Goal: Task Accomplishment & Management: Manage account settings

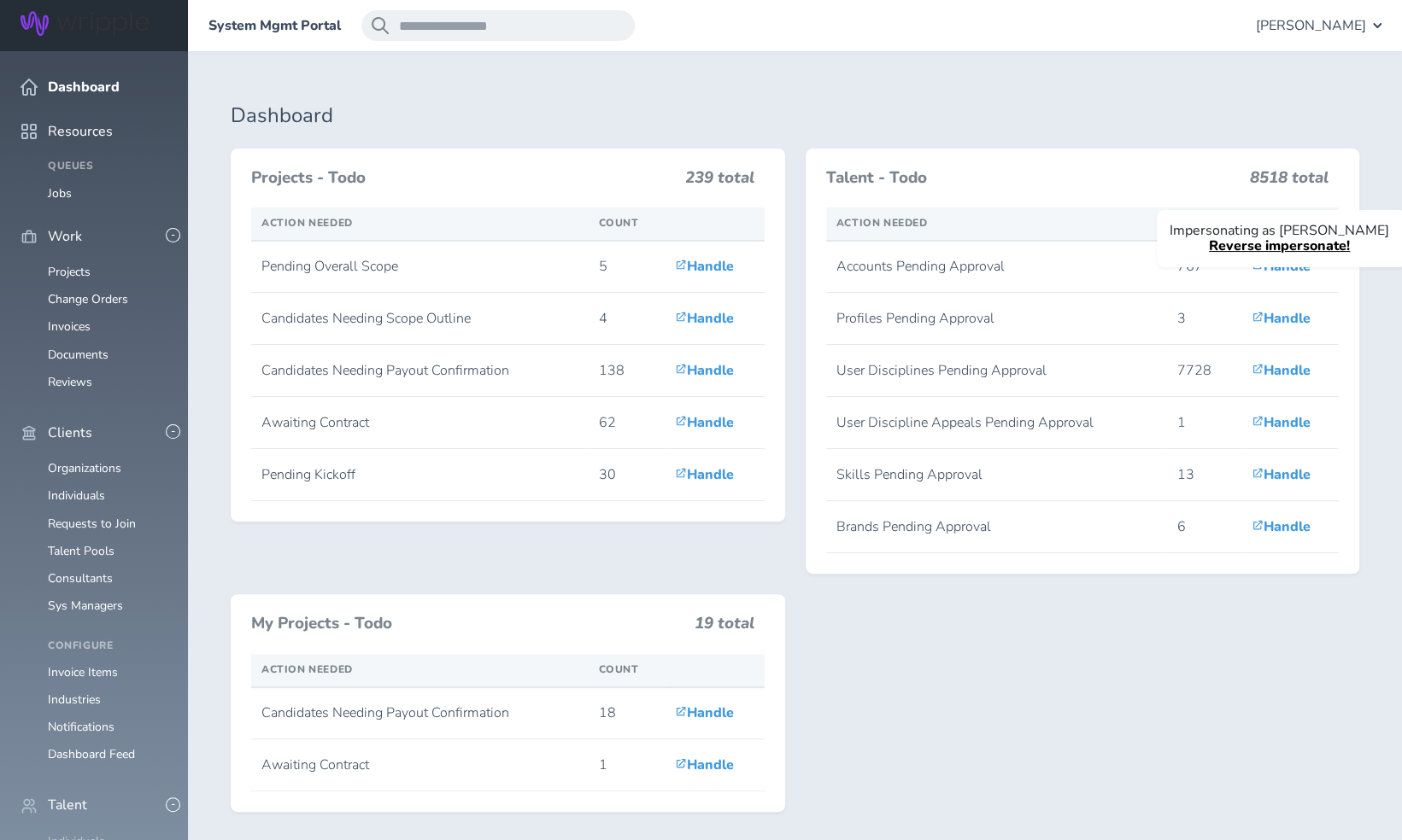
click at [62, 833] on link "Individuals" at bounding box center [76, 841] width 58 height 17
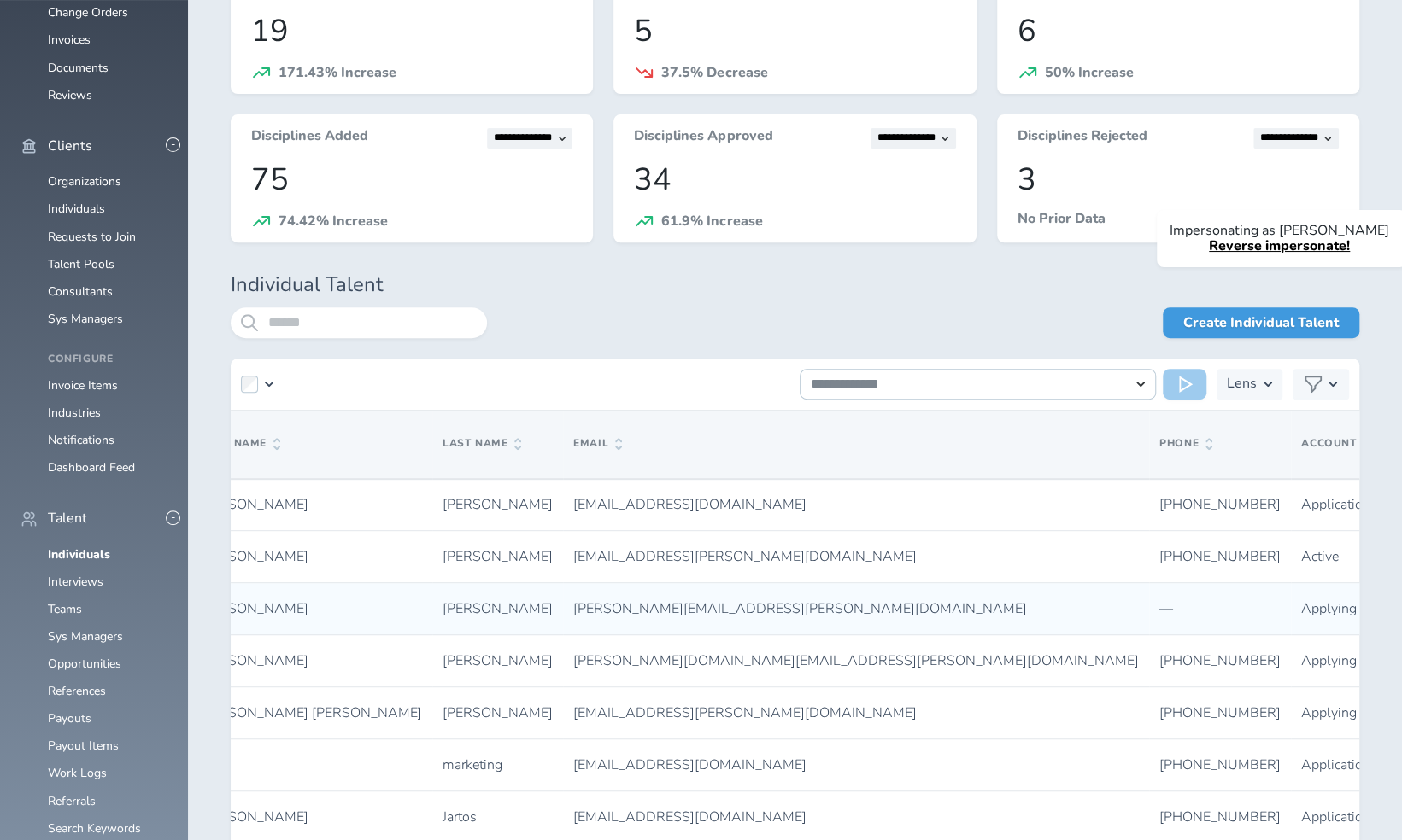
scroll to position [0, 174]
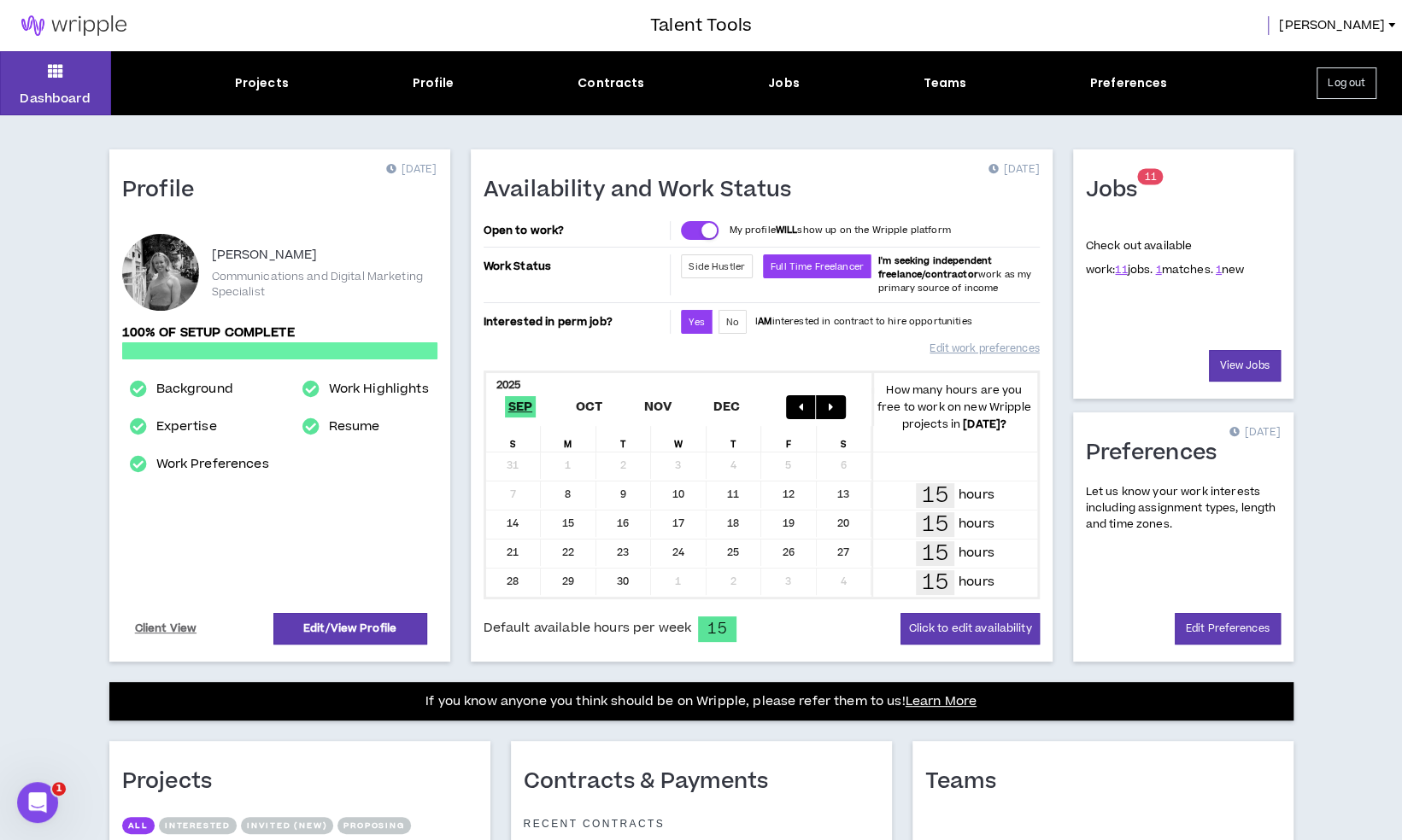
click at [1344, 91] on button "Log out" at bounding box center [1346, 83] width 60 height 31
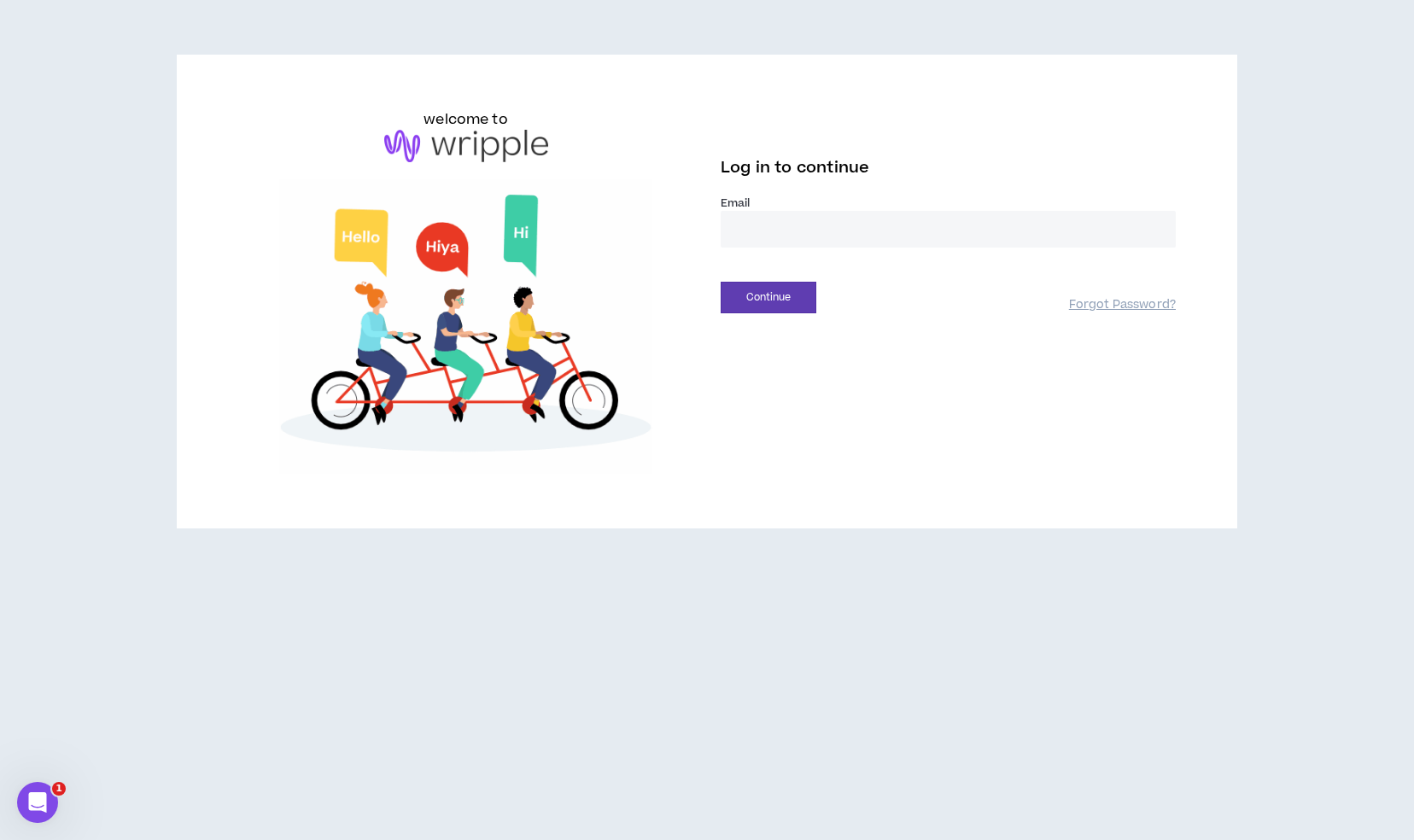
click at [858, 226] on input "email" at bounding box center [949, 230] width 456 height 37
type input "**********"
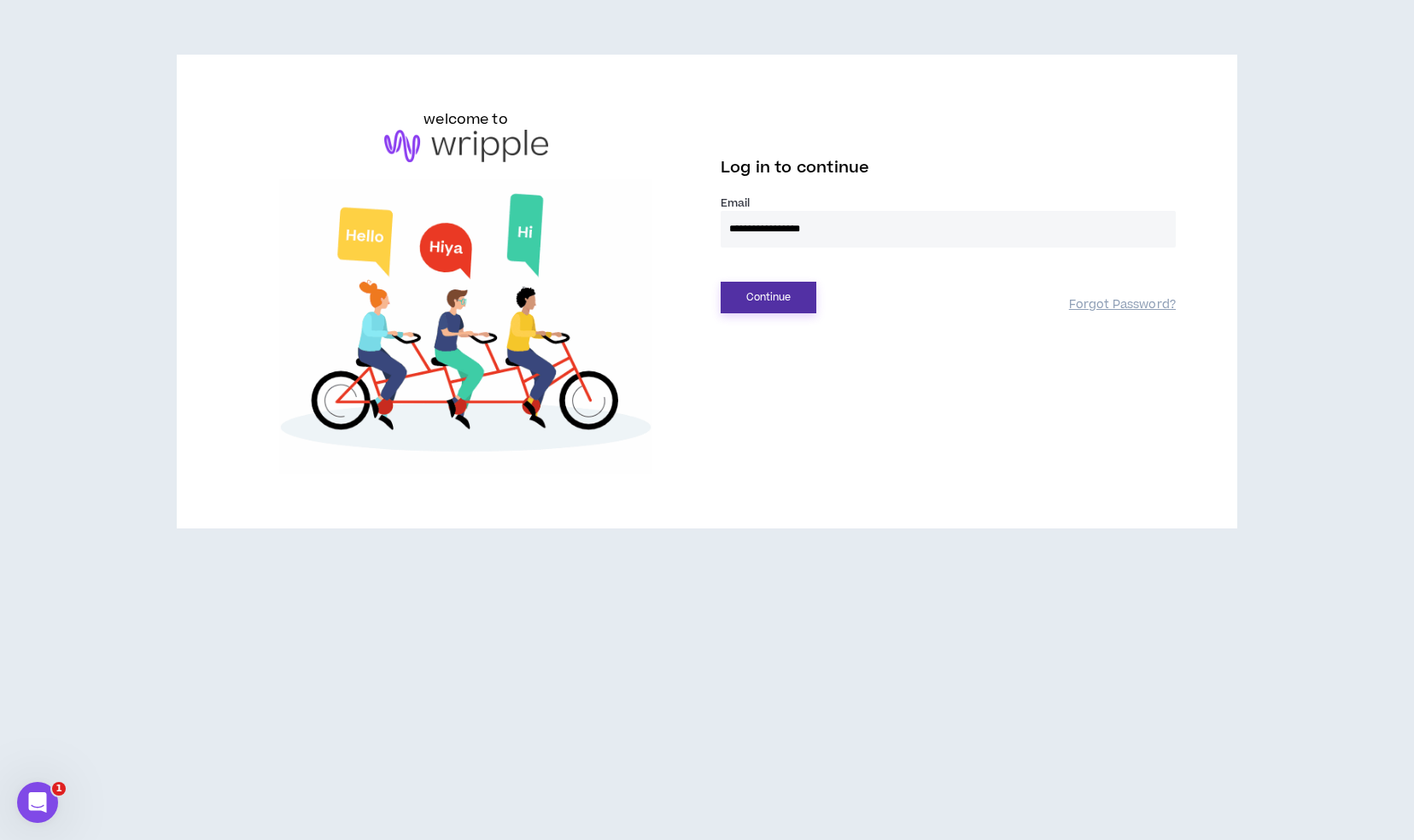
click at [789, 299] on button "Continue" at bounding box center [769, 297] width 96 height 31
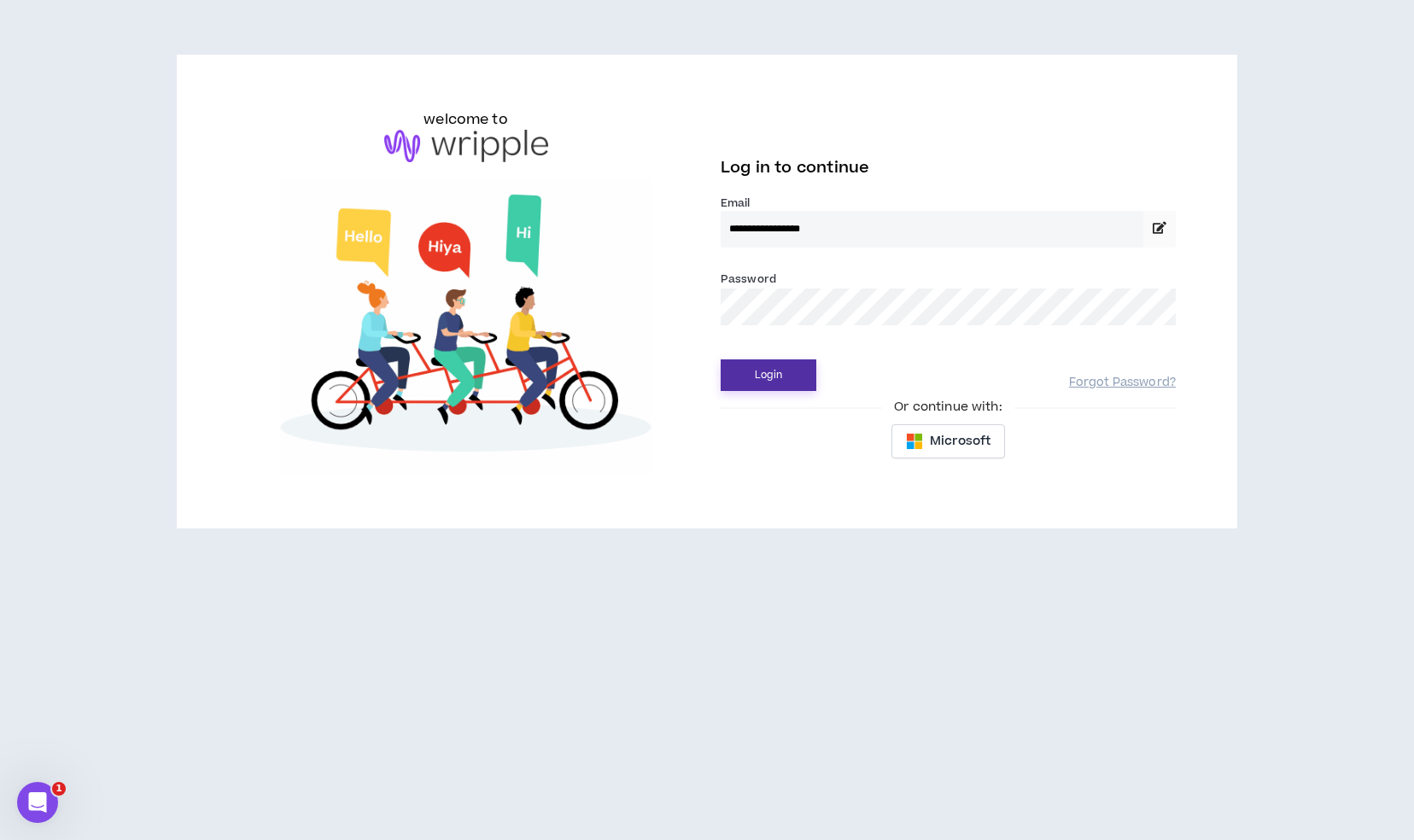
click at [794, 372] on button "Login" at bounding box center [769, 376] width 96 height 31
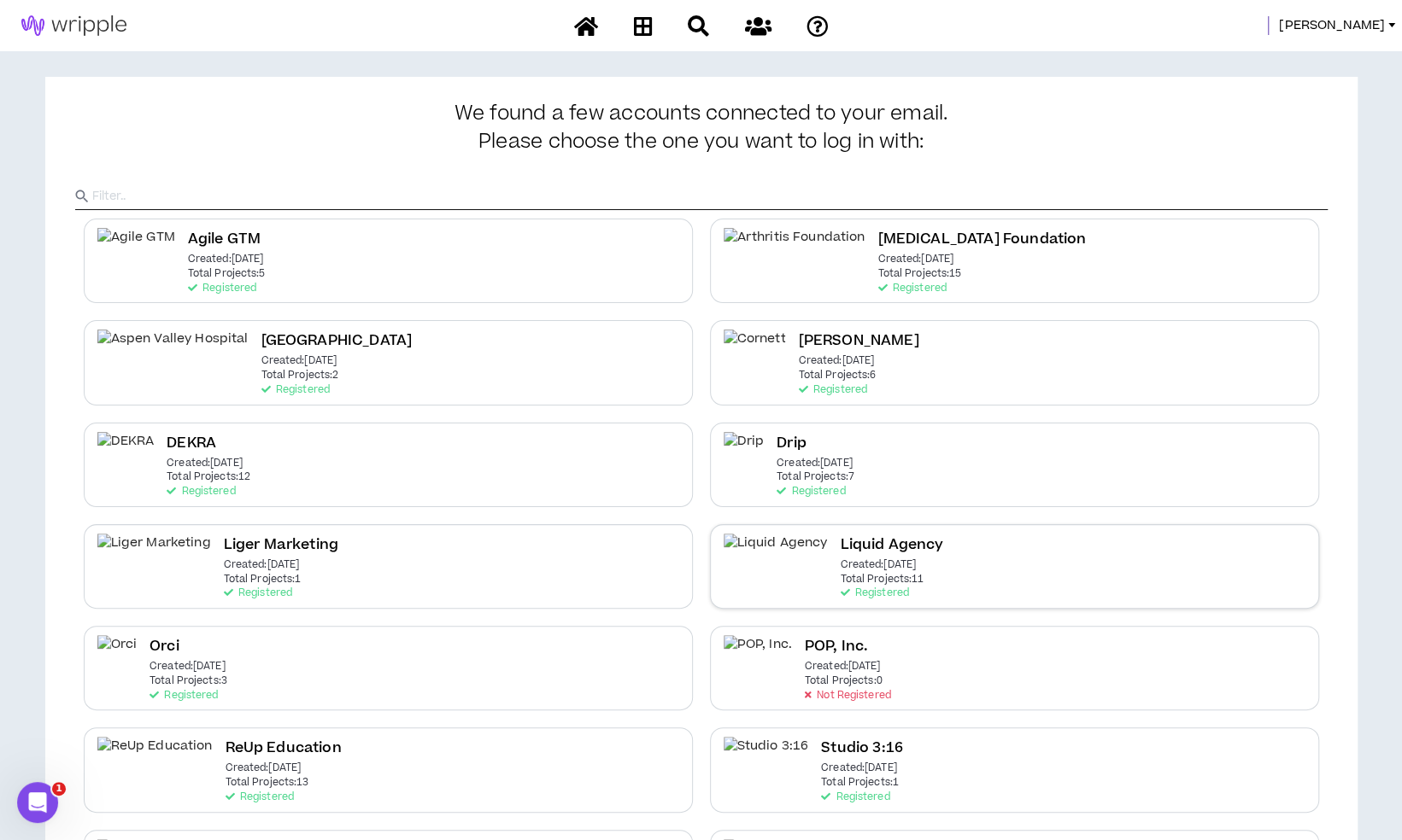
click at [902, 586] on div "Liquid Agency Created: Apr 7 2025 Total Projects: 11 Registered" at bounding box center [1015, 566] width 610 height 84
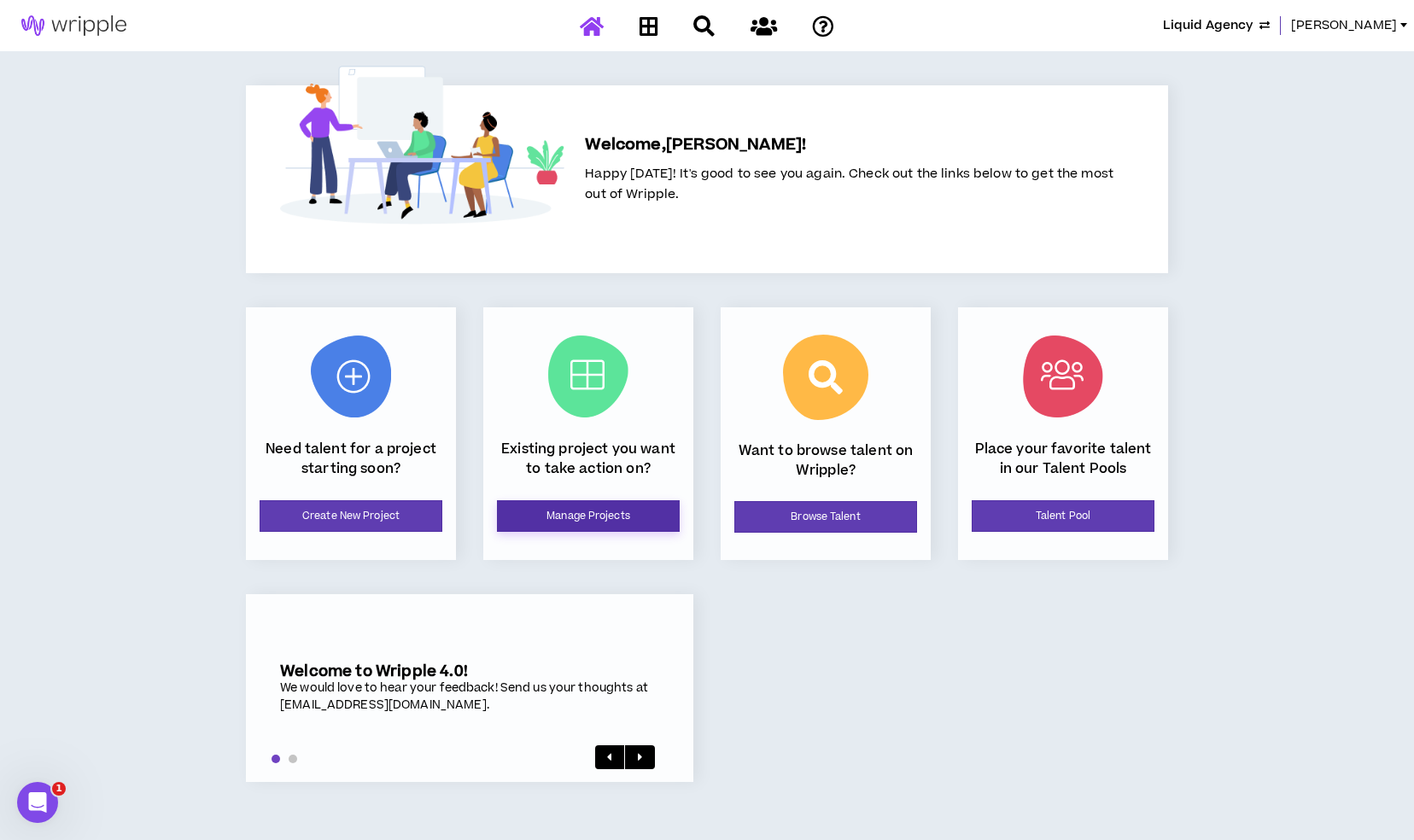
click at [603, 503] on link "Manage Projects" at bounding box center [588, 516] width 183 height 31
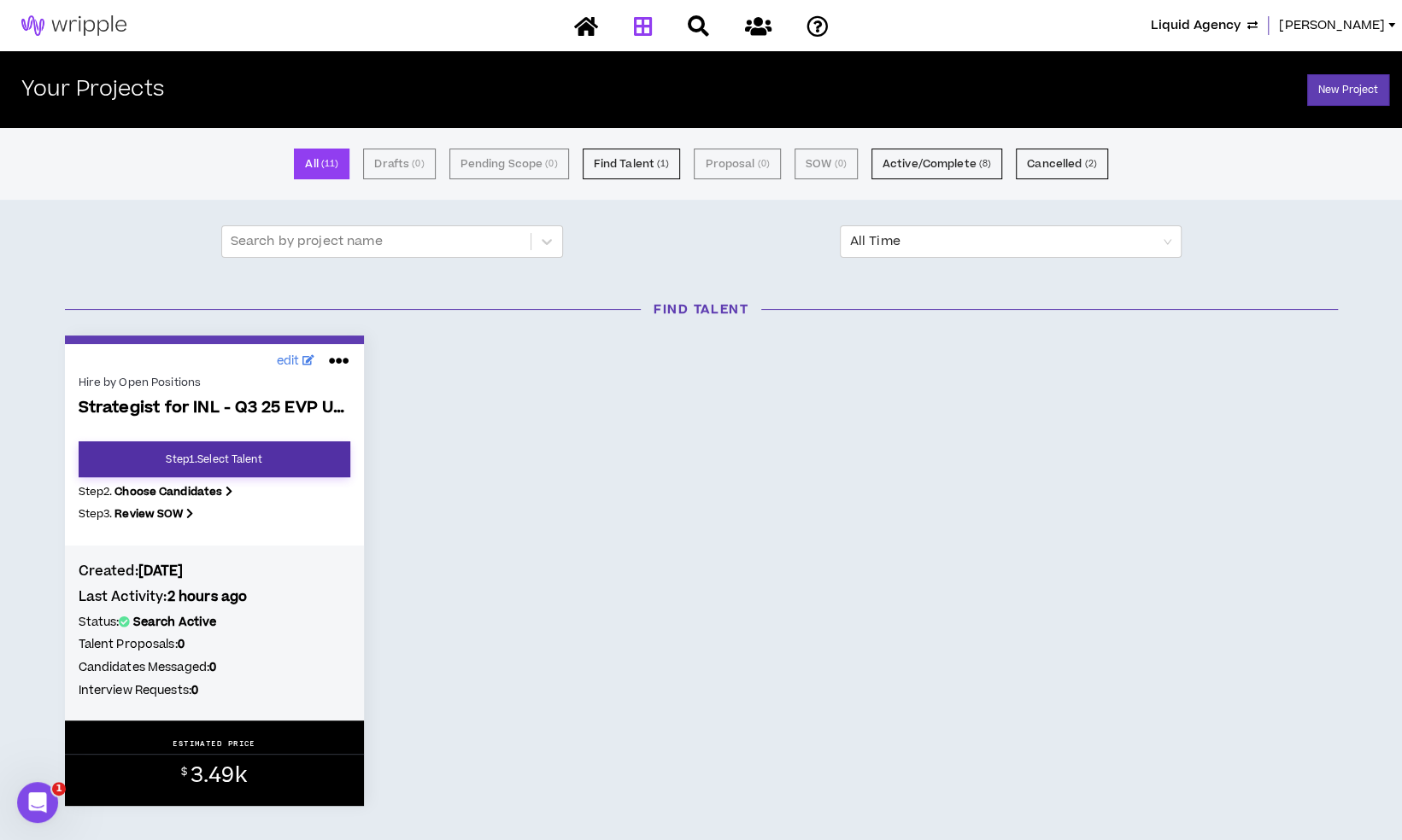
click at [287, 449] on link "Step 1 . Select Talent" at bounding box center [214, 460] width 272 height 36
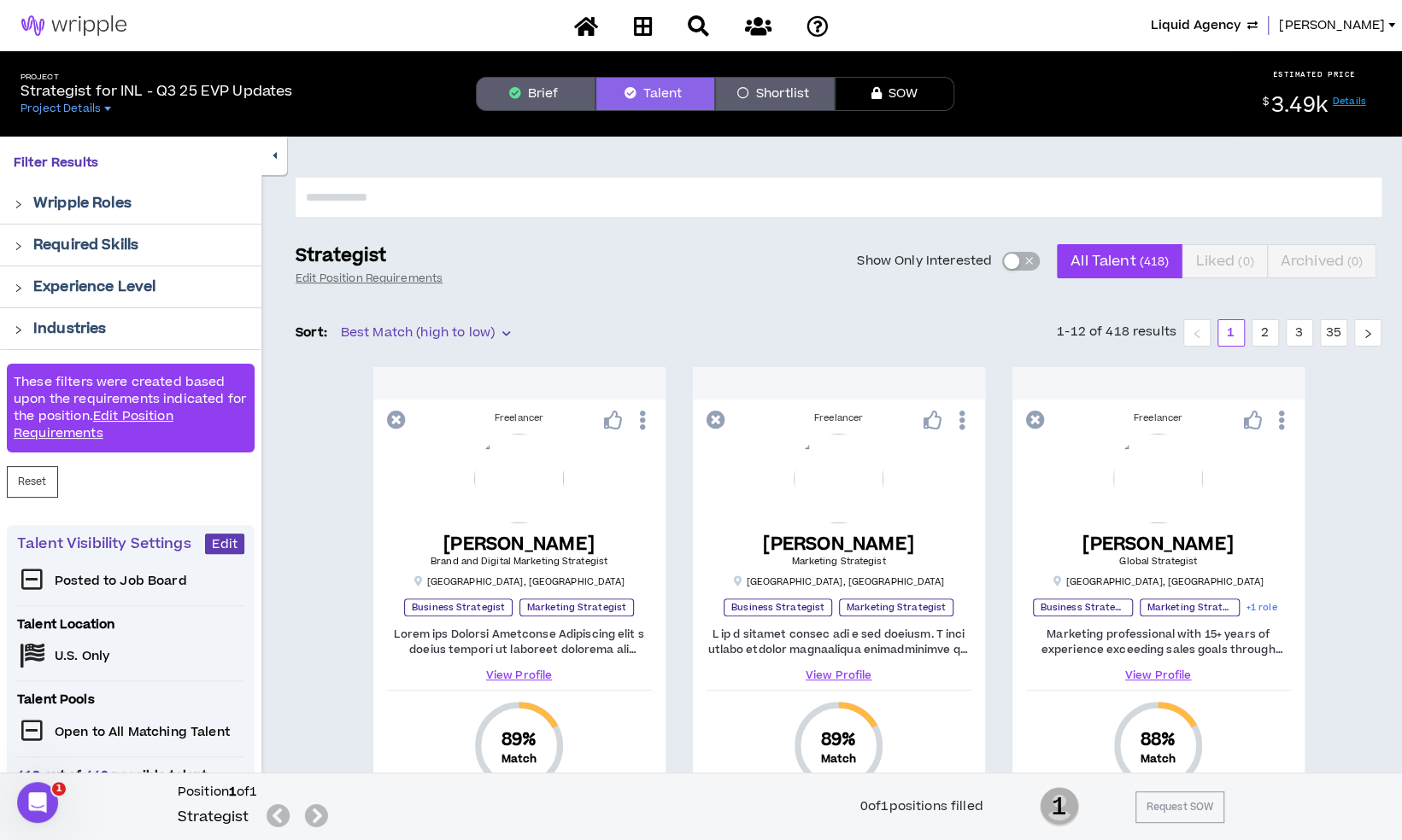
click at [625, 208] on input "text" at bounding box center [838, 198] width 1086 height 39
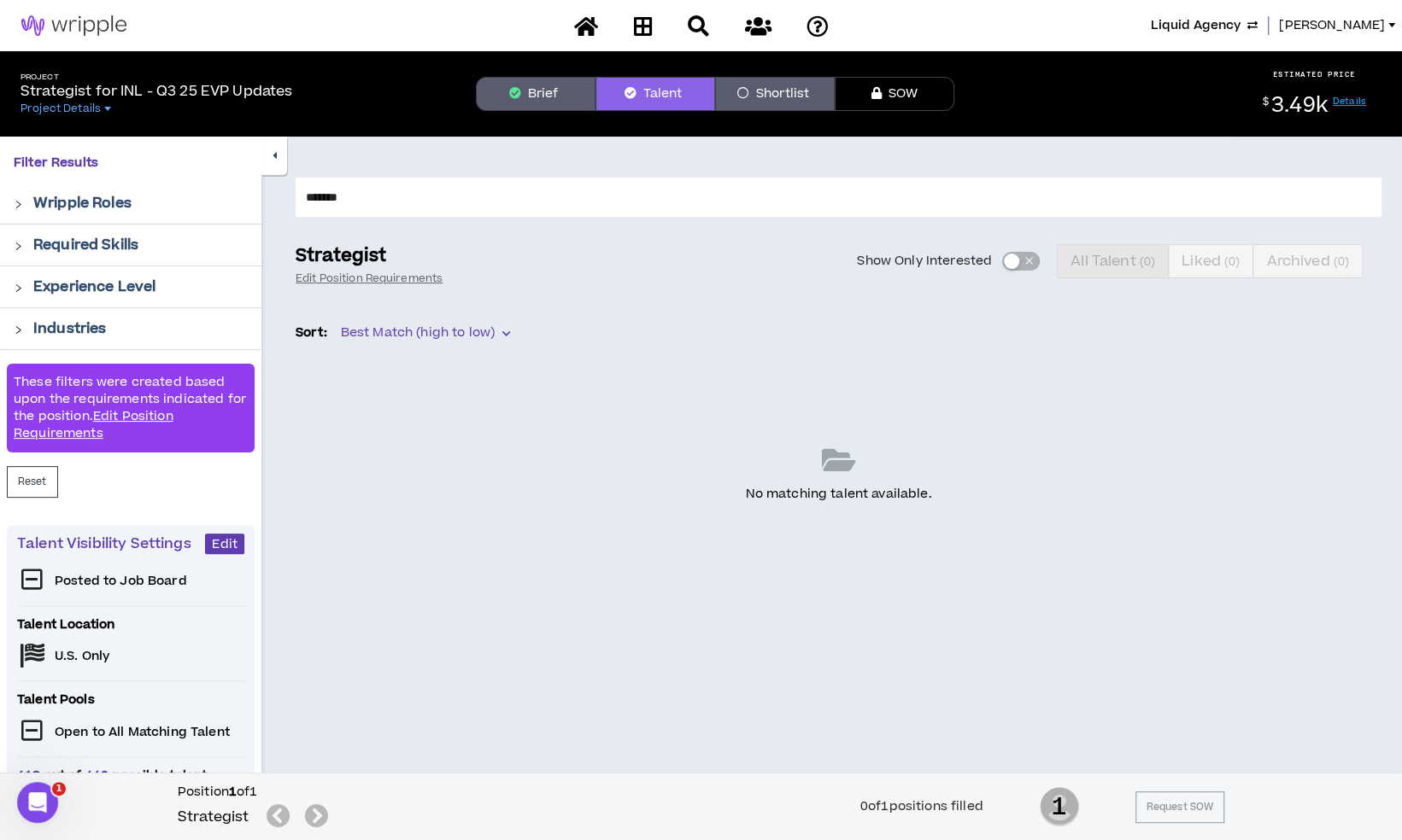
click at [543, 202] on input "*******" at bounding box center [838, 198] width 1086 height 39
type input "*"
type input "******"
click at [1374, 27] on span "Mason" at bounding box center [1332, 25] width 106 height 19
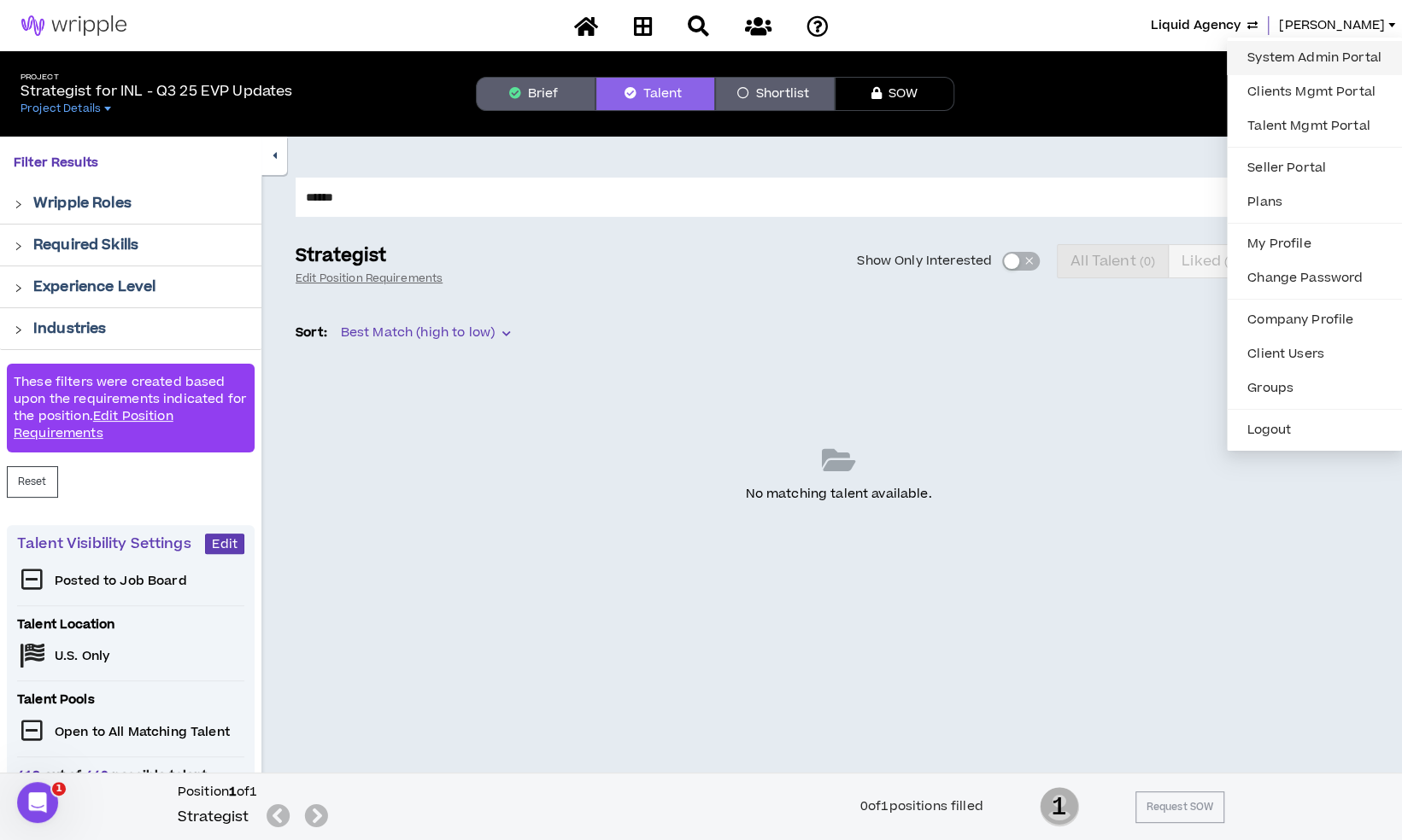
click at [1344, 51] on link "System Admin Portal" at bounding box center [1315, 58] width 155 height 25
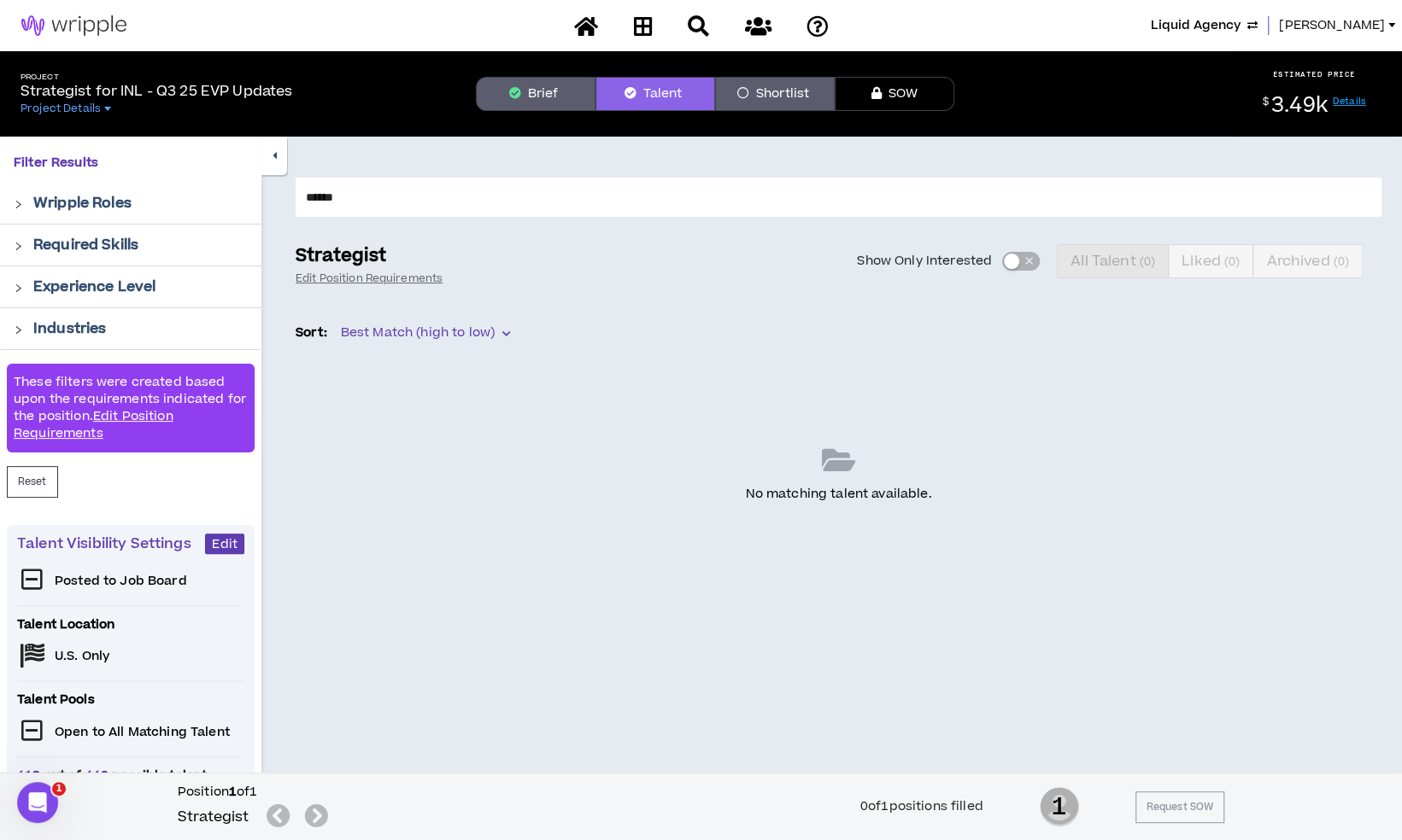
click at [1387, 22] on link "[PERSON_NAME]" at bounding box center [1340, 25] width 123 height 19
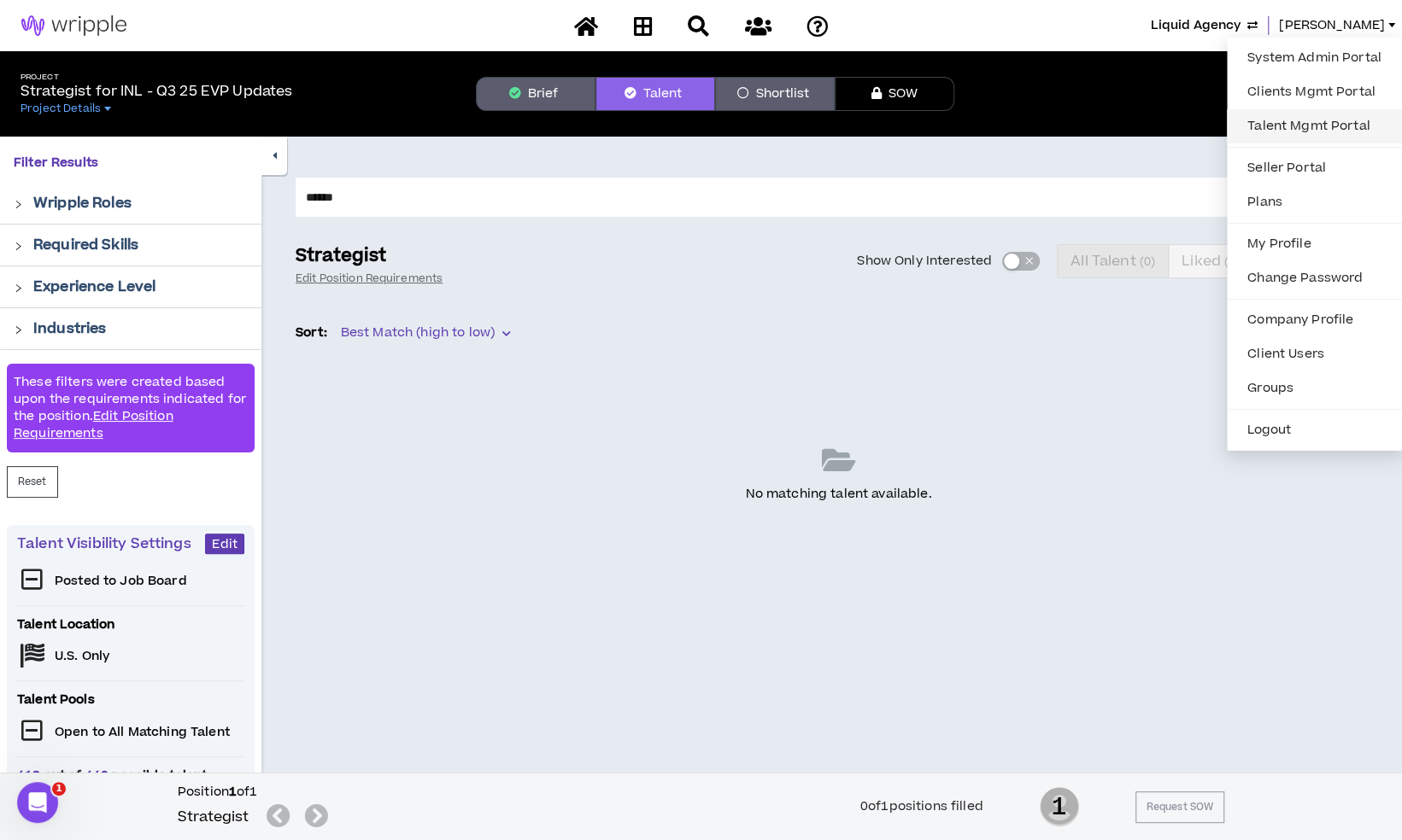
click at [1306, 120] on link "Talent Mgmt Portal" at bounding box center [1315, 126] width 155 height 25
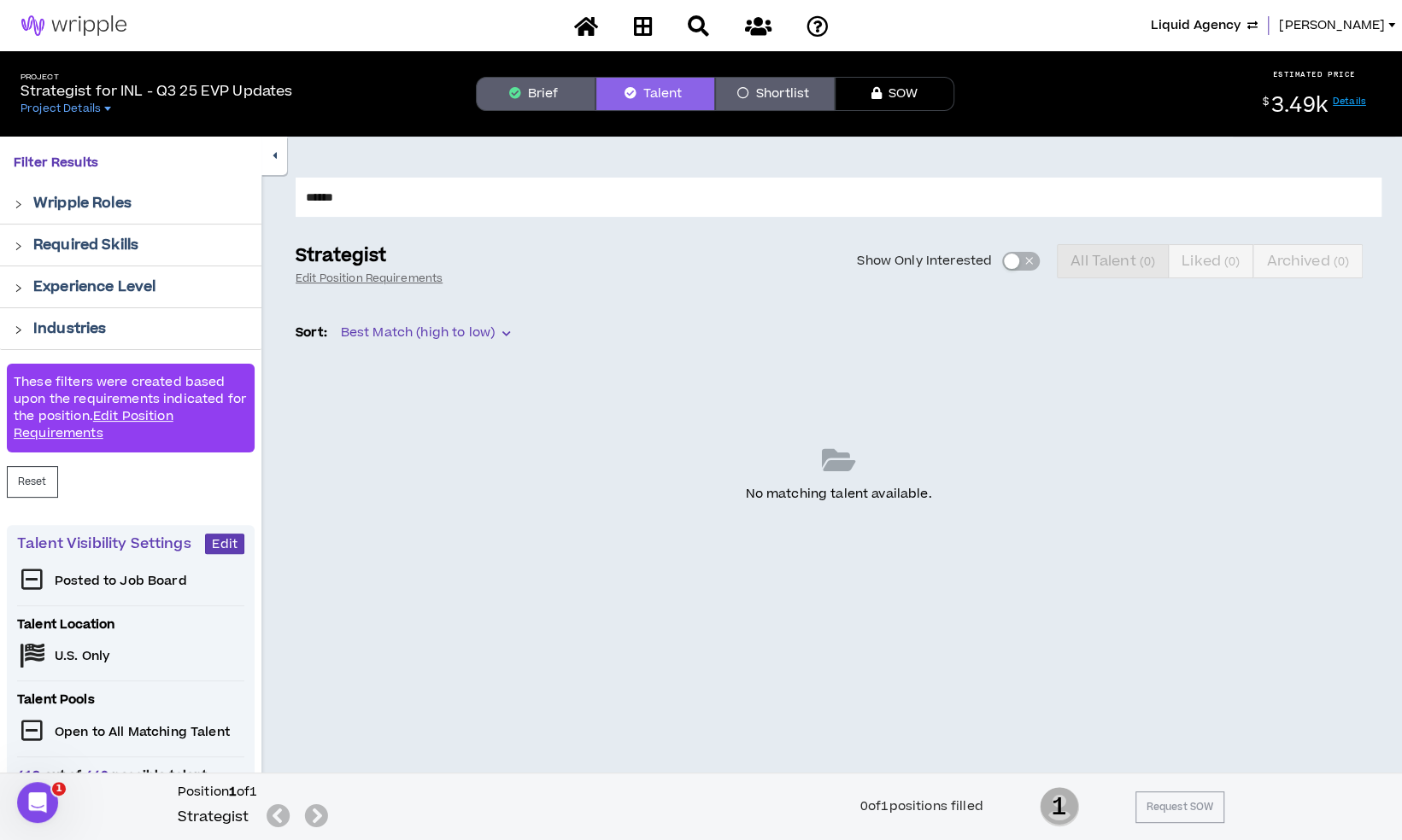
click at [561, 104] on button "Brief" at bounding box center [535, 94] width 119 height 34
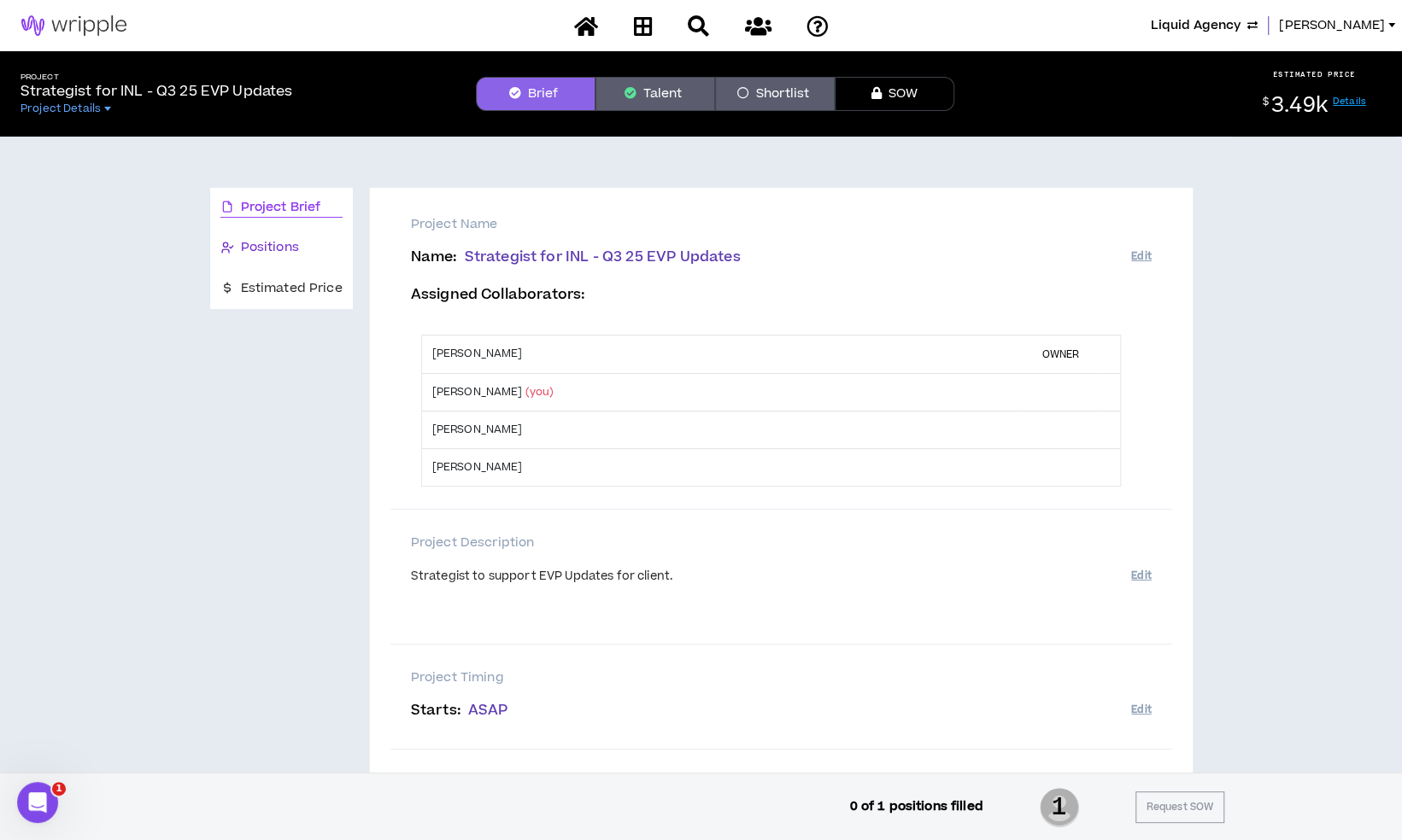
click at [311, 251] on div "Positions" at bounding box center [281, 247] width 122 height 19
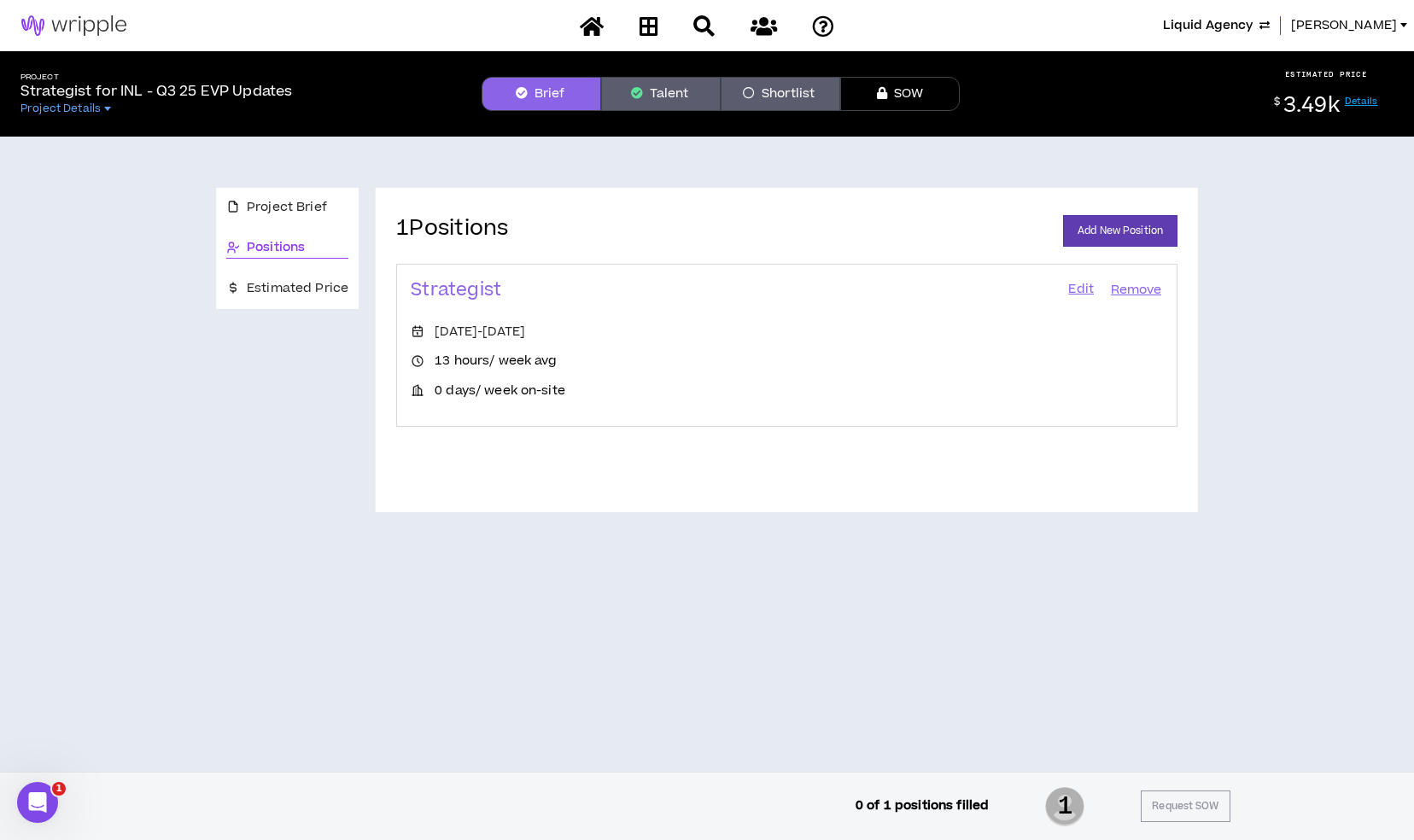
click at [1081, 290] on link "Edit" at bounding box center [1082, 290] width 29 height 23
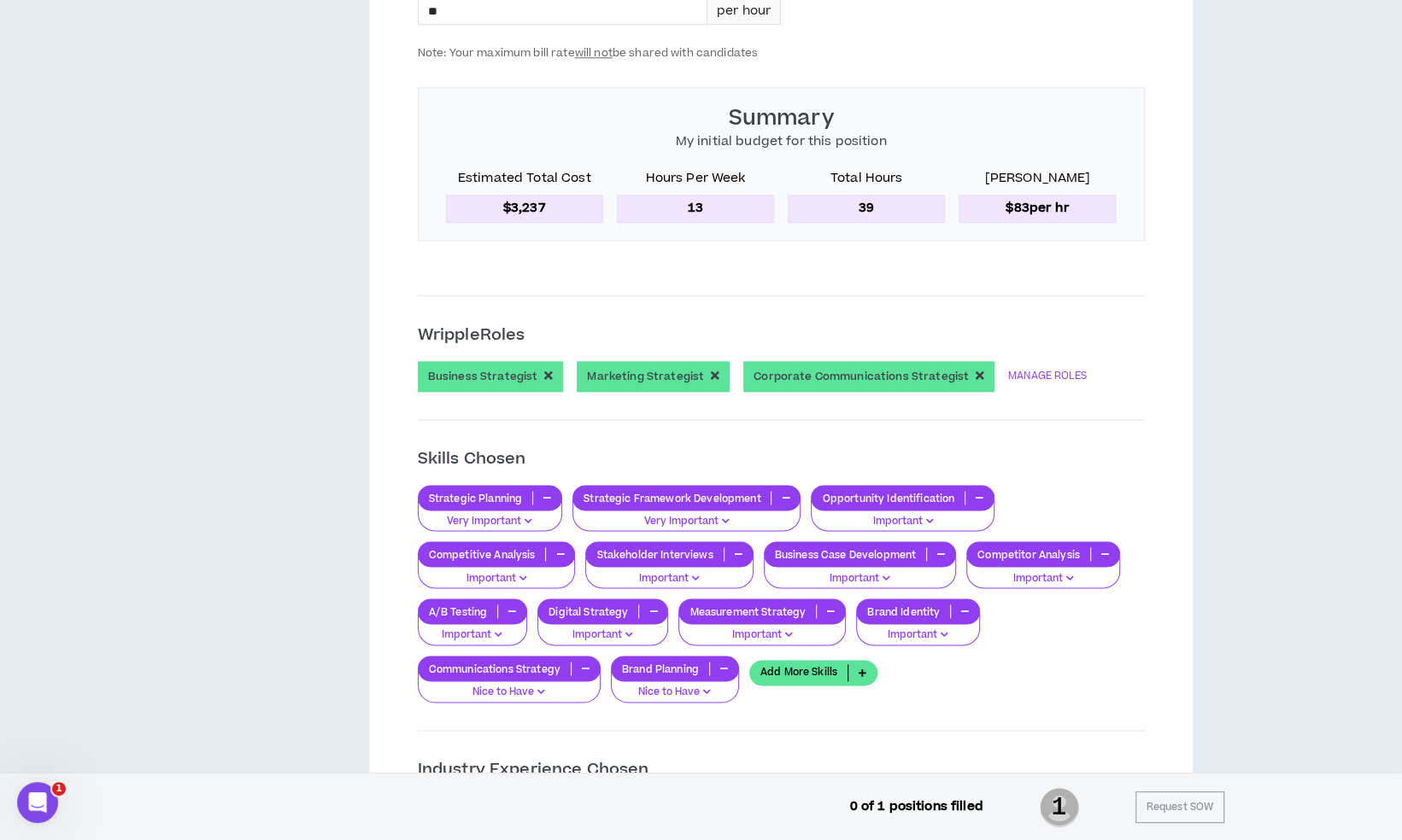
scroll to position [1171, 0]
click at [1032, 370] on link "MANAGE ROLES" at bounding box center [1048, 376] width 78 height 30
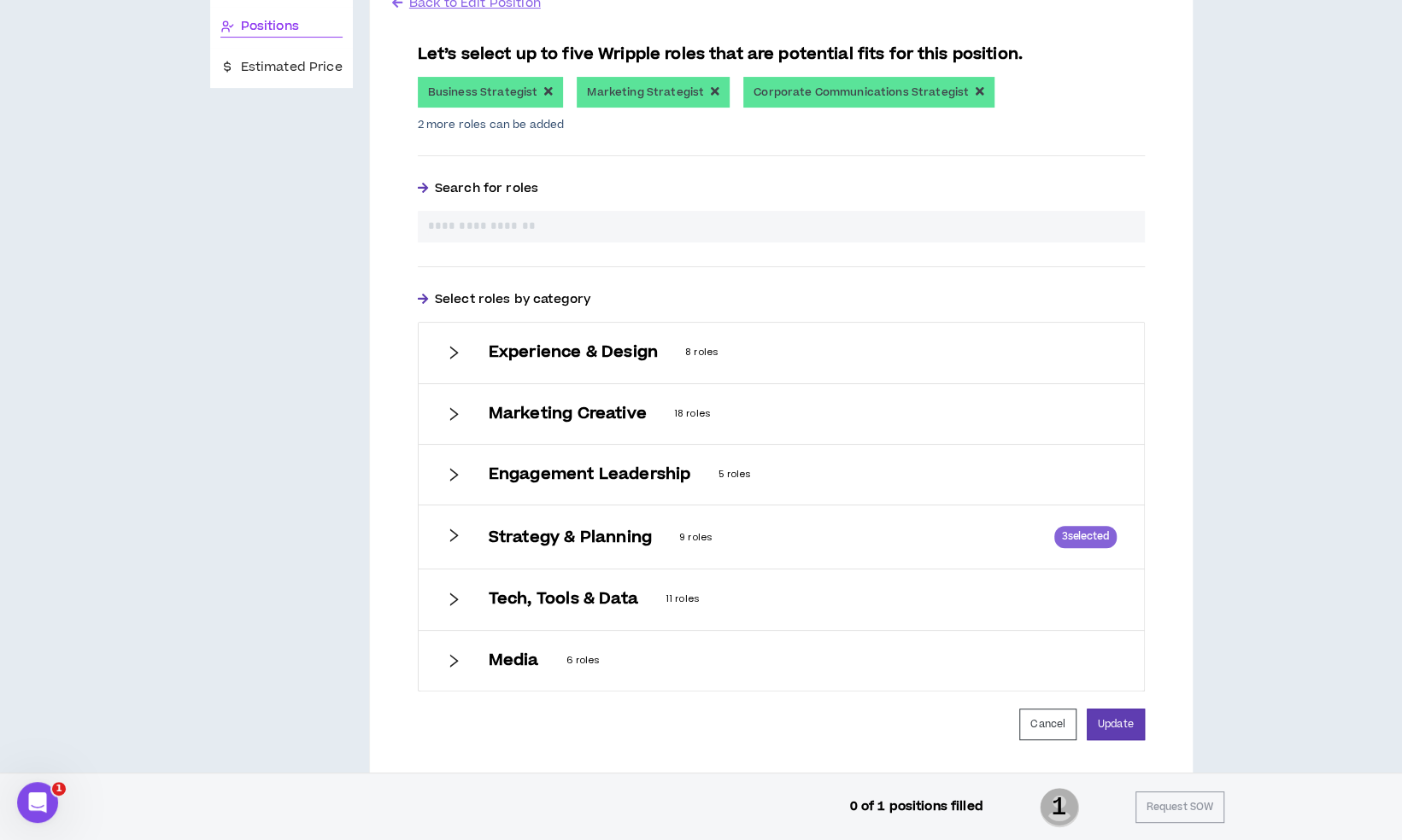
scroll to position [341, 0]
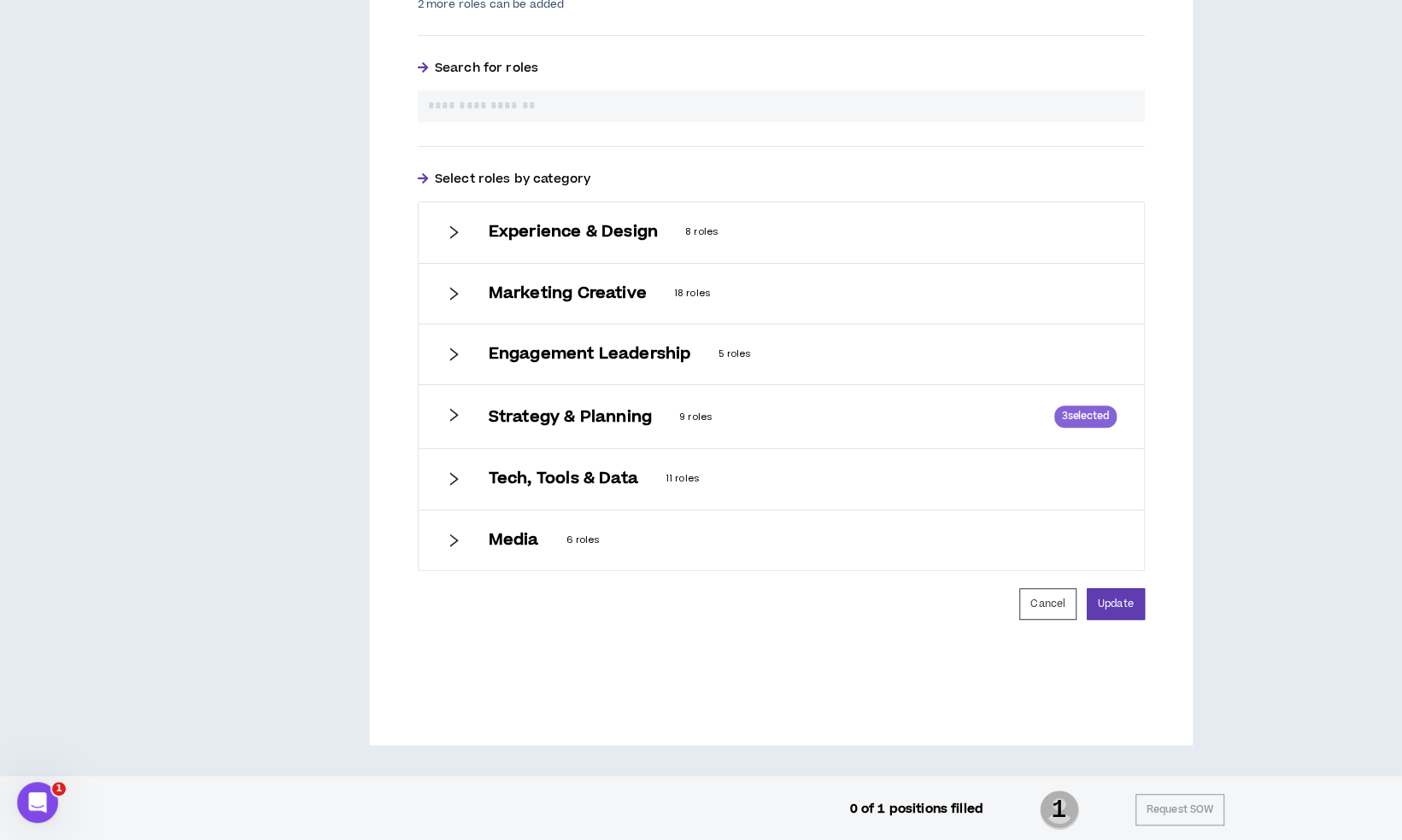
click at [550, 300] on h6 "Marketing Creative" at bounding box center [568, 293] width 158 height 19
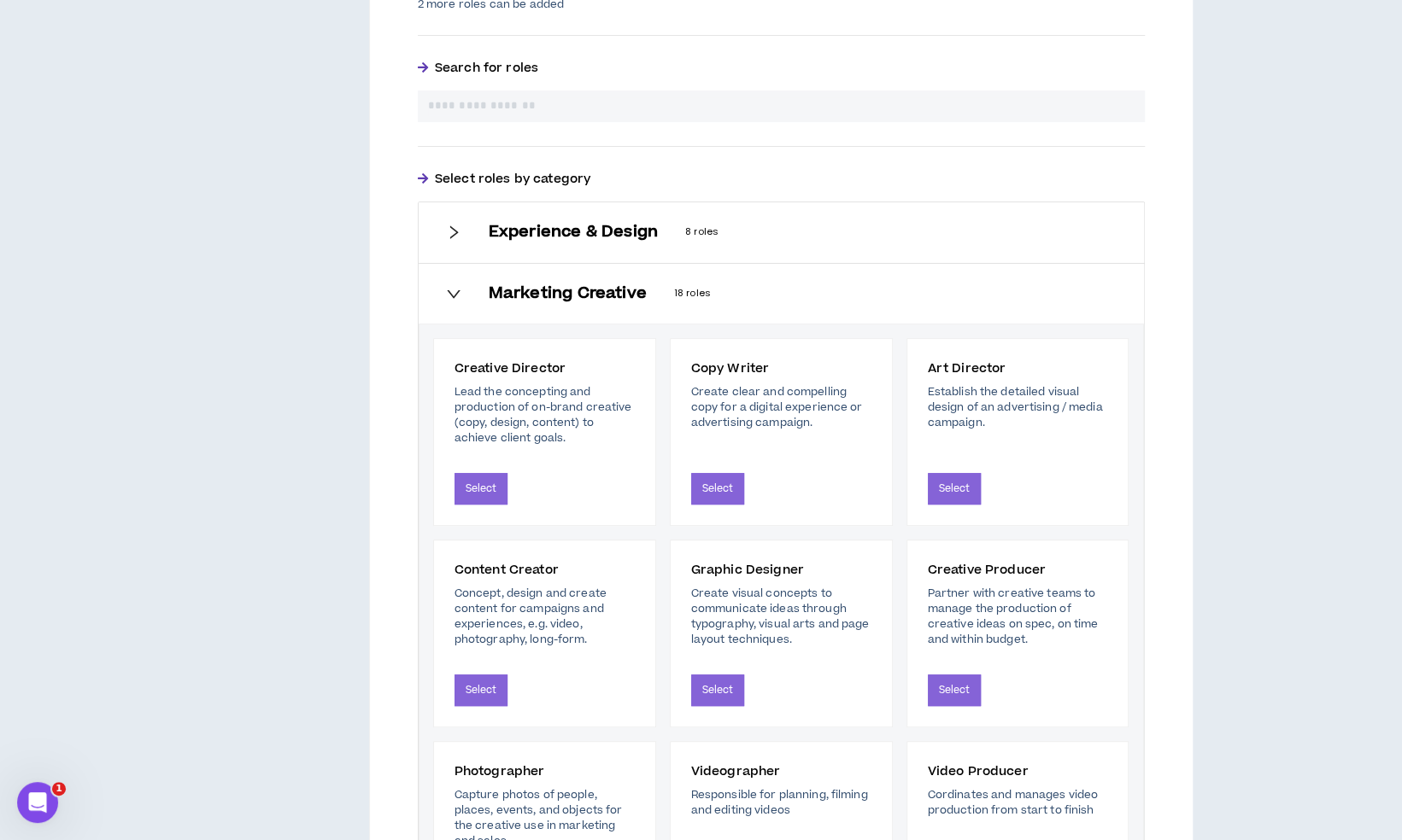
click at [595, 230] on h6 "Experience & Design" at bounding box center [573, 232] width 169 height 19
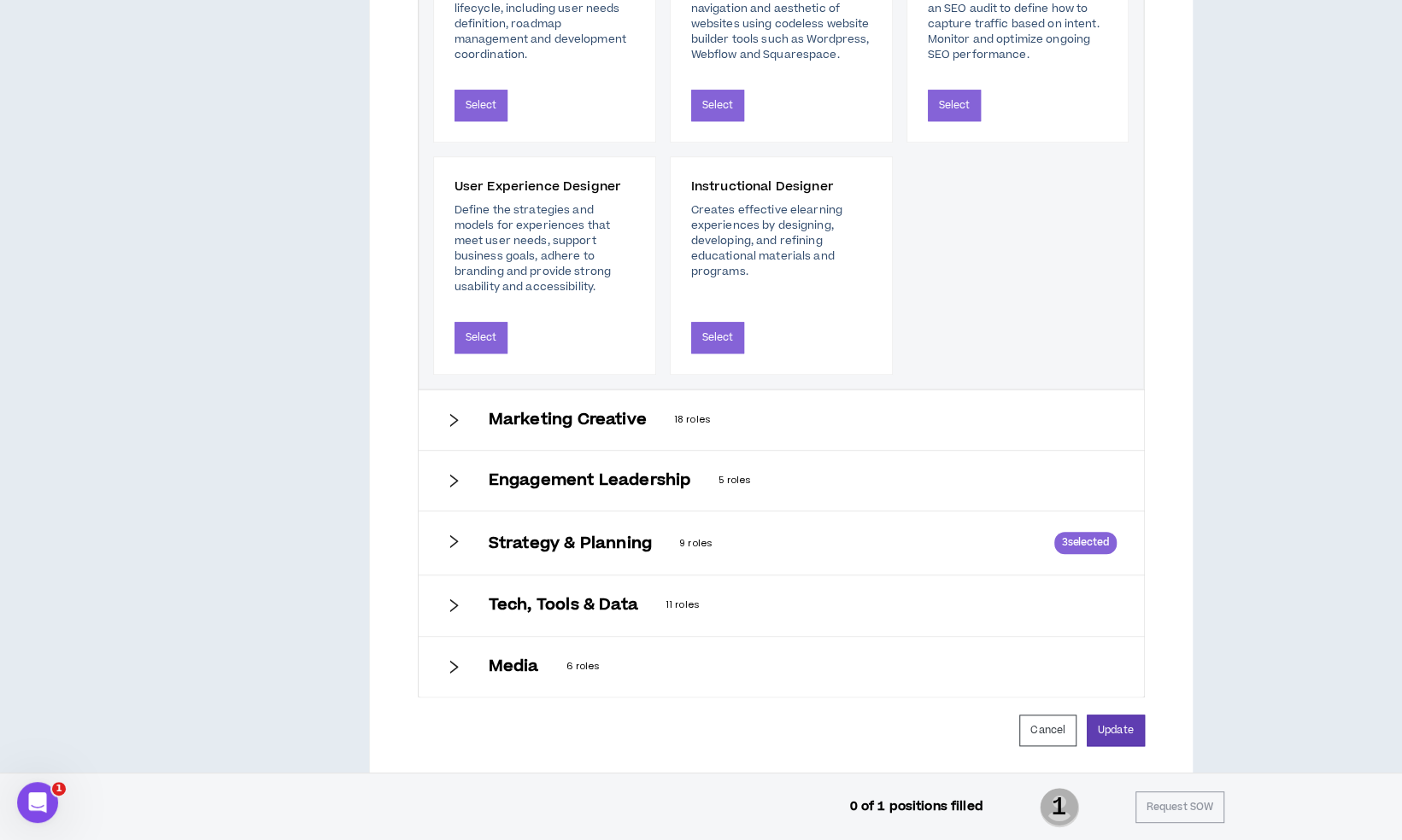
scroll to position [920, 0]
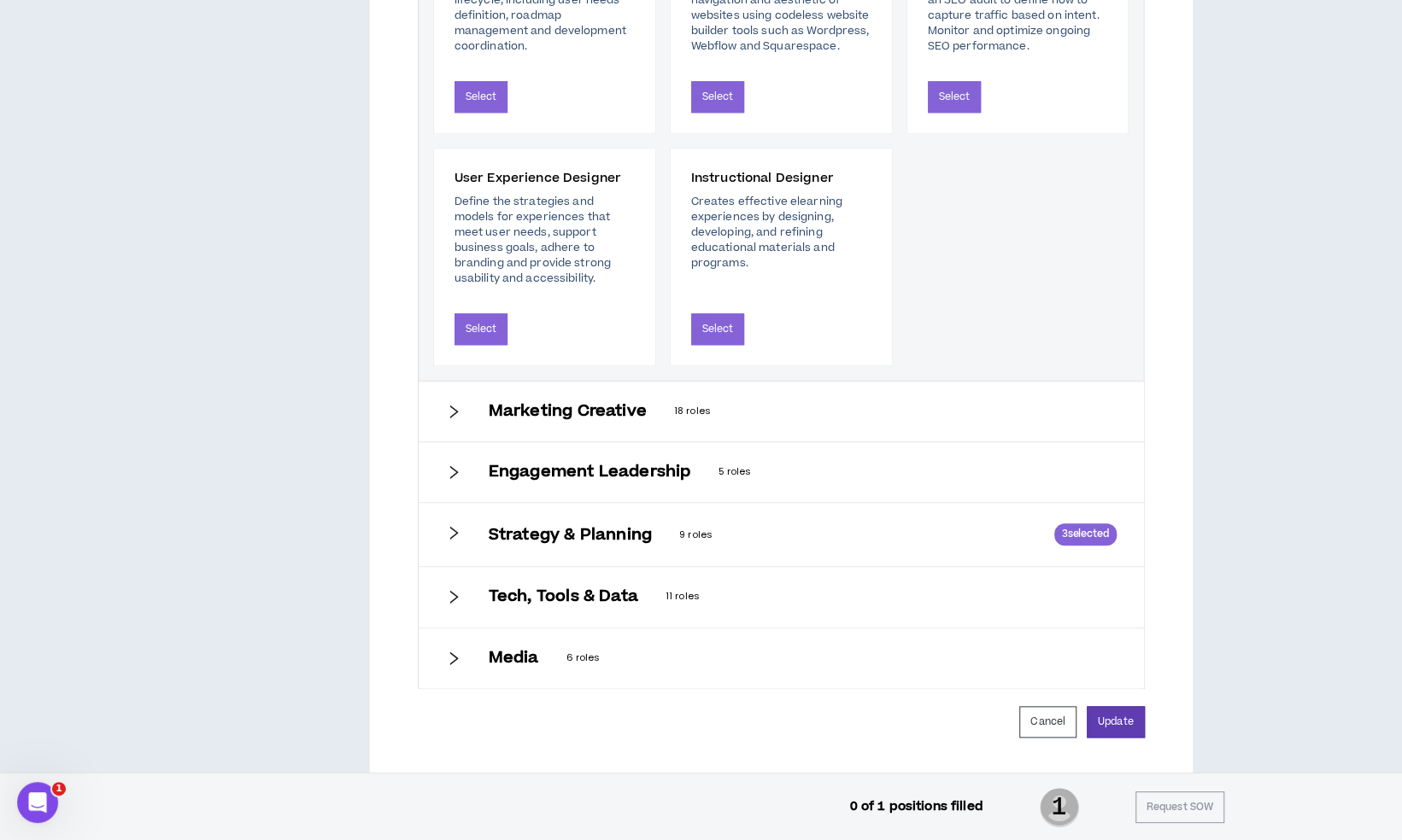
click at [597, 402] on h6 "Marketing Creative" at bounding box center [568, 411] width 158 height 19
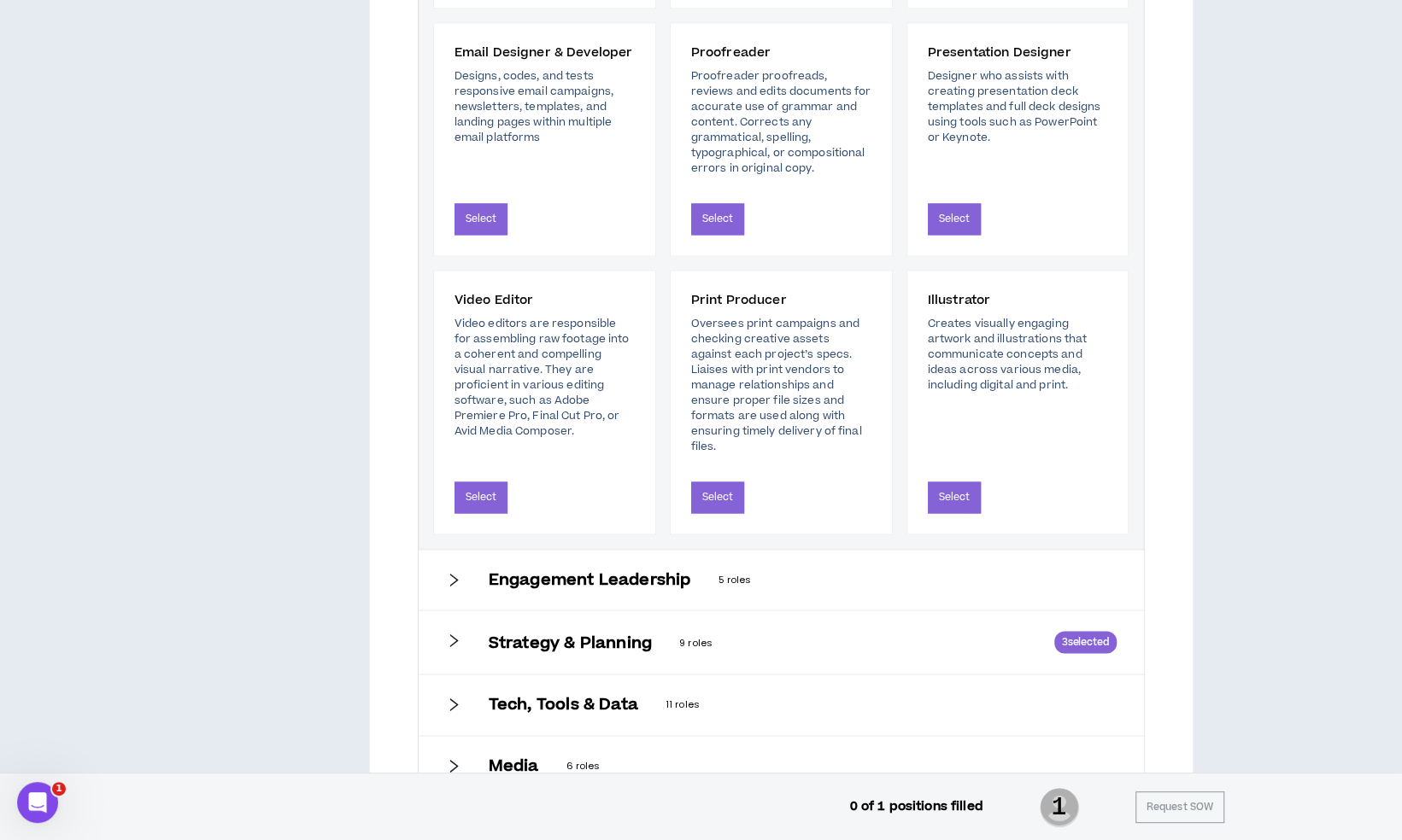
scroll to position [1569, 0]
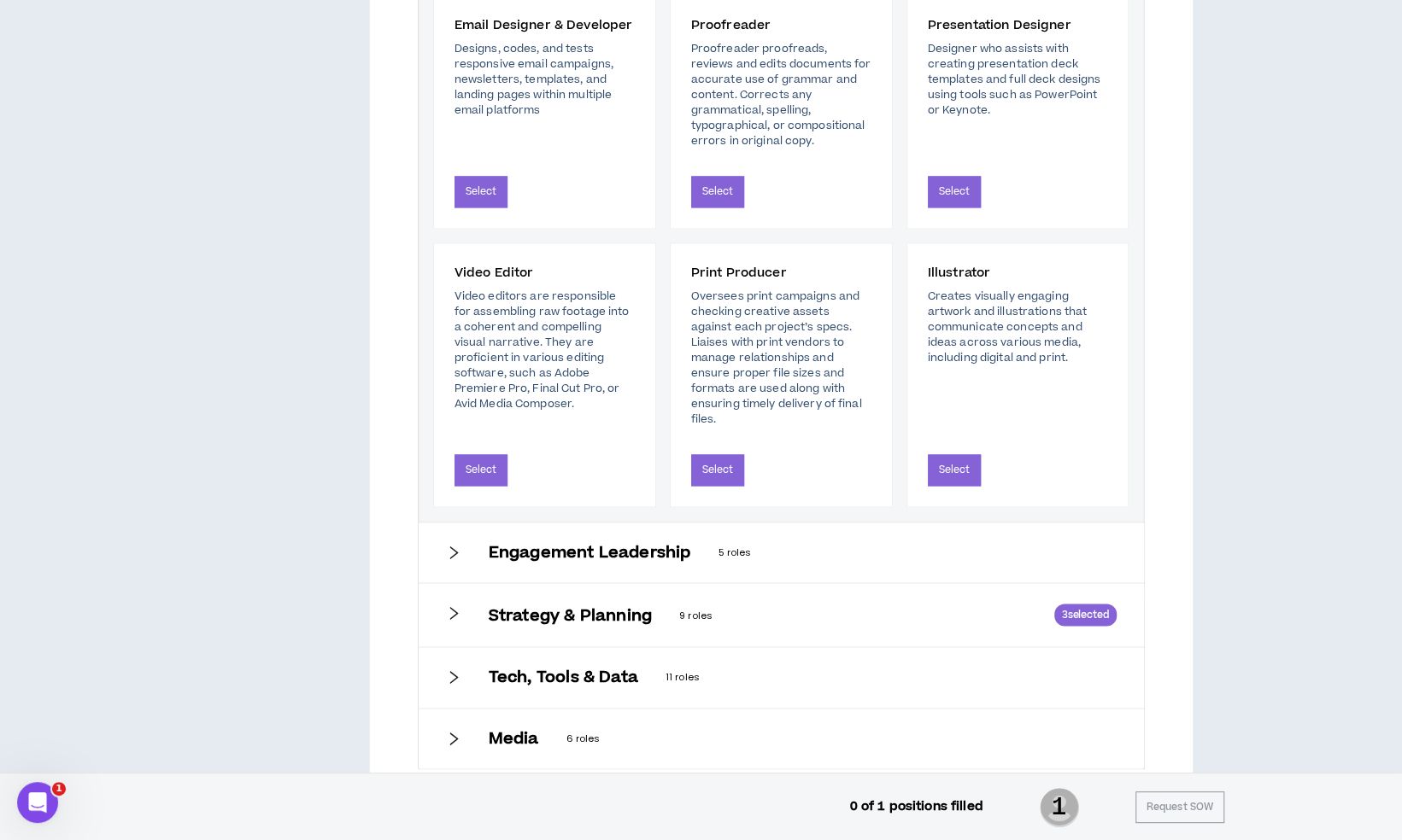
click at [586, 584] on div "Strategy & Planning 9 roles 3 selected" at bounding box center [781, 615] width 725 height 64
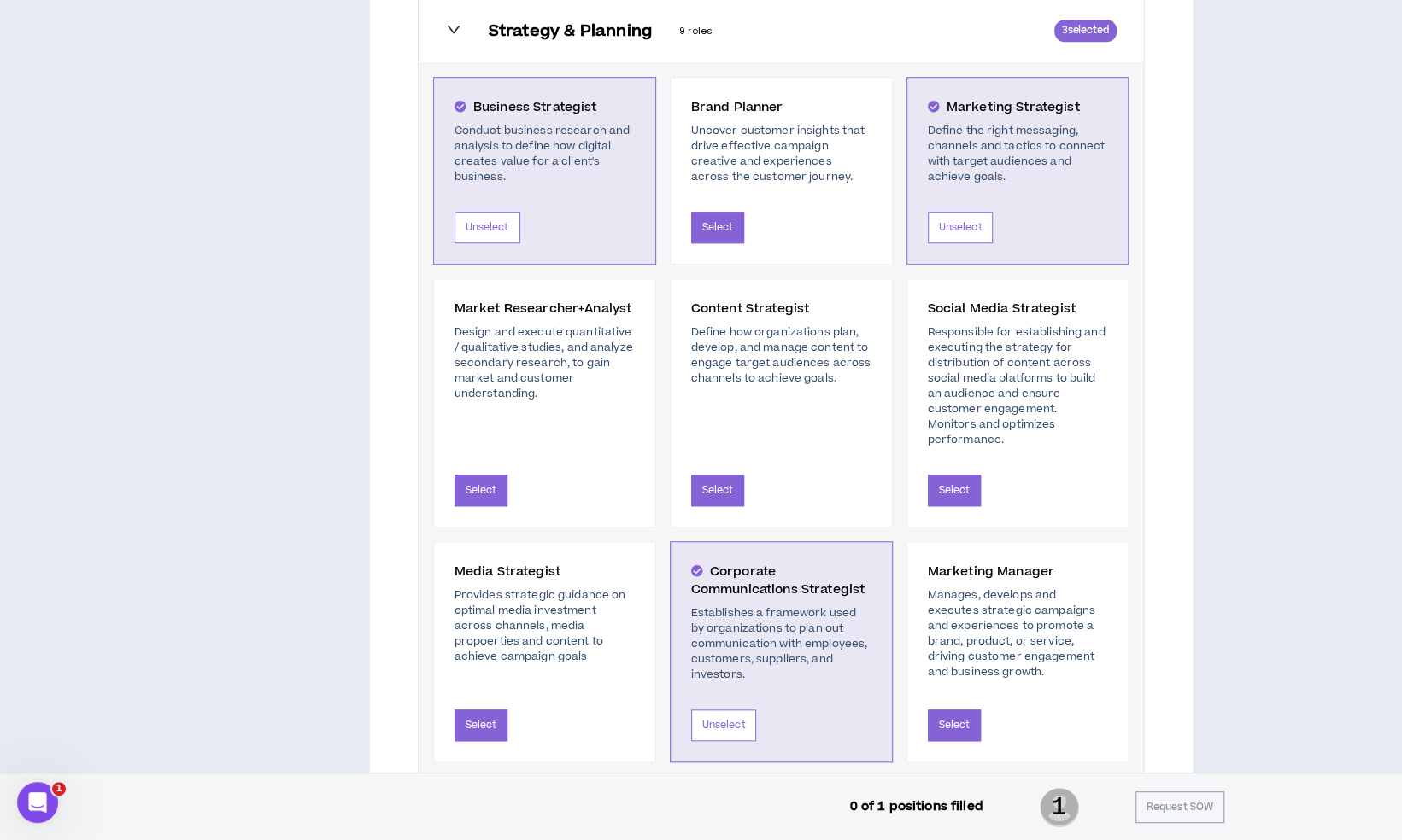
scroll to position [726, 0]
click at [704, 490] on div "Content Strategist Define how organizations plan, develop, and manage content t…" at bounding box center [782, 404] width 223 height 249
click at [714, 476] on button "Select" at bounding box center [718, 492] width 54 height 31
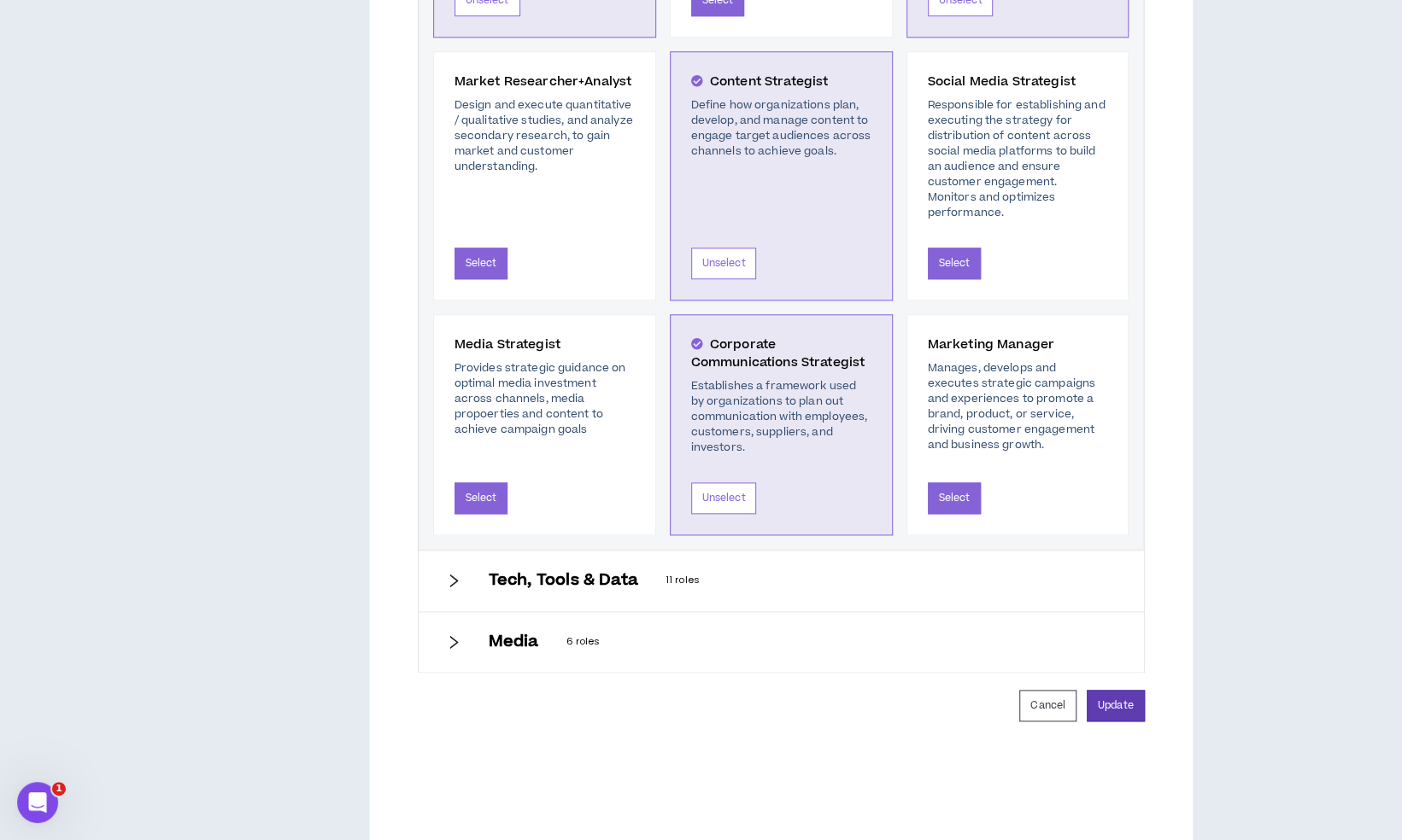
scroll to position [1037, 0]
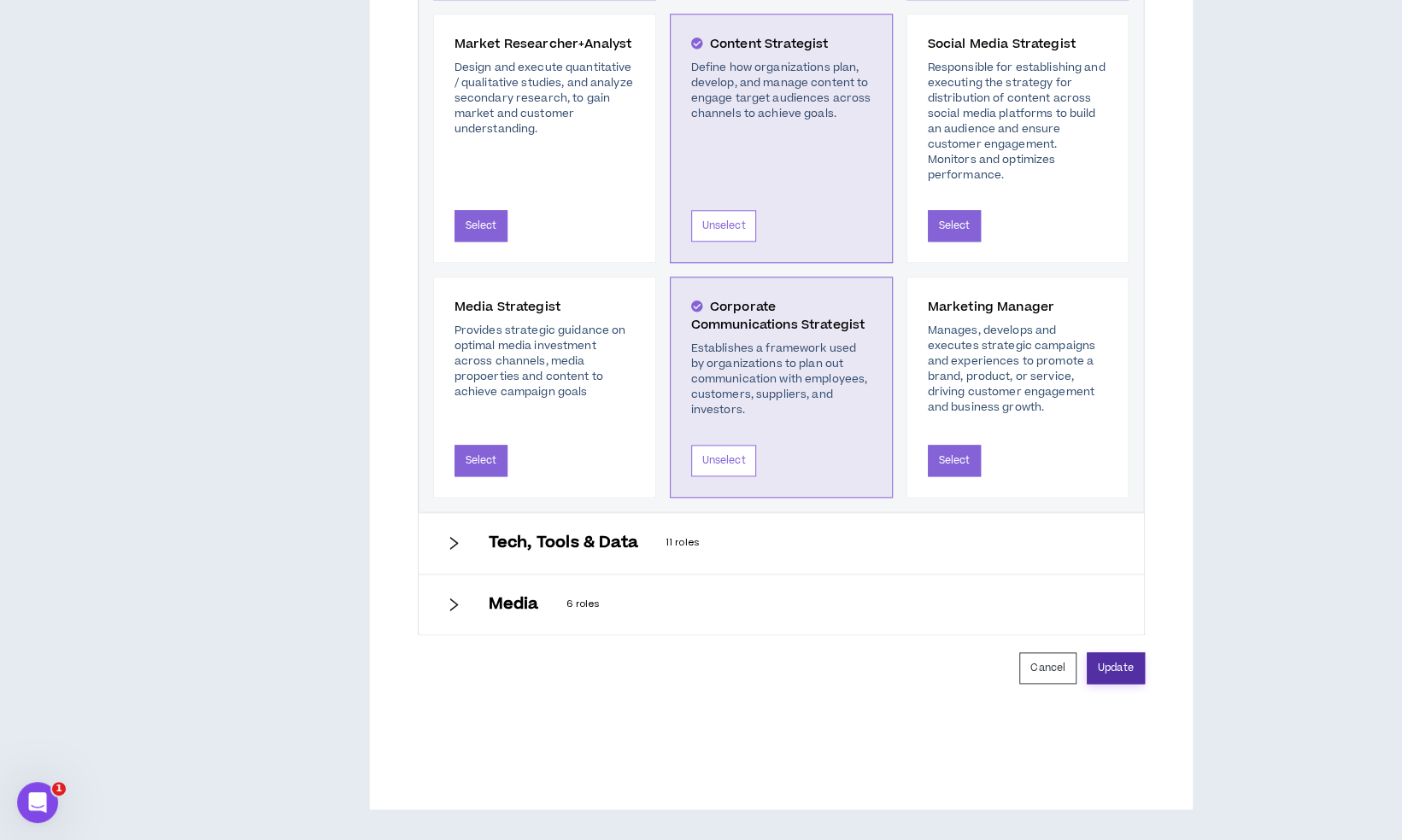
click at [1130, 652] on button "Update" at bounding box center [1115, 668] width 58 height 31
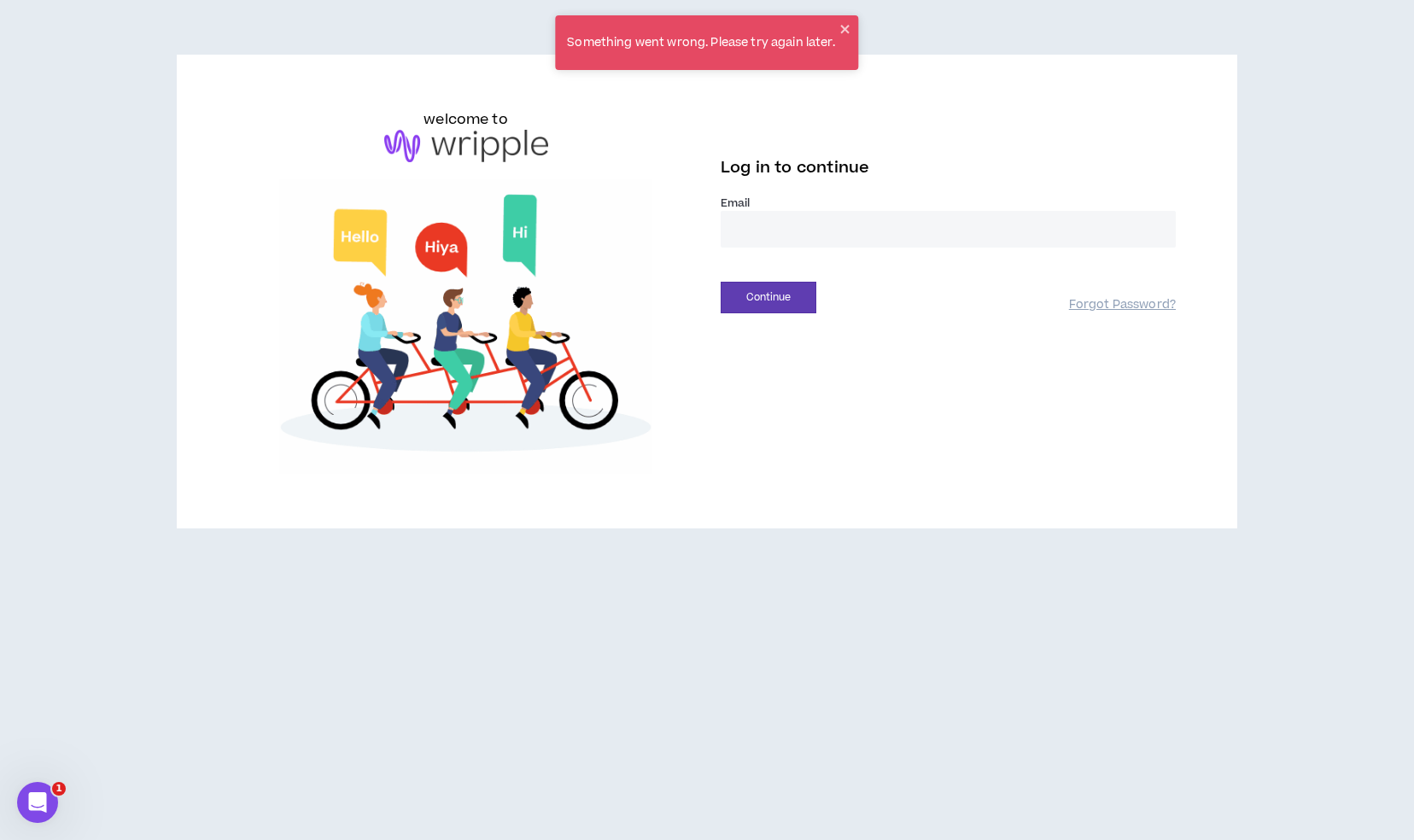
click at [832, 237] on input "email" at bounding box center [949, 230] width 456 height 37
type input "**********"
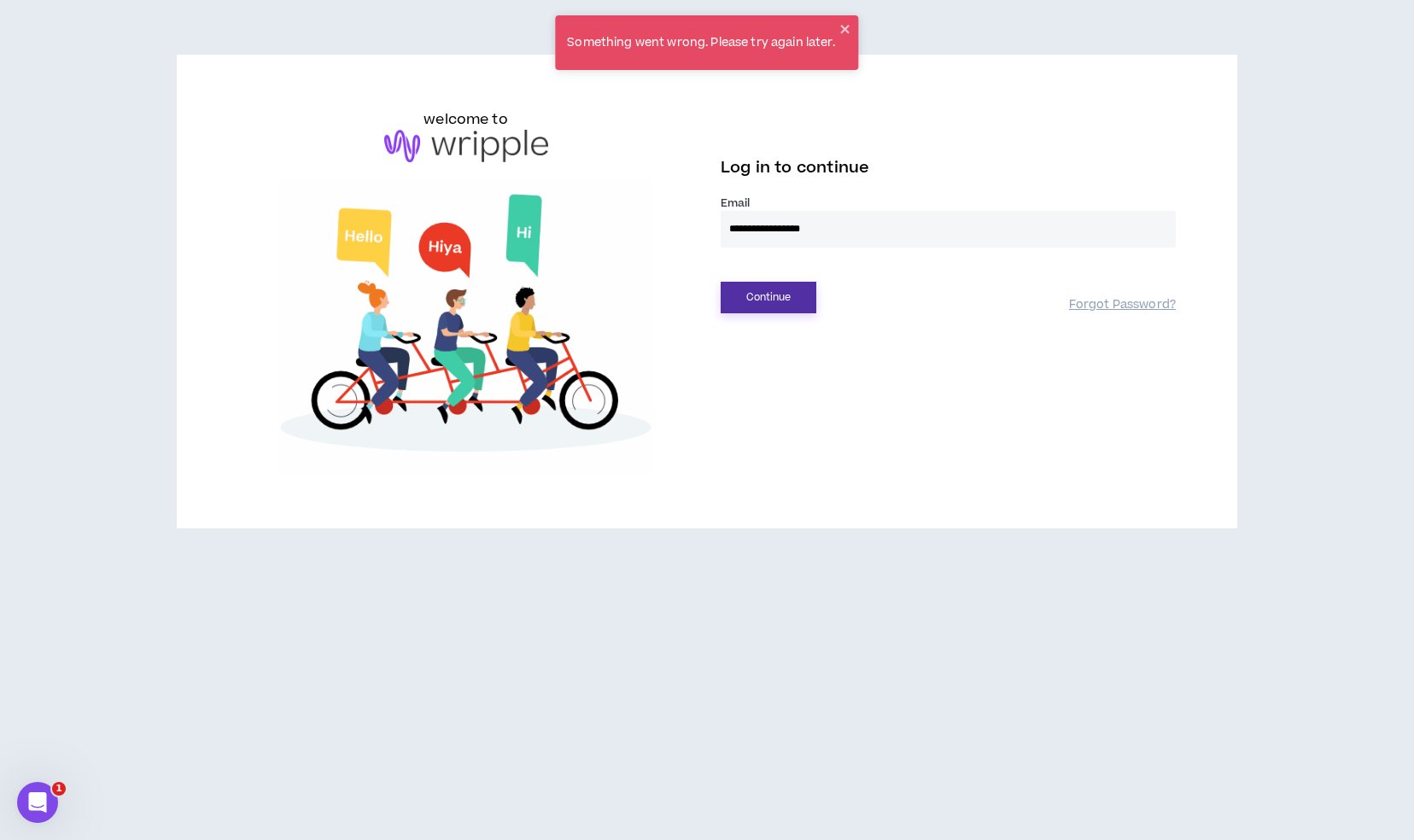
click at [778, 287] on button "Continue" at bounding box center [769, 297] width 96 height 31
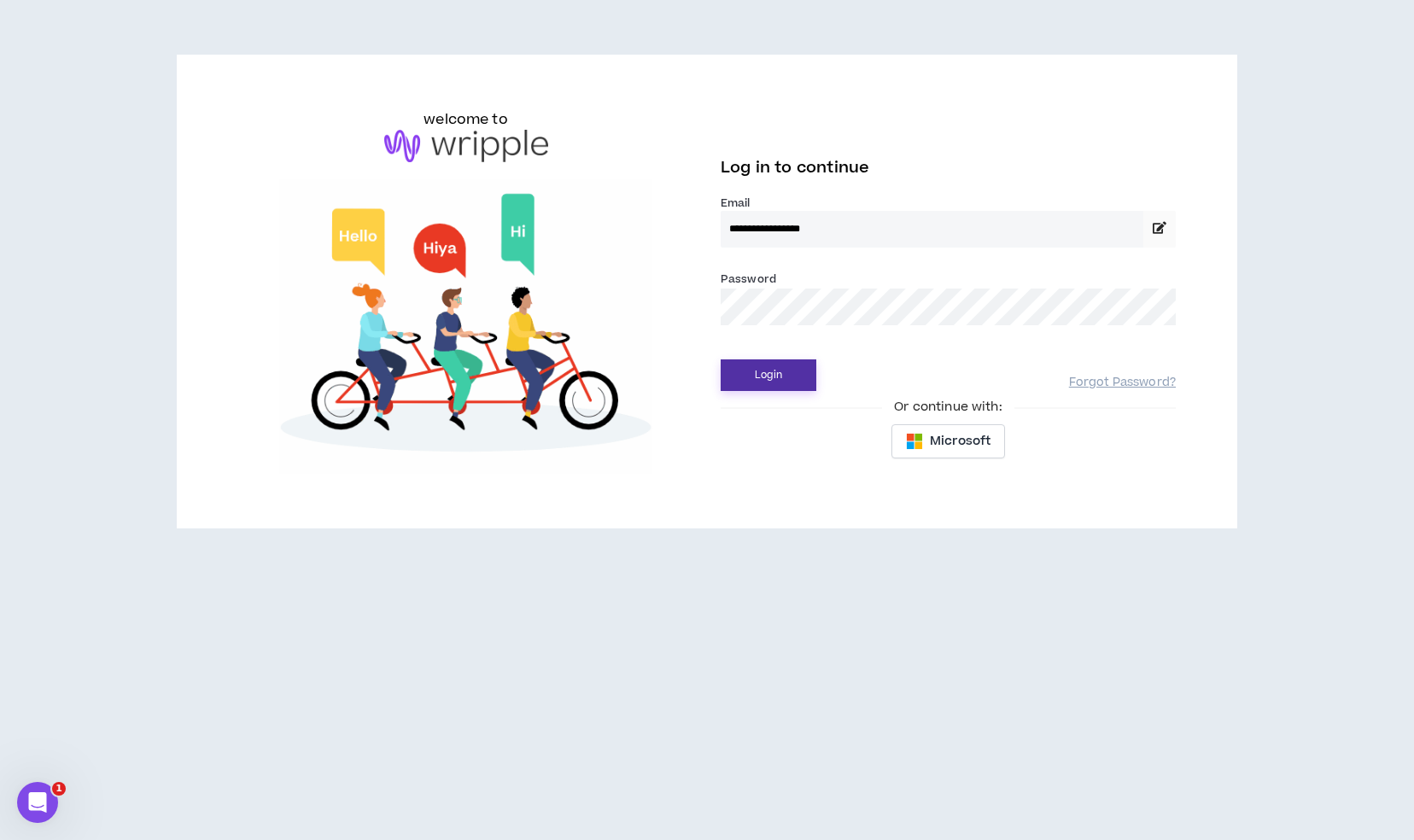
click at [777, 382] on button "Login" at bounding box center [769, 376] width 96 height 31
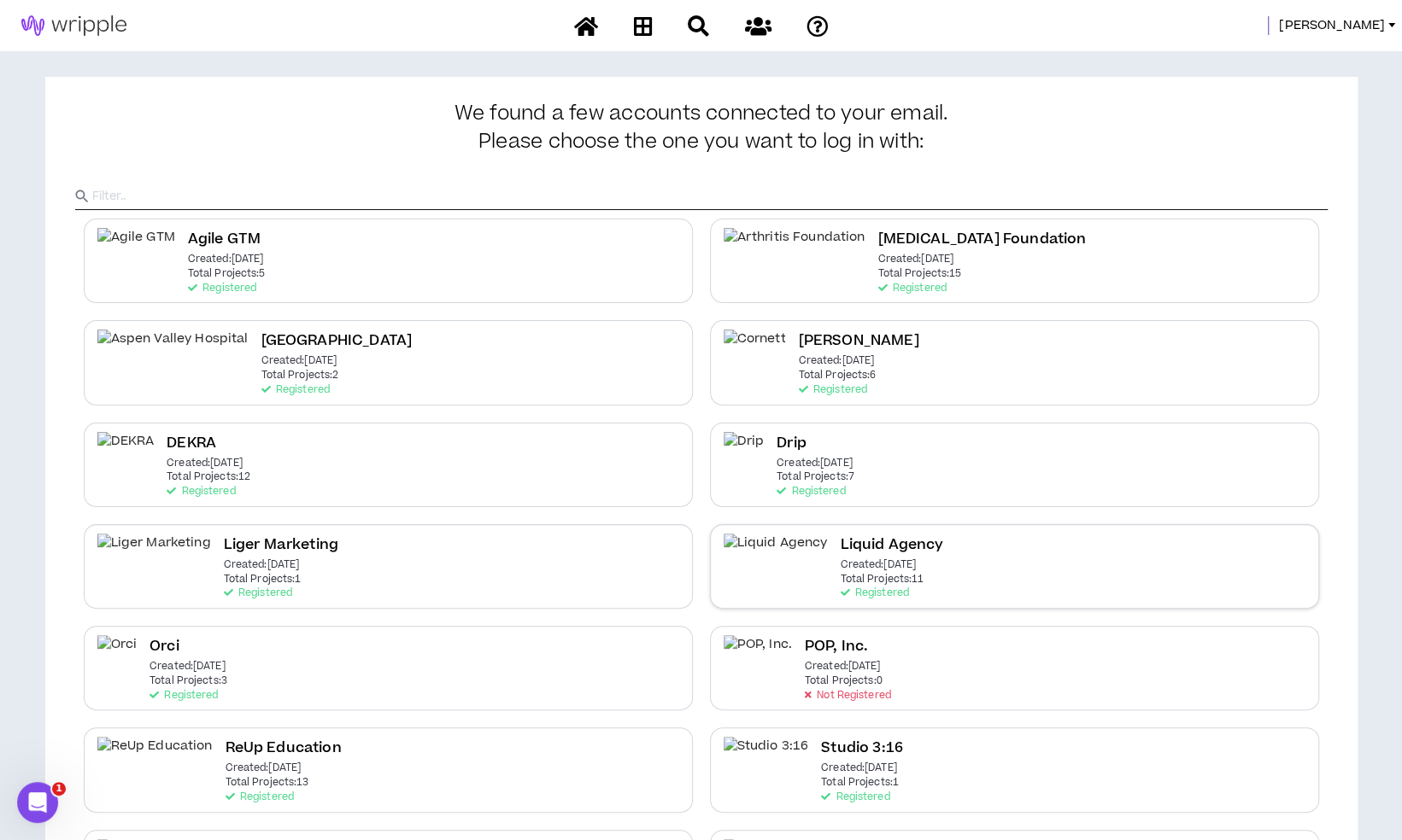
click at [840, 550] on h2 "Liquid Agency" at bounding box center [892, 546] width 104 height 23
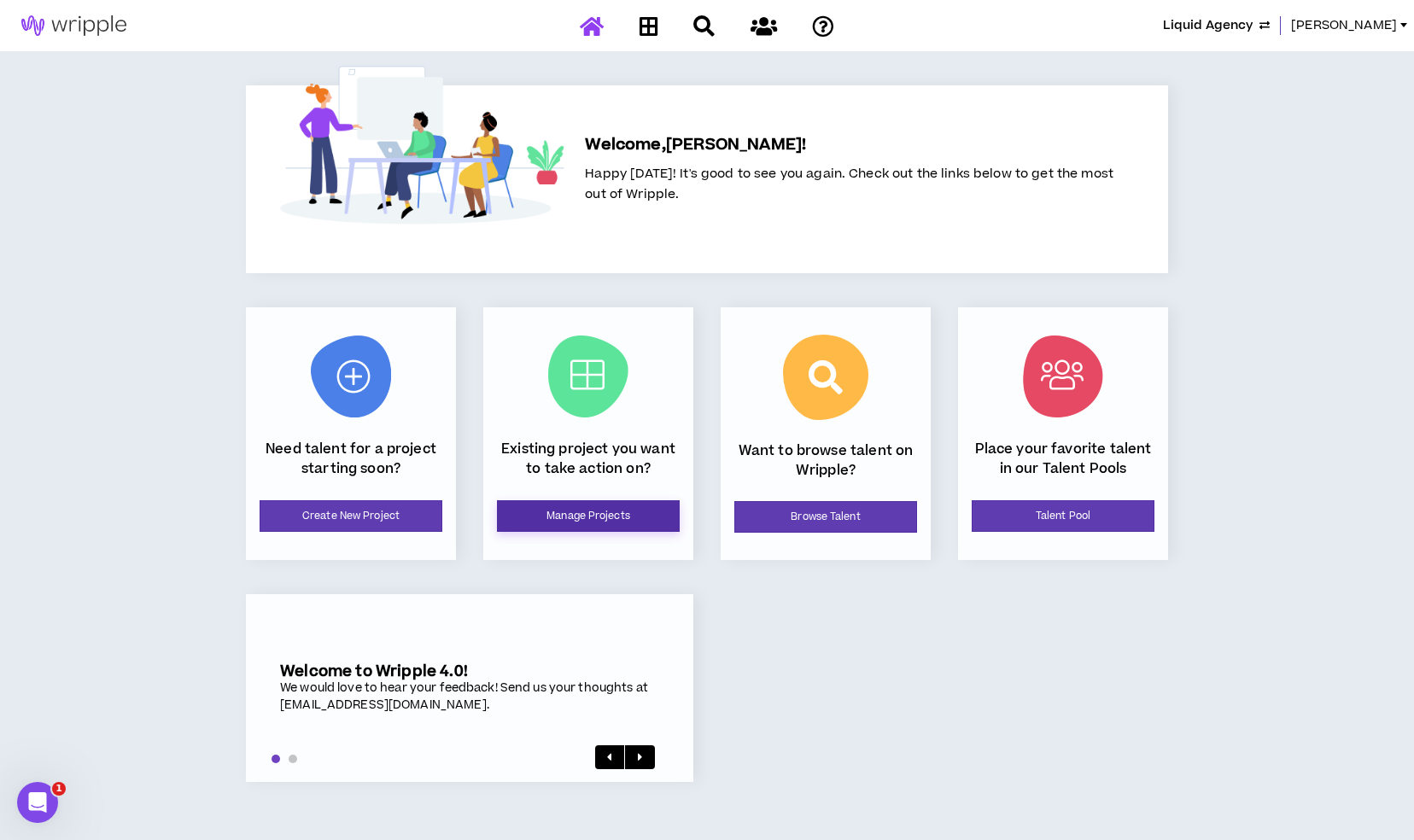
click at [625, 526] on link "Manage Projects" at bounding box center [588, 516] width 183 height 31
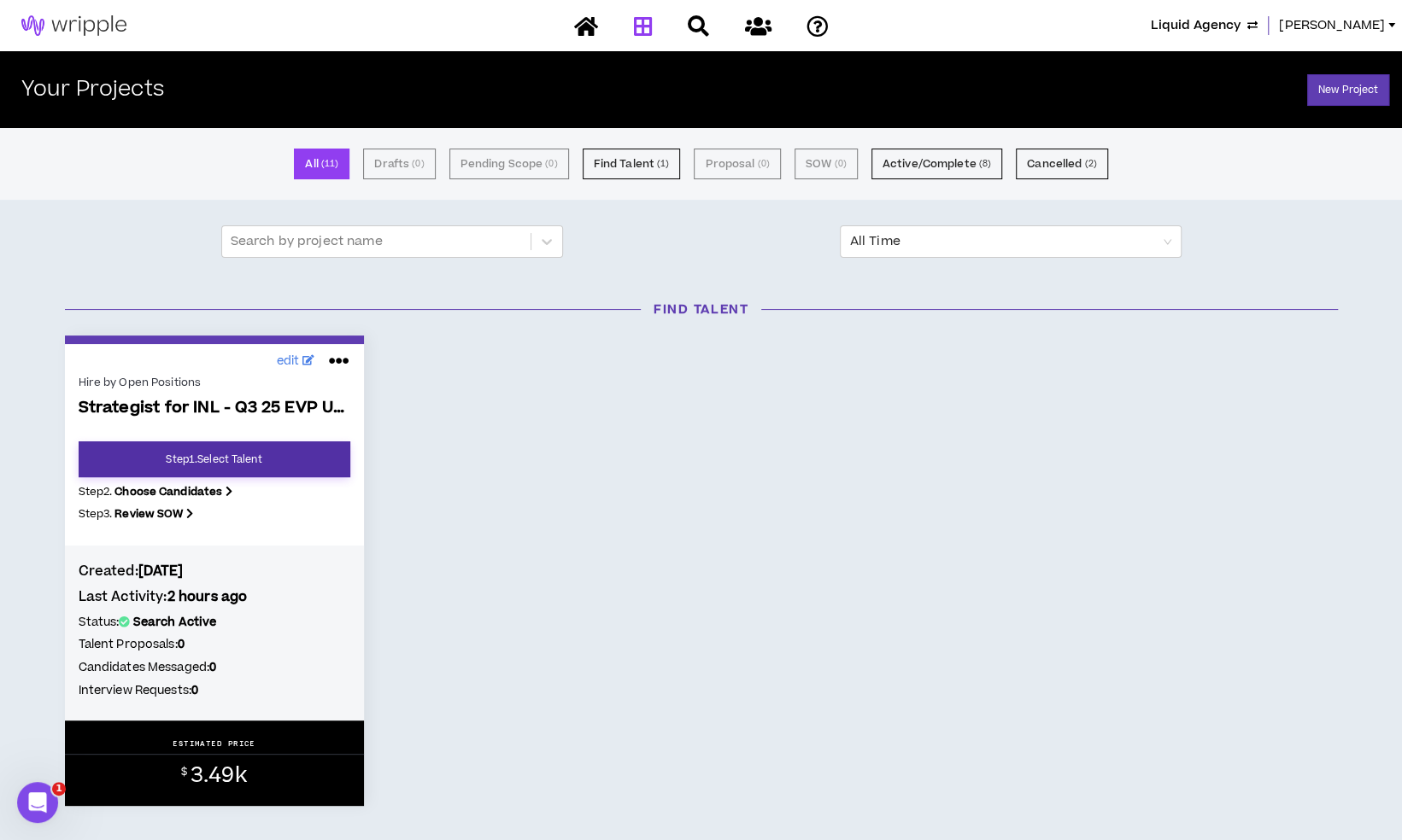
click at [294, 454] on link "Step 1 . Select Talent" at bounding box center [214, 460] width 272 height 36
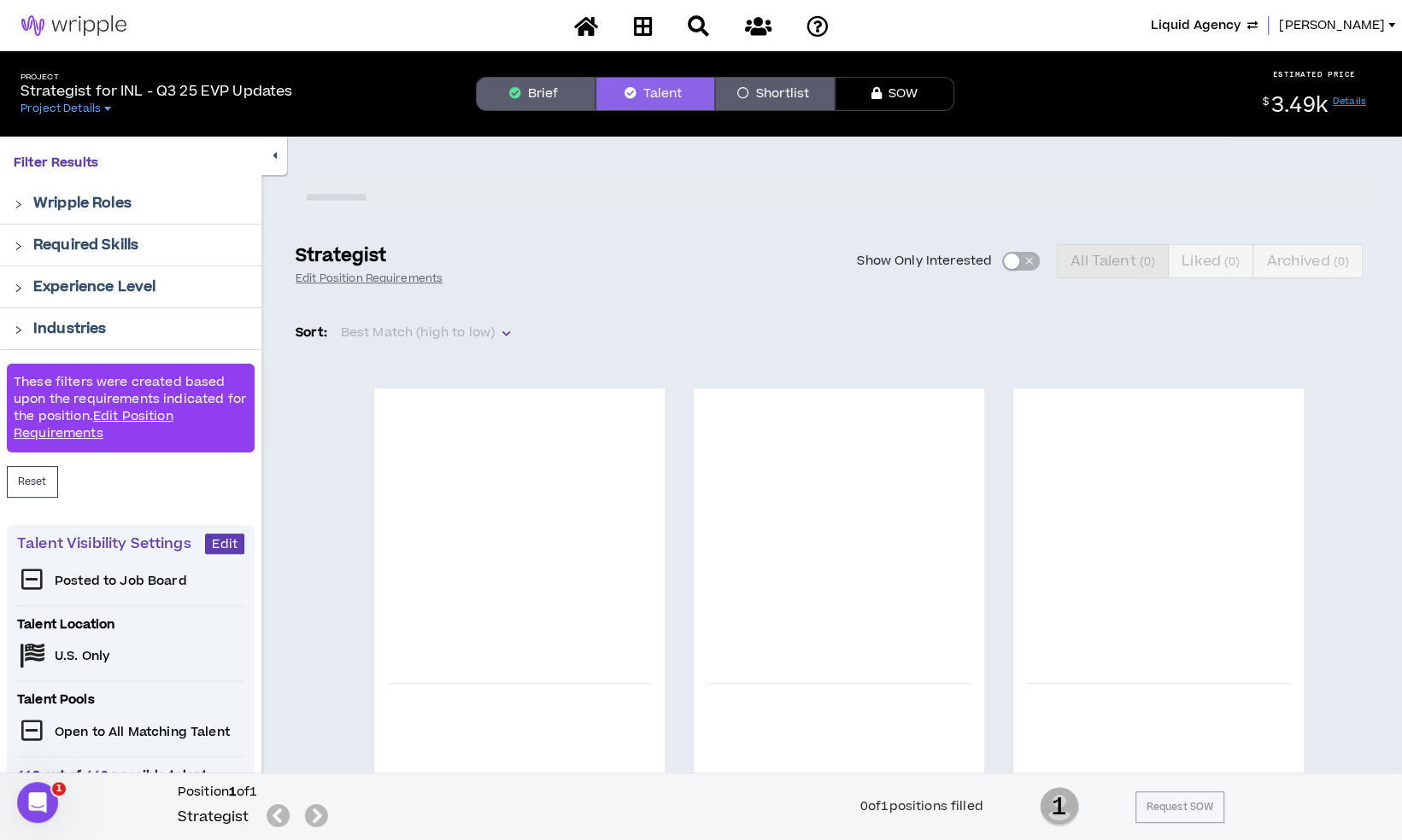
click at [567, 118] on div "Project Strategist for INL - Q3 25 EVP Updates Project Details Brief Talent Sho…" at bounding box center [701, 93] width 1402 height 85
click at [554, 100] on button "Brief" at bounding box center [535, 94] width 119 height 34
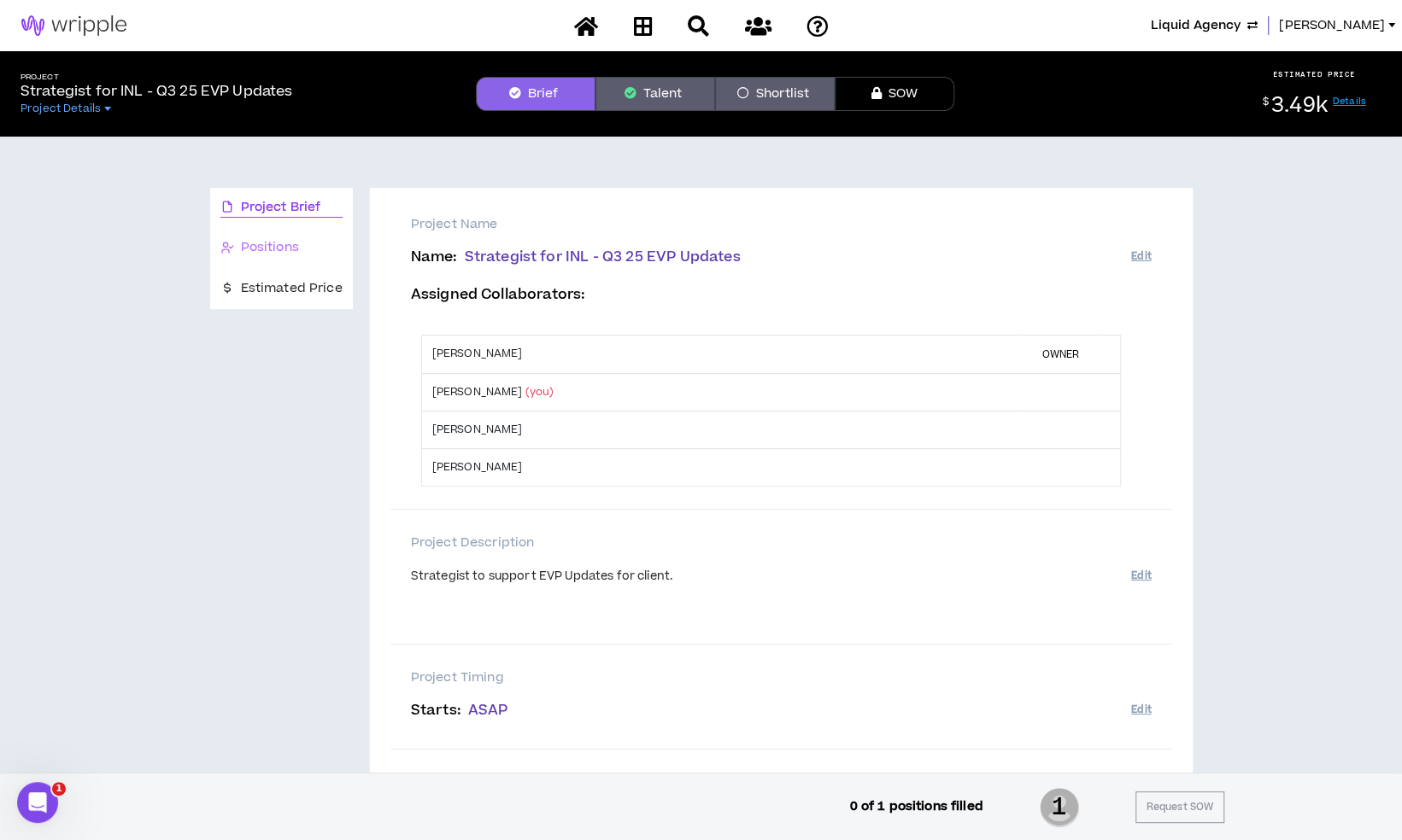
click at [315, 260] on div "Positions" at bounding box center [282, 247] width 143 height 40
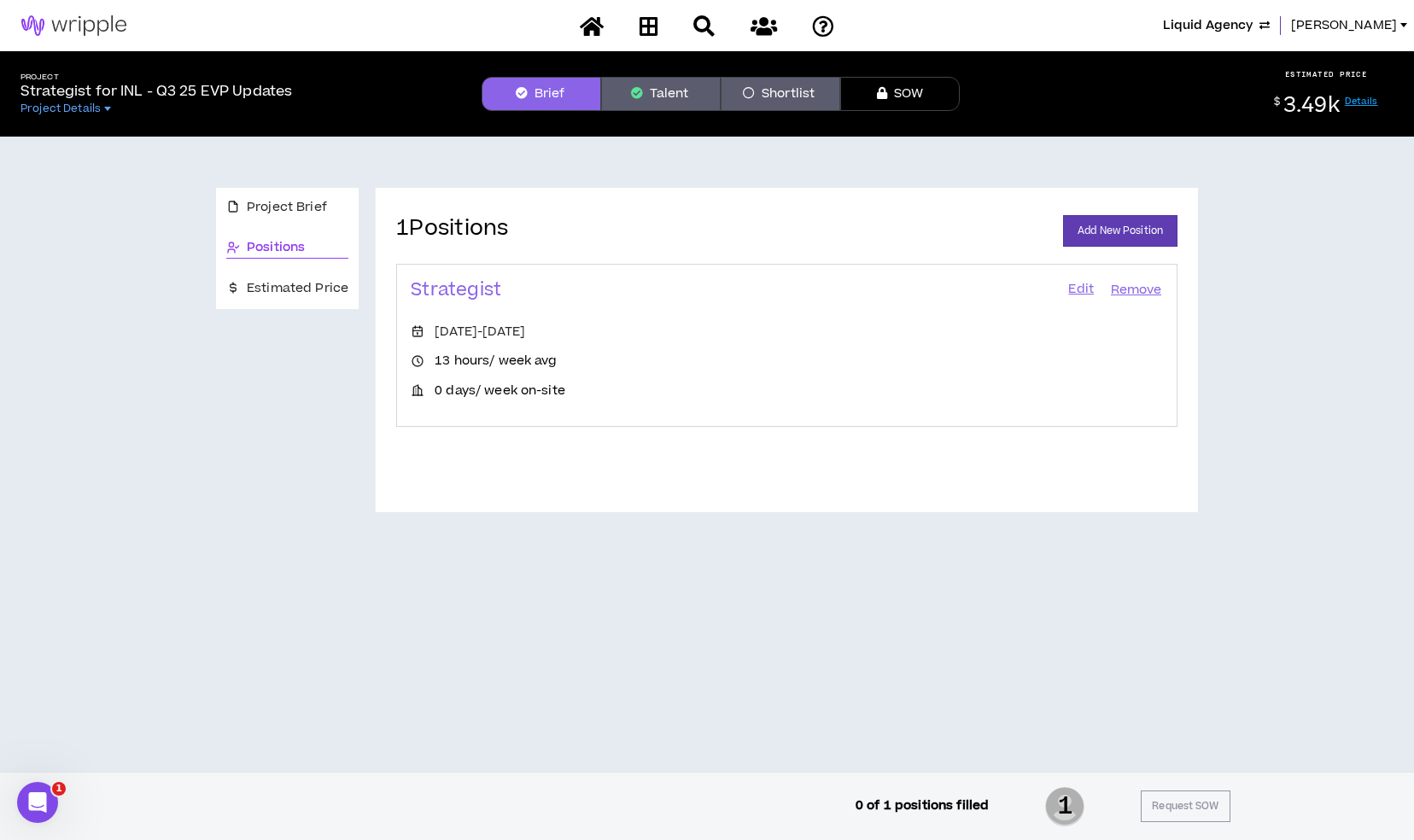
click at [1075, 292] on link "Edit" at bounding box center [1082, 290] width 29 height 23
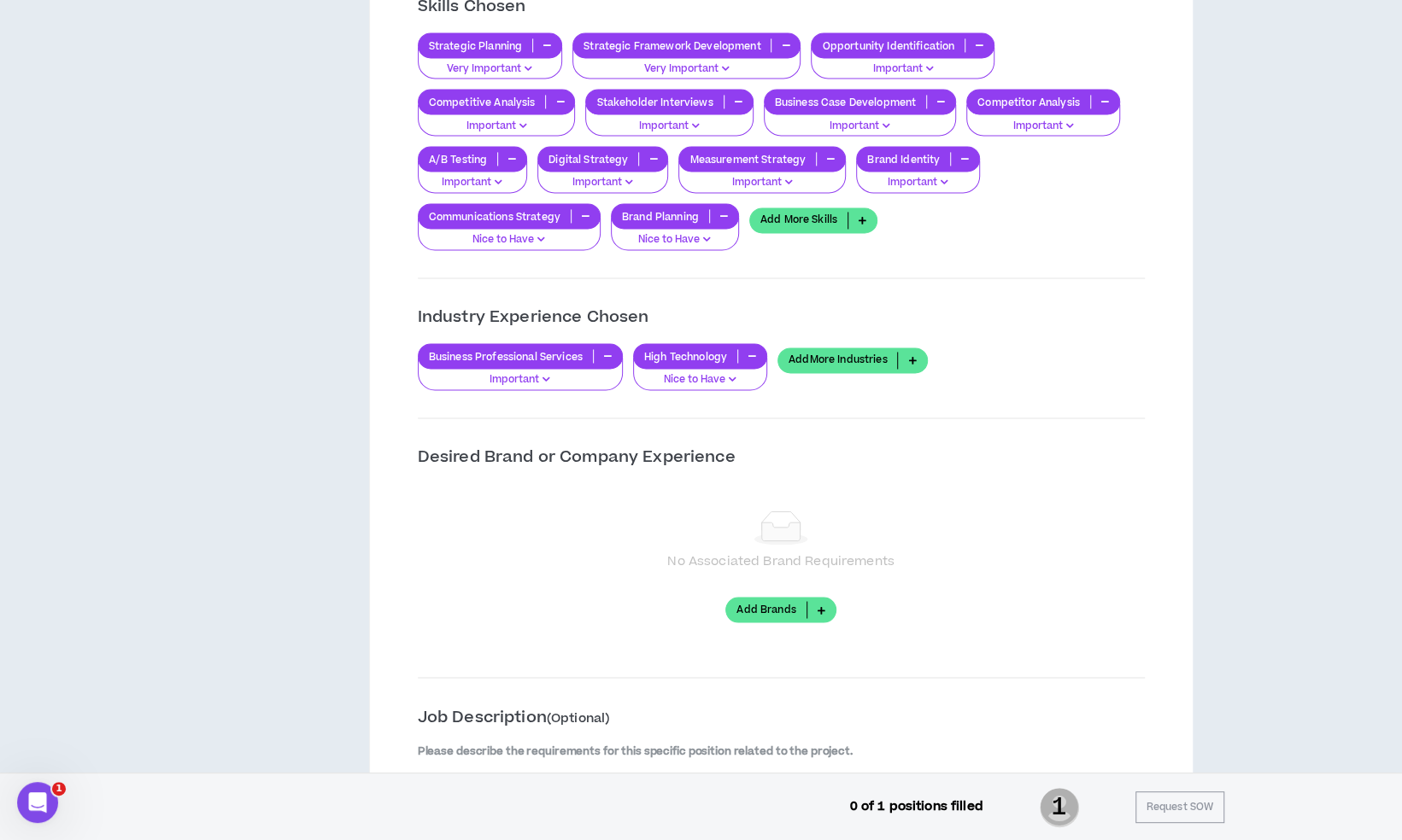
scroll to position [1645, 0]
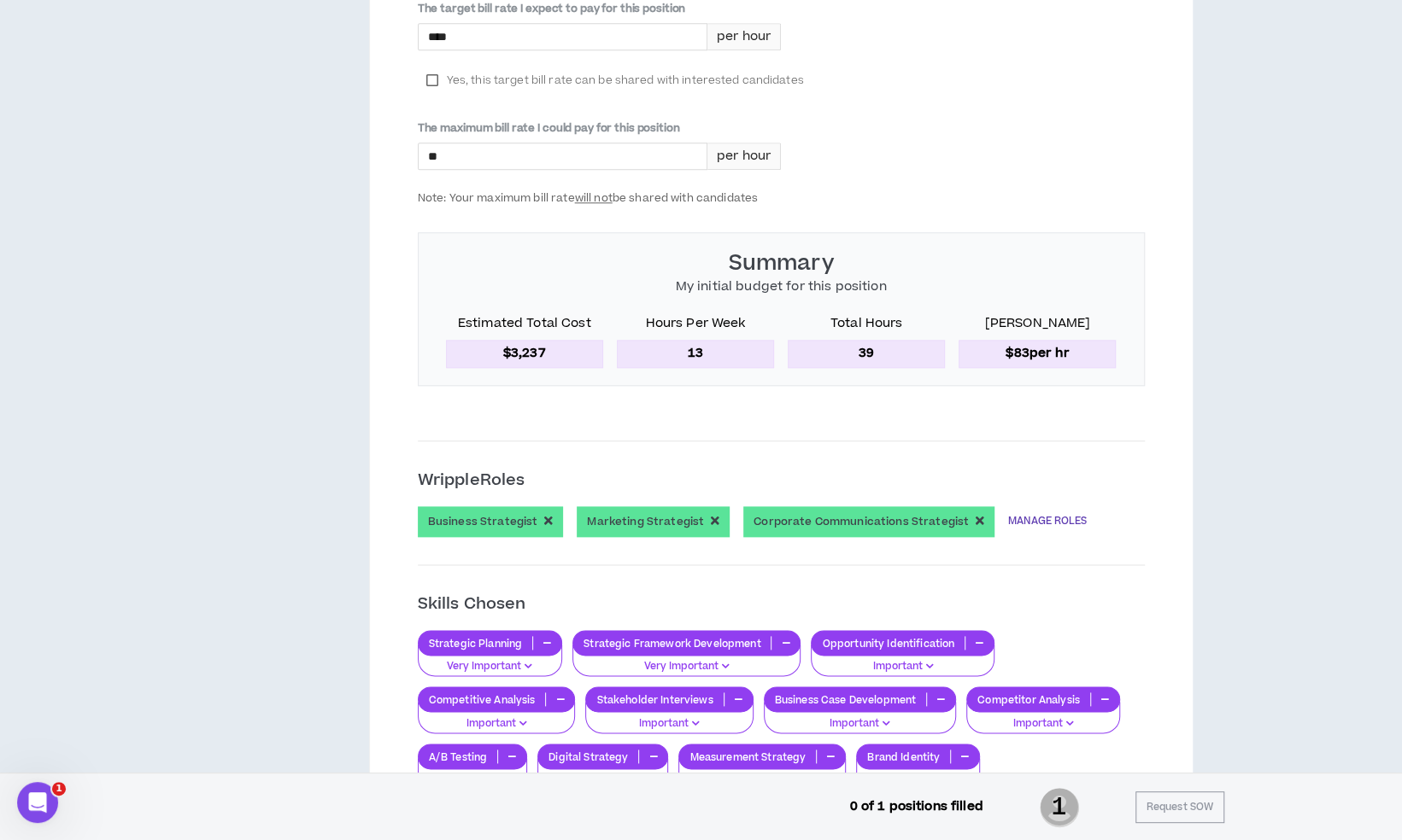
click at [1039, 509] on link "MANAGE ROLES" at bounding box center [1048, 521] width 78 height 30
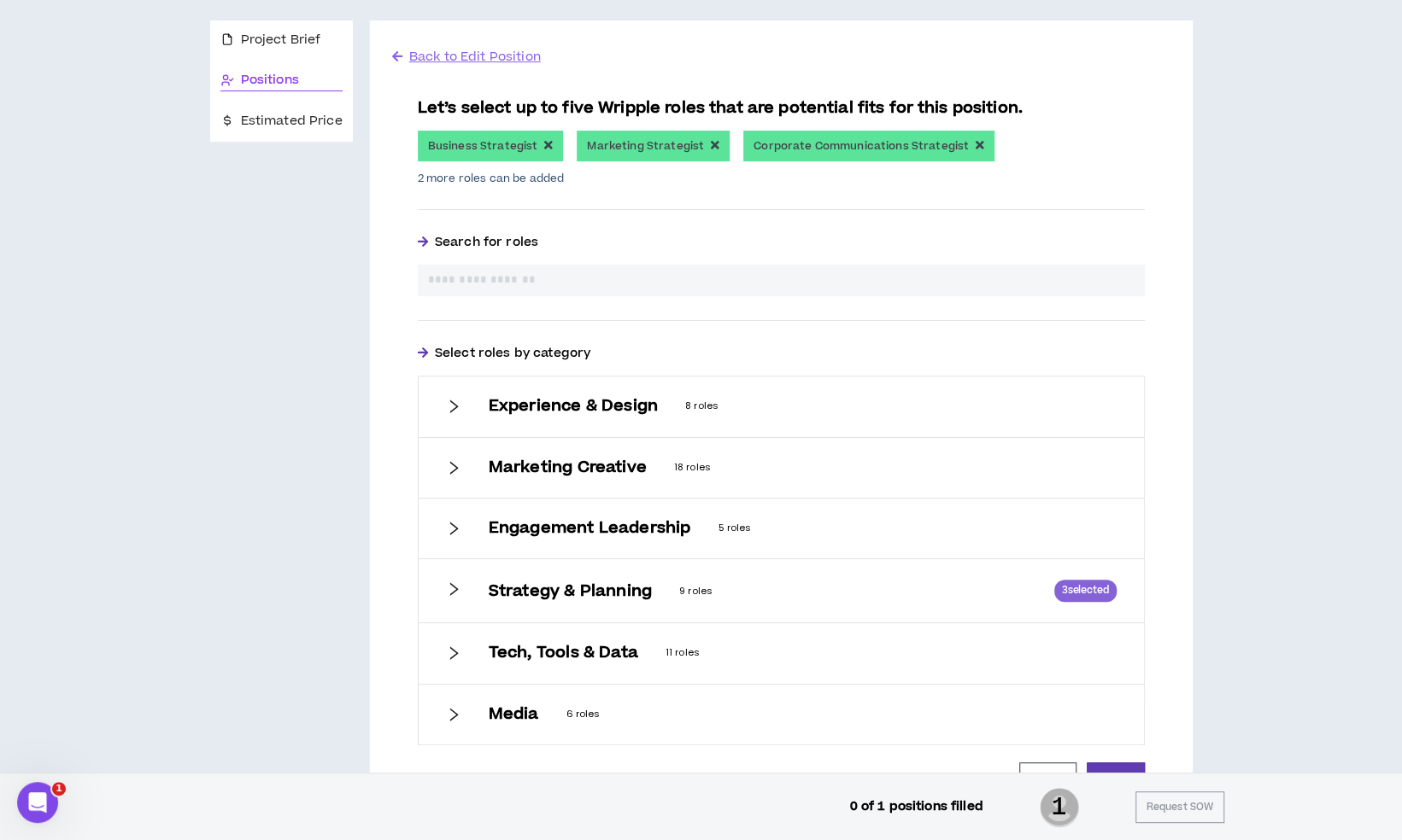
click at [590, 589] on h6 "Strategy & Planning" at bounding box center [570, 592] width 163 height 19
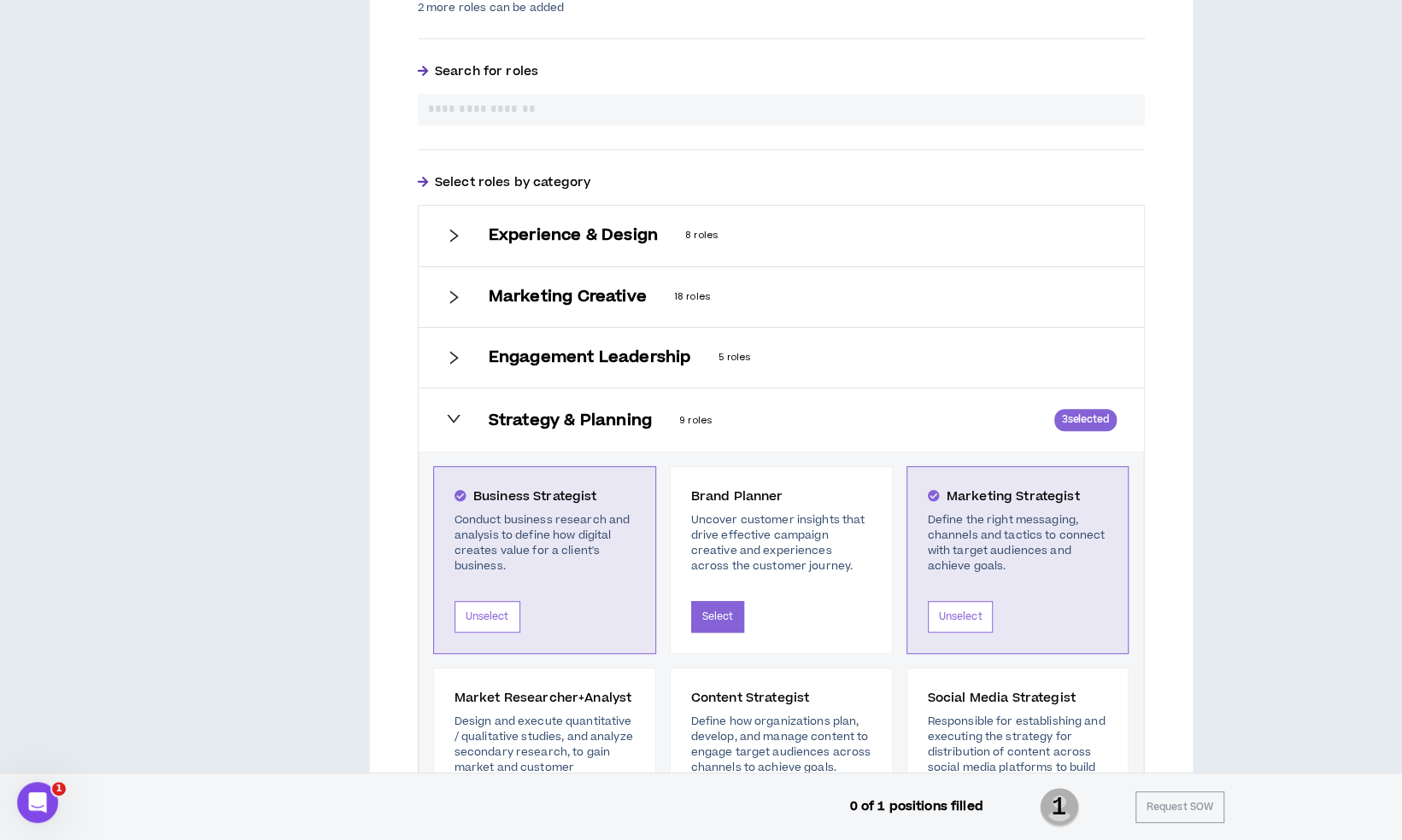
scroll to position [589, 0]
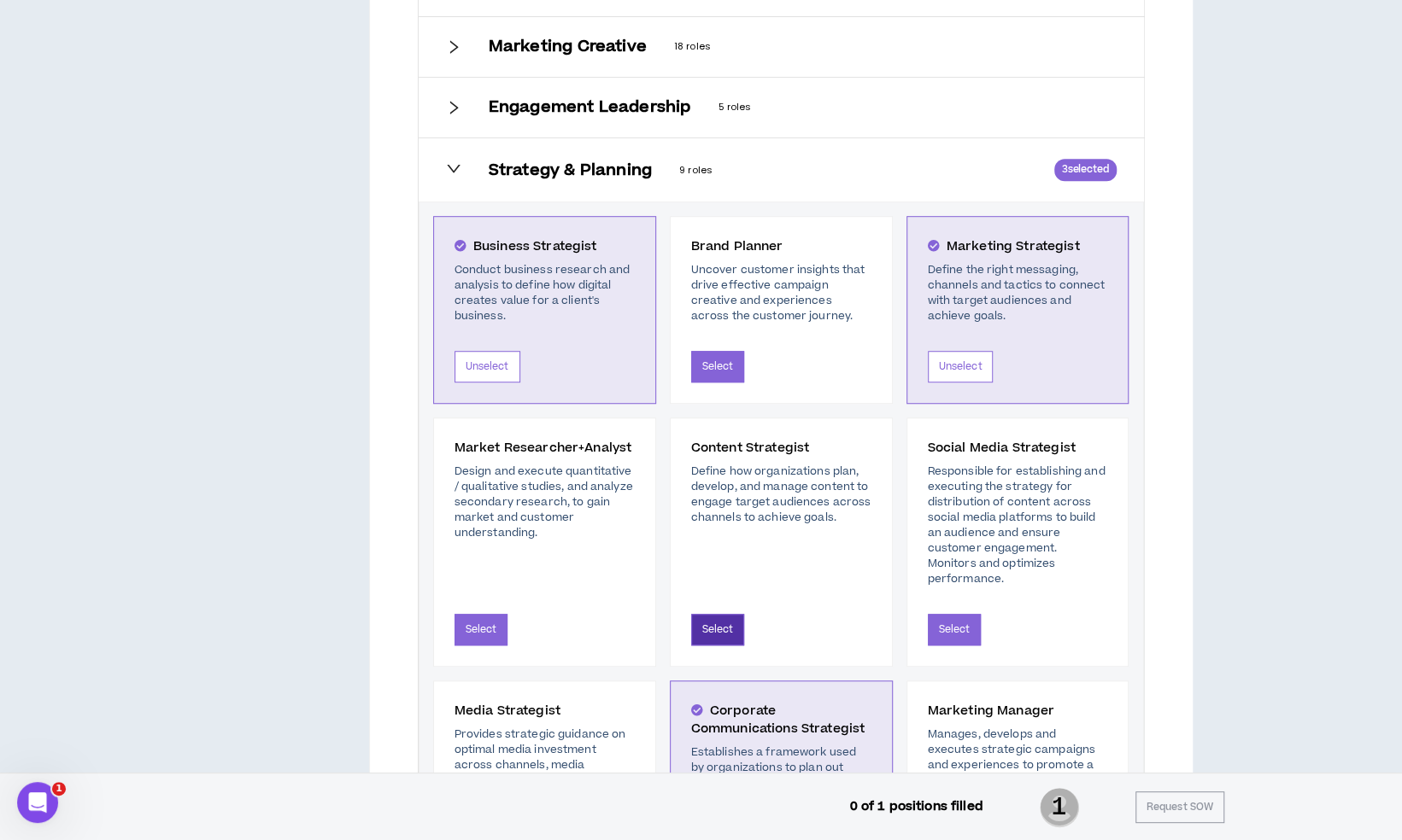
click at [723, 614] on button "Select" at bounding box center [718, 630] width 54 height 31
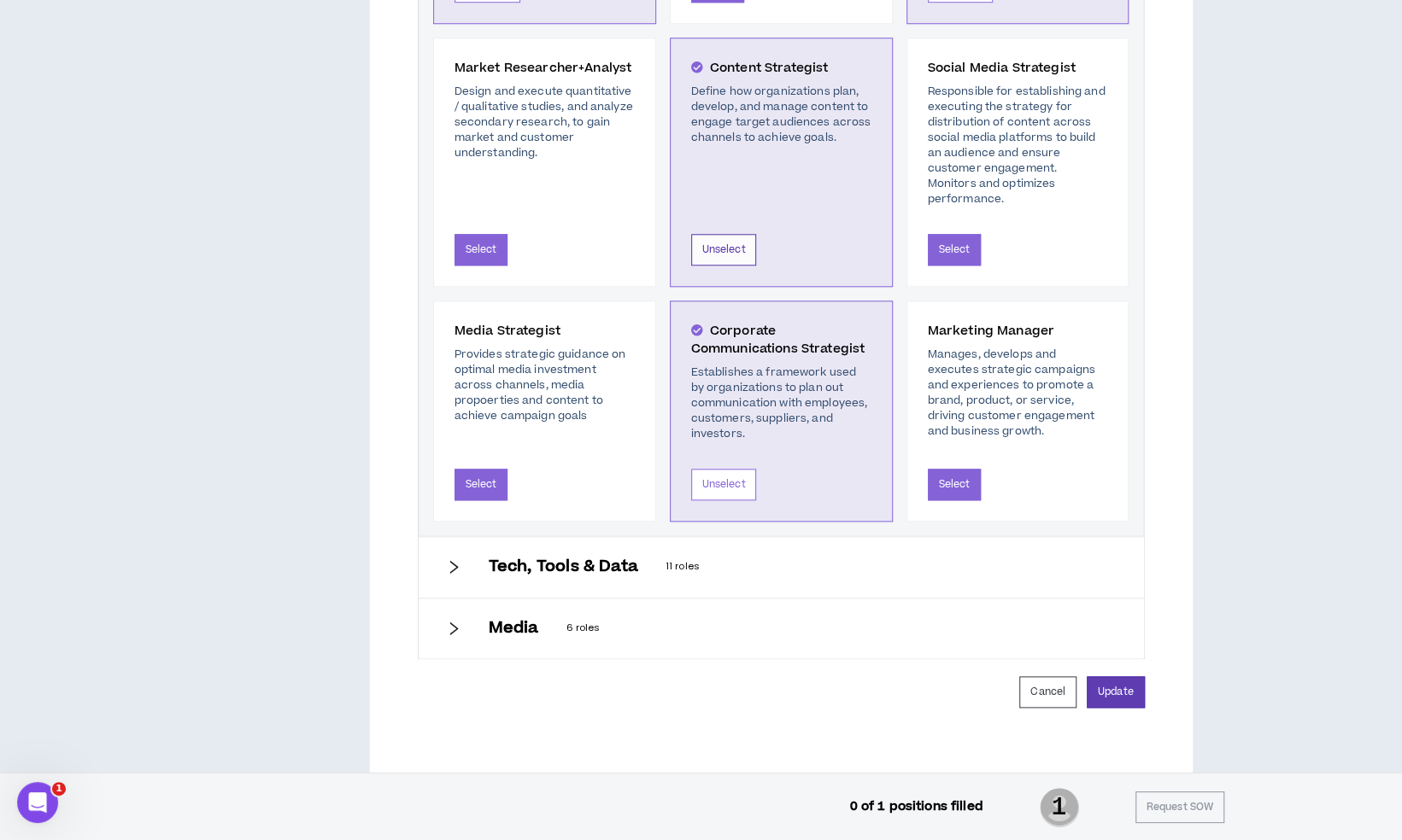
scroll to position [1037, 0]
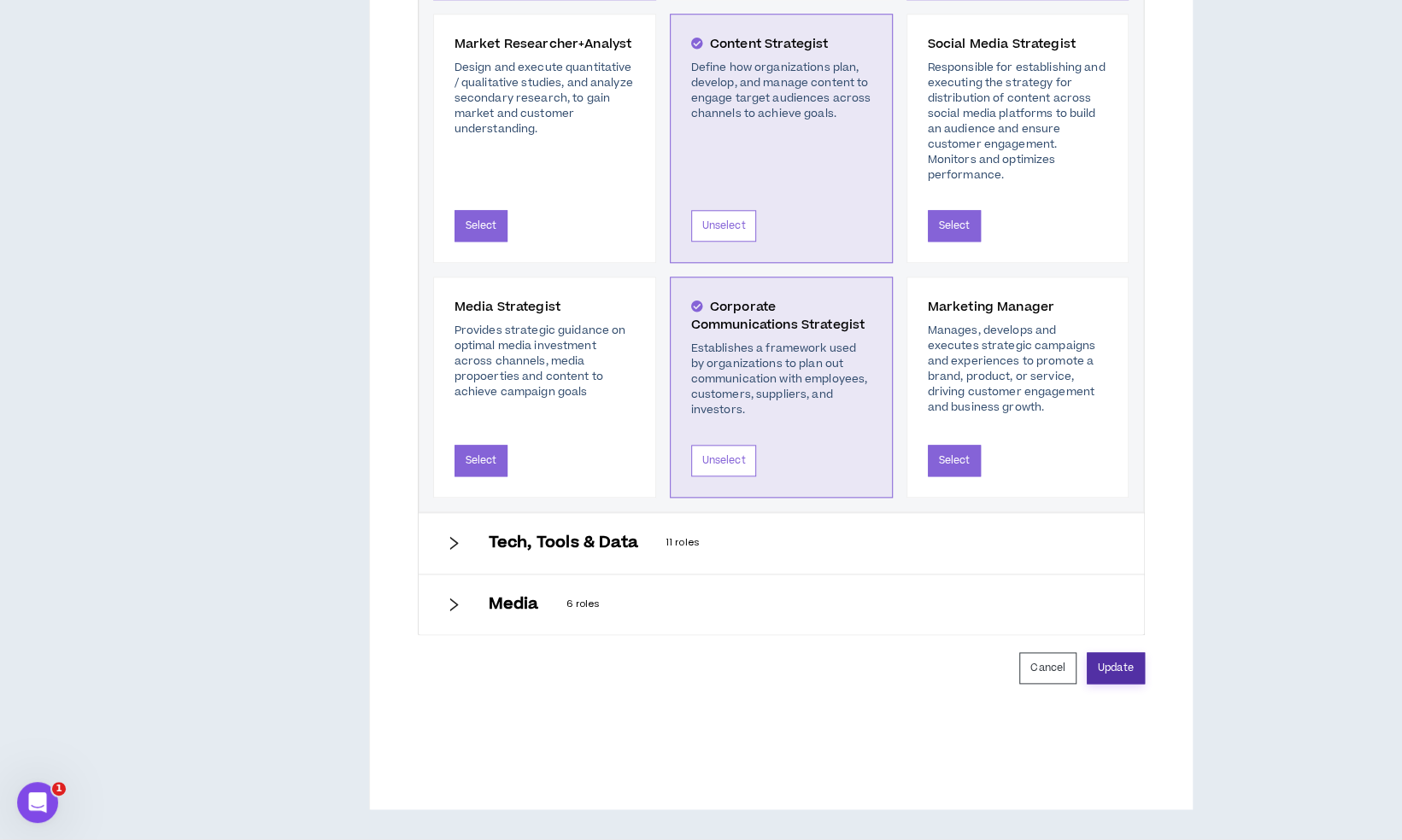
click at [1128, 652] on button "Update" at bounding box center [1115, 668] width 58 height 31
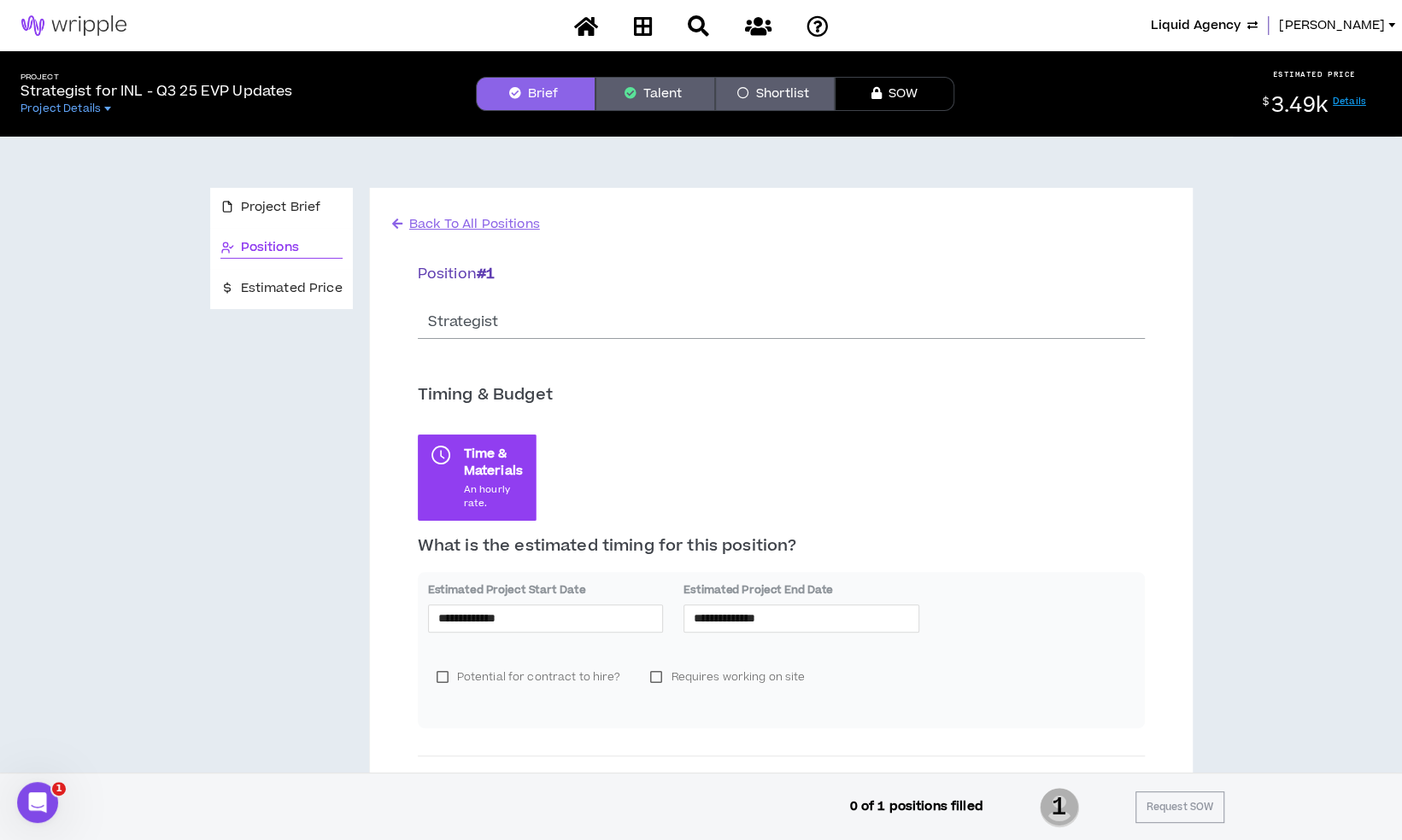
click at [695, 97] on button "Talent" at bounding box center [656, 94] width 119 height 34
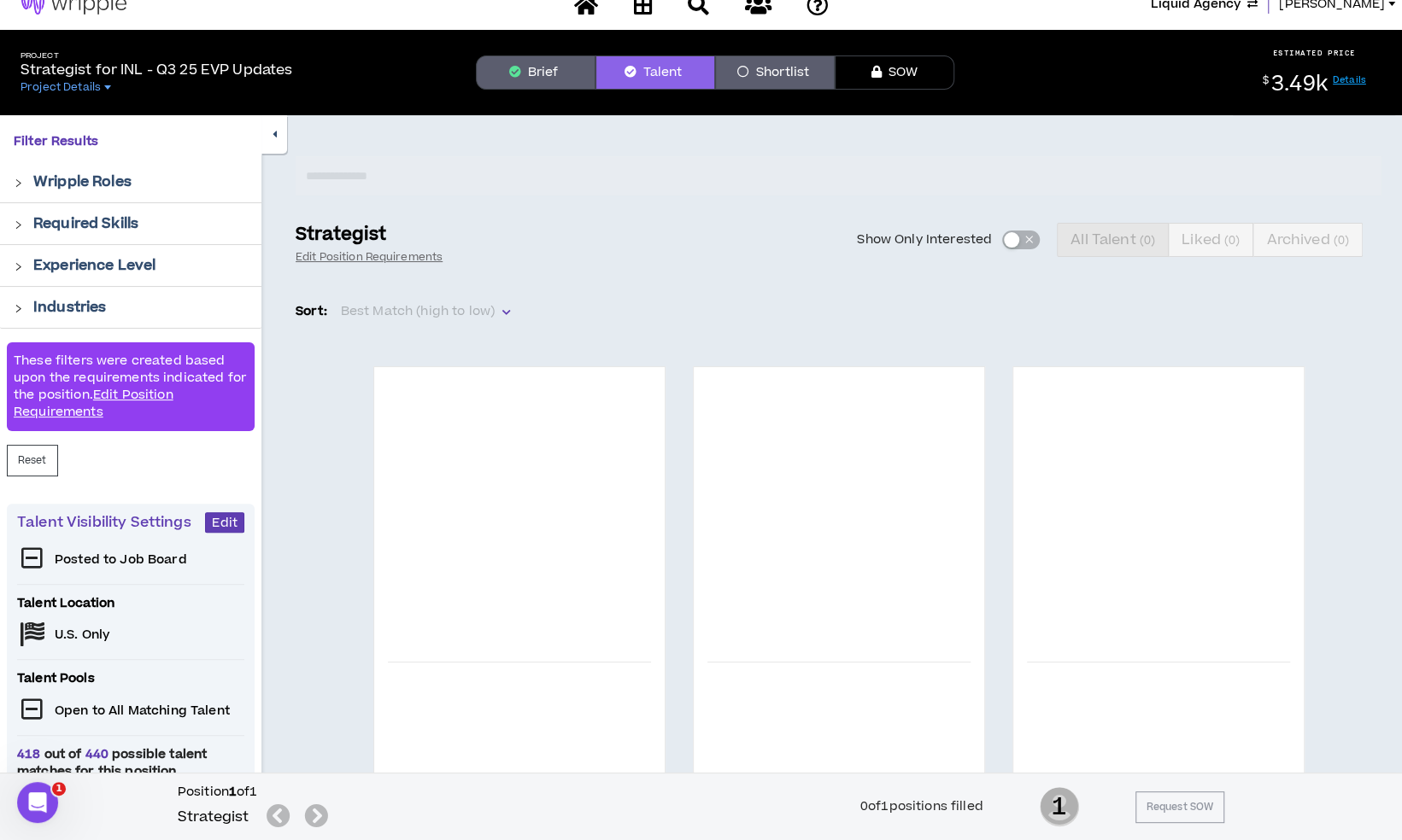
scroll to position [27, 0]
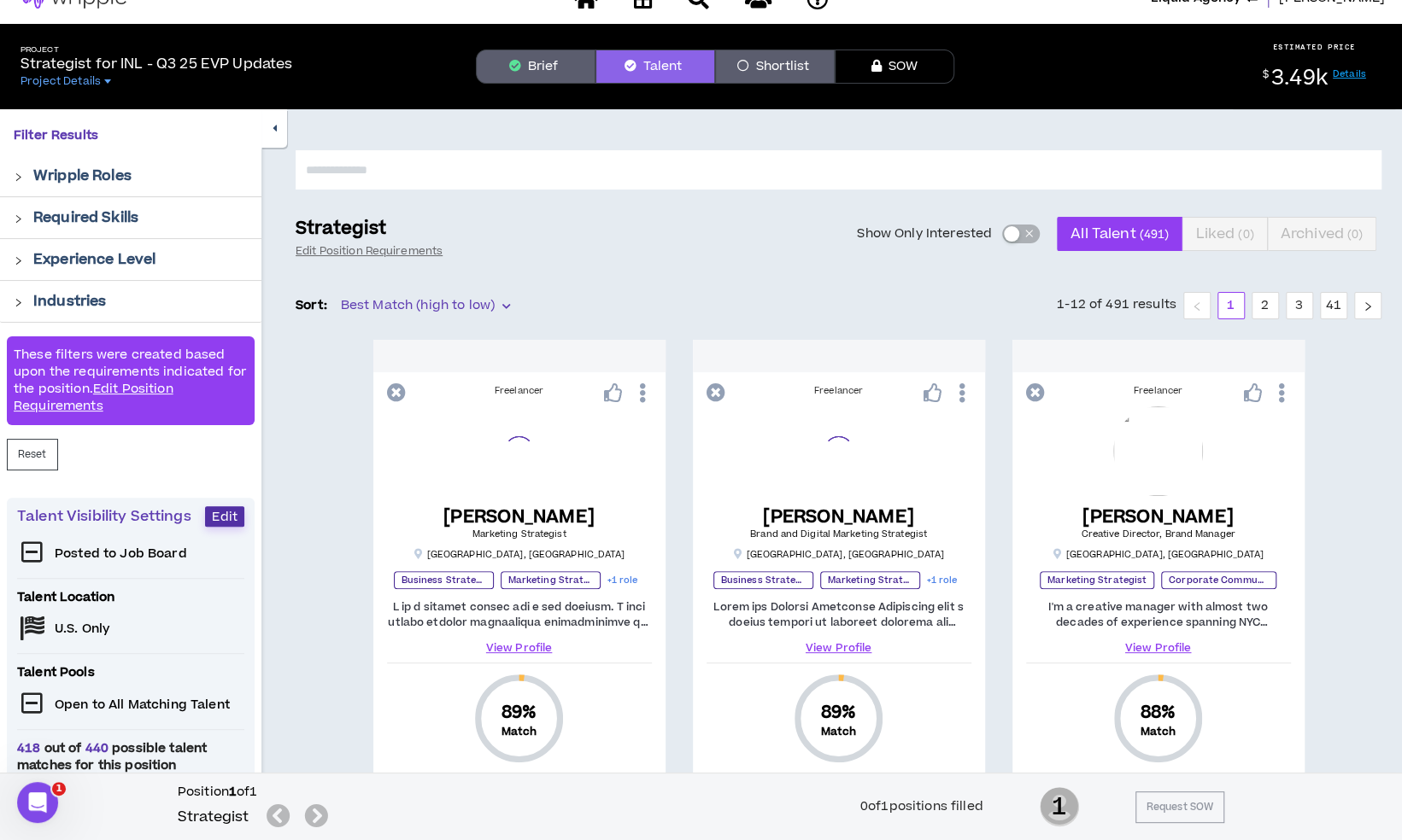
click at [226, 516] on span "Edit" at bounding box center [225, 517] width 25 height 17
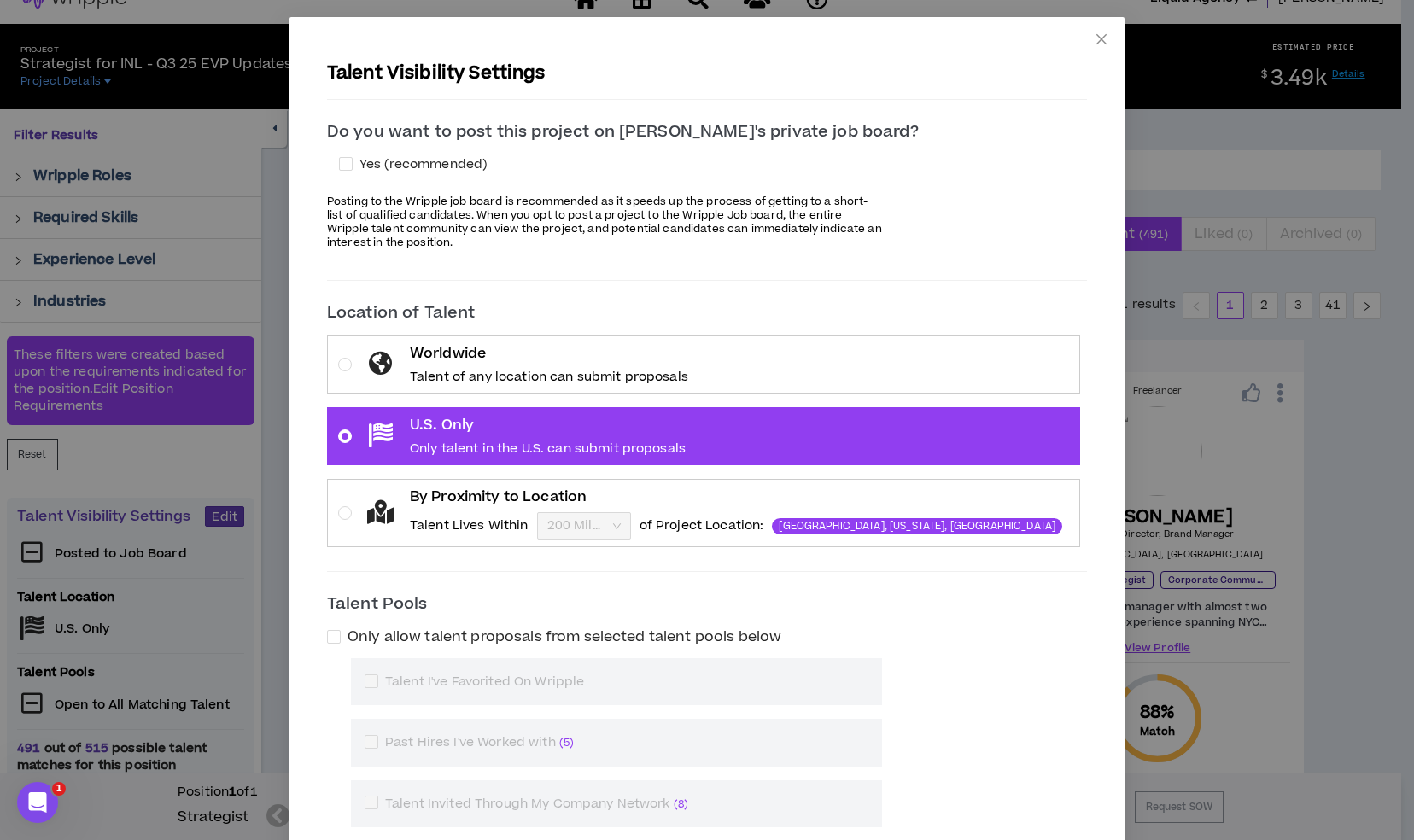
click at [273, 487] on div "Talent Visibility Settings Do you want to post this project on Wripple's privat…" at bounding box center [707, 420] width 1414 height 840
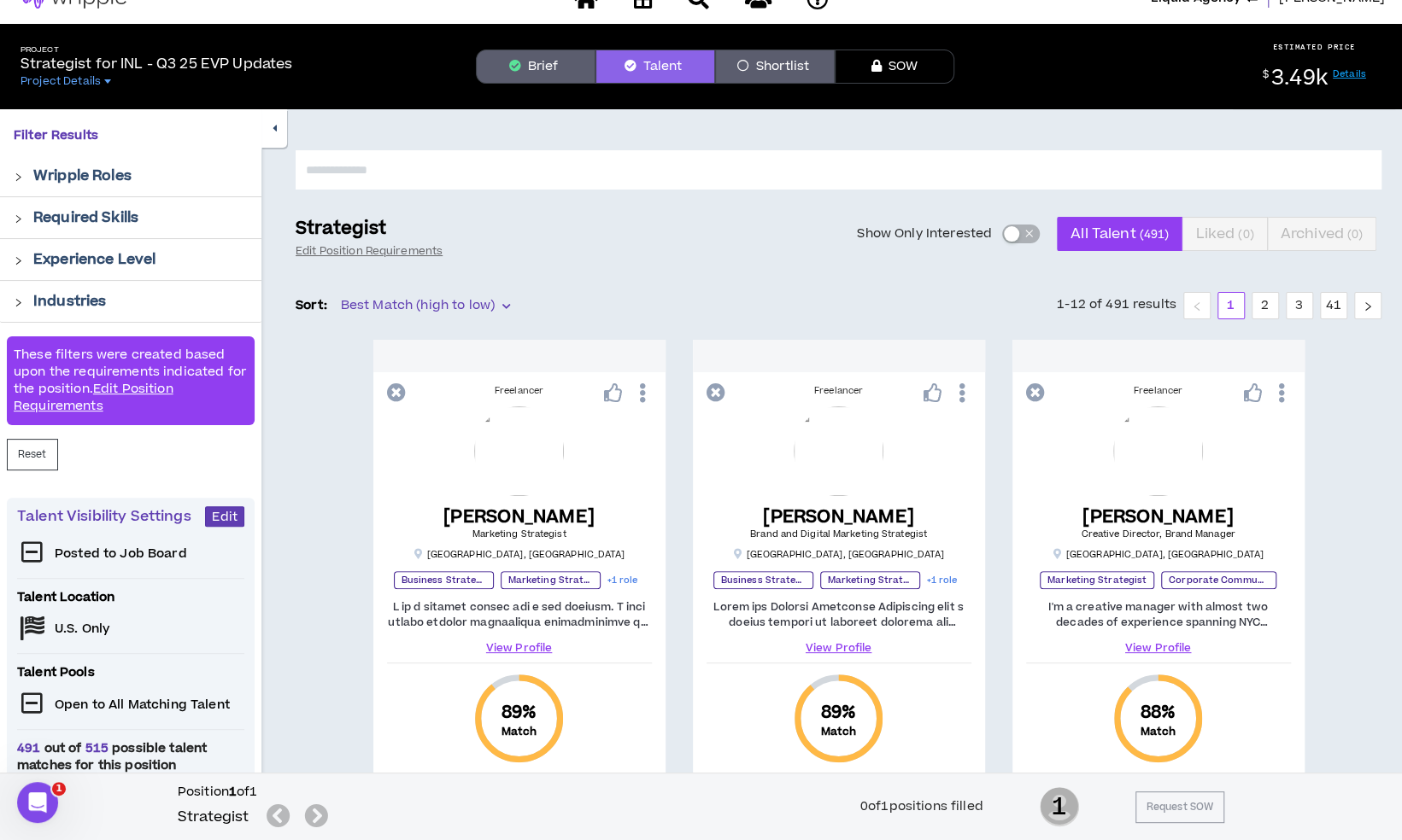
click at [806, 79] on button "Shortlist" at bounding box center [775, 66] width 119 height 34
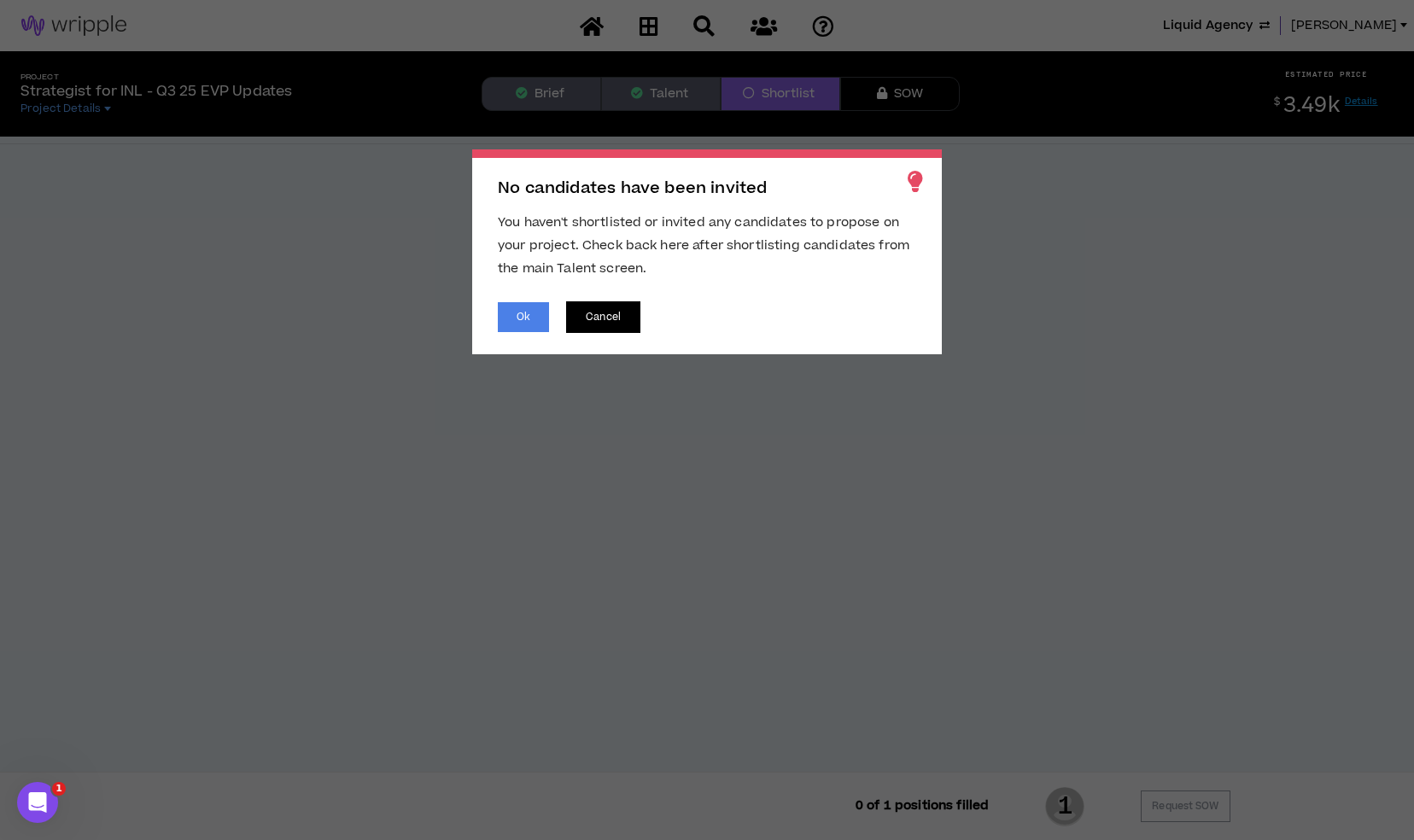
click at [601, 314] on button "Cancel" at bounding box center [603, 317] width 74 height 31
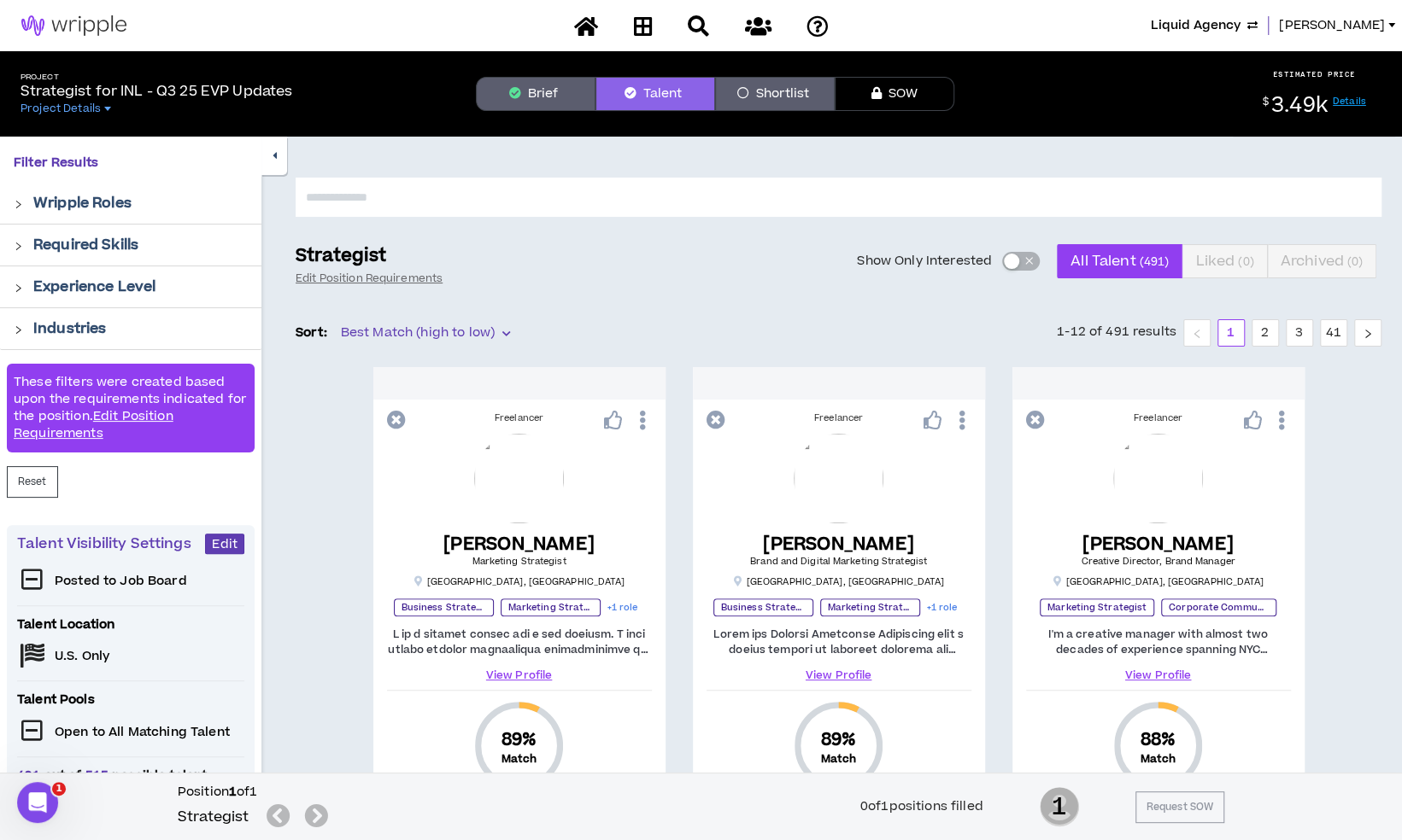
click at [457, 193] on input "text" at bounding box center [838, 198] width 1086 height 39
type input "******"
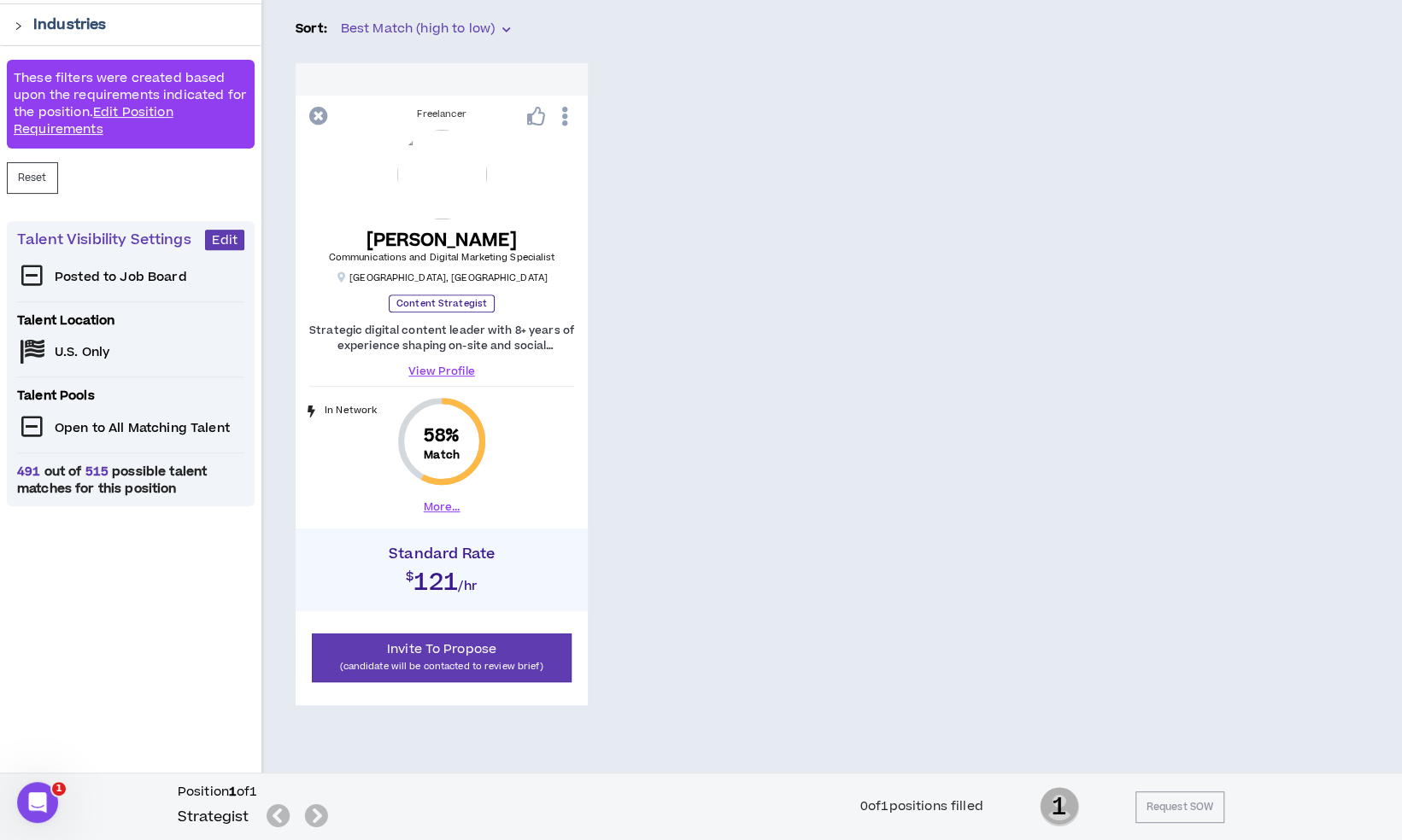
scroll to position [302, 0]
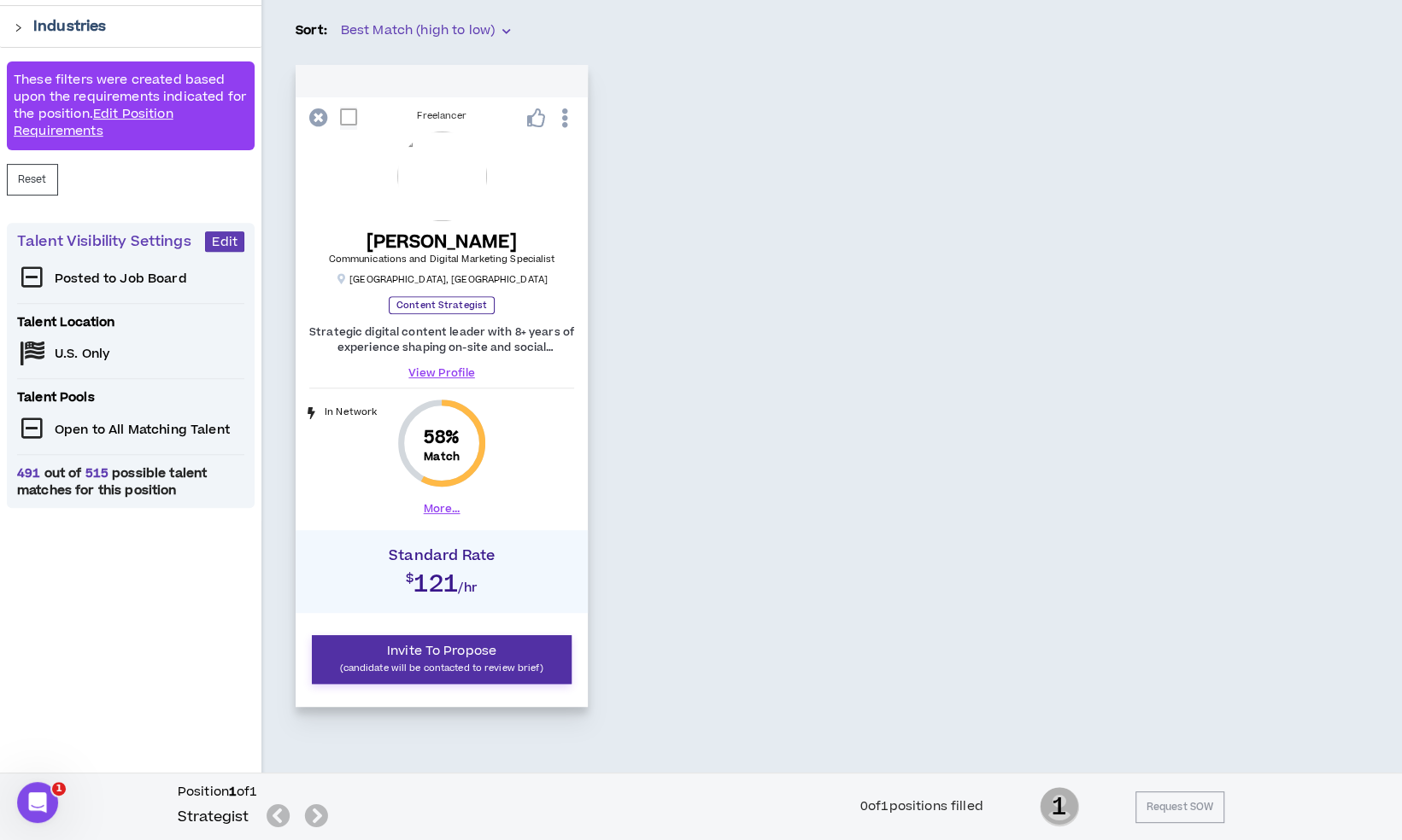
click at [529, 656] on button "Invite To Propose (candidate will be contacted to review brief)" at bounding box center [442, 660] width 260 height 49
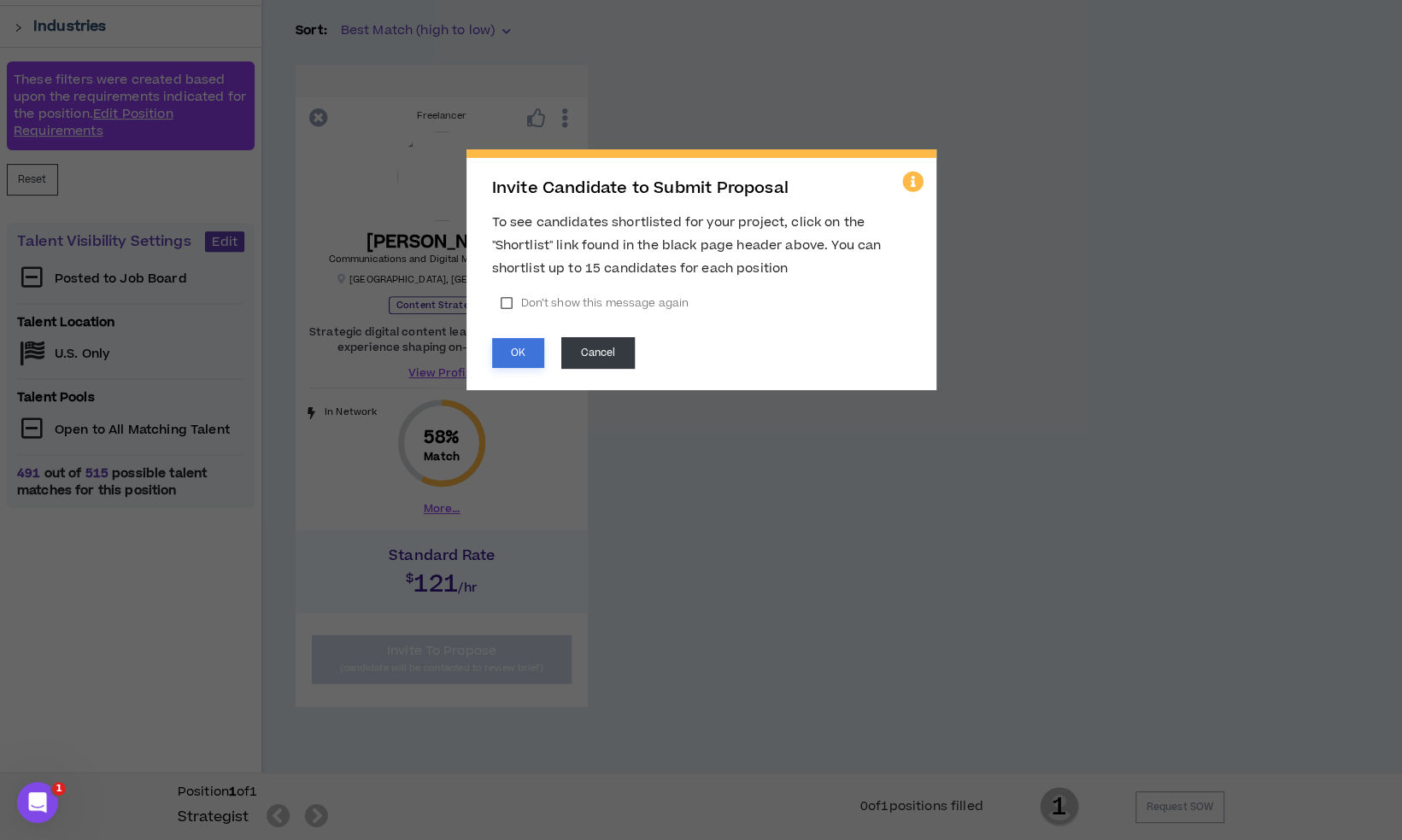
click at [517, 357] on button "OK" at bounding box center [518, 353] width 52 height 30
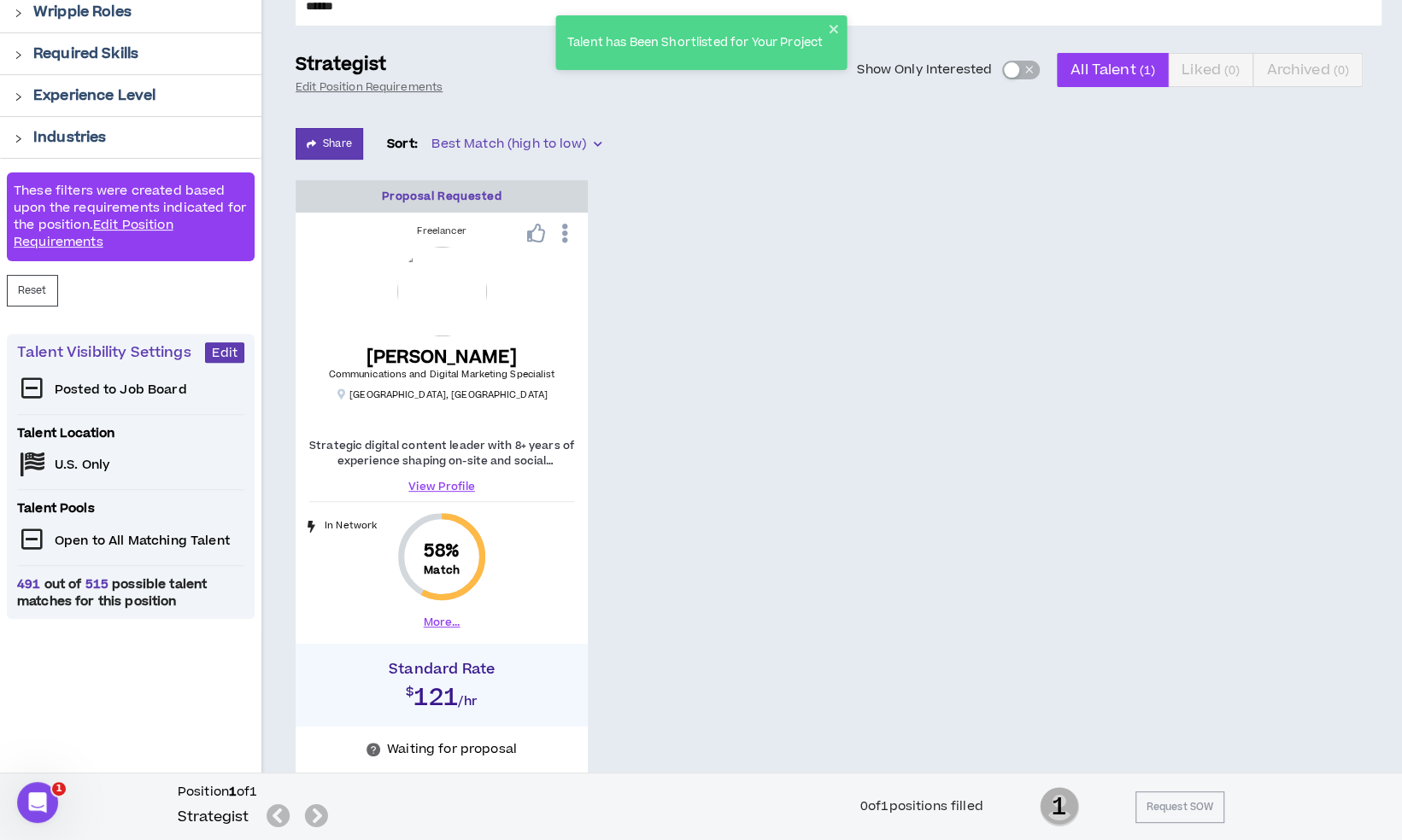
scroll to position [0, 0]
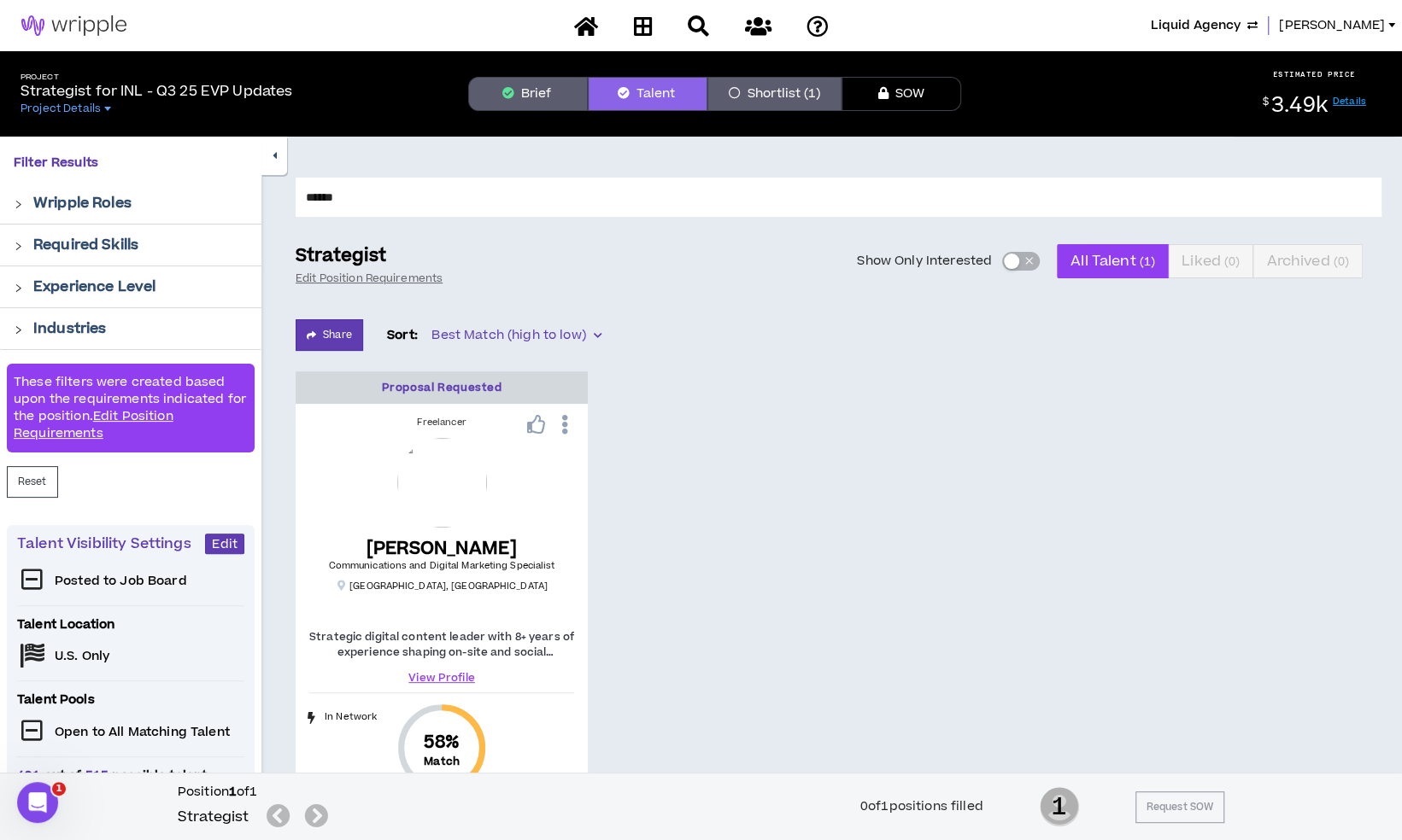
click at [794, 92] on button "Shortlist (1)" at bounding box center [774, 94] width 134 height 34
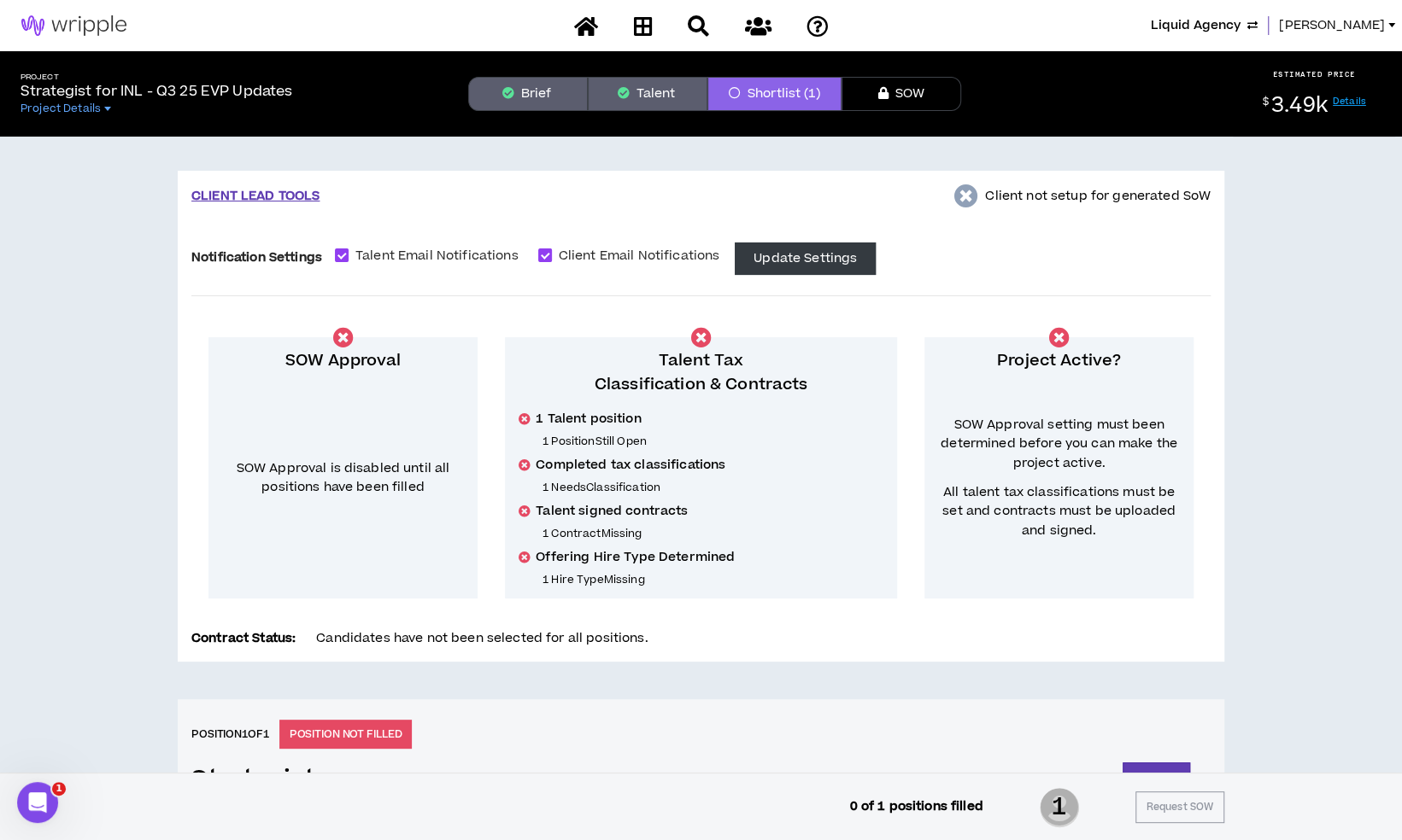
click at [1379, 25] on span "[PERSON_NAME]" at bounding box center [1332, 25] width 106 height 19
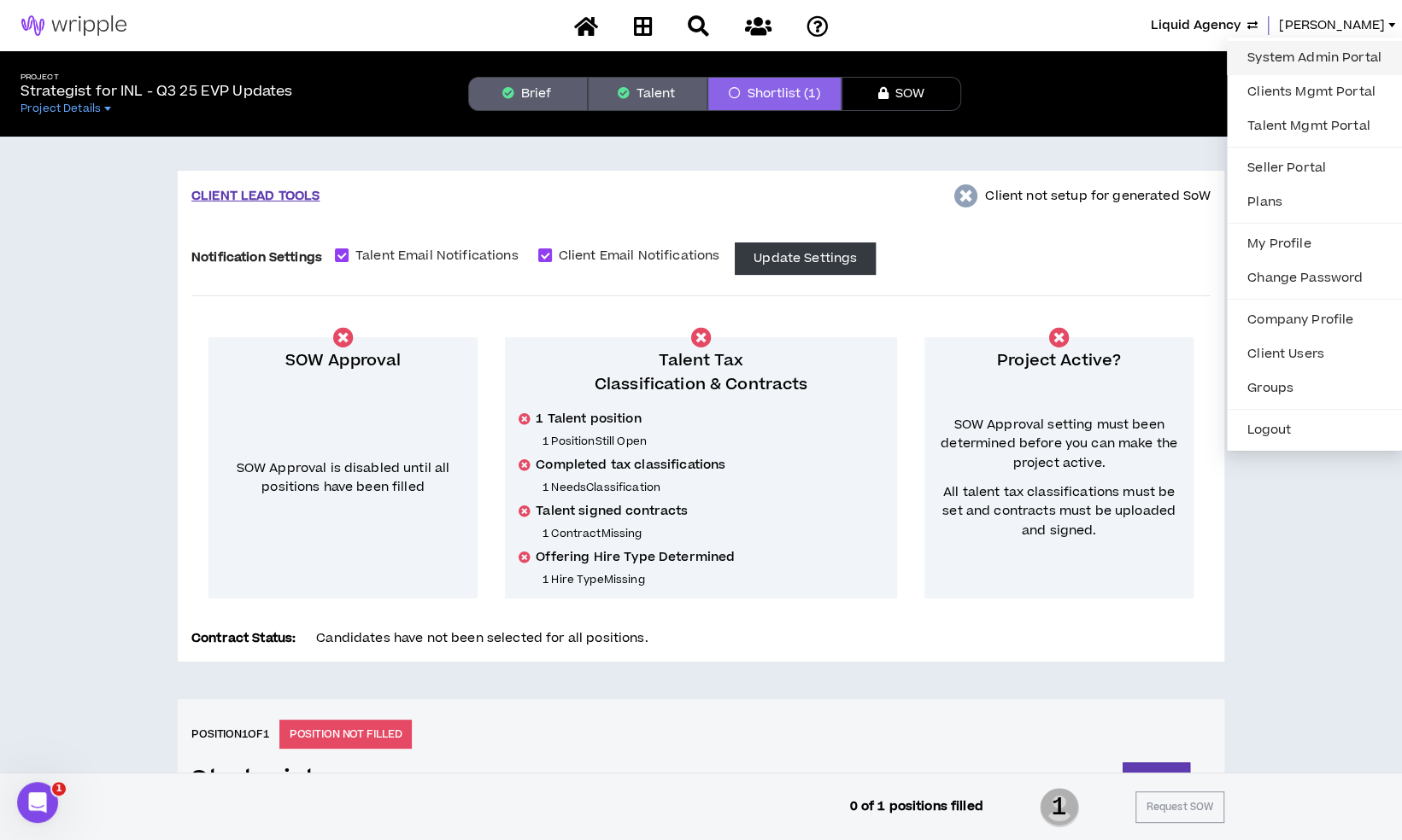
click at [1321, 51] on link "System Admin Portal" at bounding box center [1315, 58] width 155 height 25
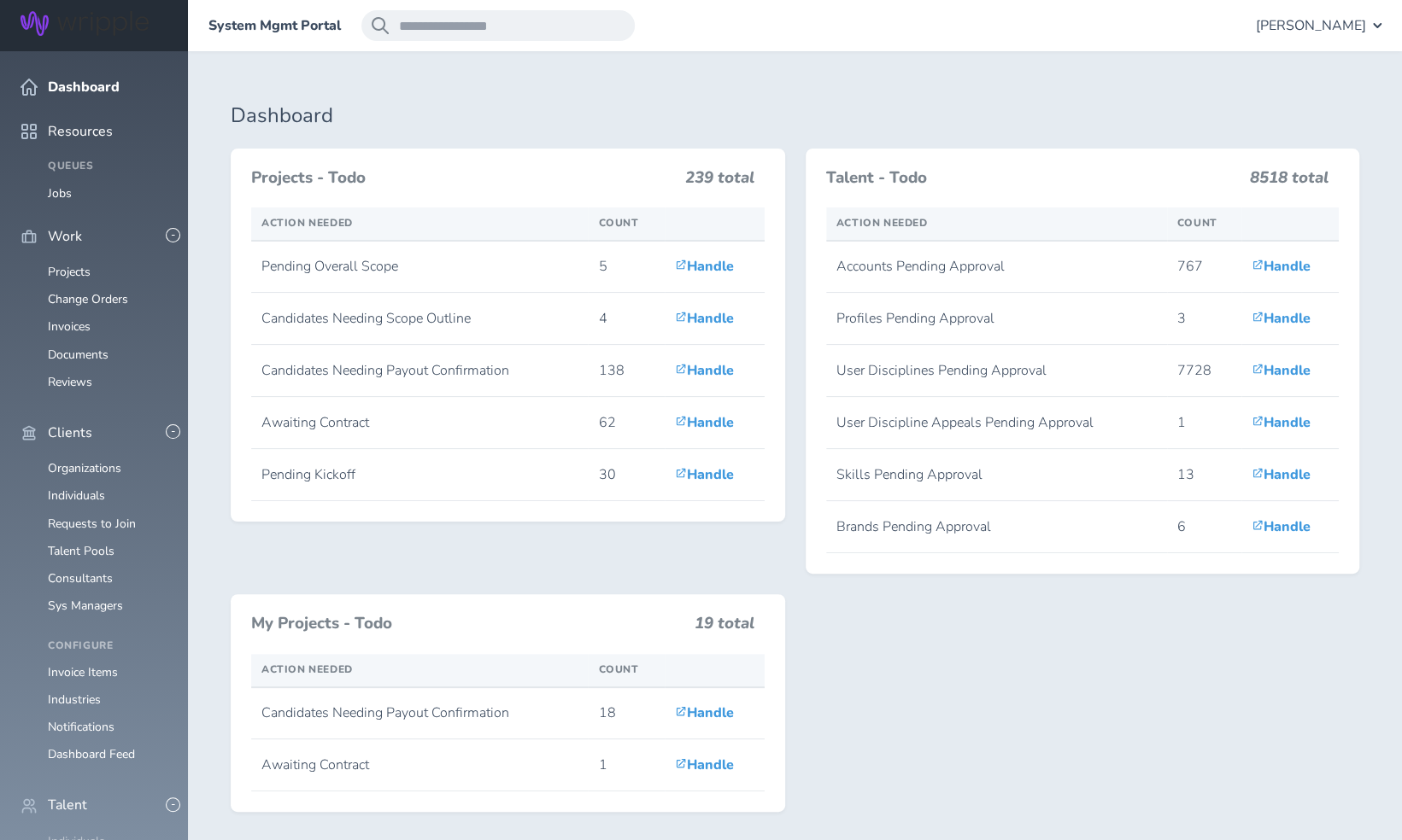
click at [96, 833] on link "Individuals" at bounding box center [76, 841] width 58 height 17
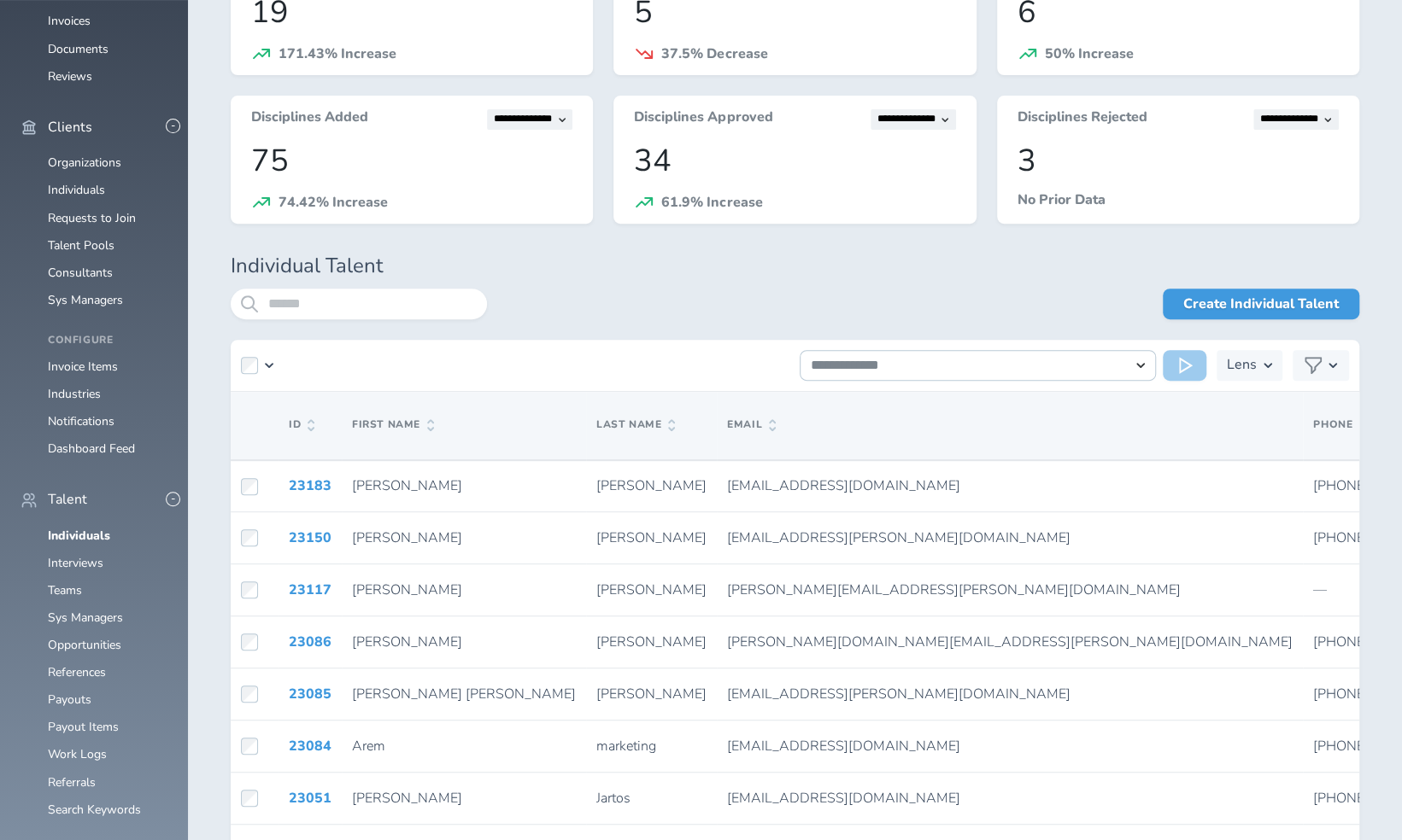
scroll to position [308, 0]
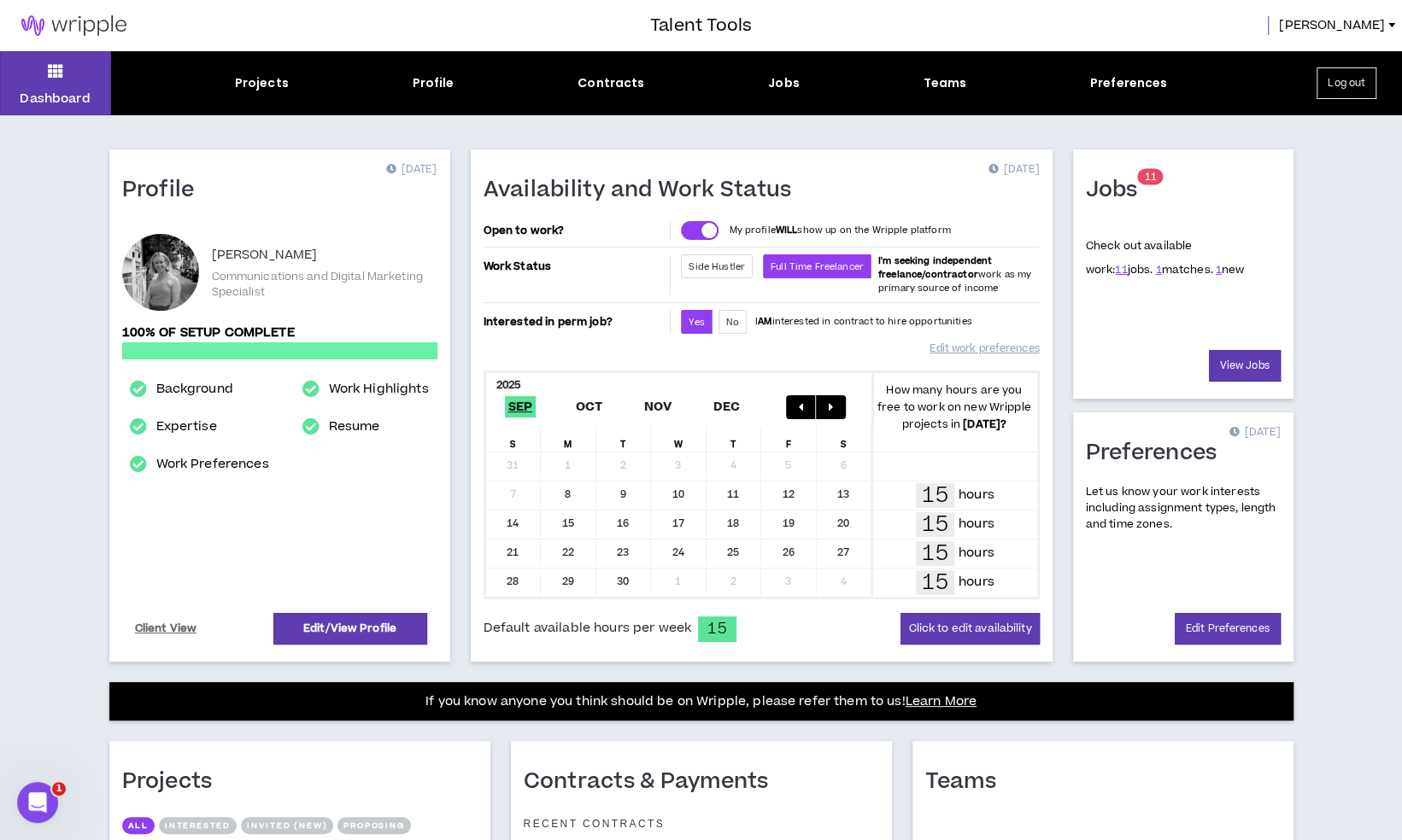
click at [431, 93] on div "Dashboard Projects Profile Contracts Jobs Teams Preferences Log out" at bounding box center [701, 83] width 1402 height 65
click at [435, 84] on div "Profile" at bounding box center [433, 83] width 42 height 18
select select "*"
select select "US"
select select "*******"
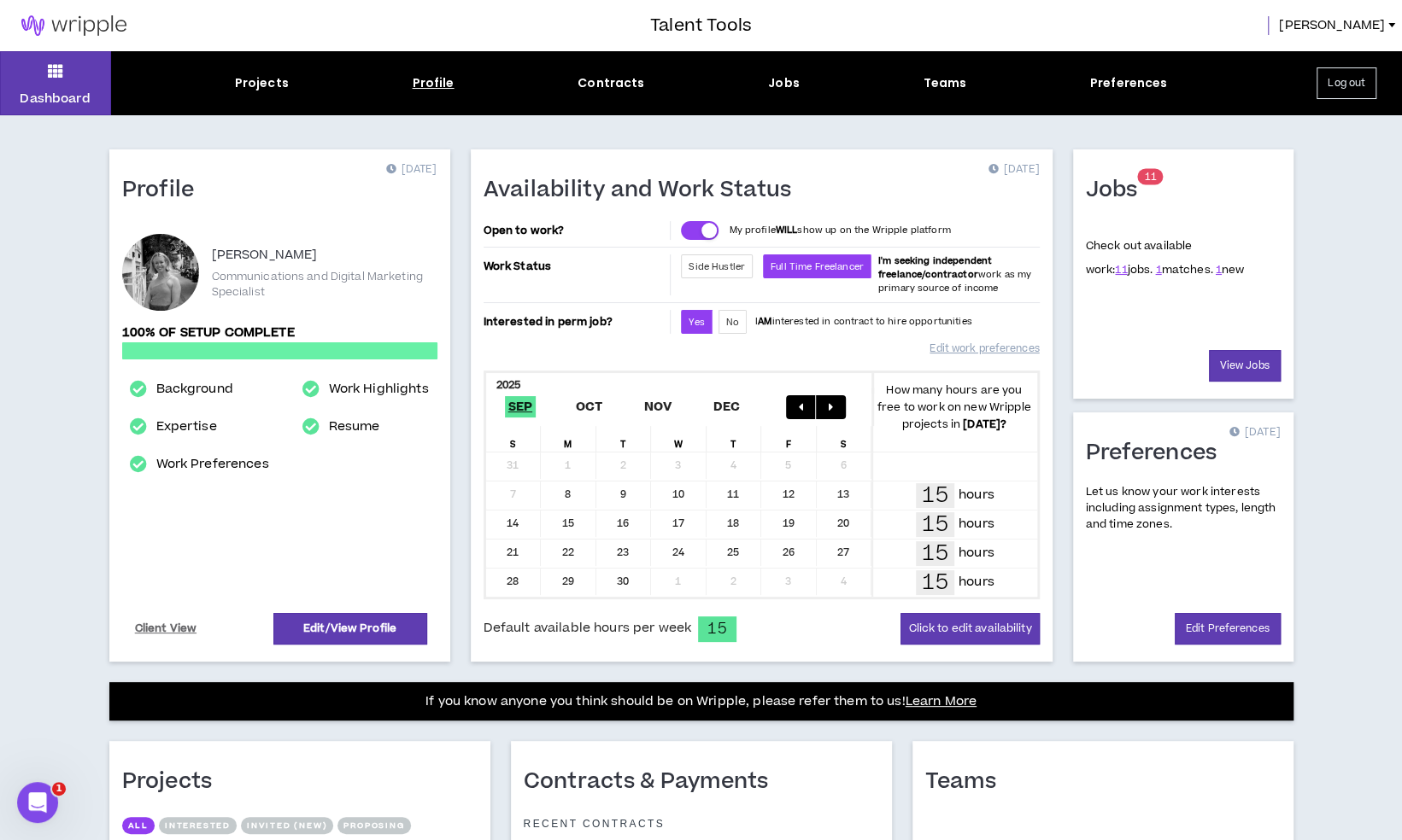
select select "*"
select select "**********"
select select "*****"
select select "**********"
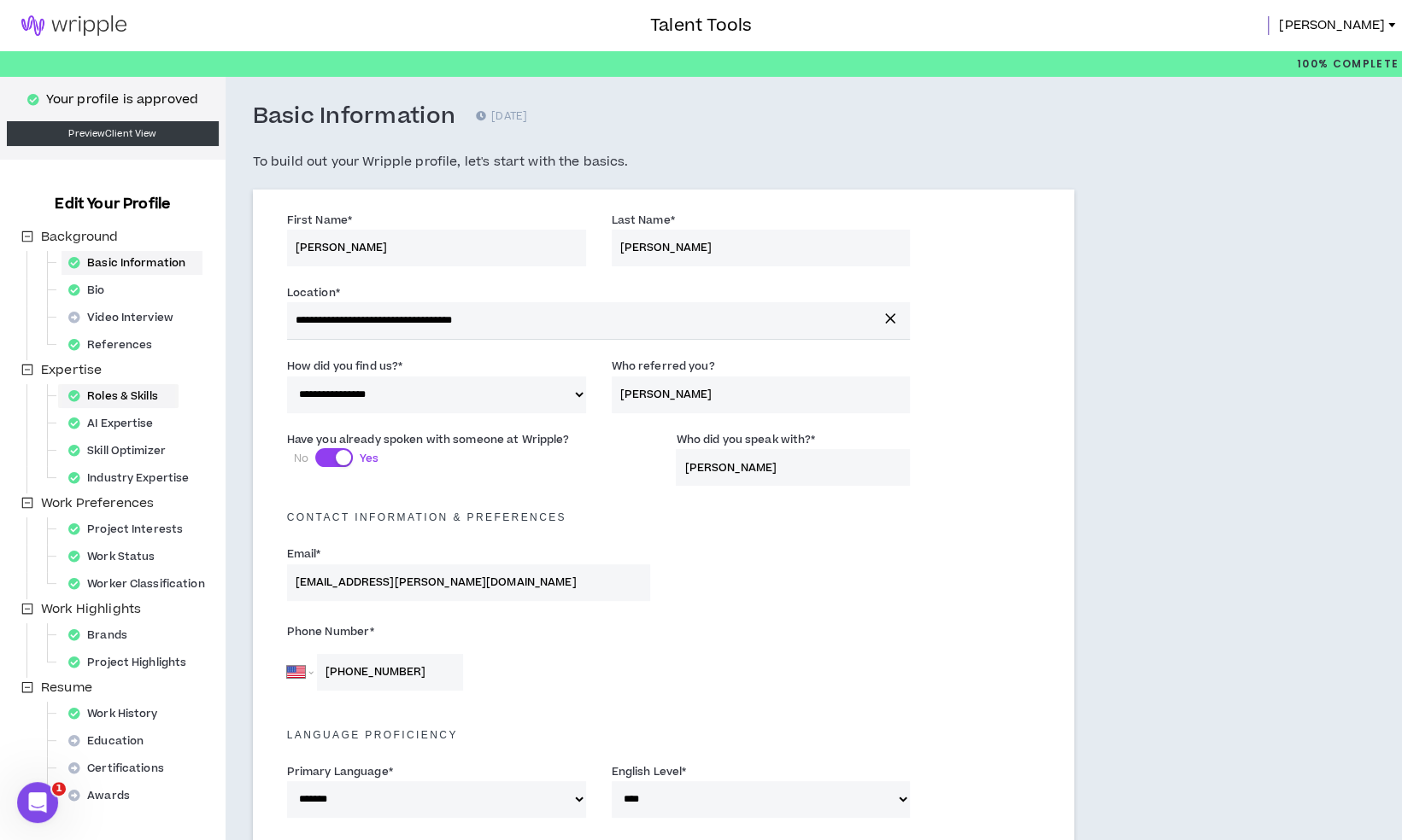
click at [148, 395] on div "Roles & Skills" at bounding box center [118, 396] width 113 height 23
select select "**"
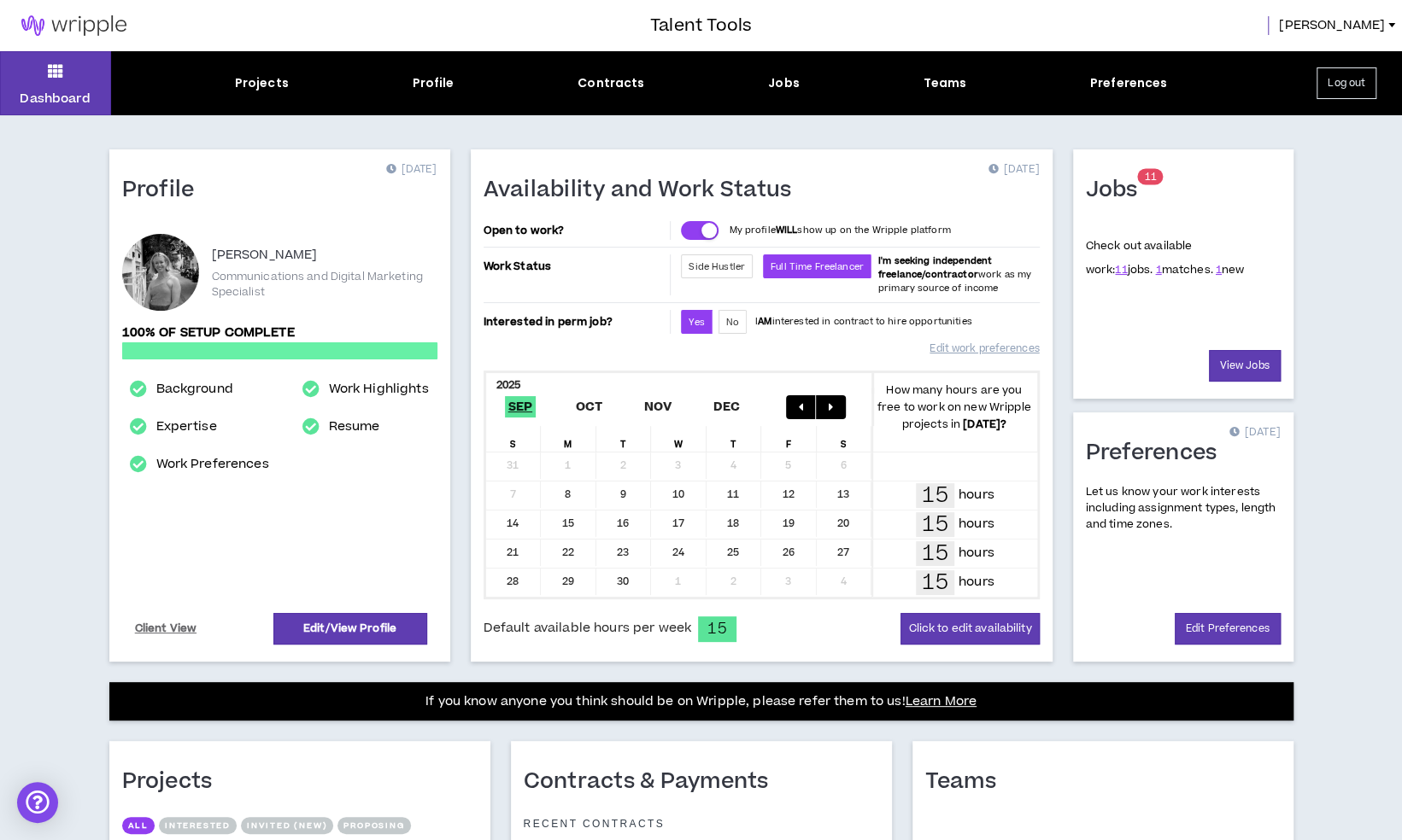
click at [1333, 87] on button "Log out" at bounding box center [1346, 83] width 60 height 31
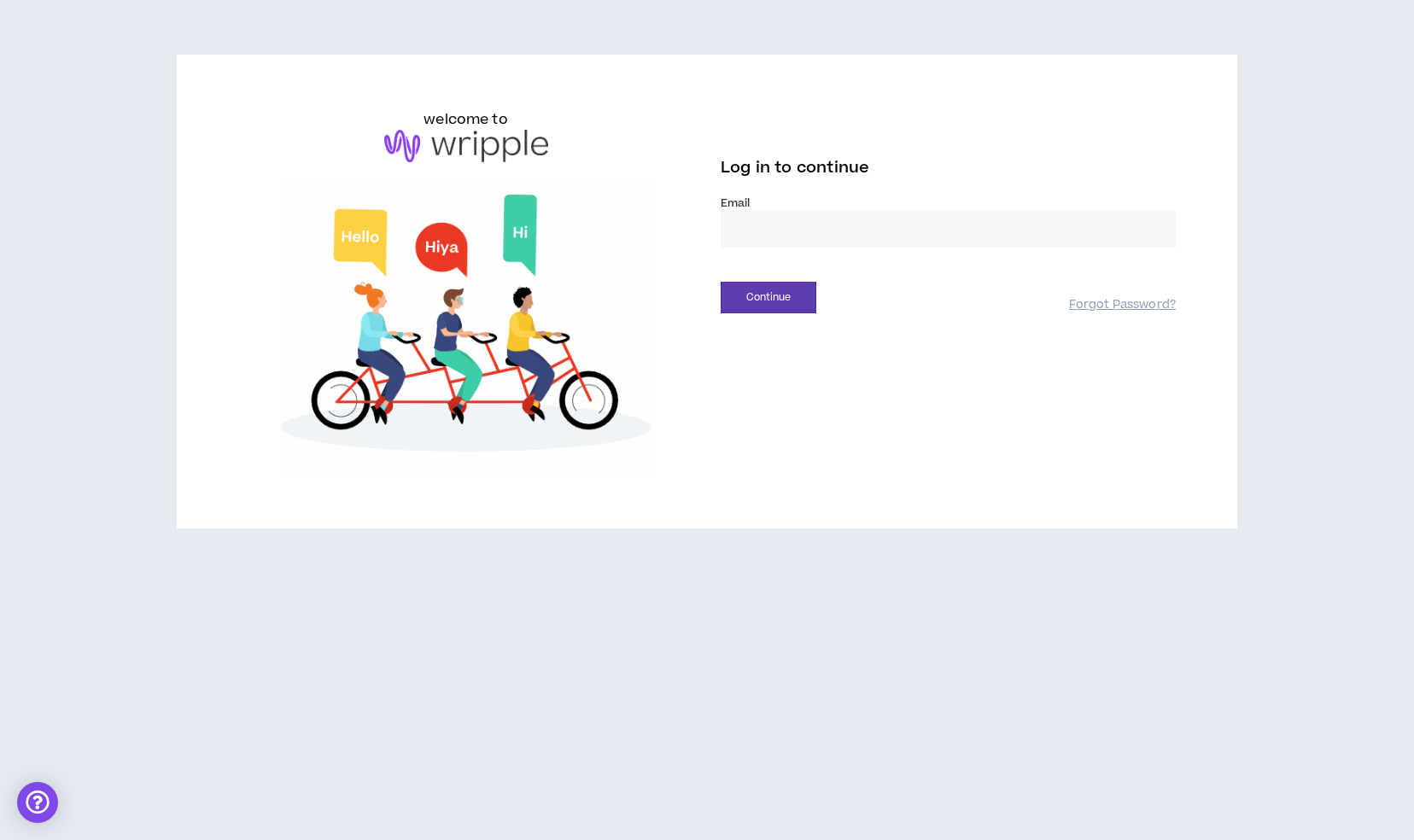
click at [819, 238] on input "email" at bounding box center [949, 230] width 456 height 37
type input "**********"
click at [771, 286] on button "Continue" at bounding box center [769, 297] width 96 height 31
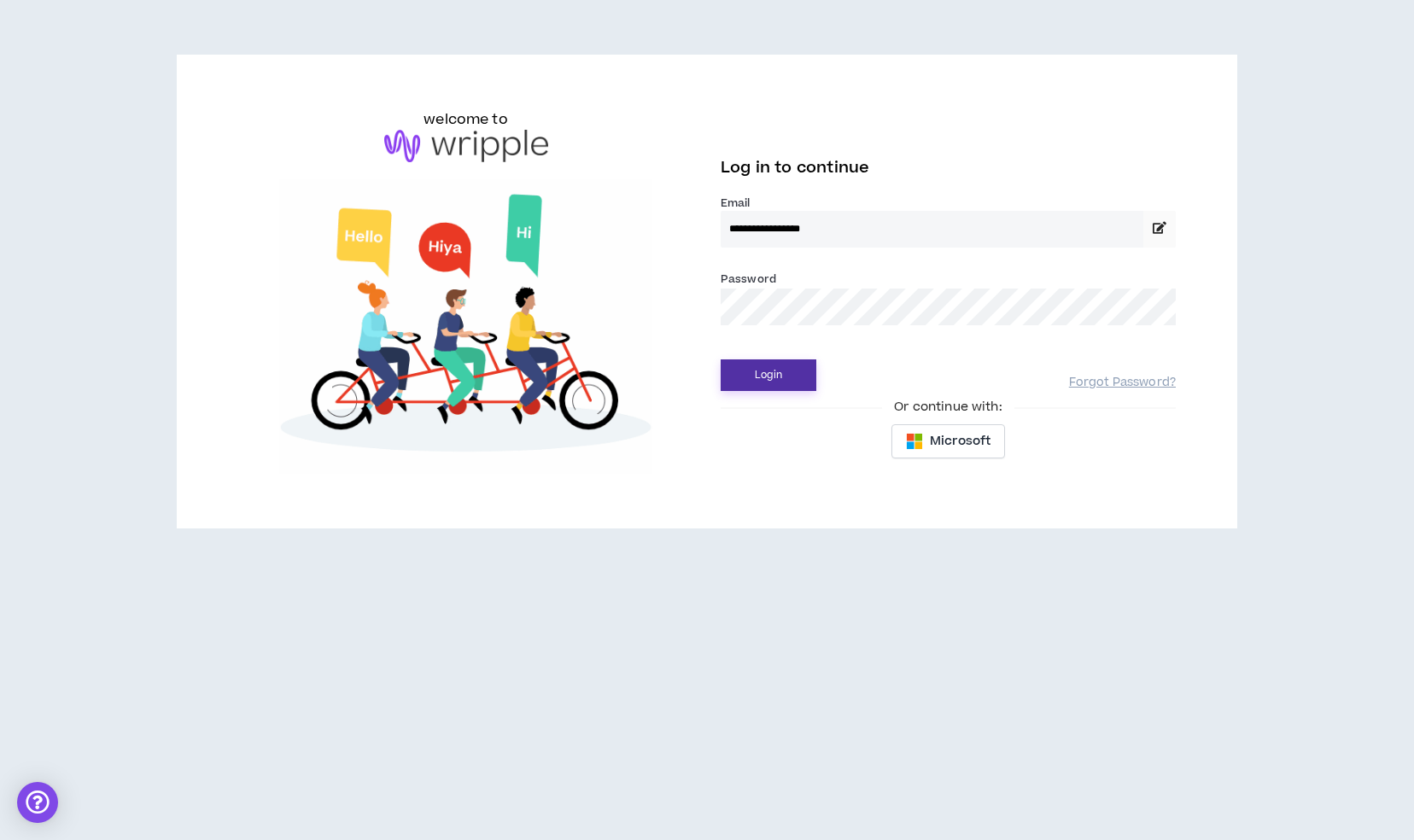
click at [780, 375] on button "Login" at bounding box center [769, 376] width 96 height 31
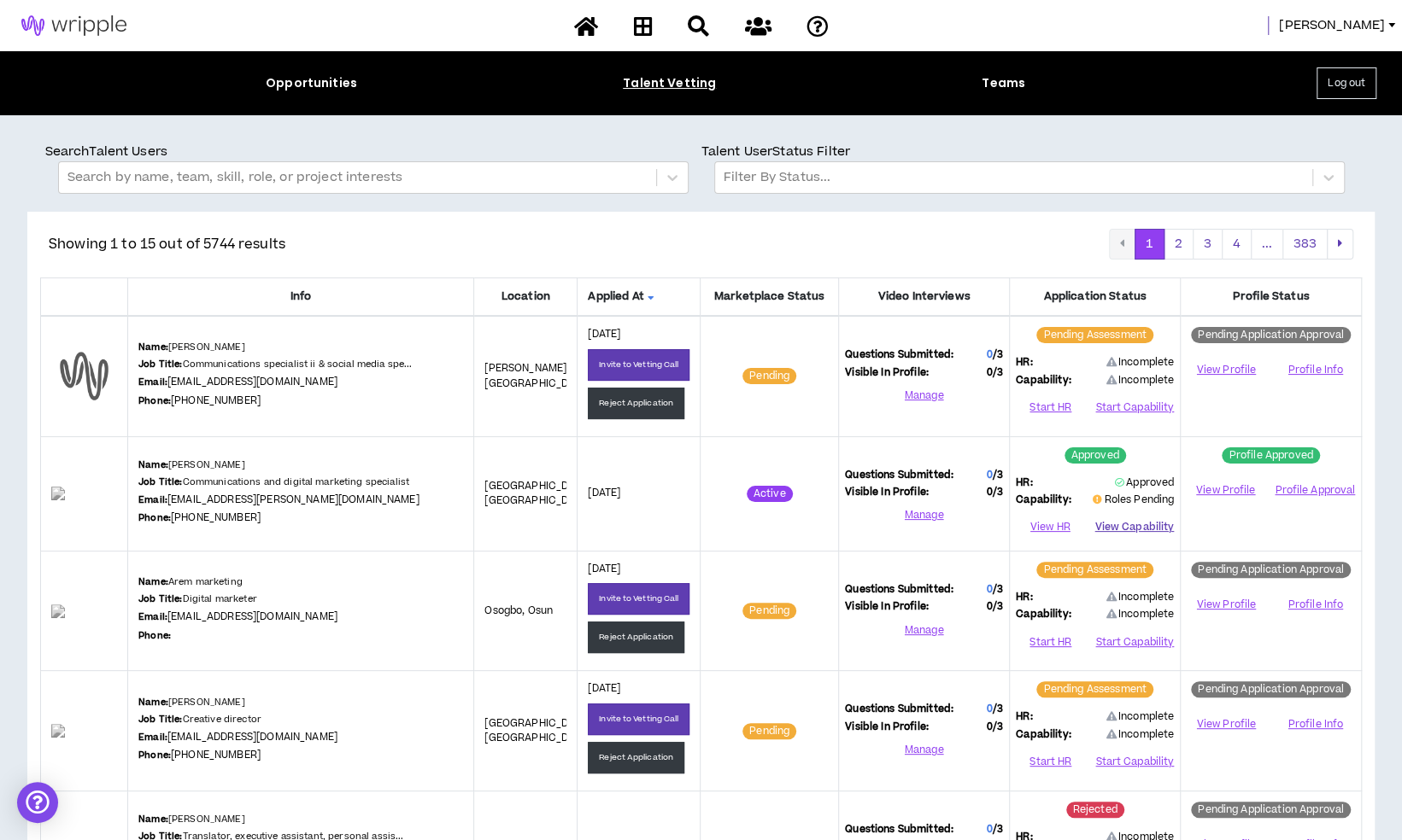
click at [1112, 529] on button "View Capability" at bounding box center [1134, 528] width 79 height 25
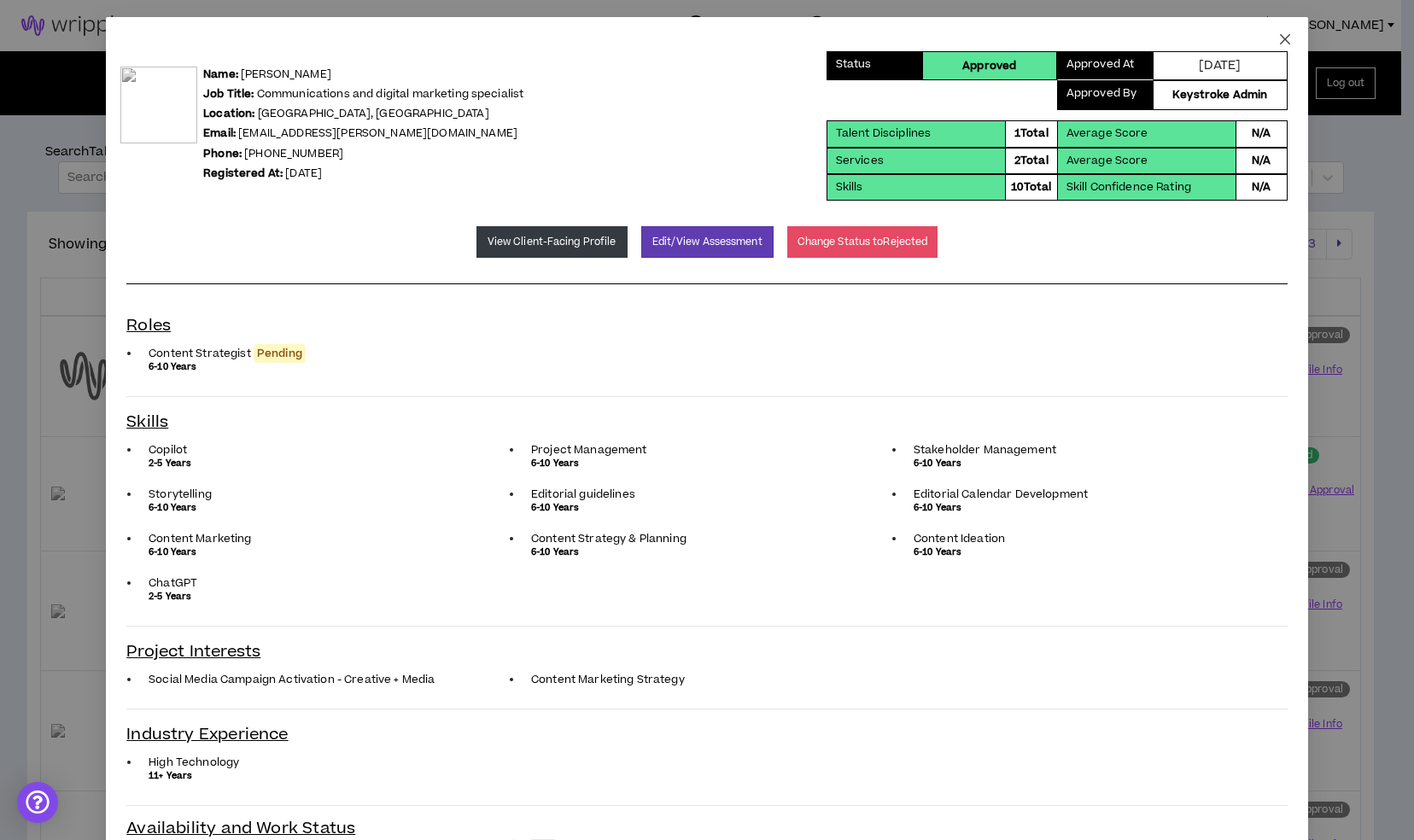
click at [1280, 38] on icon "close" at bounding box center [1285, 39] width 10 height 10
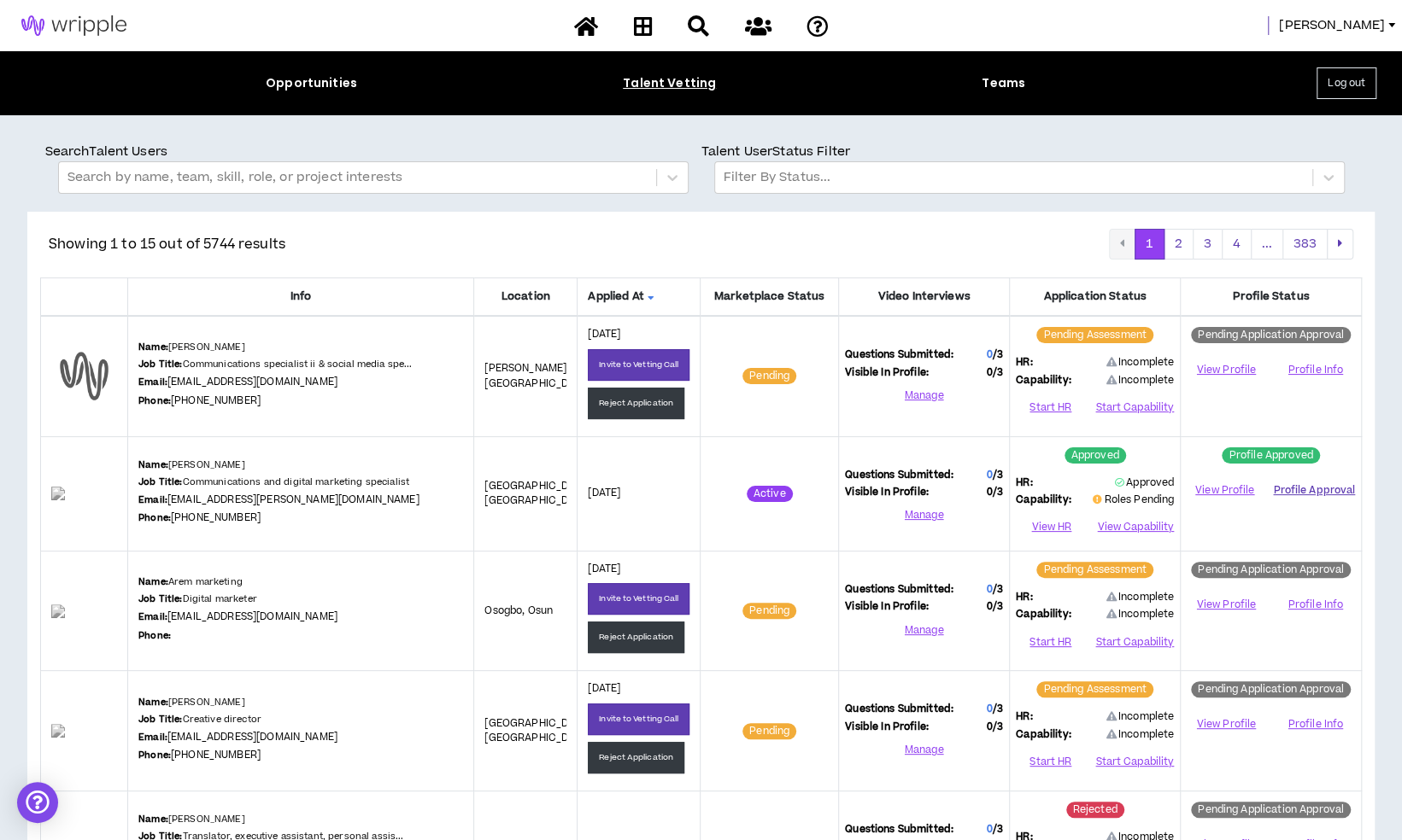
click at [1328, 492] on button "Profile Approval" at bounding box center [1314, 490] width 82 height 25
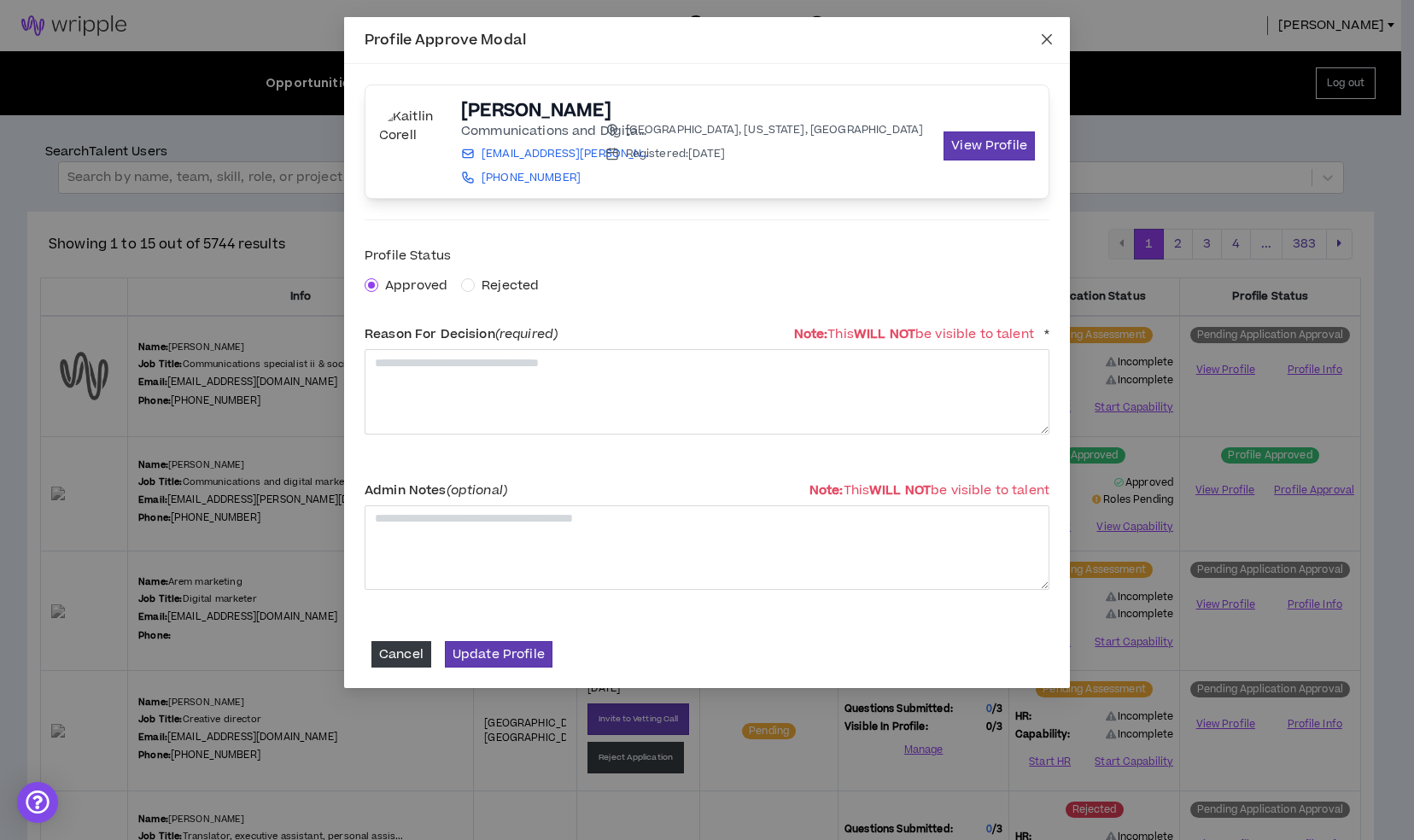
click at [1038, 37] on span "Close" at bounding box center [1046, 39] width 46 height 46
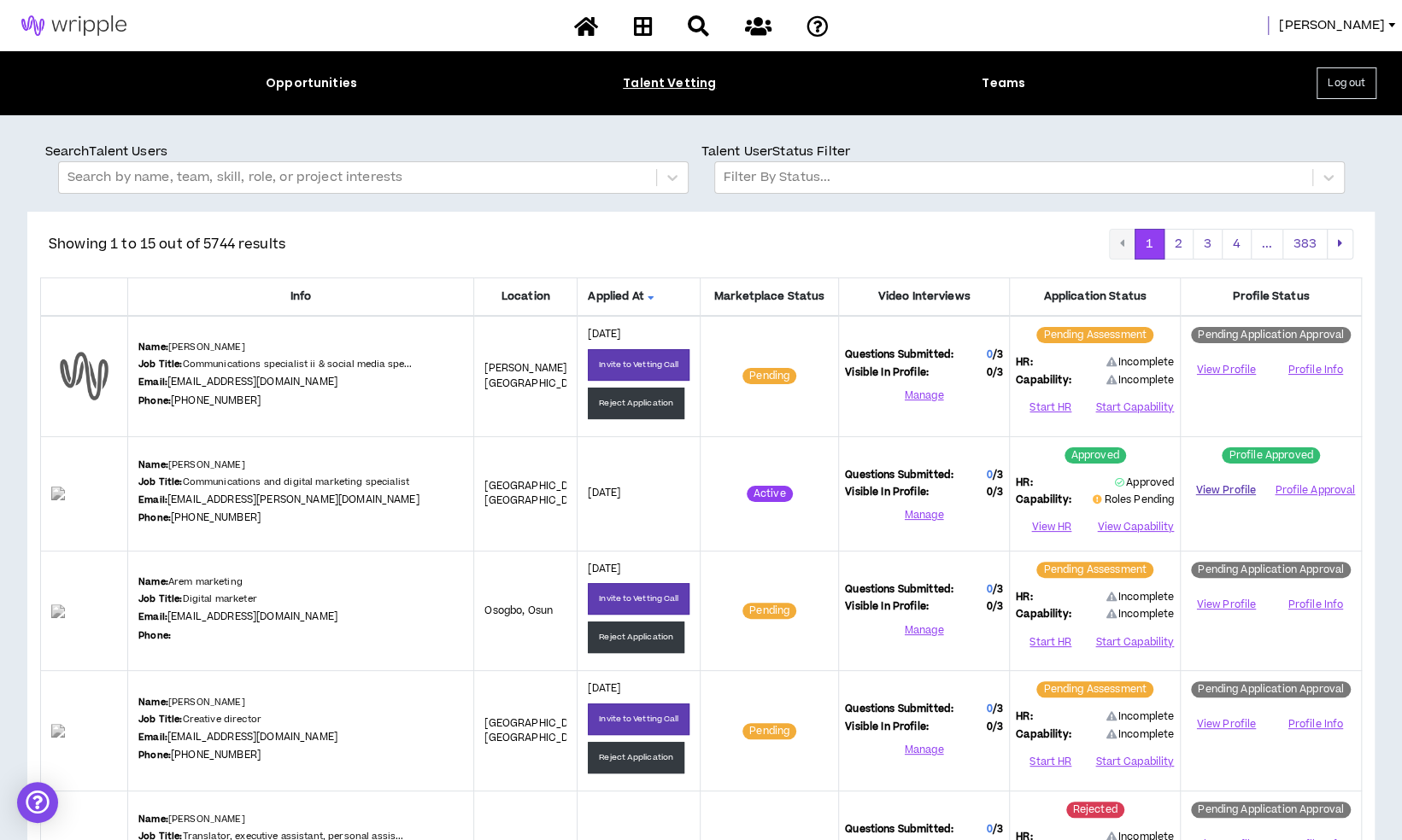
click at [1224, 490] on link "View Profile" at bounding box center [1225, 490] width 77 height 30
click at [940, 514] on button "Manage" at bounding box center [925, 515] width 158 height 25
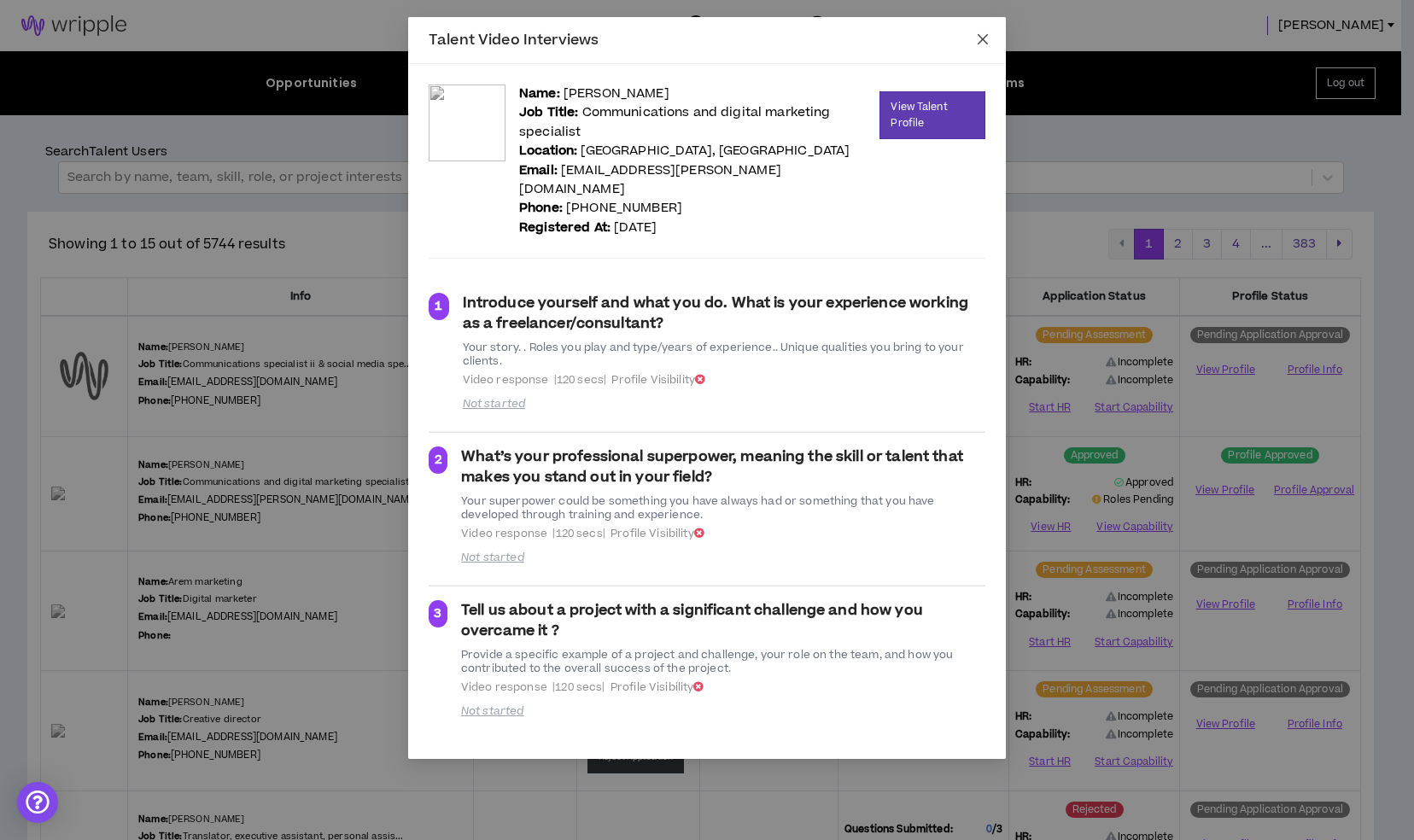
click at [984, 42] on icon "close" at bounding box center [983, 39] width 14 height 14
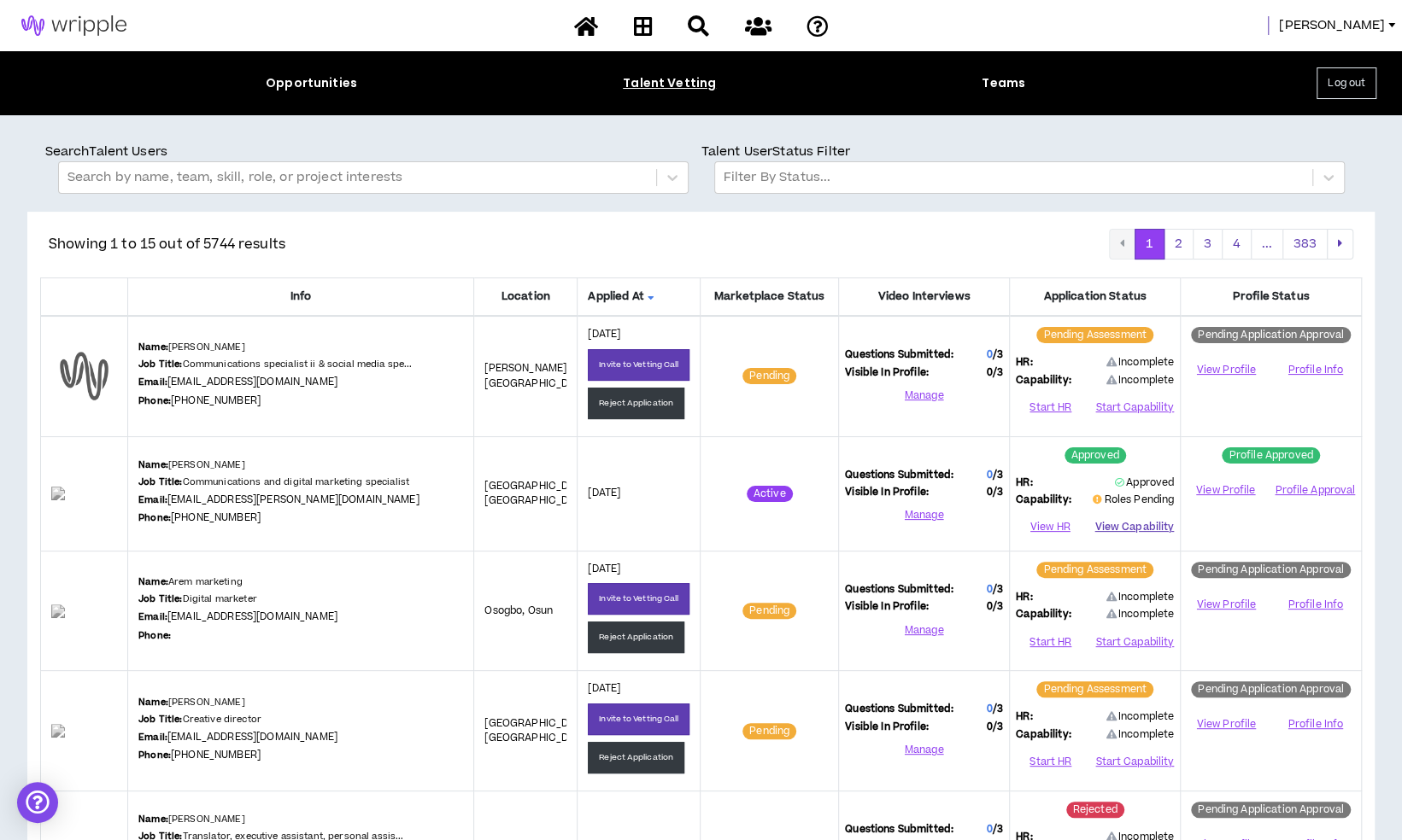
click at [1125, 521] on button "View Capability" at bounding box center [1134, 528] width 79 height 25
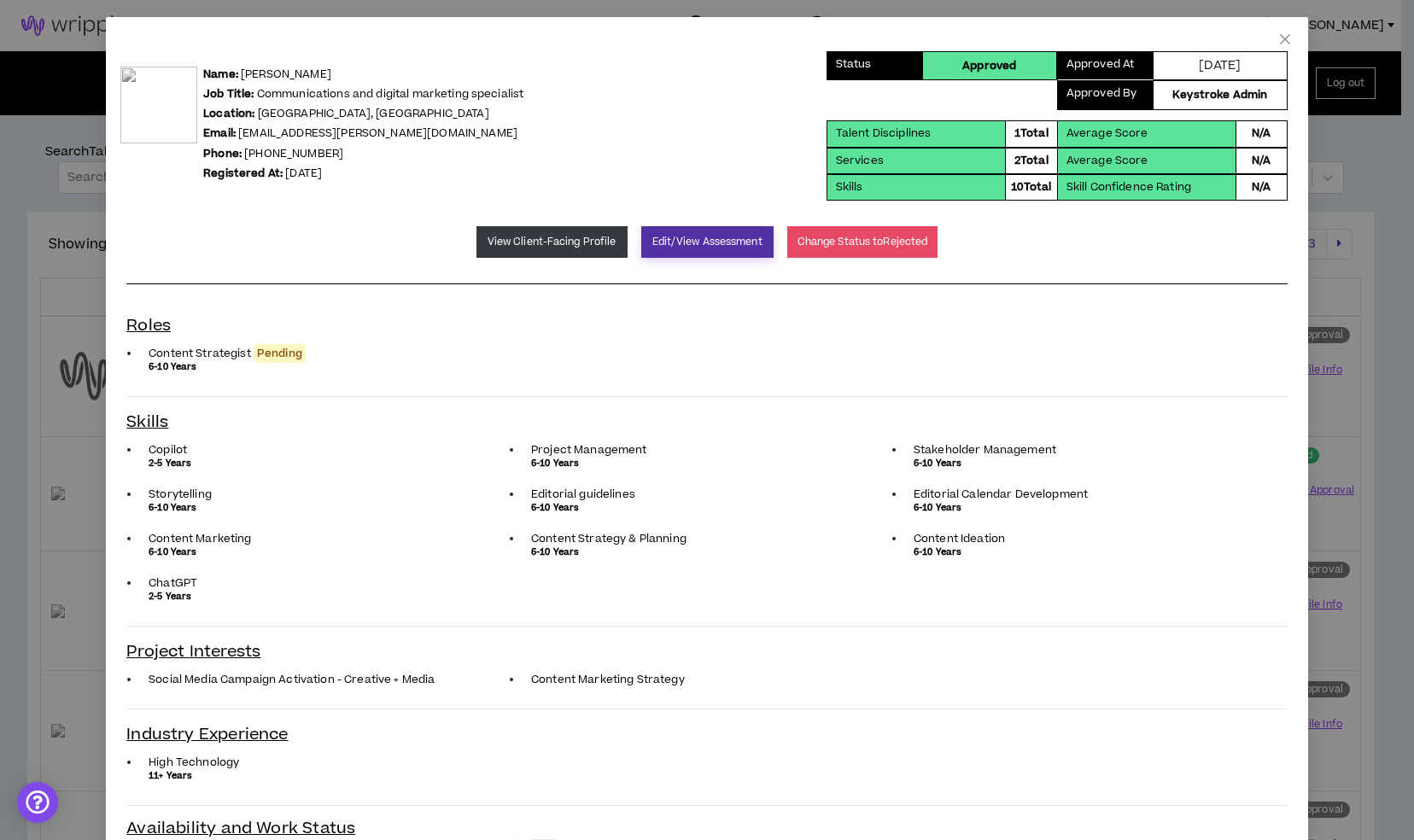
click at [643, 246] on button "Edit/View Assessment" at bounding box center [707, 242] width 132 height 31
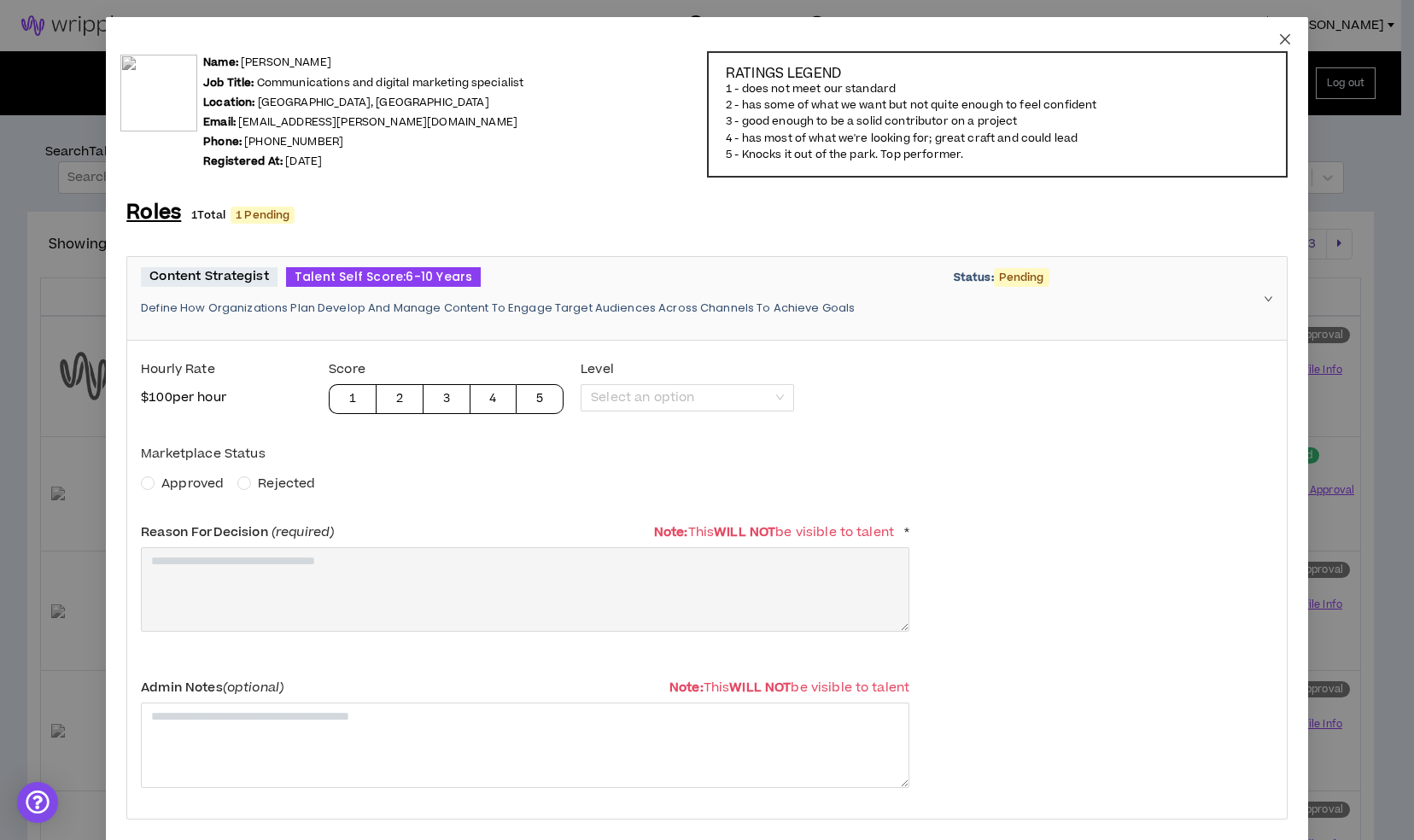
click at [1278, 33] on icon "close" at bounding box center [1285, 39] width 14 height 14
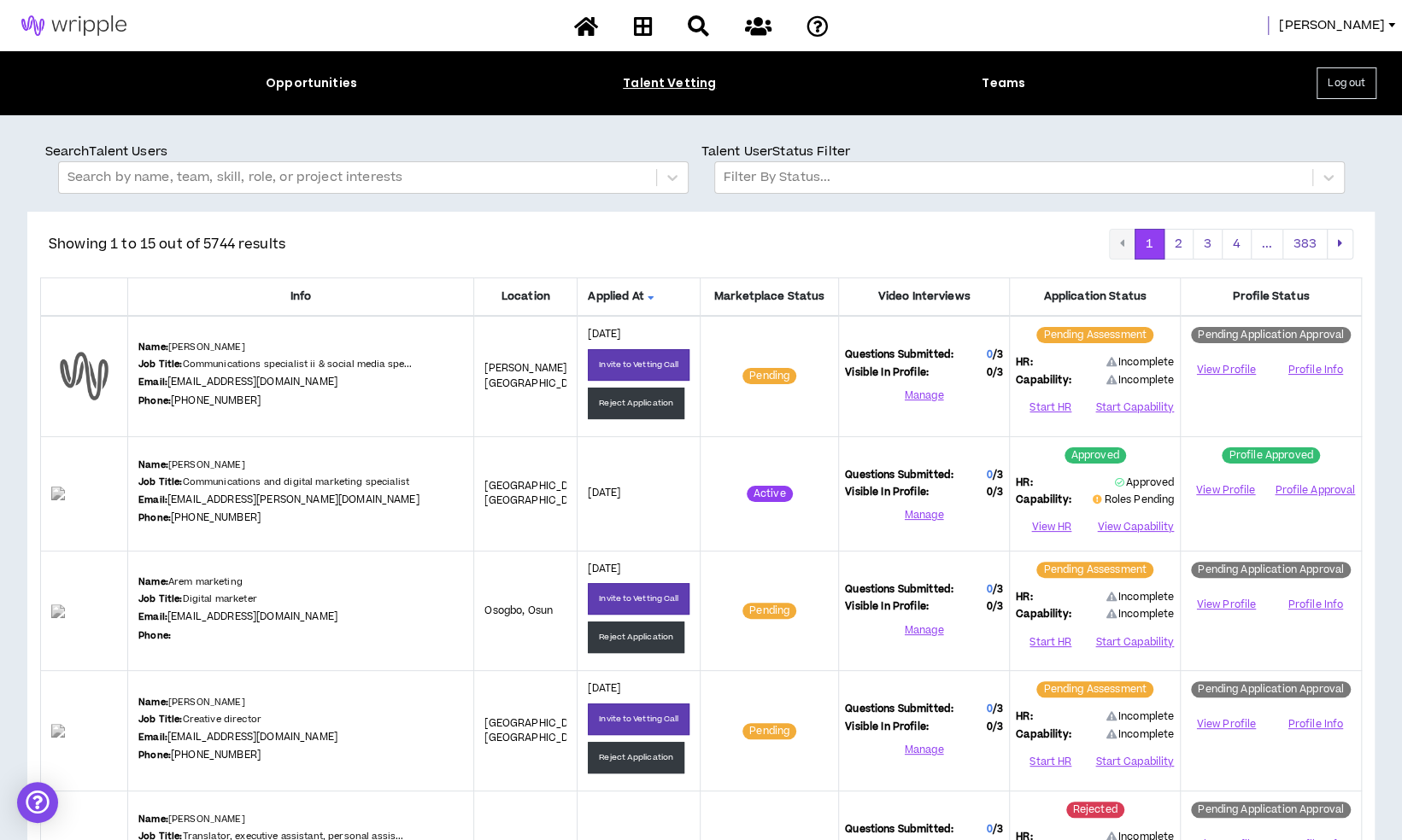
click at [1357, 90] on button "Log out" at bounding box center [1346, 83] width 60 height 31
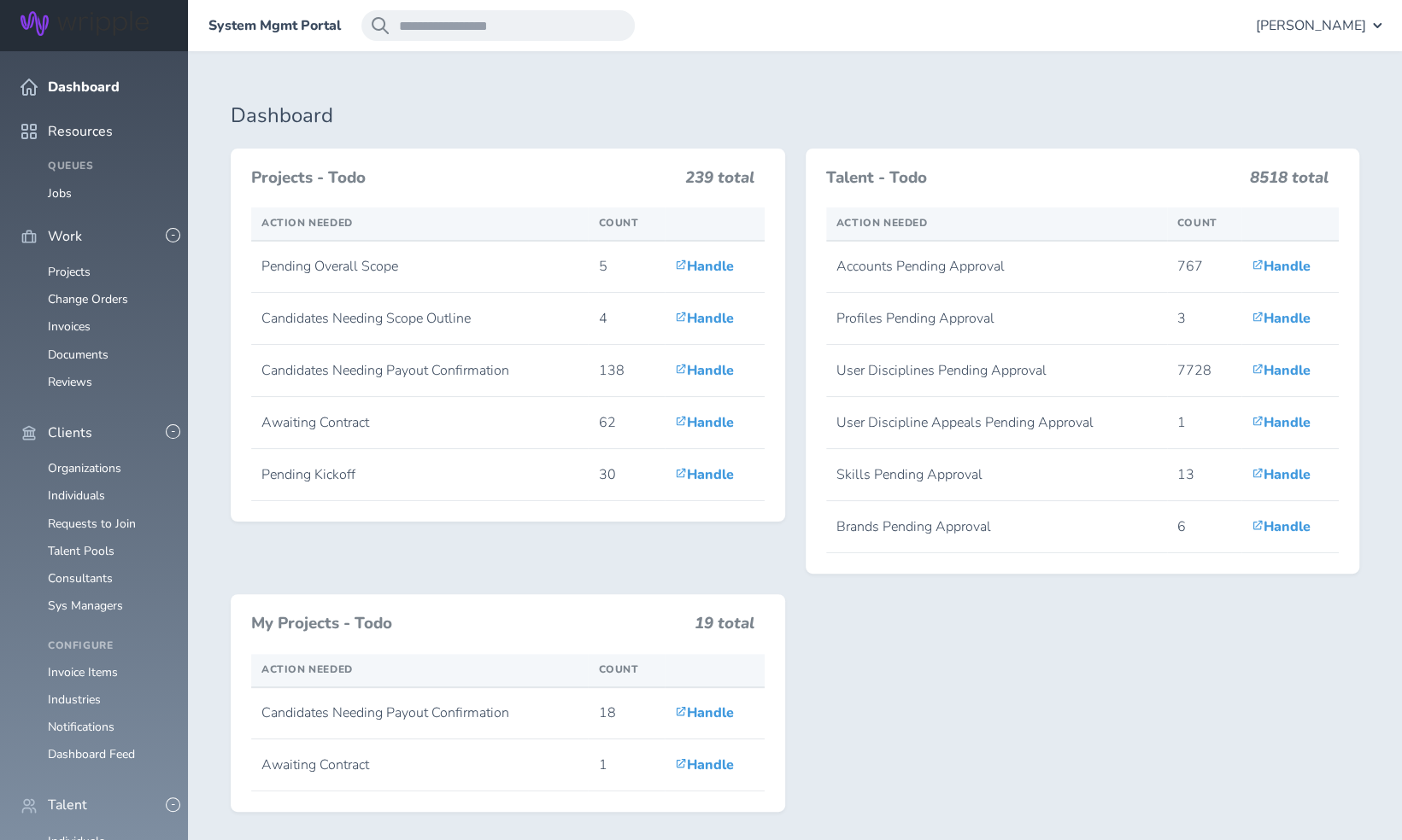
scroll to position [121, 0]
click at [79, 833] on link "Individuals" at bounding box center [76, 841] width 58 height 17
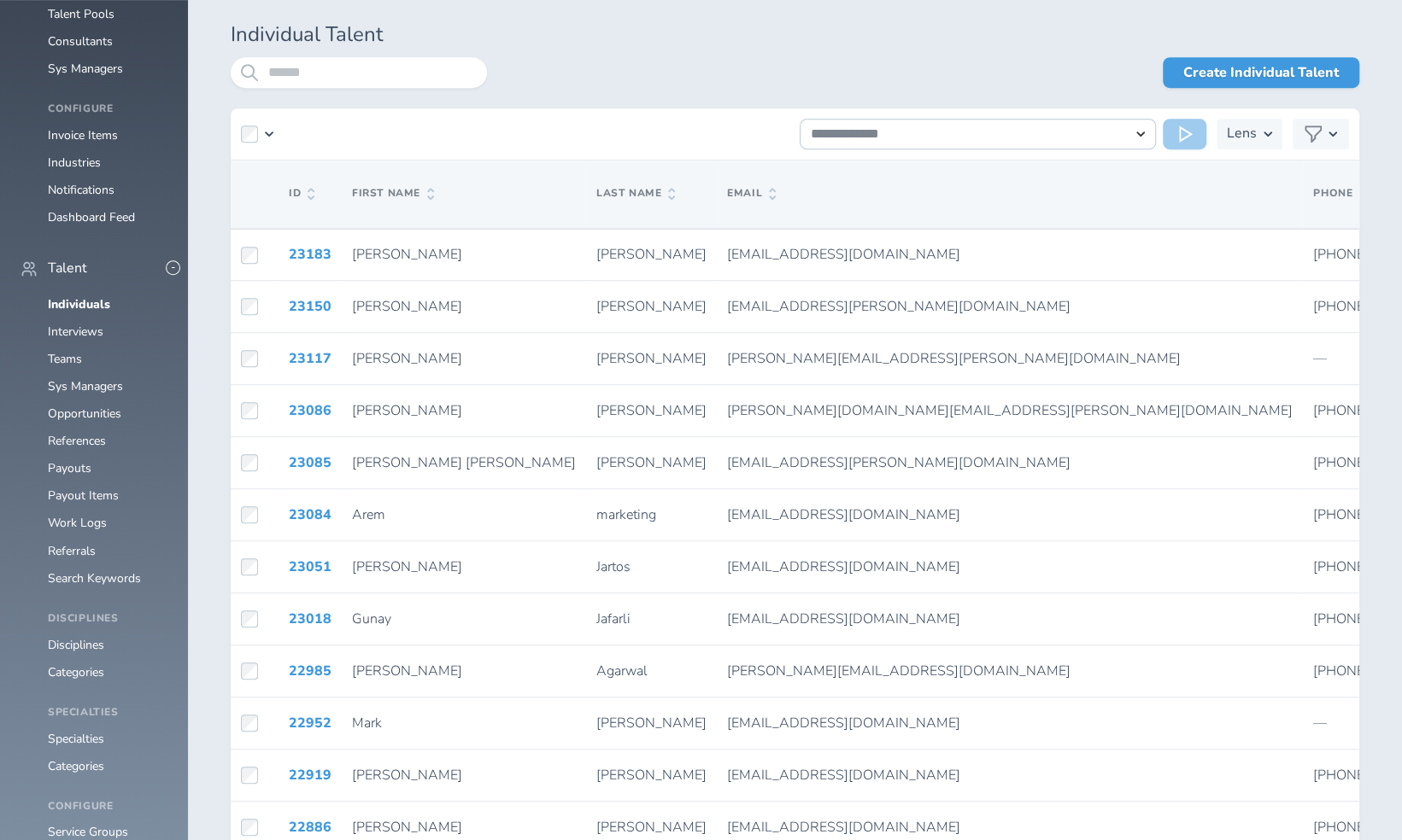
scroll to position [536, 0]
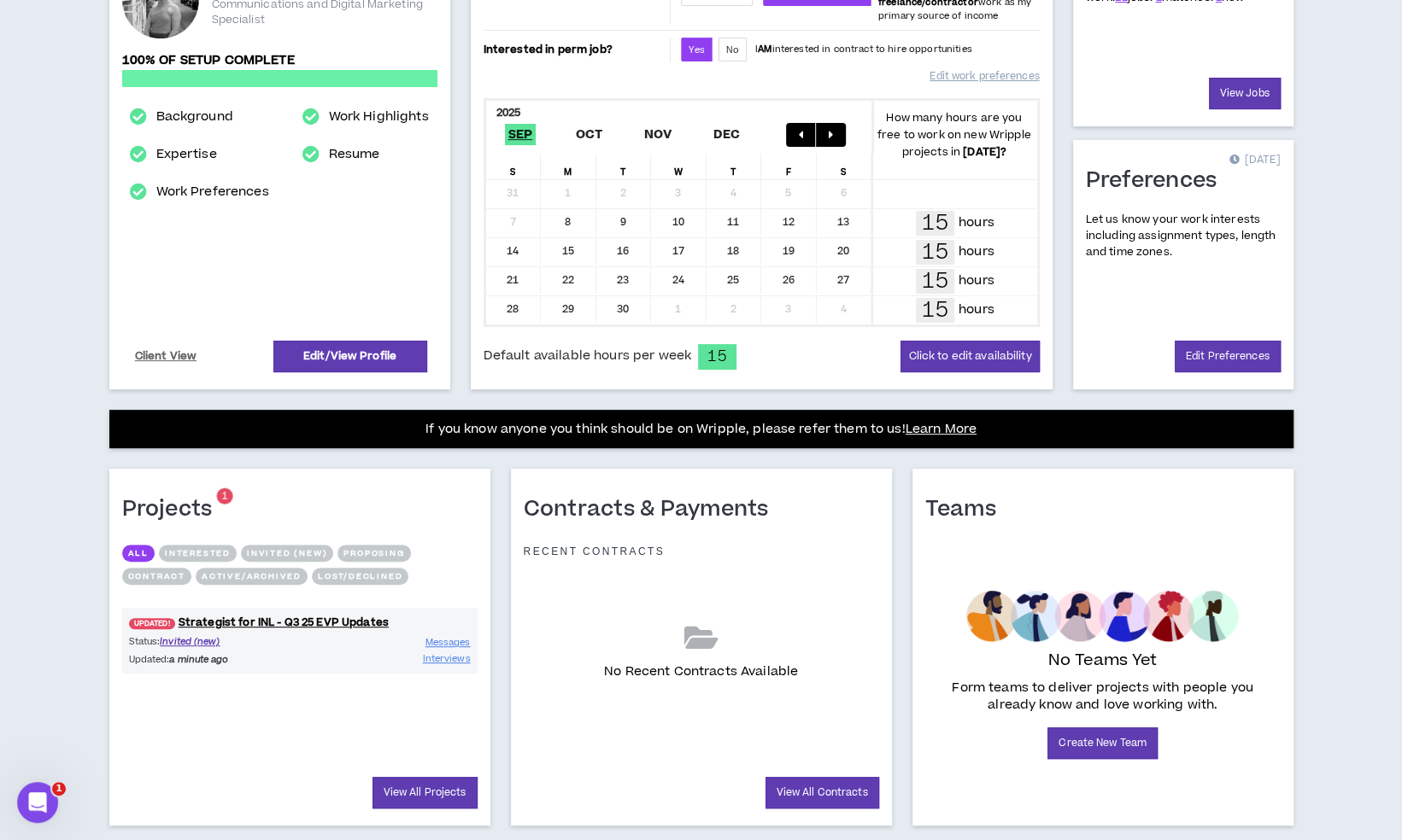
scroll to position [297, 0]
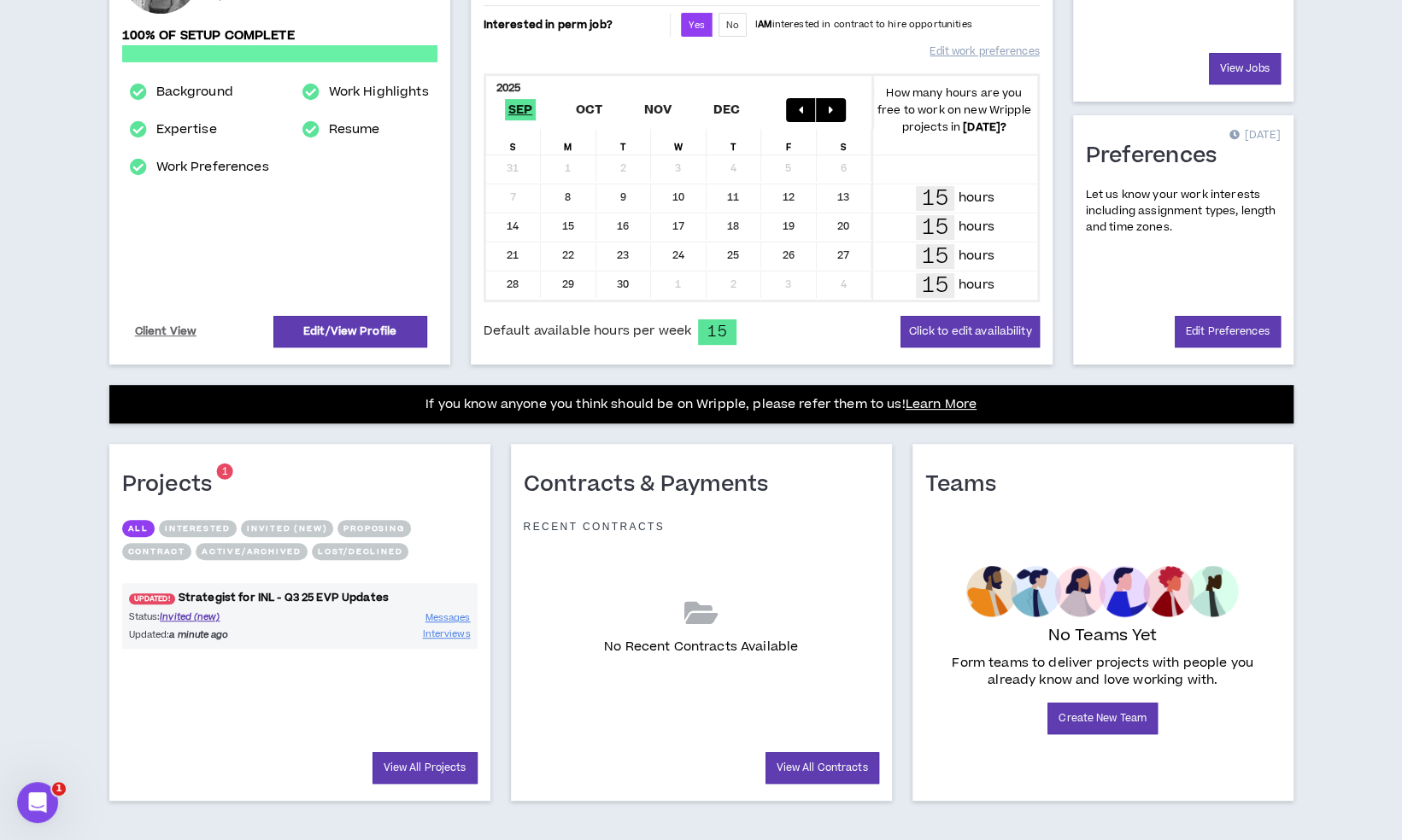
click at [260, 592] on link "UPDATED! Strategist for INL - Q3 25 EVP Updates" at bounding box center [299, 597] width 355 height 17
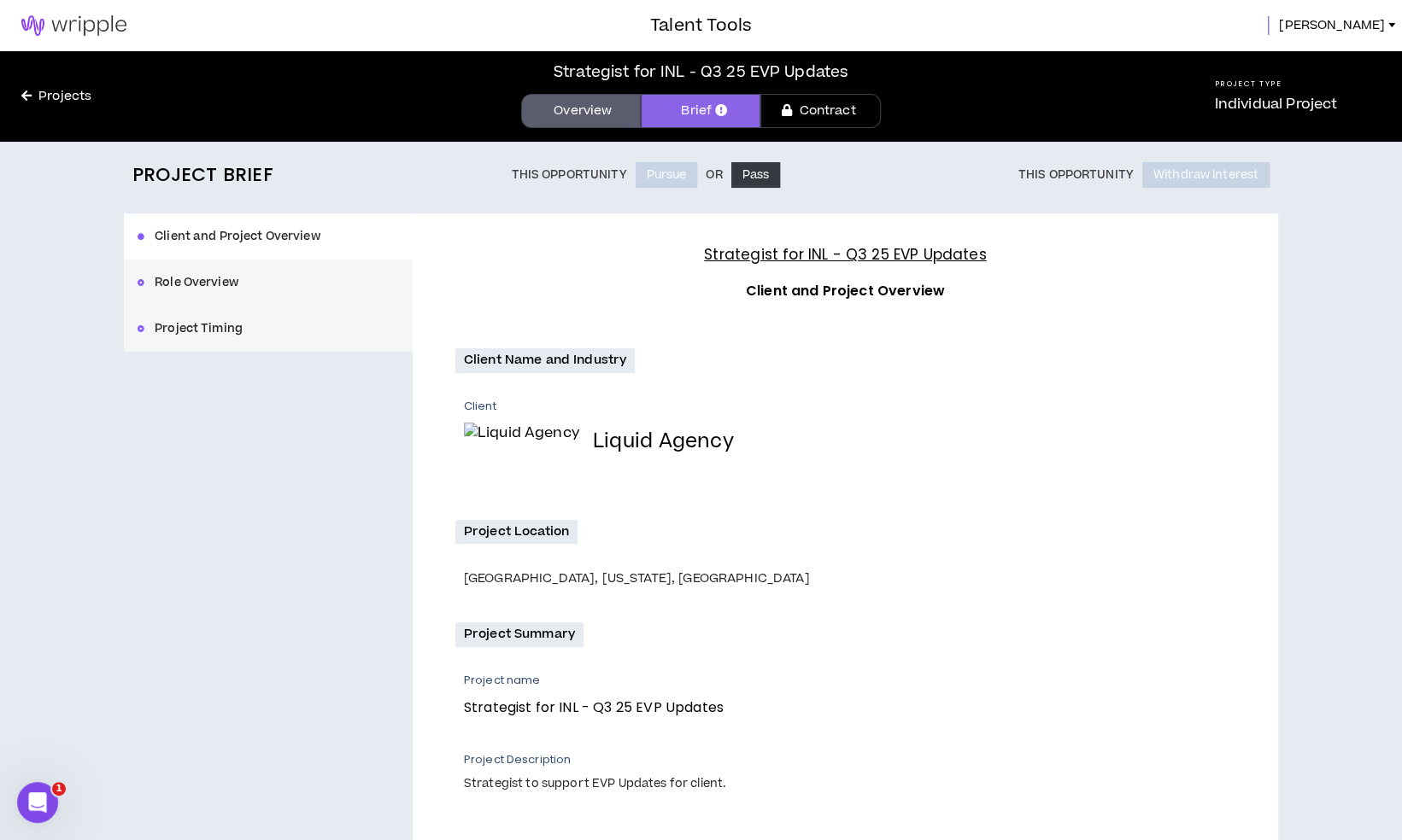
click at [72, 103] on link "Projects" at bounding box center [56, 96] width 113 height 19
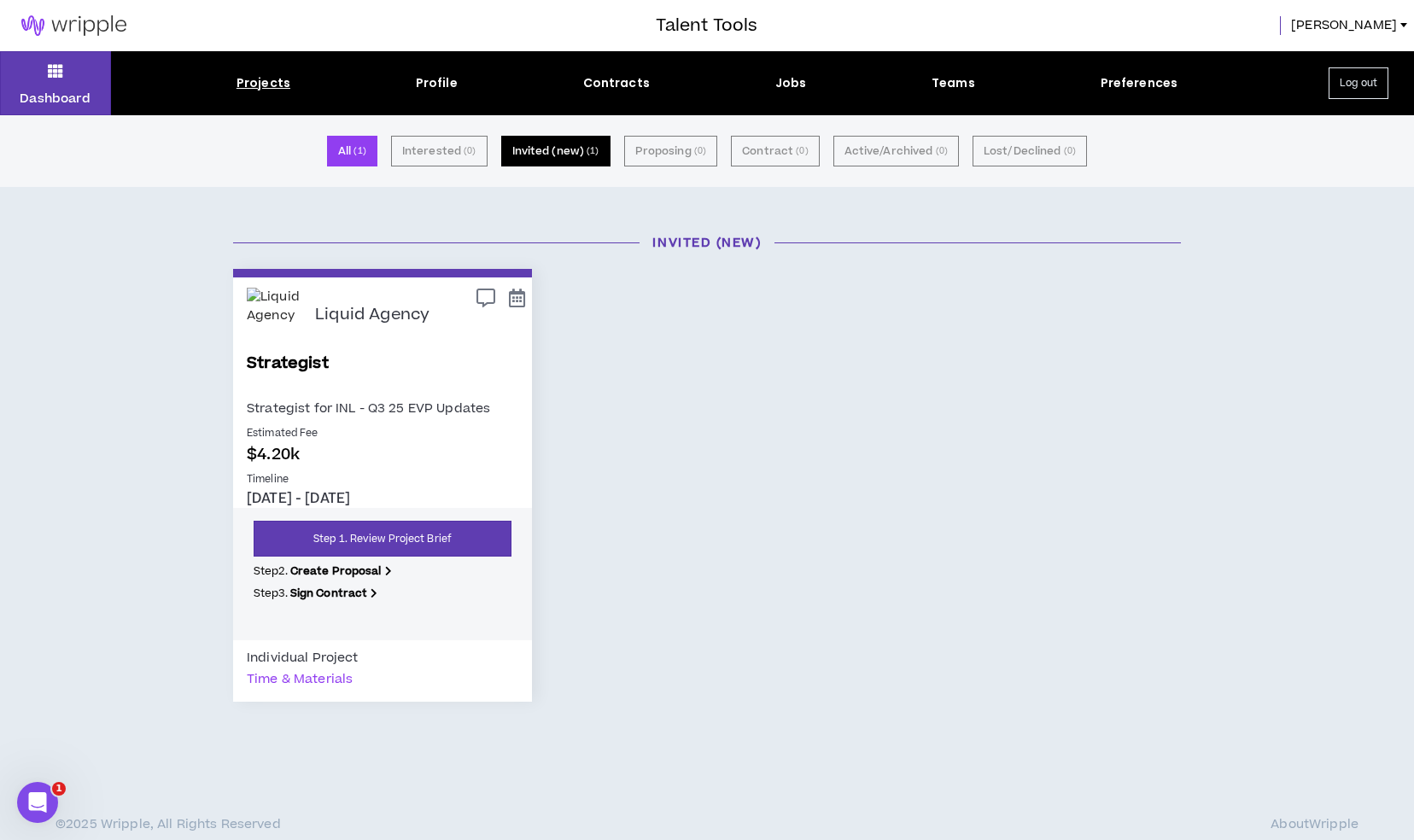
click at [581, 154] on button "Invited (new) ( 1 )" at bounding box center [556, 151] width 110 height 30
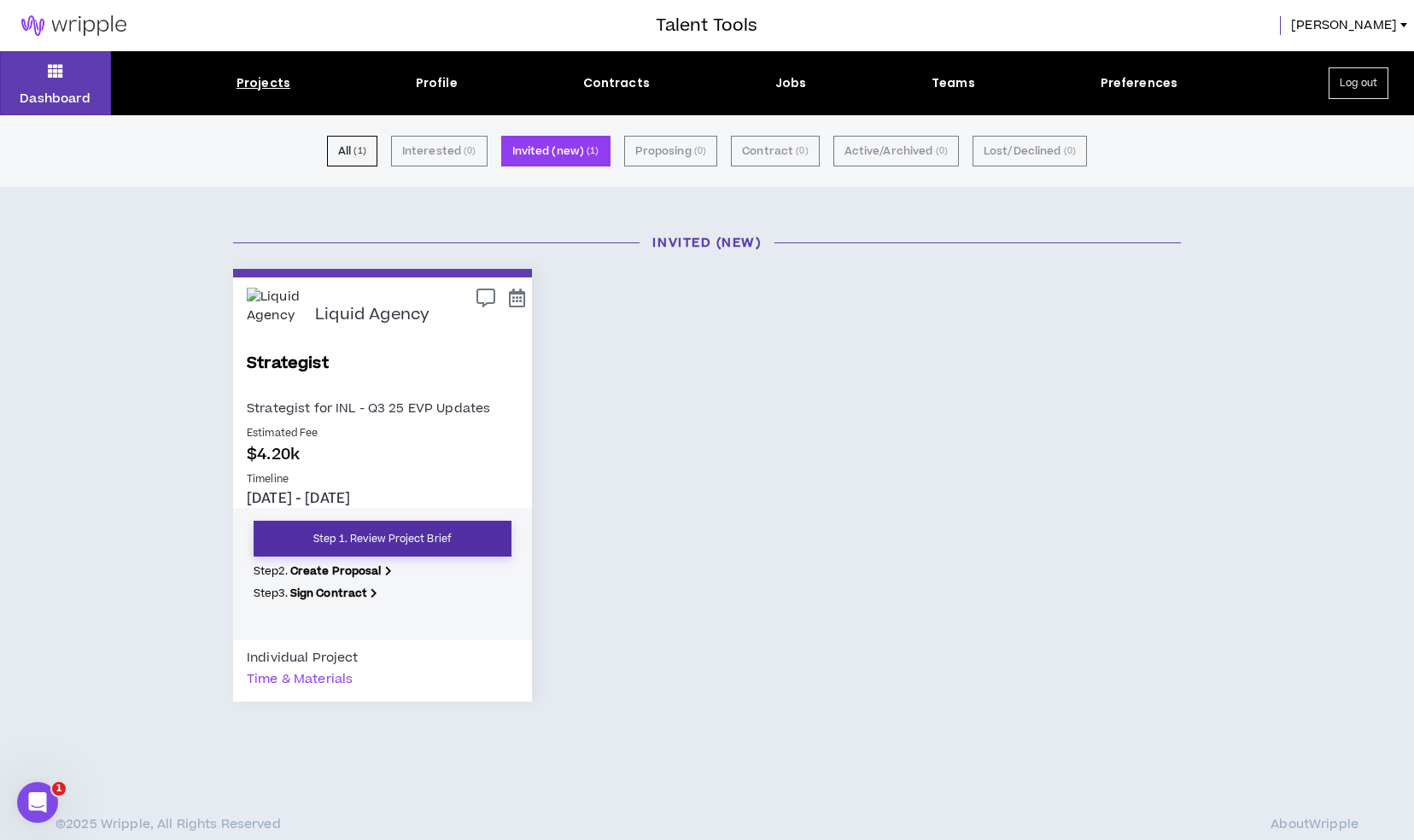
click at [448, 539] on link "Step 1. Review Project Brief" at bounding box center [382, 539] width 258 height 36
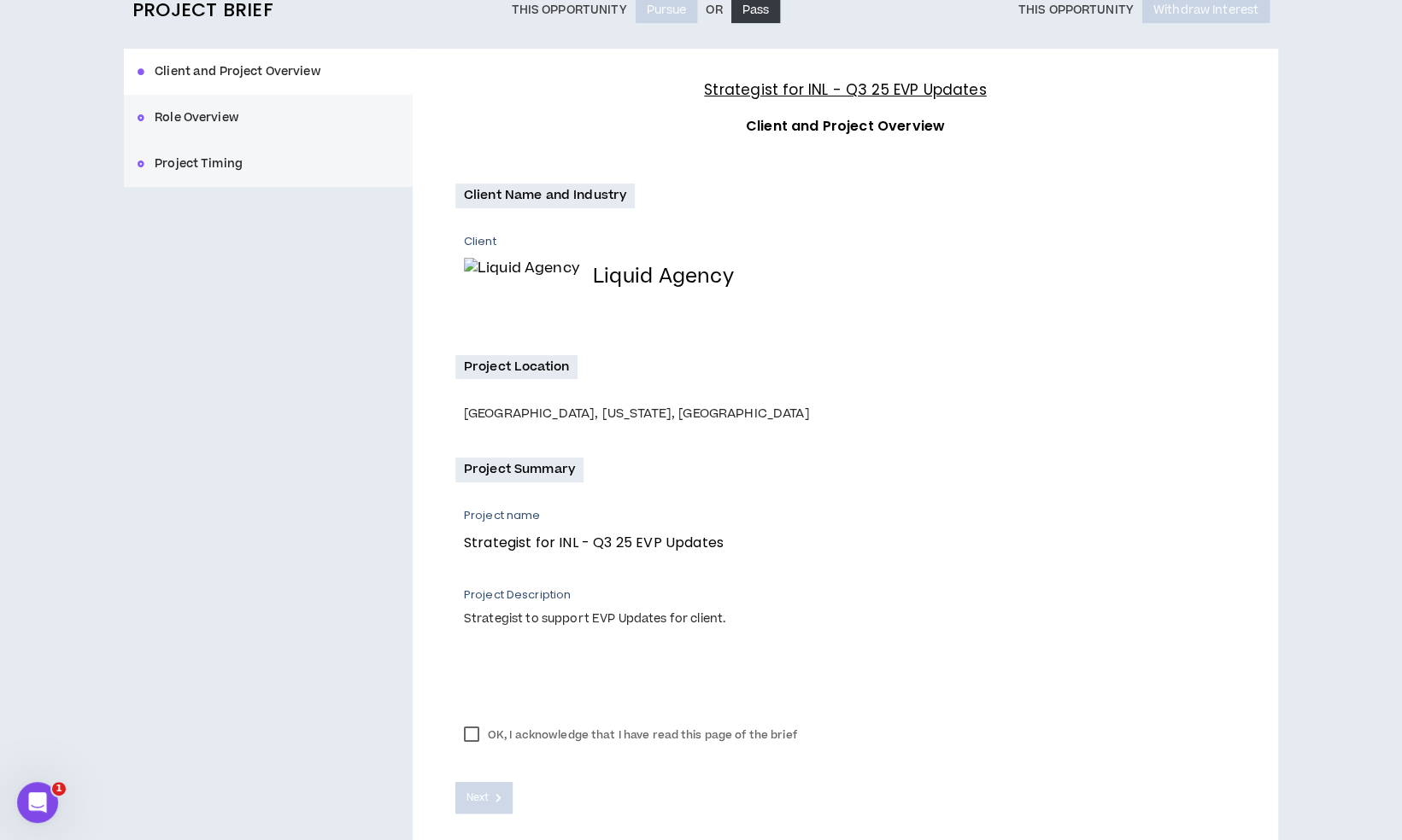
scroll to position [166, 0]
click at [531, 731] on label "OK, I acknowledge that I have read this page of the brief" at bounding box center [631, 733] width 350 height 25
click at [490, 793] on button "Next" at bounding box center [484, 796] width 58 height 31
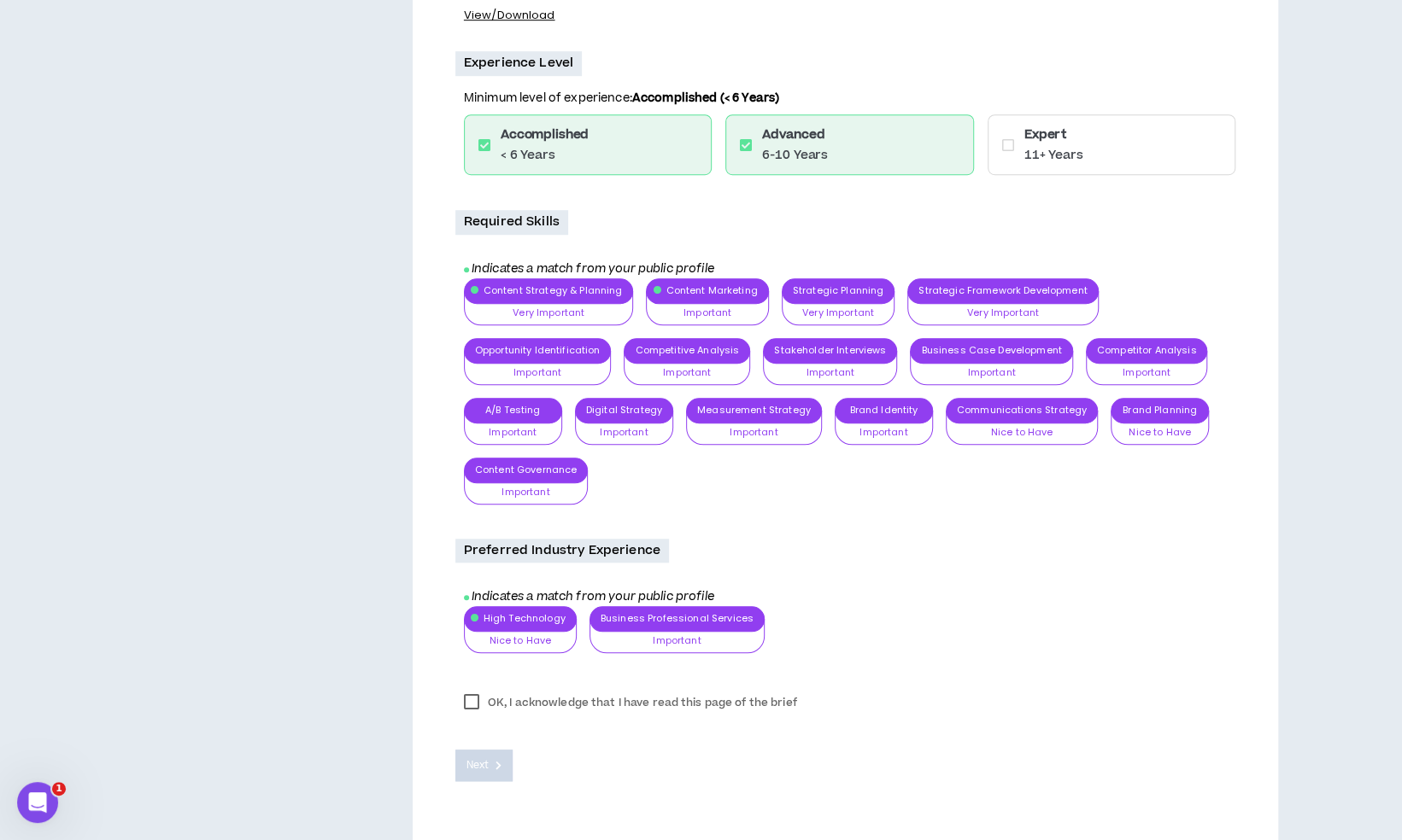
scroll to position [738, 0]
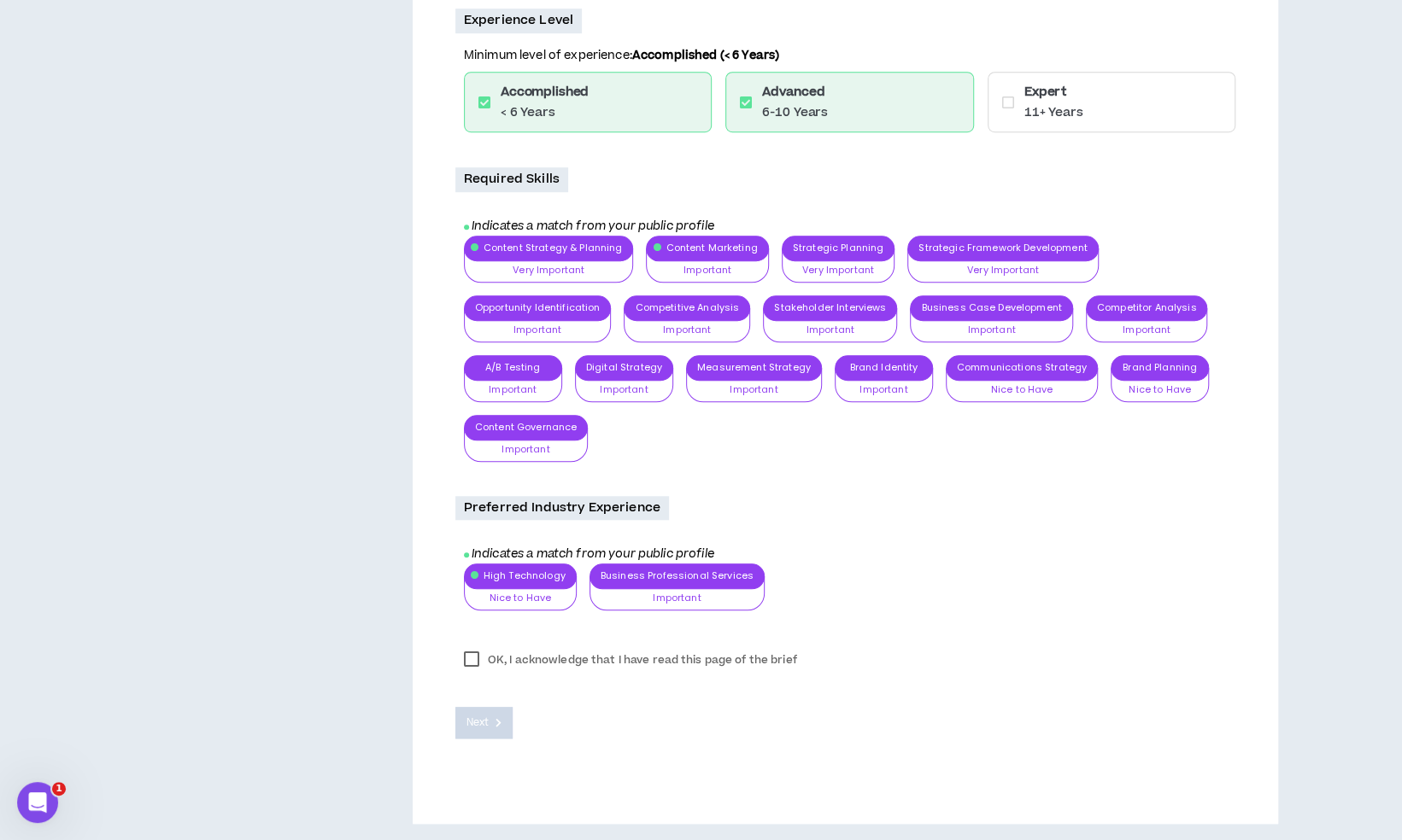
click at [529, 656] on label "OK, I acknowledge that I have read this page of the brief" at bounding box center [631, 660] width 350 height 25
click at [488, 719] on span "Next" at bounding box center [477, 723] width 23 height 17
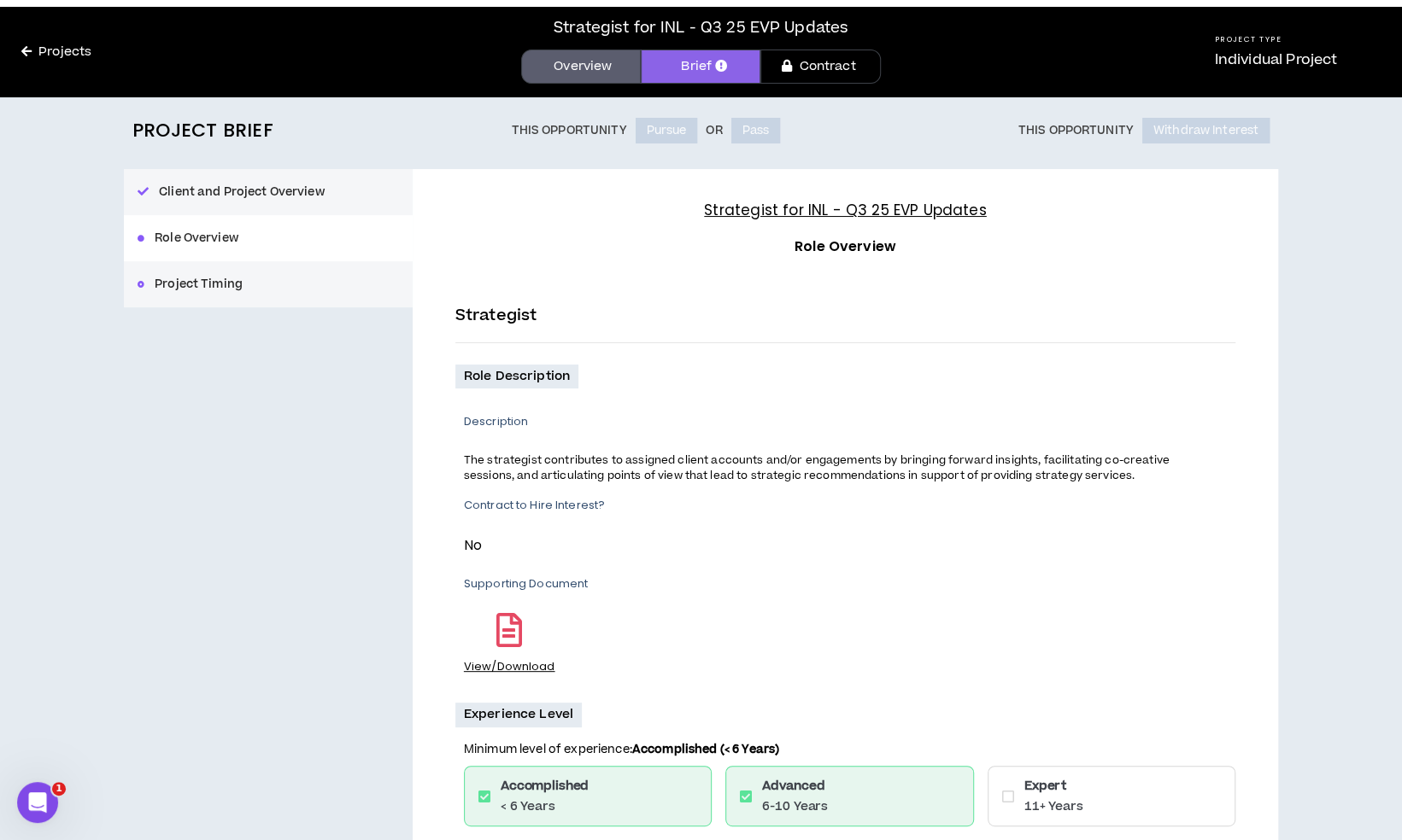
scroll to position [0, 0]
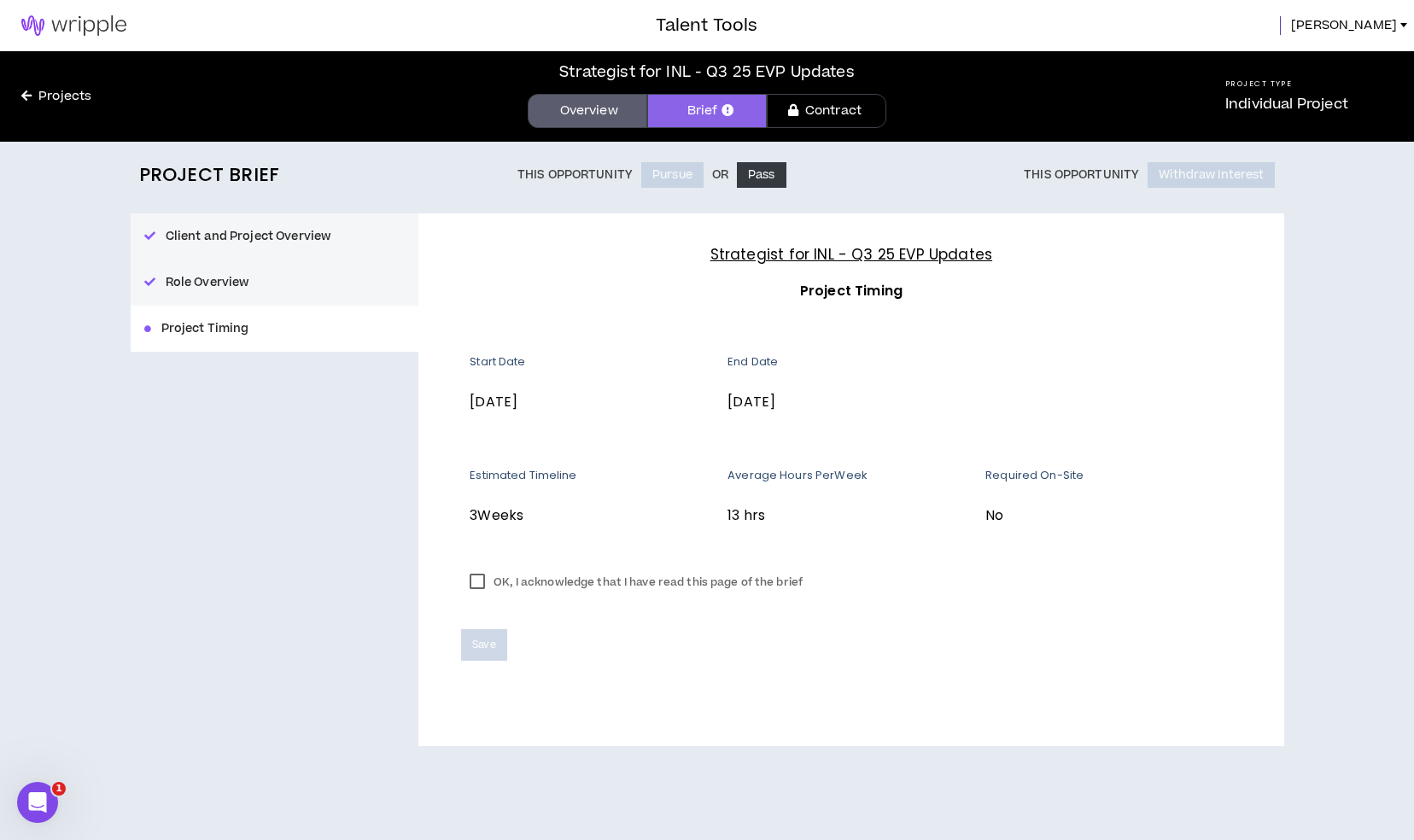
click at [238, 266] on button "Role Overview" at bounding box center [275, 283] width 288 height 46
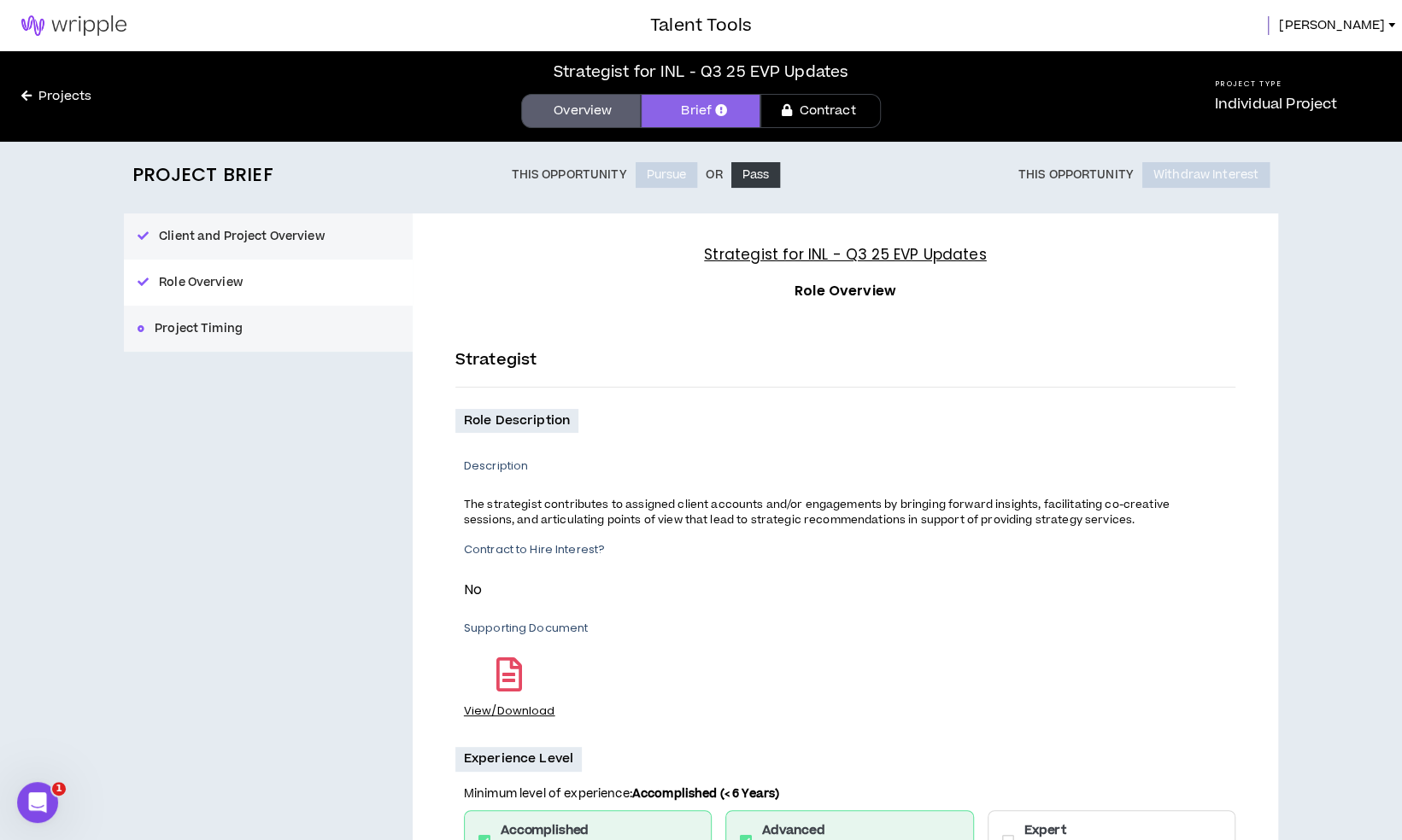
click at [327, 241] on button "Client and Project Overview" at bounding box center [268, 236] width 289 height 46
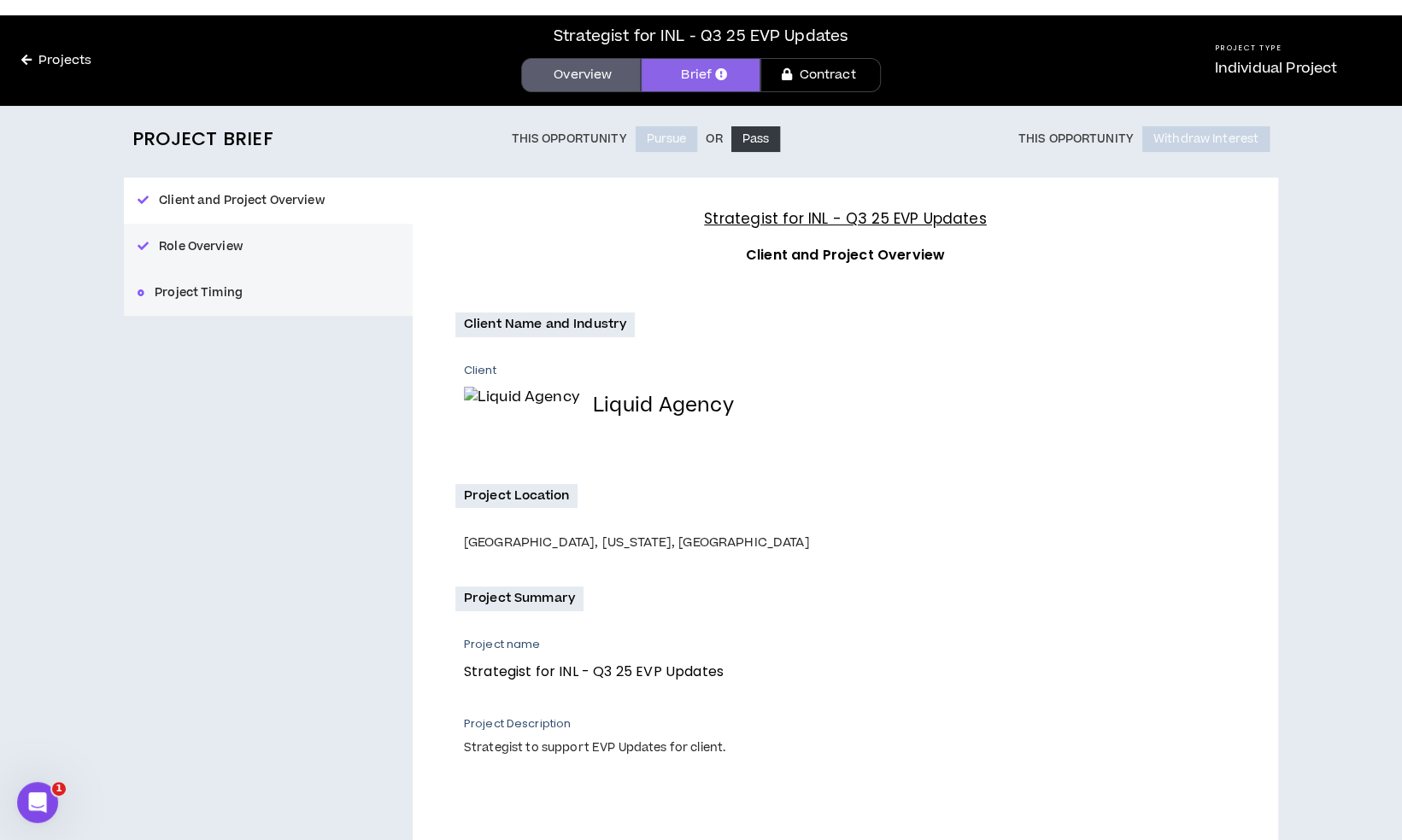
scroll to position [10, 0]
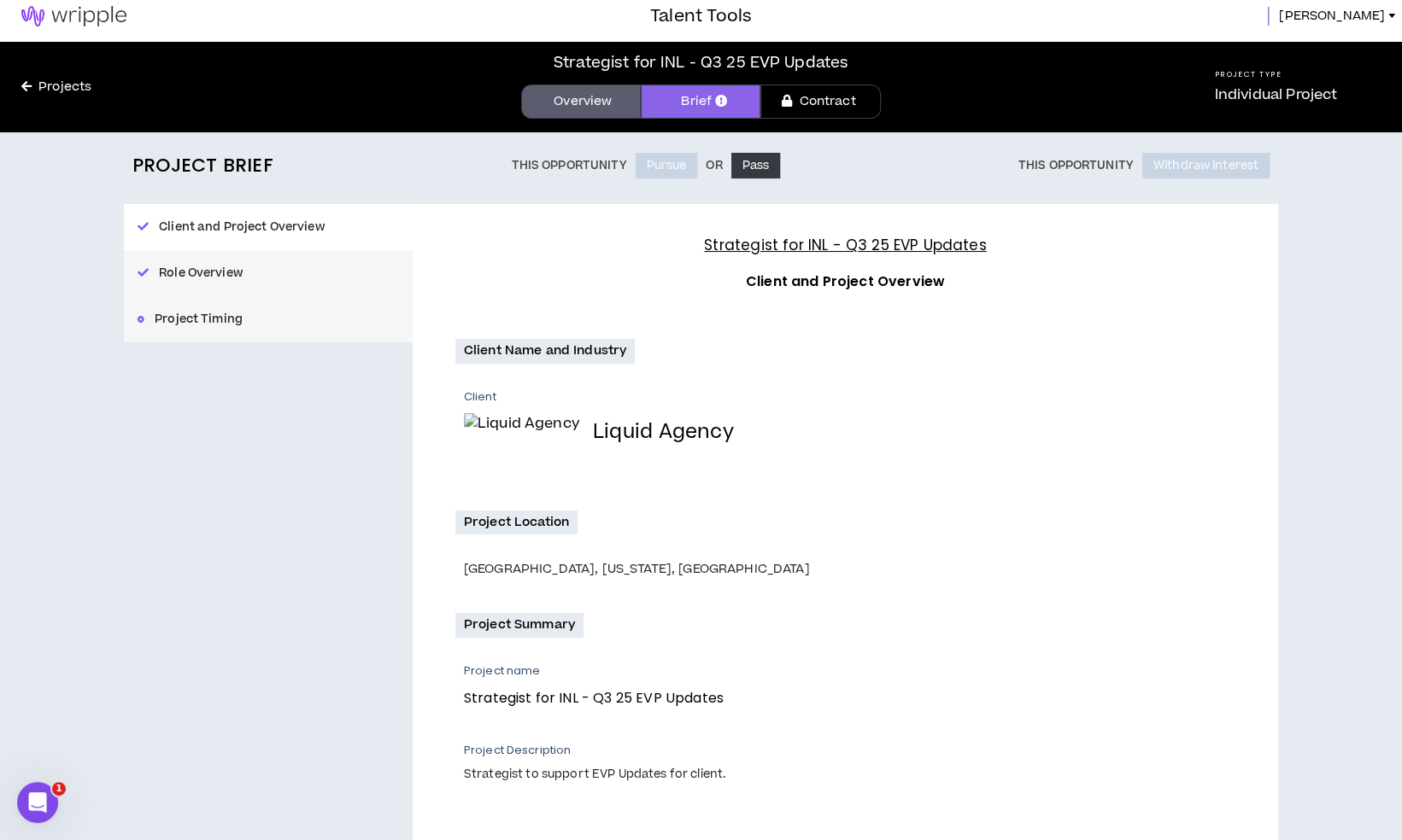
click at [219, 317] on button "Project Timing" at bounding box center [268, 319] width 289 height 46
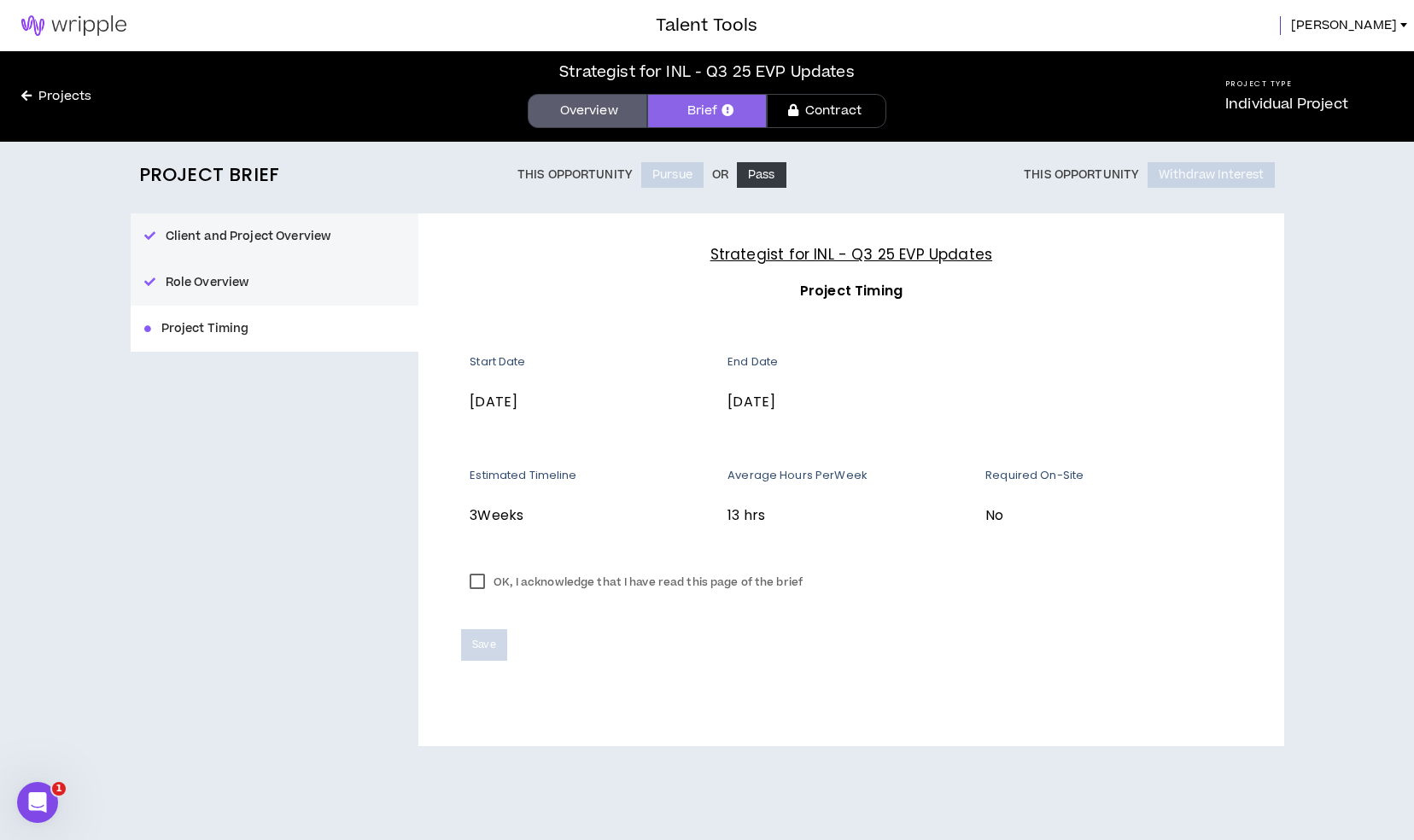
click at [552, 587] on label "OK, I acknowledge that I have read this page of the brief" at bounding box center [637, 583] width 350 height 25
click at [482, 636] on button "Save" at bounding box center [484, 645] width 45 height 31
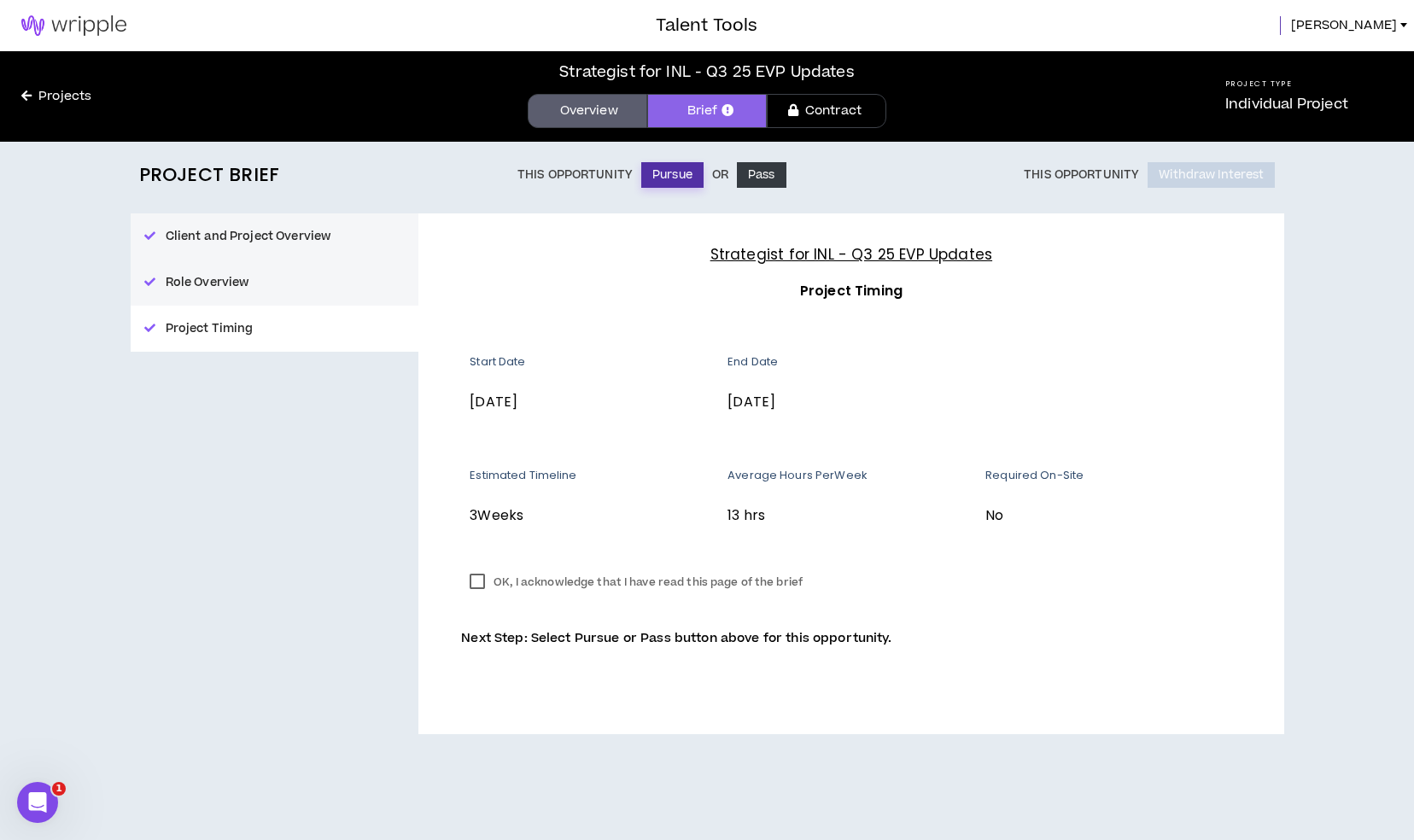
click at [664, 175] on button "Pursue" at bounding box center [673, 175] width 63 height 25
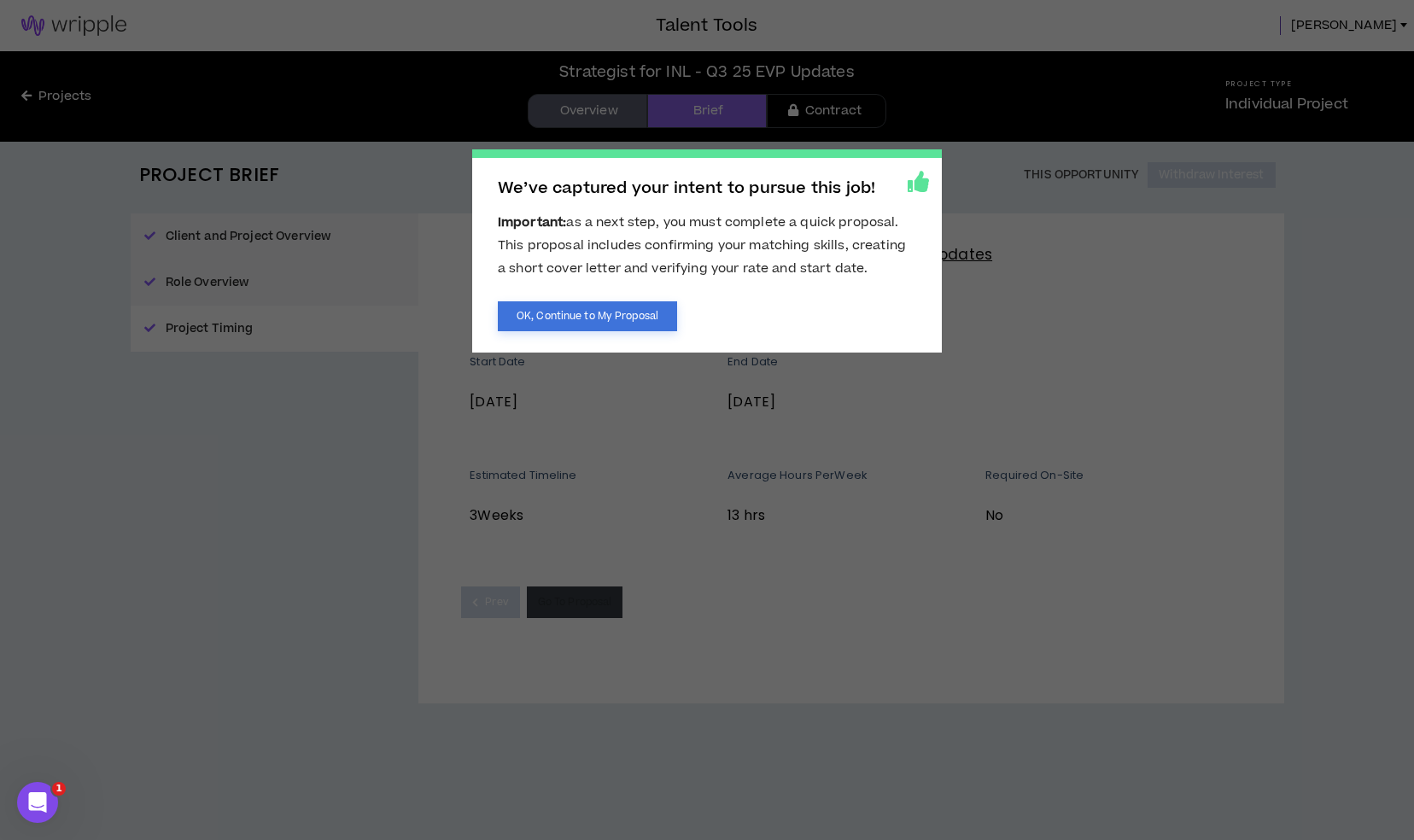
click at [585, 318] on button "OK, Continue to My Proposal" at bounding box center [587, 316] width 179 height 30
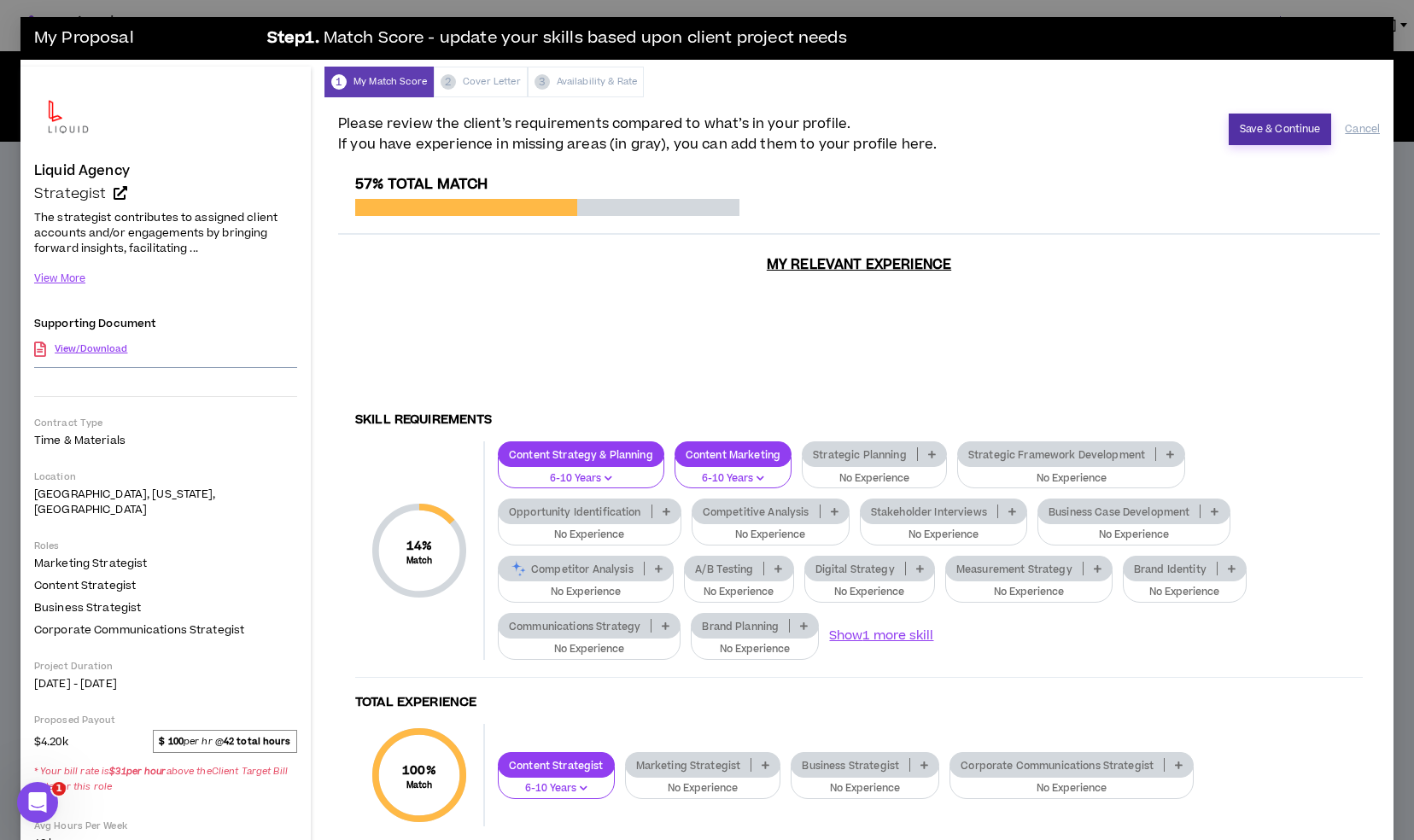
click at [1245, 126] on button "Save & Continue" at bounding box center [1281, 129] width 104 height 31
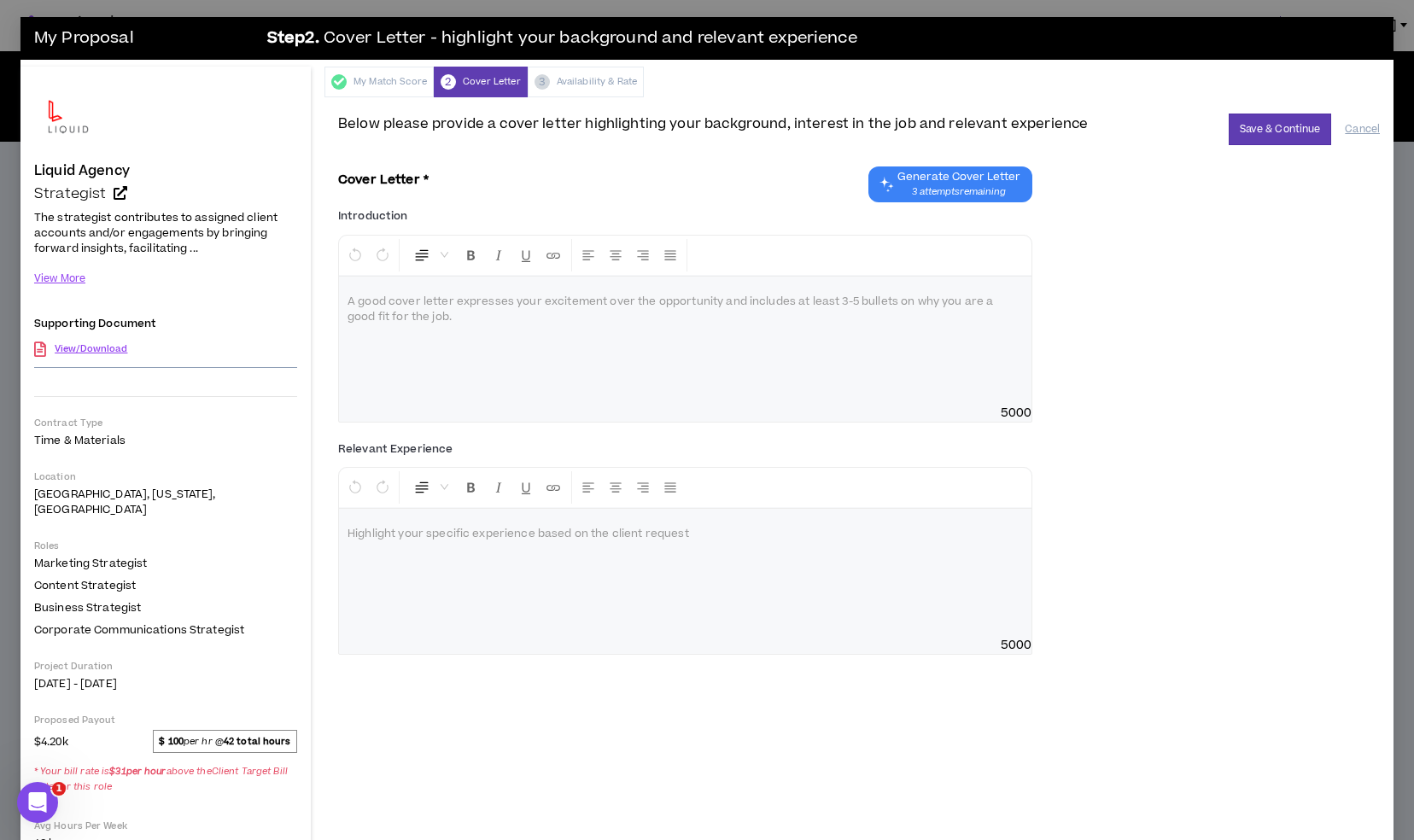
click at [519, 303] on p at bounding box center [685, 301] width 676 height 17
click at [1274, 131] on button "Save & Continue" at bounding box center [1281, 129] width 104 height 31
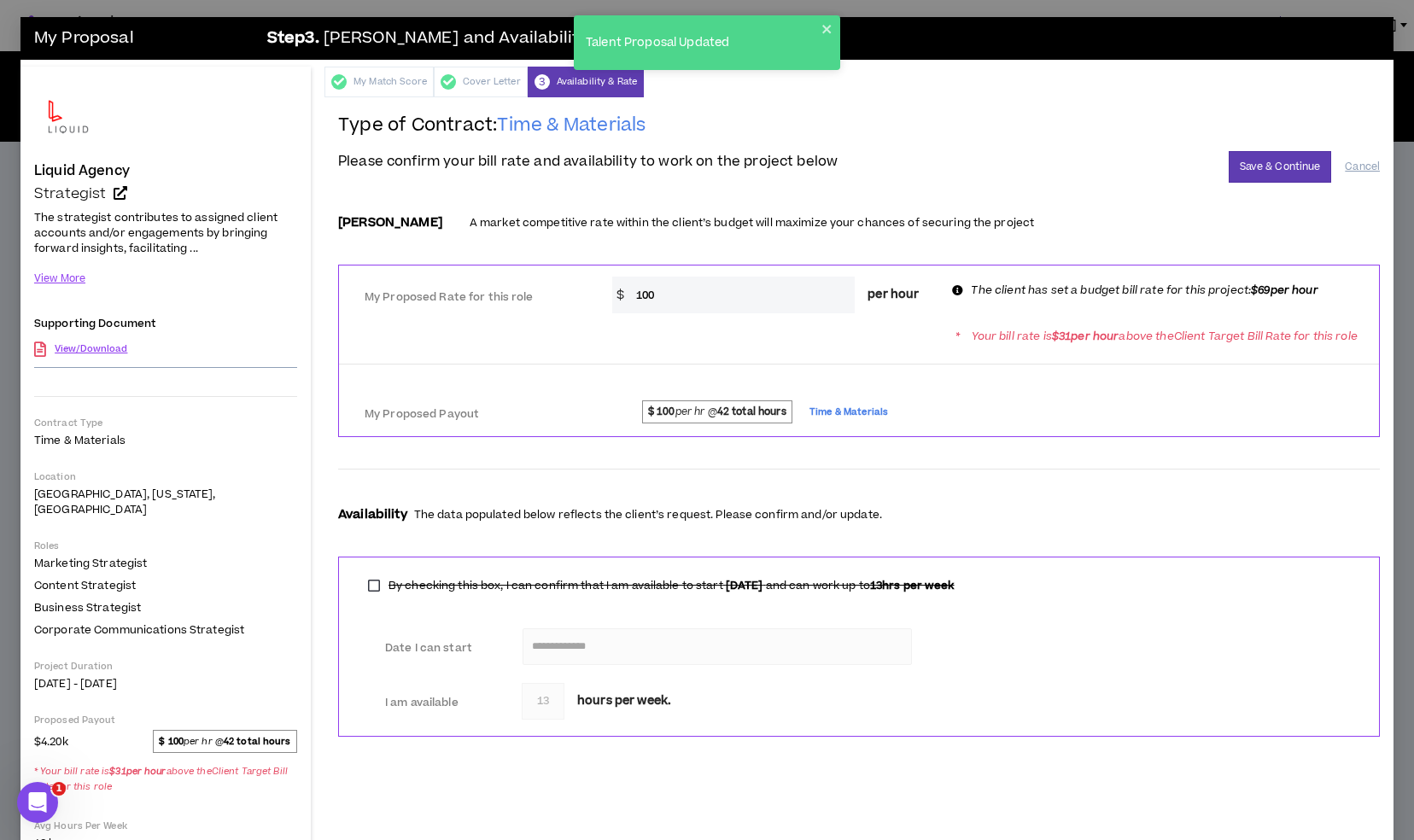
click at [680, 309] on input "100" at bounding box center [741, 295] width 228 height 37
type input "1"
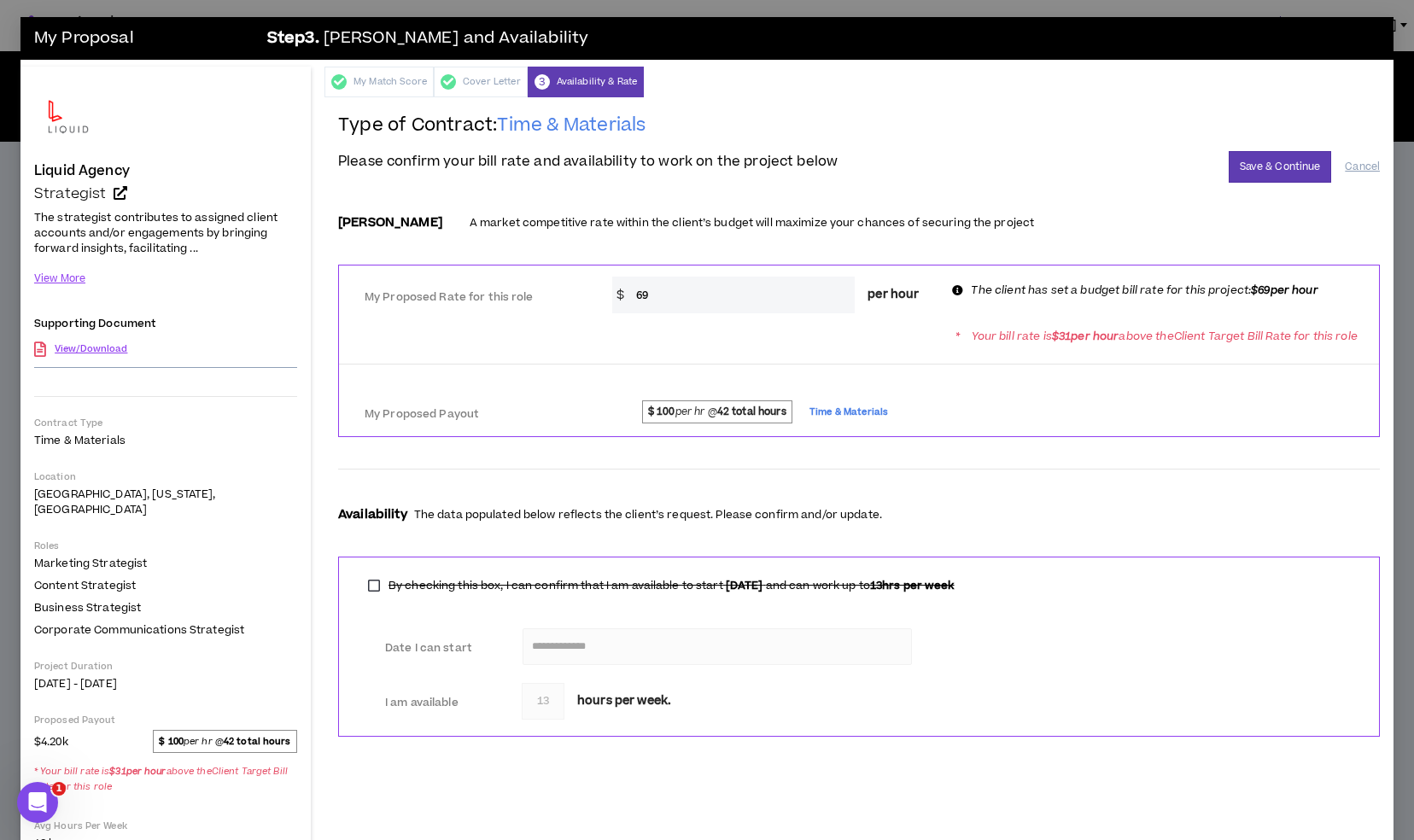
type input "69"
click at [773, 352] on div "* Your bill rate is $ 31 per hour above the Client Target Bill Rate for this ro…" at bounding box center [860, 336] width 1040 height 31
click at [1278, 167] on button "Save & Continue" at bounding box center [1281, 167] width 104 height 31
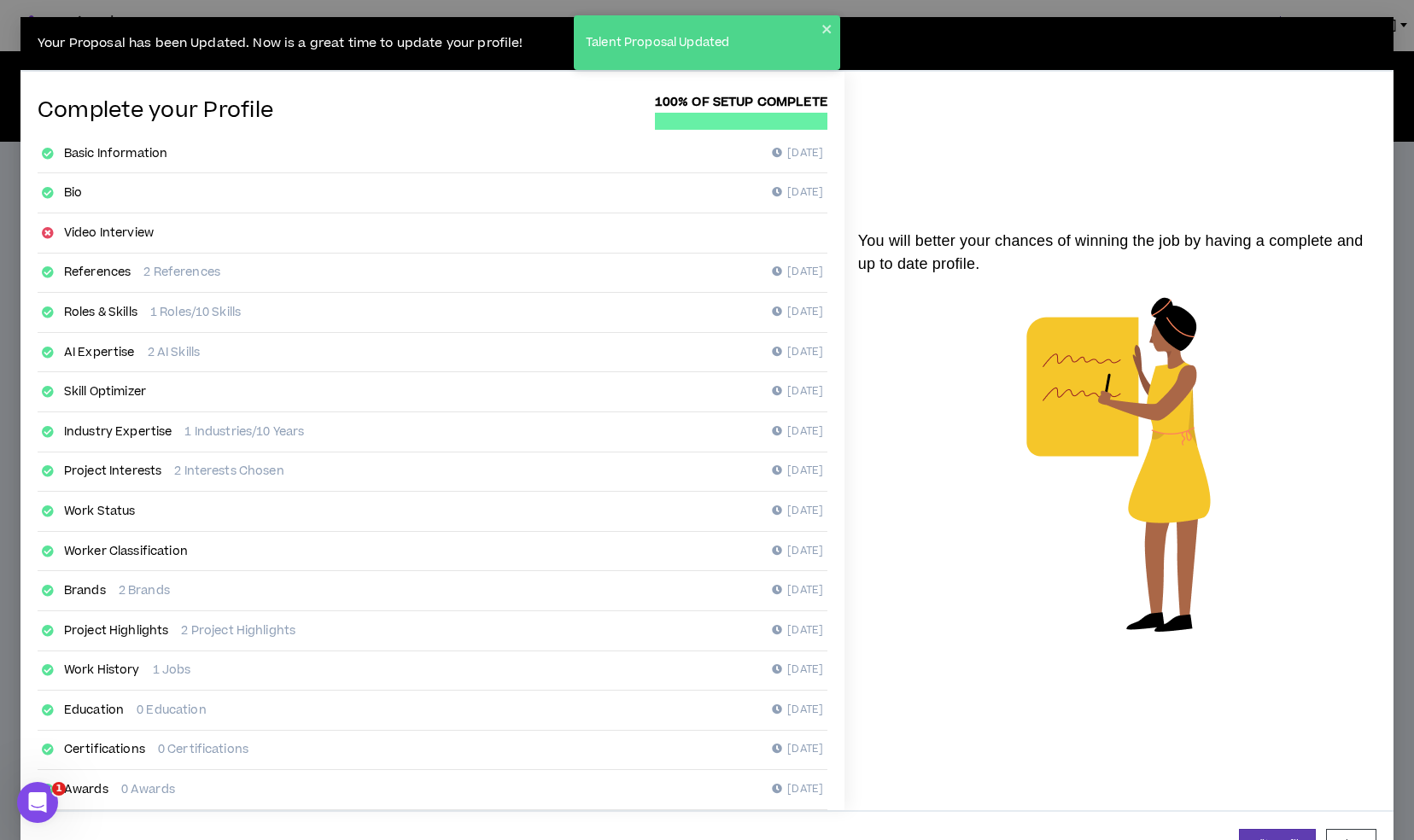
scroll to position [52, 0]
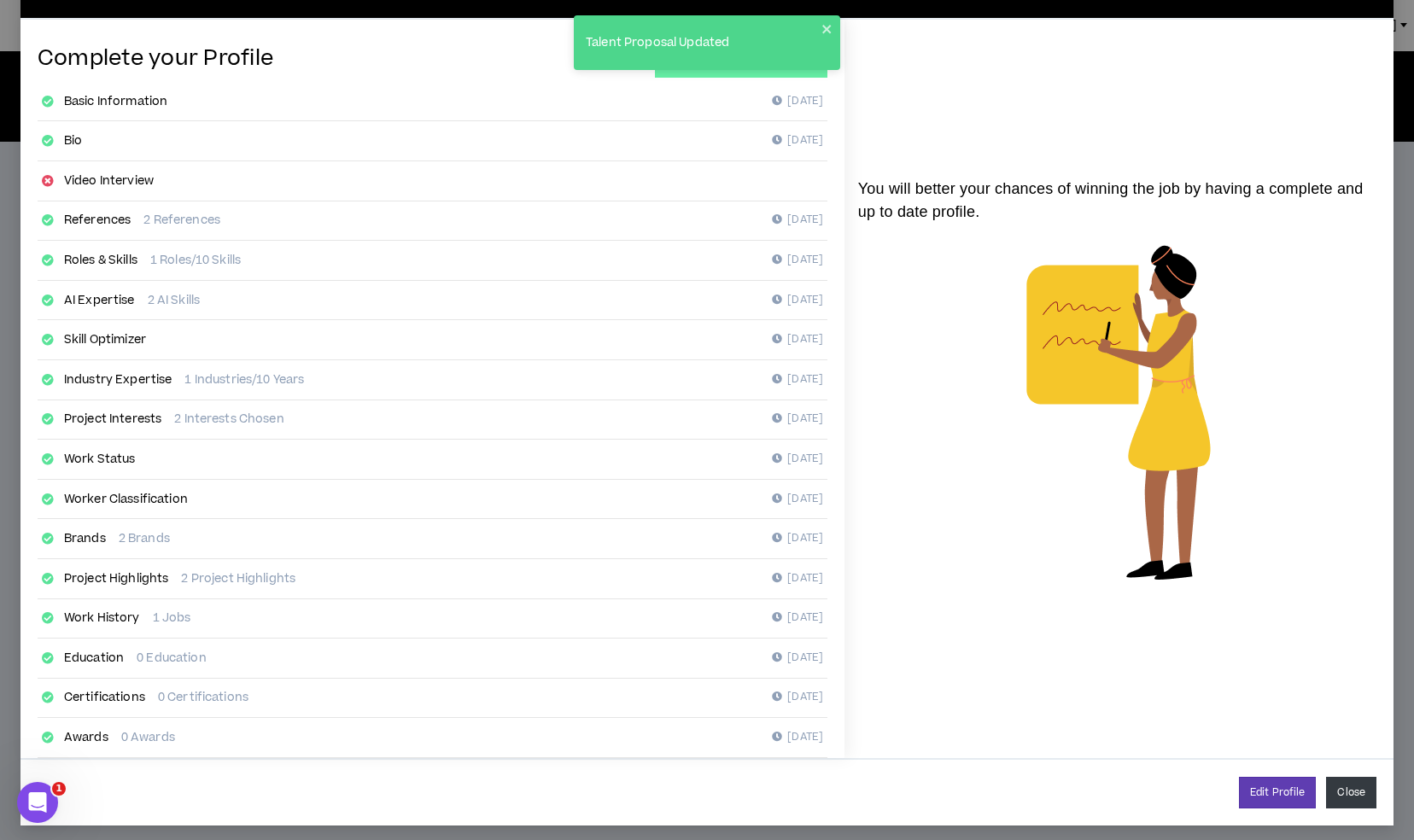
click at [1336, 777] on button "Close" at bounding box center [1351, 793] width 51 height 31
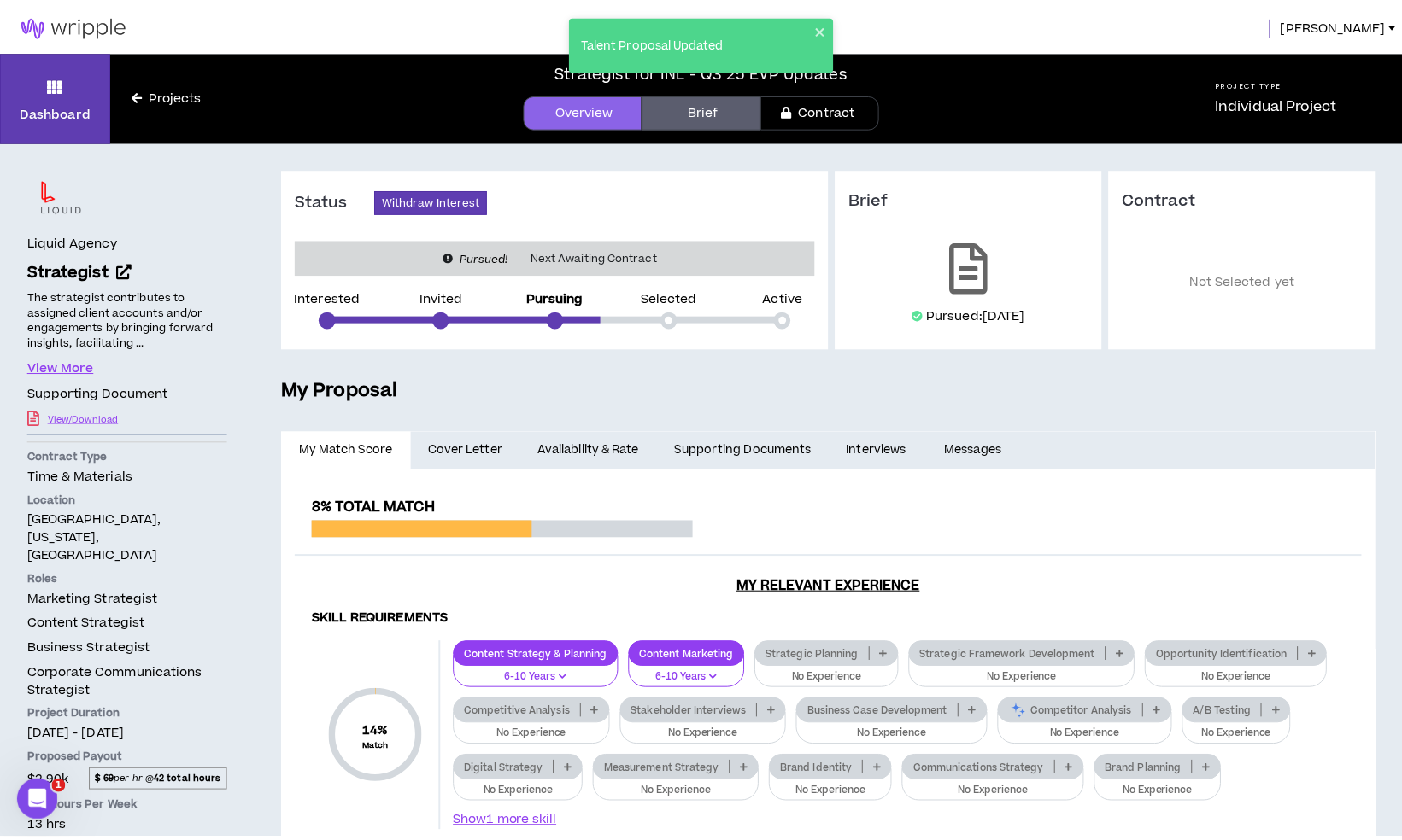
scroll to position [35, 0]
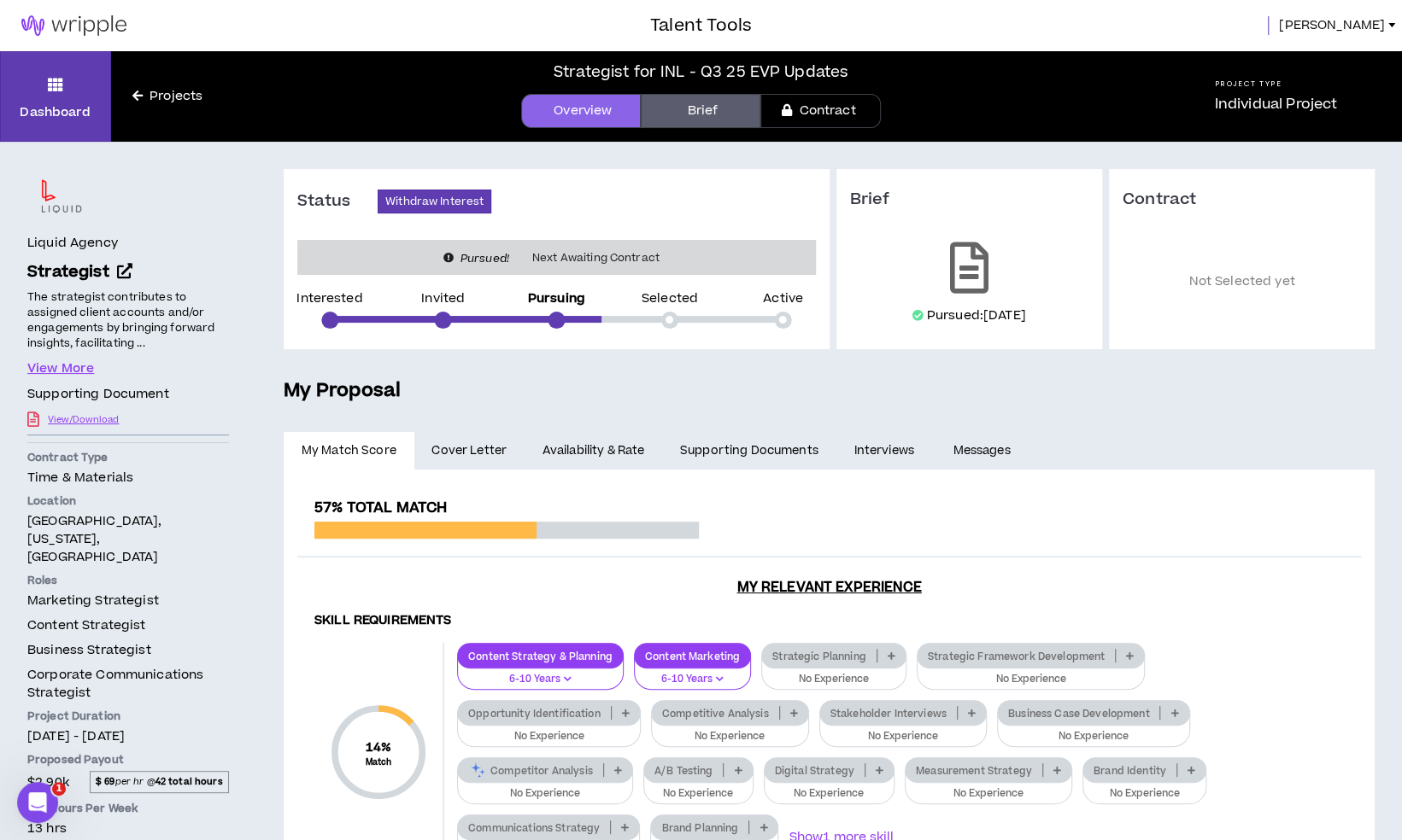
click at [1362, 23] on span "Kaitlin" at bounding box center [1332, 25] width 106 height 19
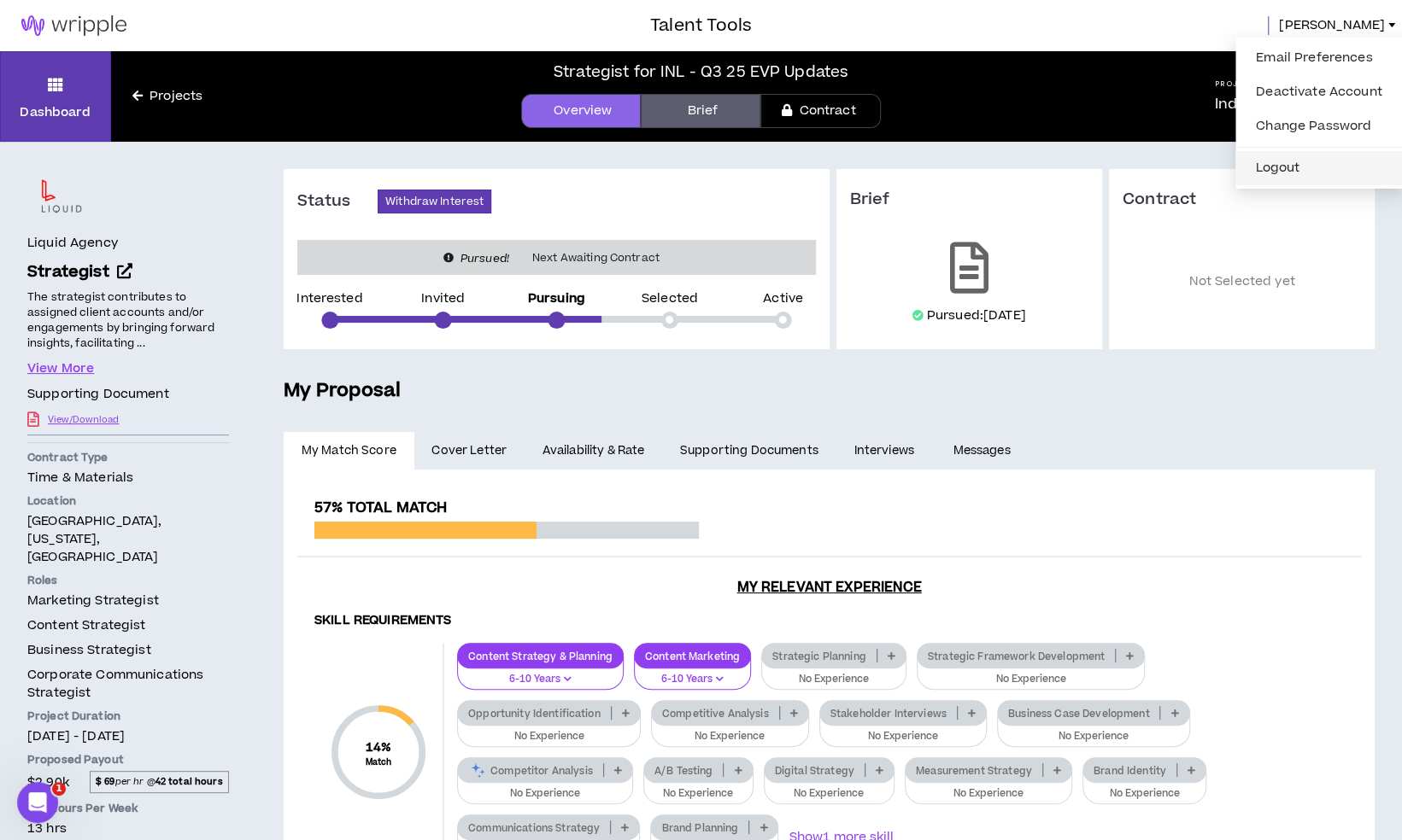
click at [1312, 172] on button "Logout" at bounding box center [1319, 168] width 147 height 25
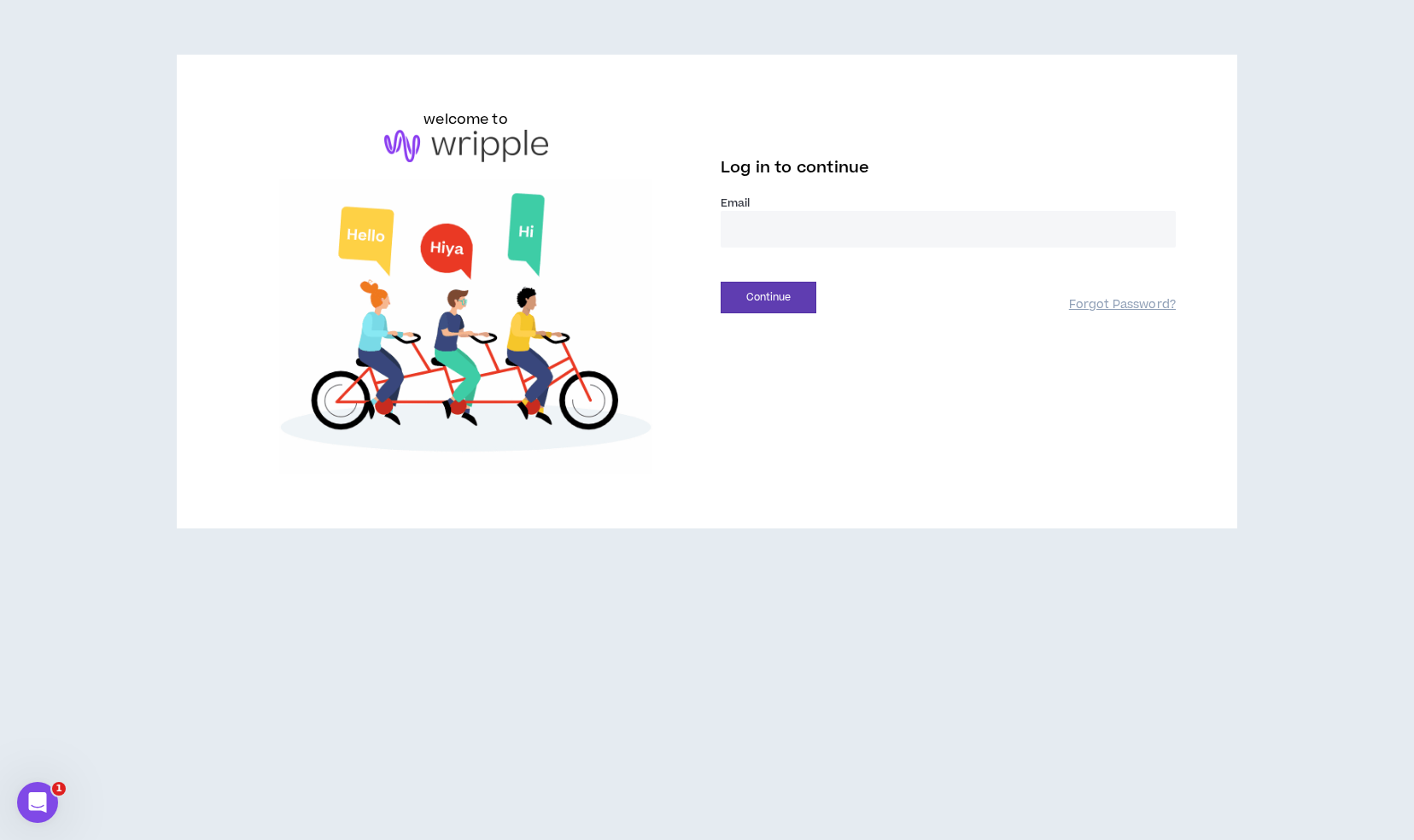
click at [785, 223] on input "email" at bounding box center [949, 230] width 456 height 37
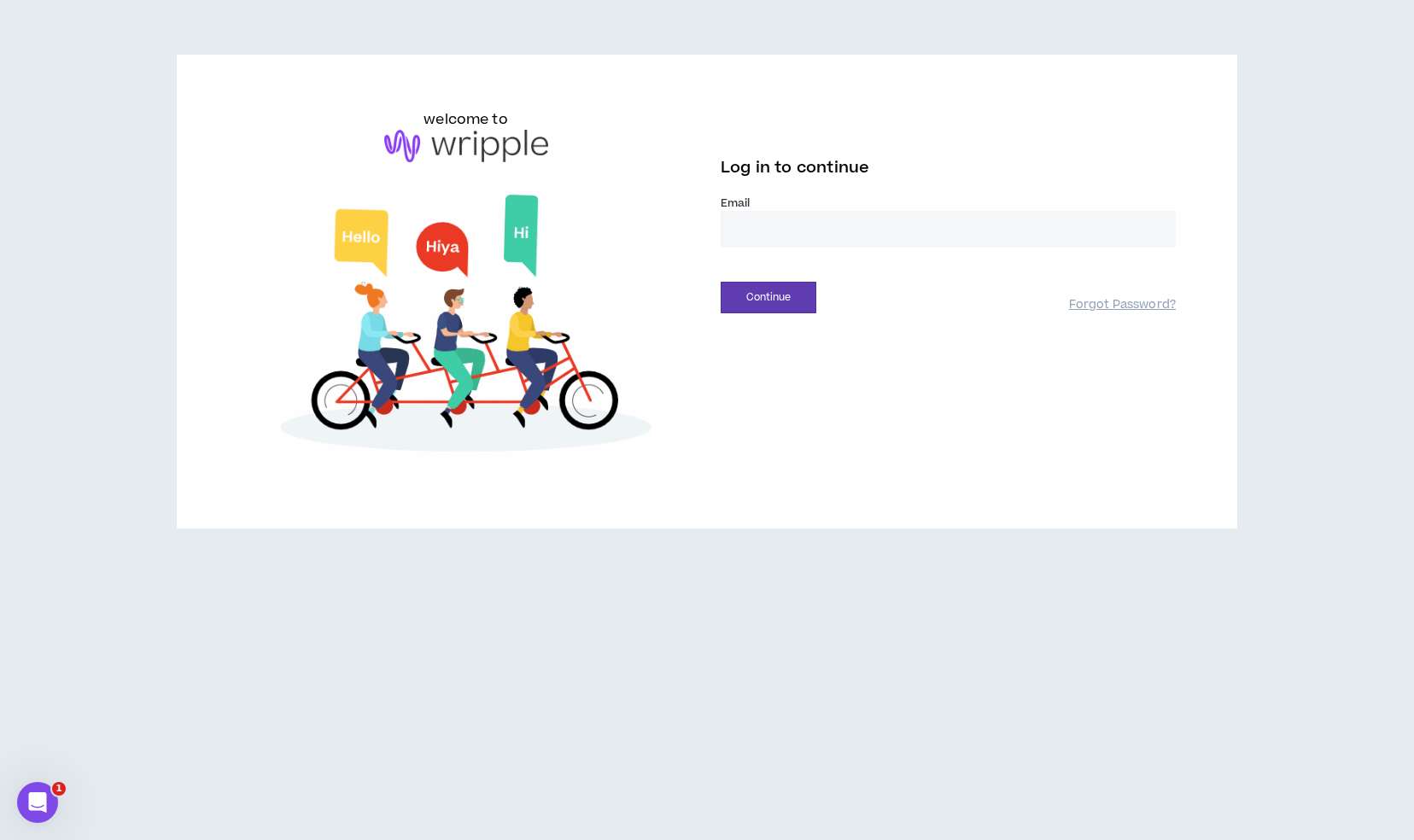
type input "**********"
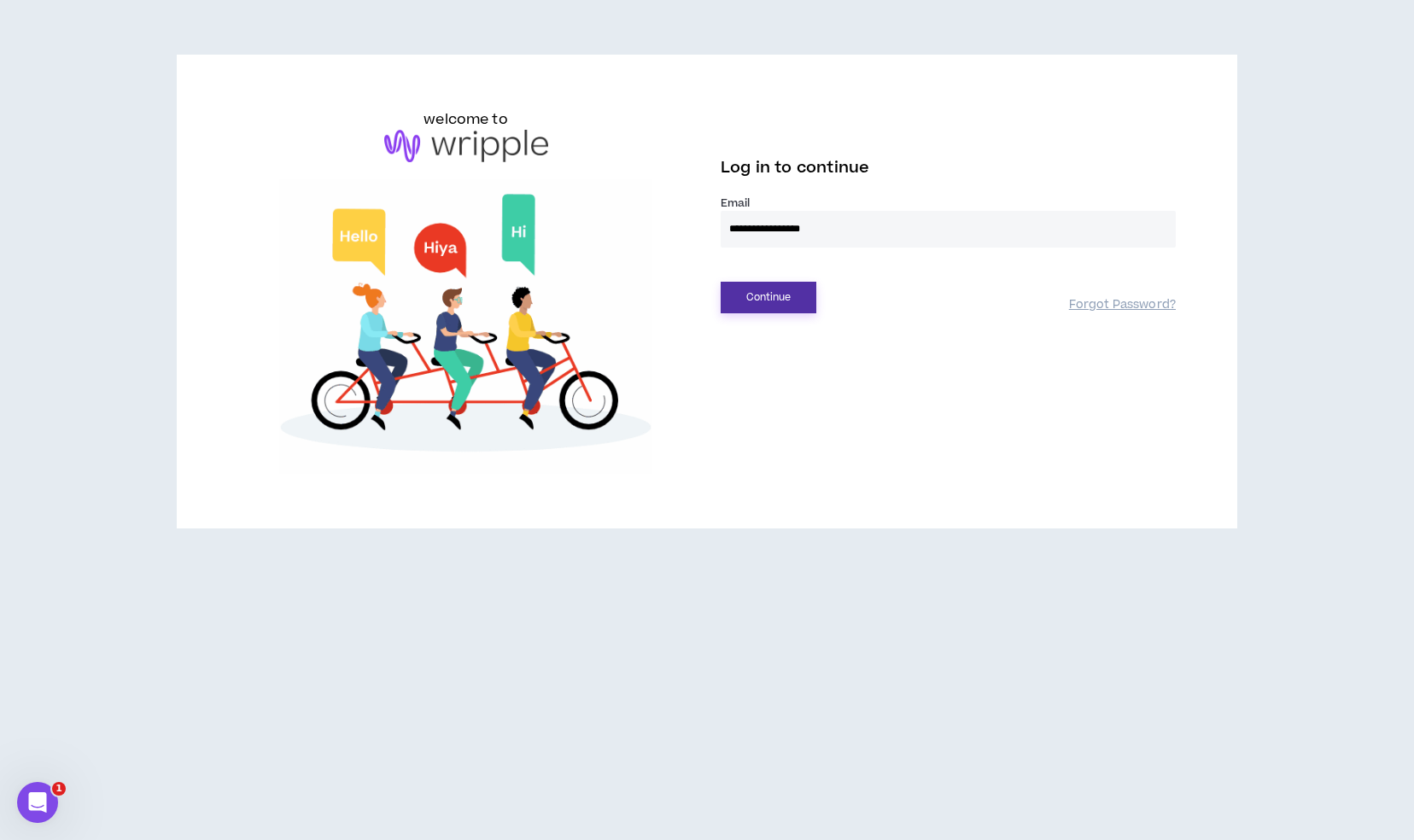
click at [781, 296] on button "Continue" at bounding box center [769, 297] width 96 height 31
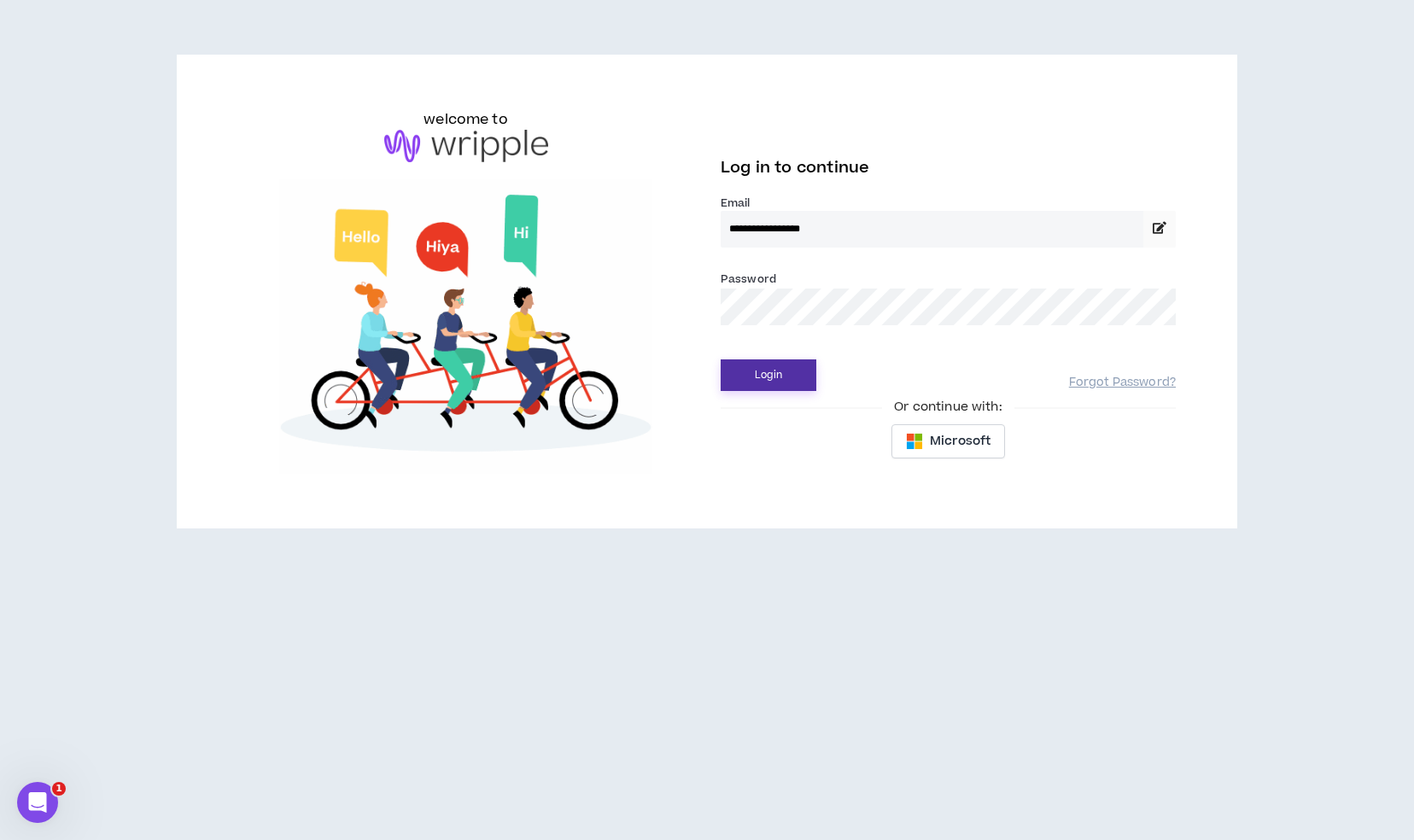
click at [785, 361] on button "Login" at bounding box center [769, 376] width 96 height 31
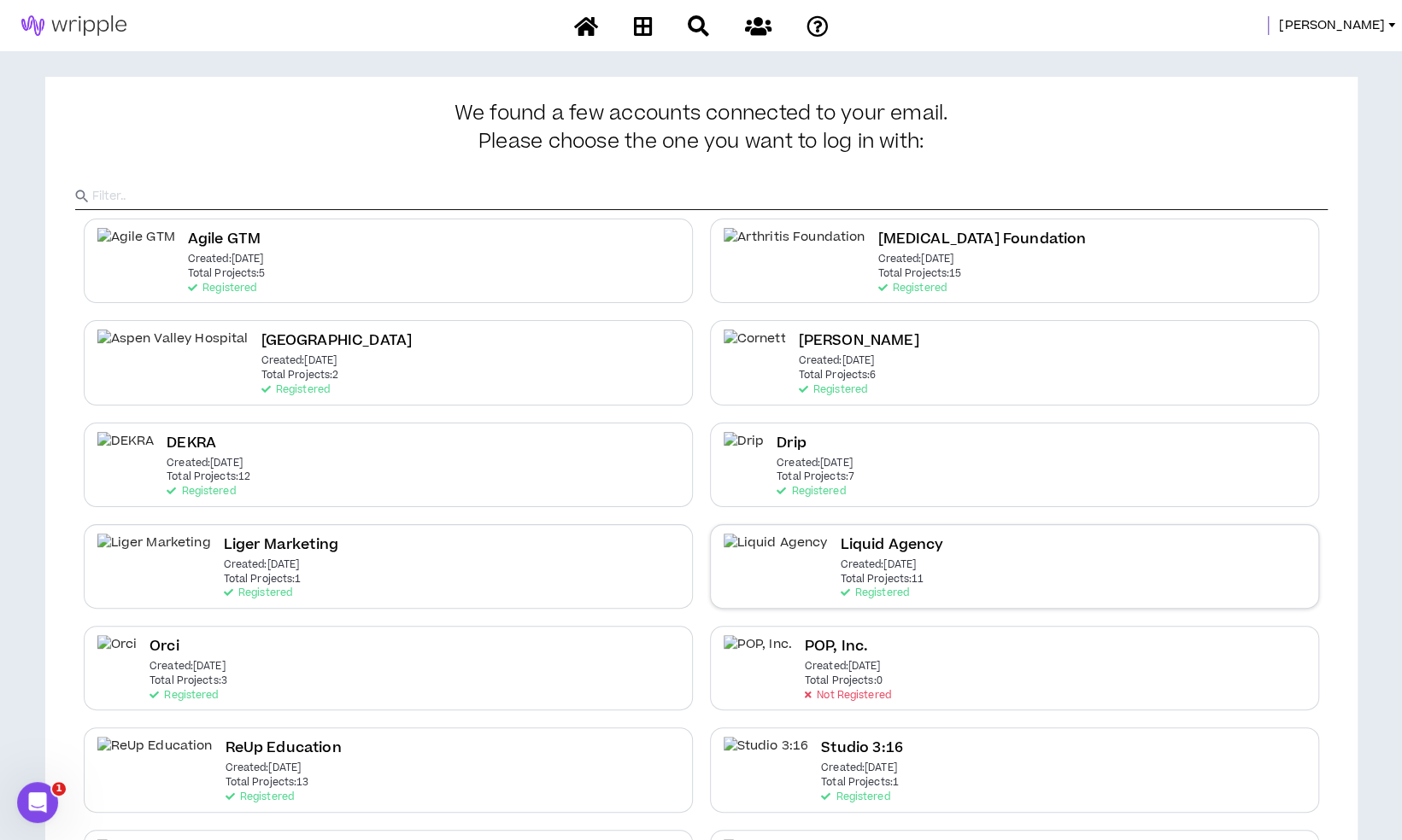
click at [840, 563] on p "Created: Apr 7 2025" at bounding box center [879, 565] width 76 height 12
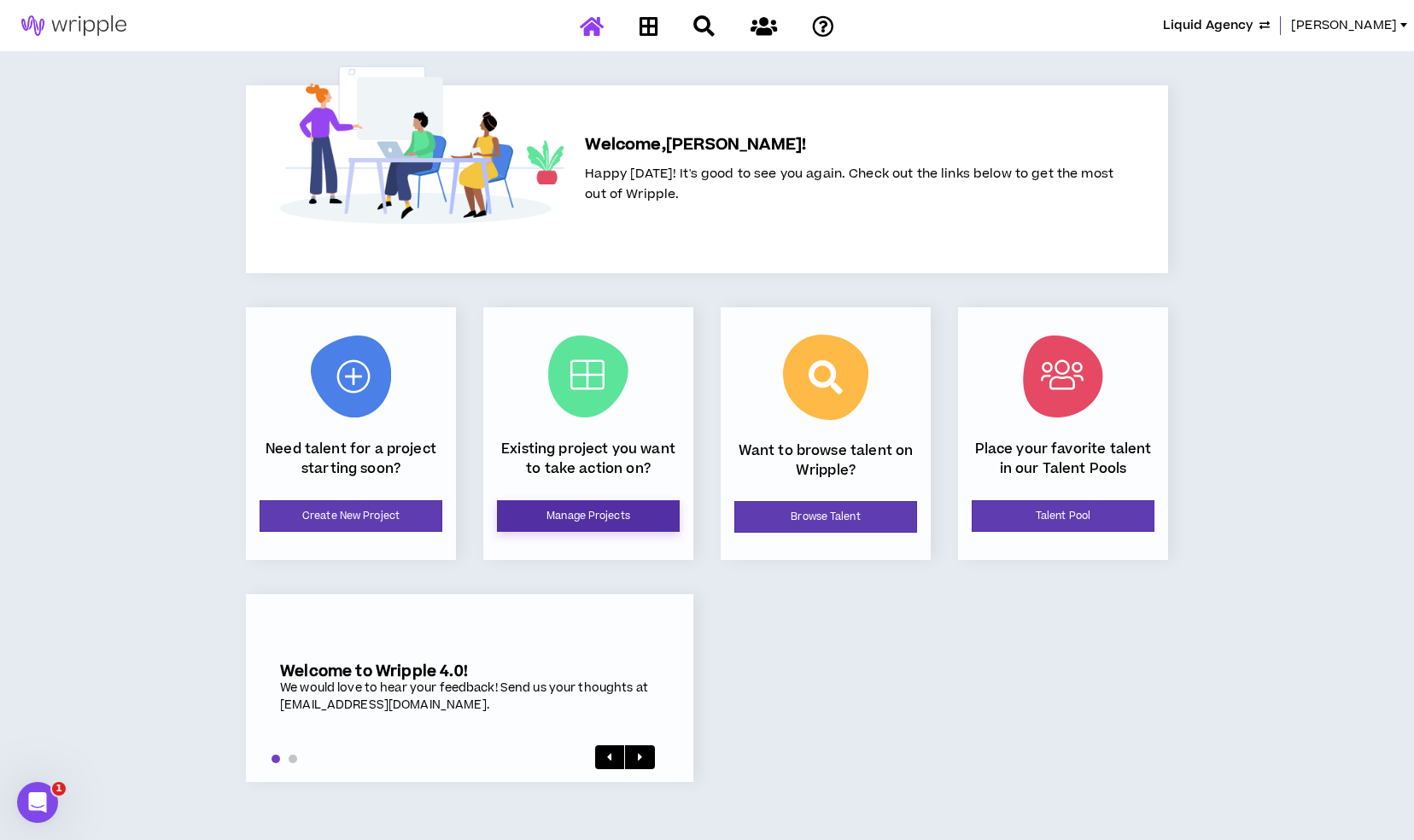
click at [556, 512] on link "Manage Projects" at bounding box center [588, 516] width 183 height 31
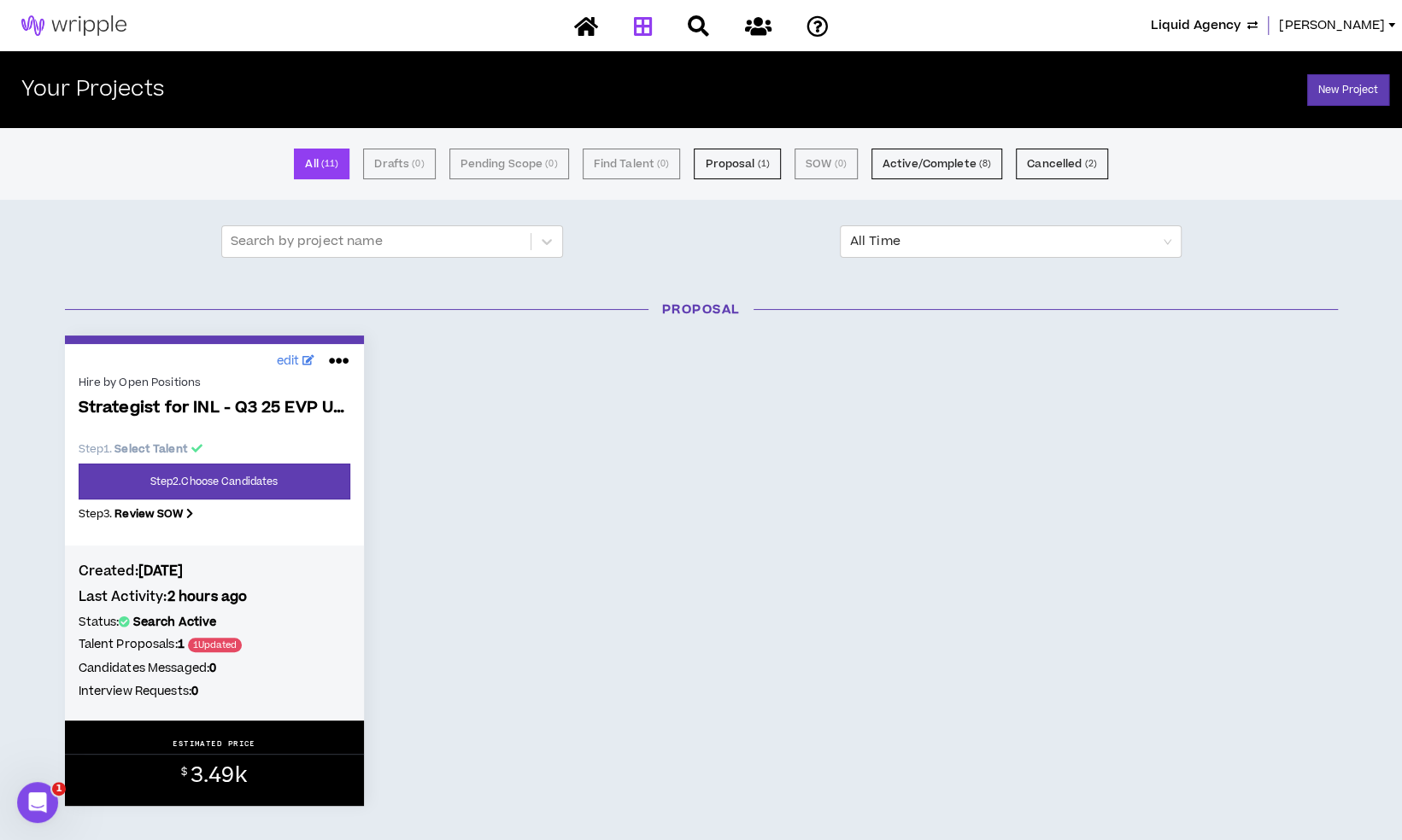
click at [328, 443] on p "Step 1 . Select Talent" at bounding box center [214, 450] width 272 height 16
click at [313, 482] on link "Step 2 . Choose Candidates" at bounding box center [214, 481] width 272 height 36
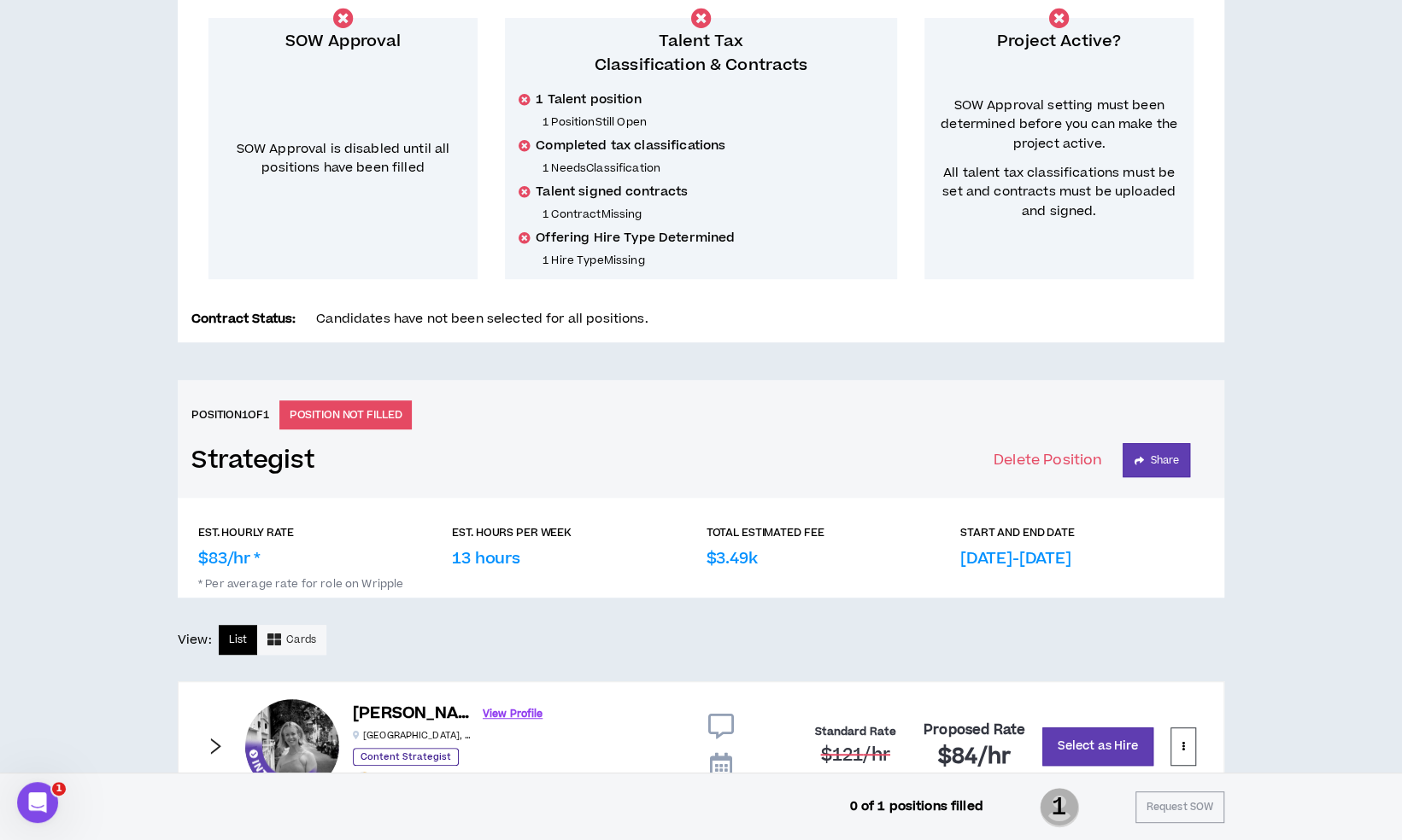
scroll to position [391, 0]
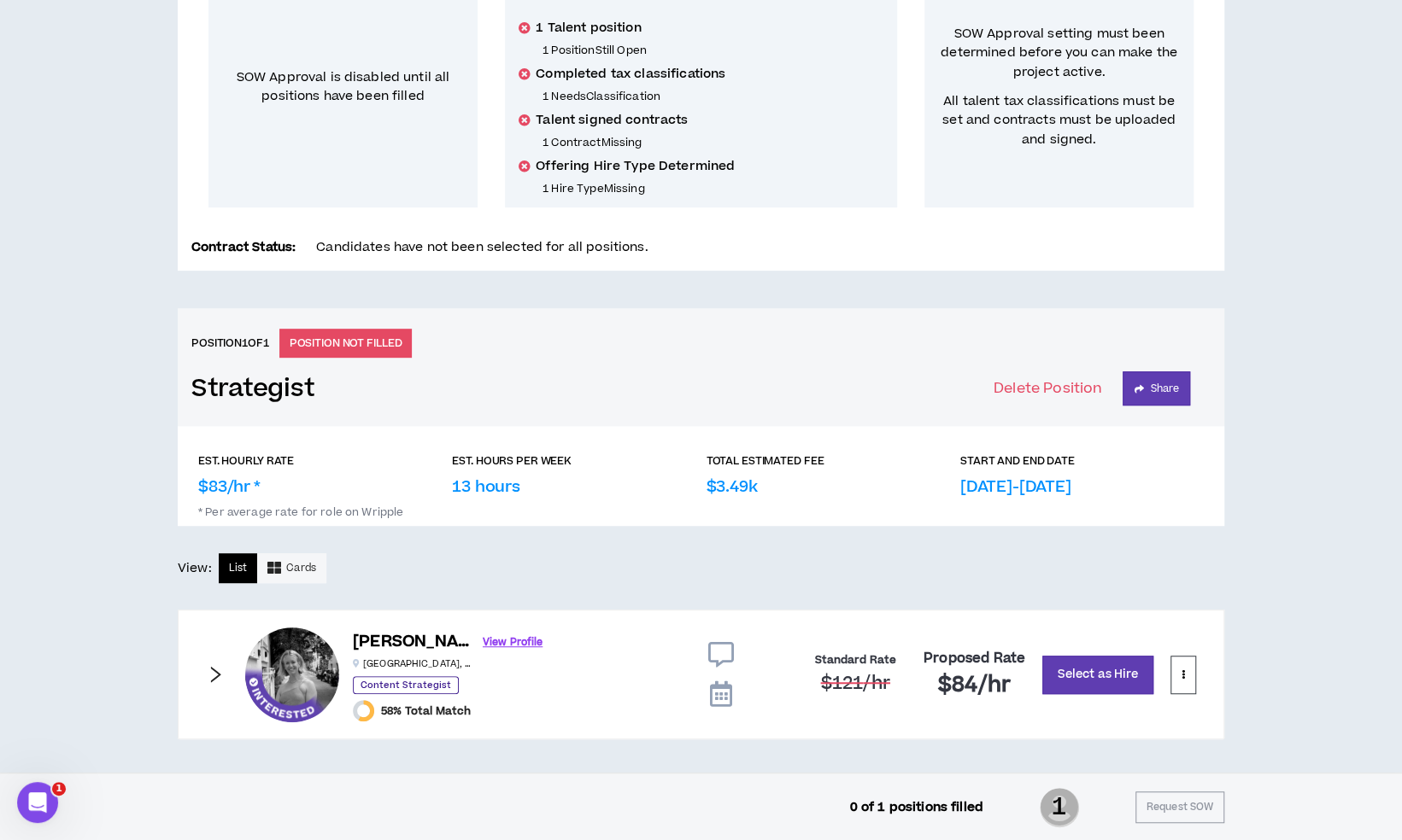
click at [218, 678] on icon "right" at bounding box center [214, 674] width 19 height 19
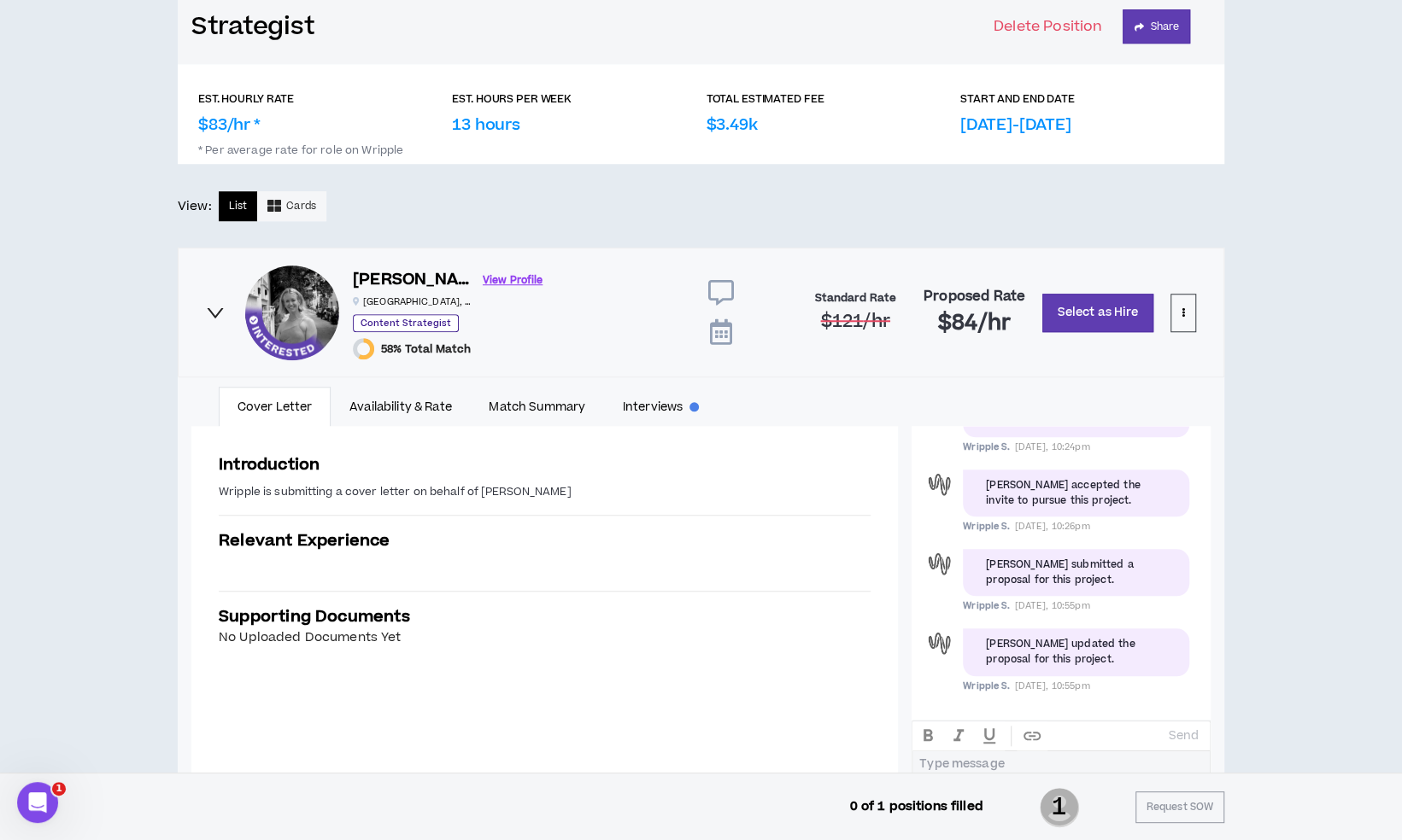
scroll to position [752, 0]
click at [430, 419] on link "Availability & Rate" at bounding box center [400, 408] width 139 height 39
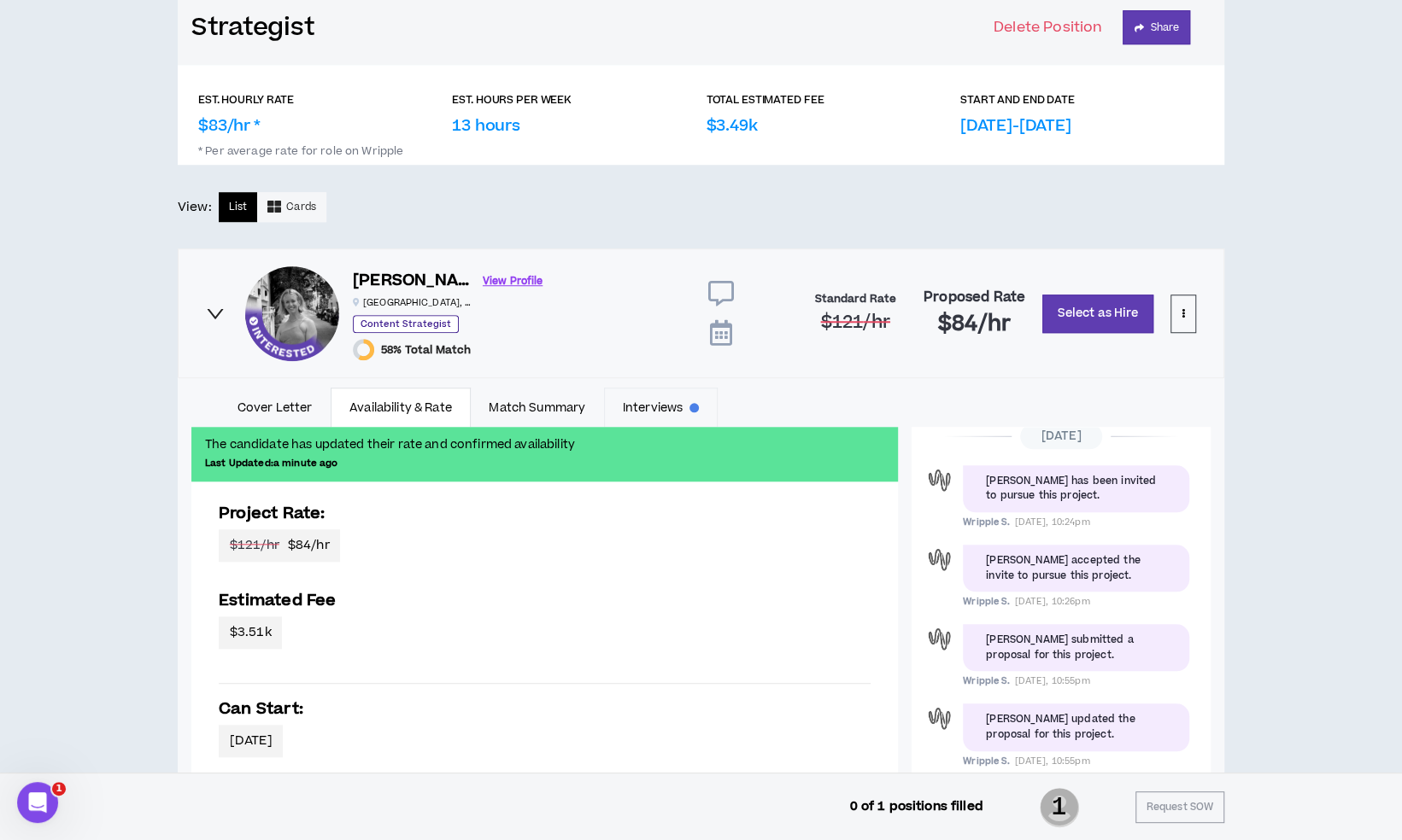
click at [620, 404] on link "Interviews" at bounding box center [660, 408] width 113 height 39
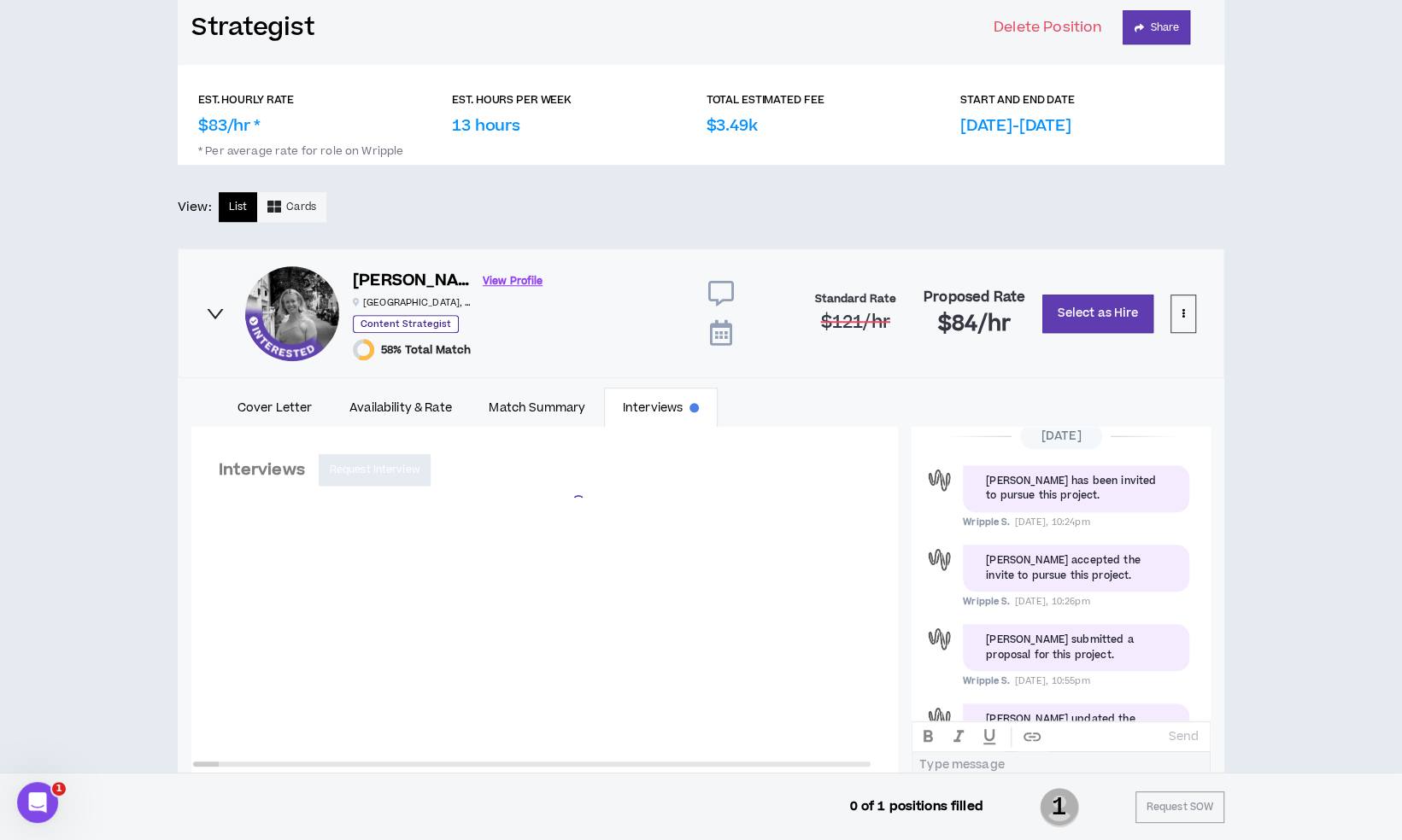
scroll to position [118, 0]
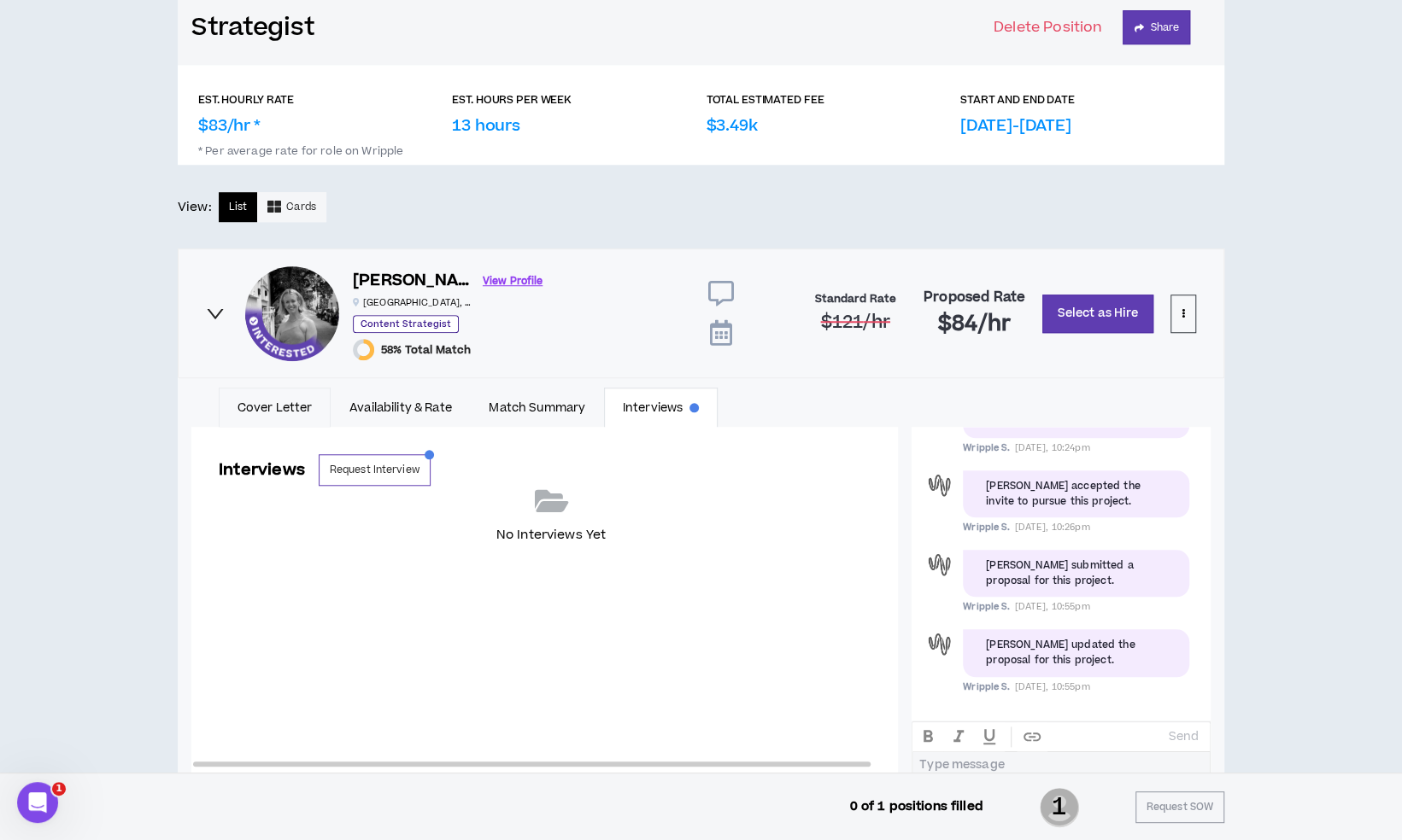
click at [270, 413] on link "Cover Letter" at bounding box center [275, 408] width 112 height 39
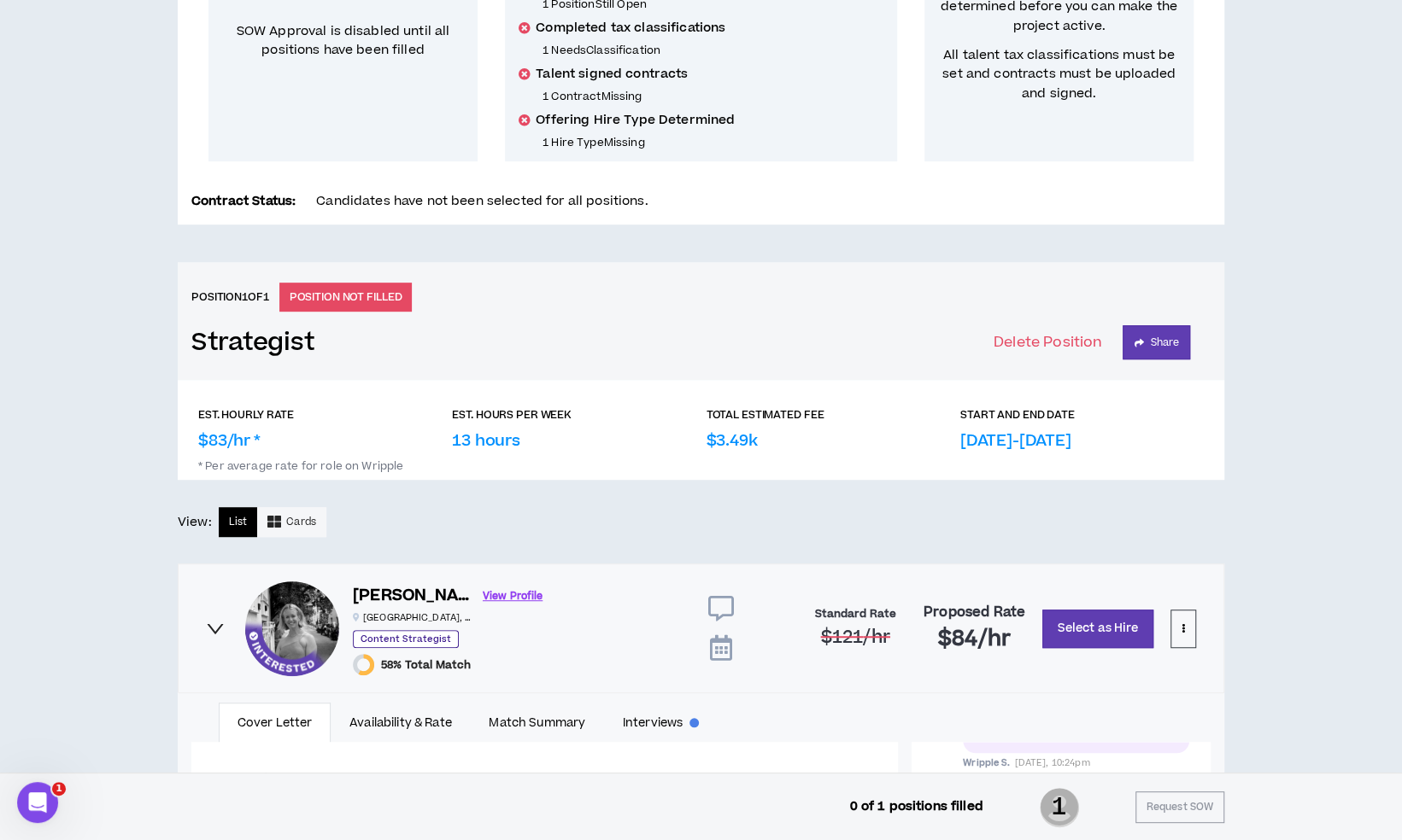
scroll to position [435, 0]
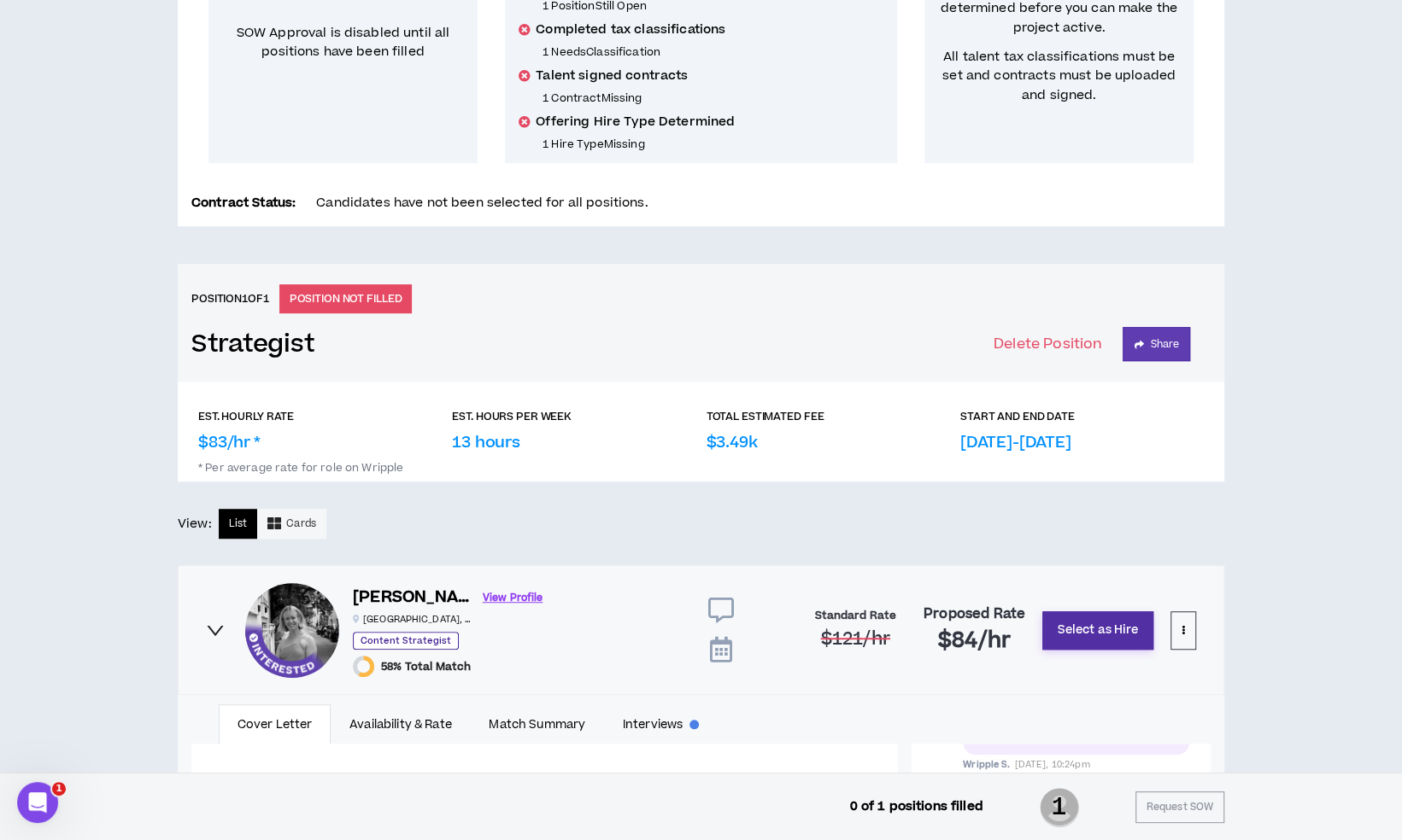
click at [1094, 641] on button "Select as Hire" at bounding box center [1099, 630] width 112 height 38
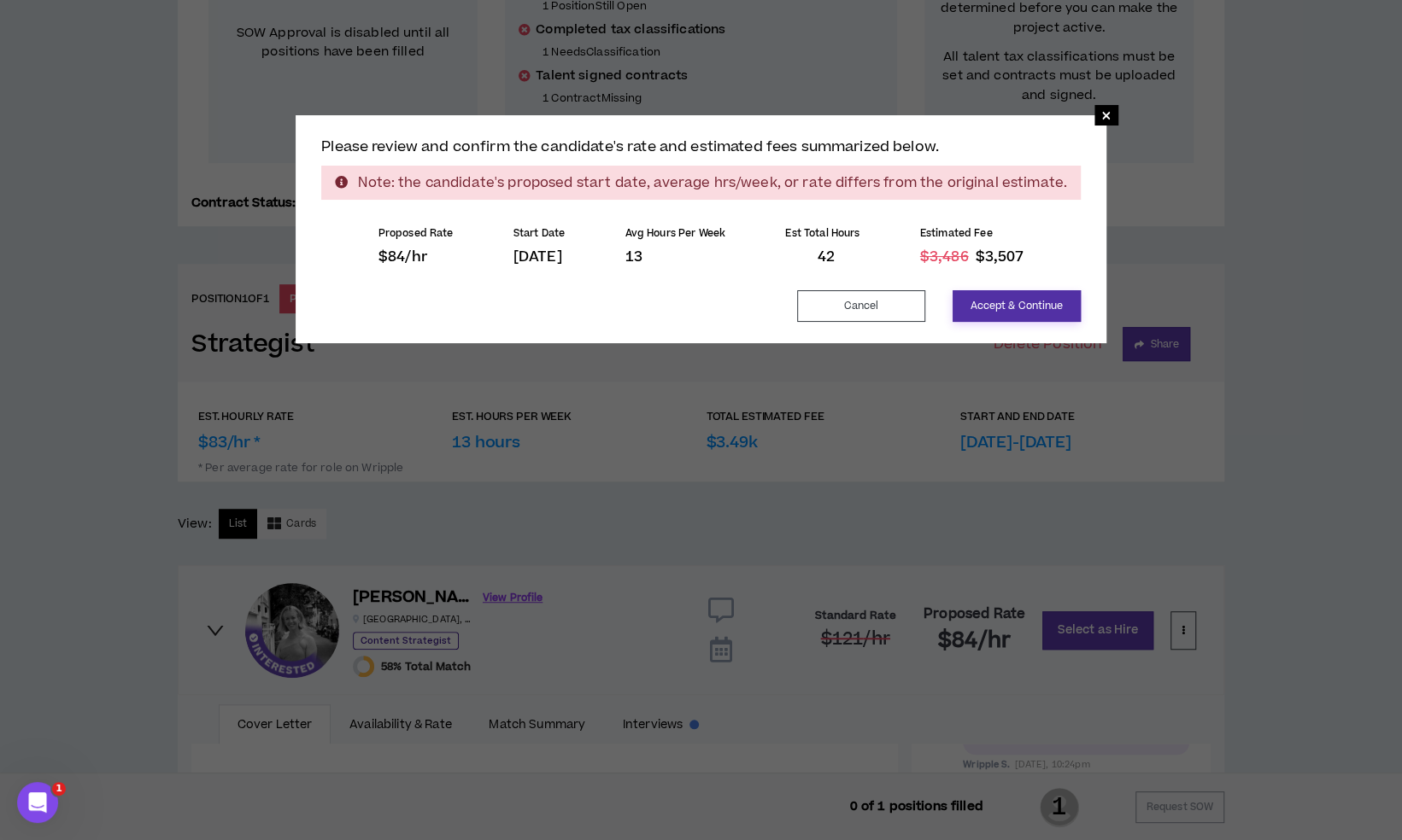
click at [1030, 316] on button "Accept & Continue" at bounding box center [1017, 306] width 128 height 31
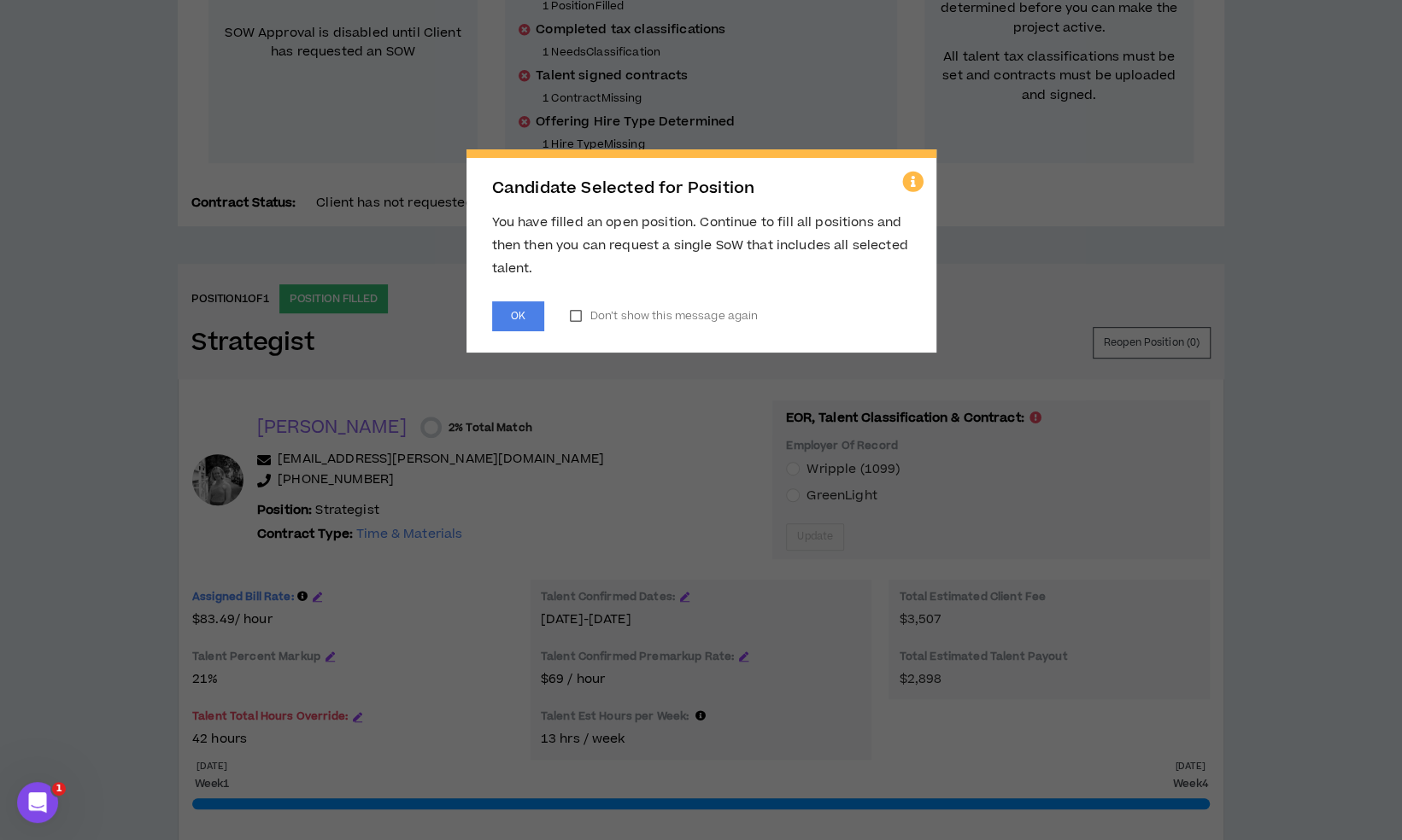
scroll to position [417, 0]
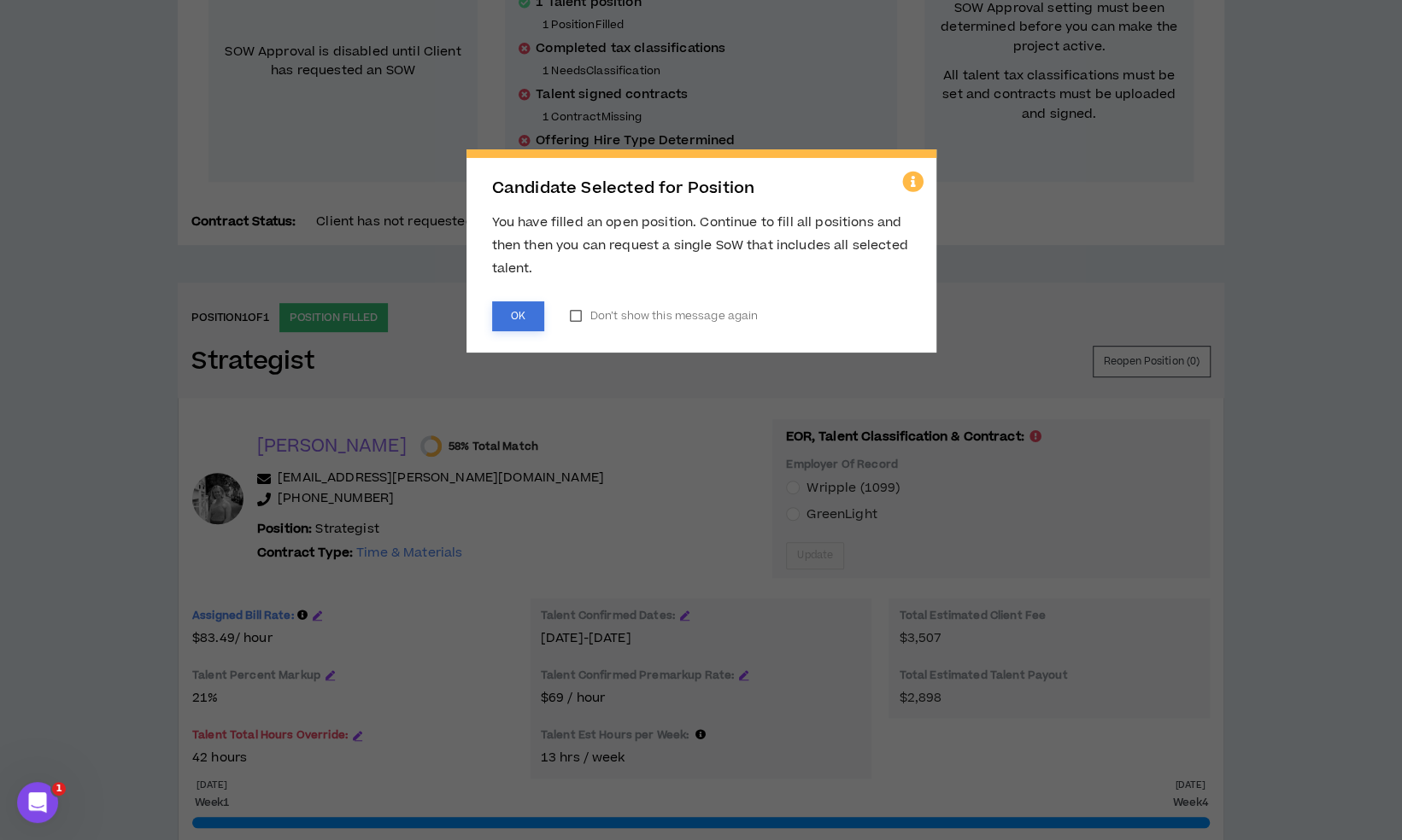
click at [517, 319] on button "OK" at bounding box center [518, 316] width 52 height 30
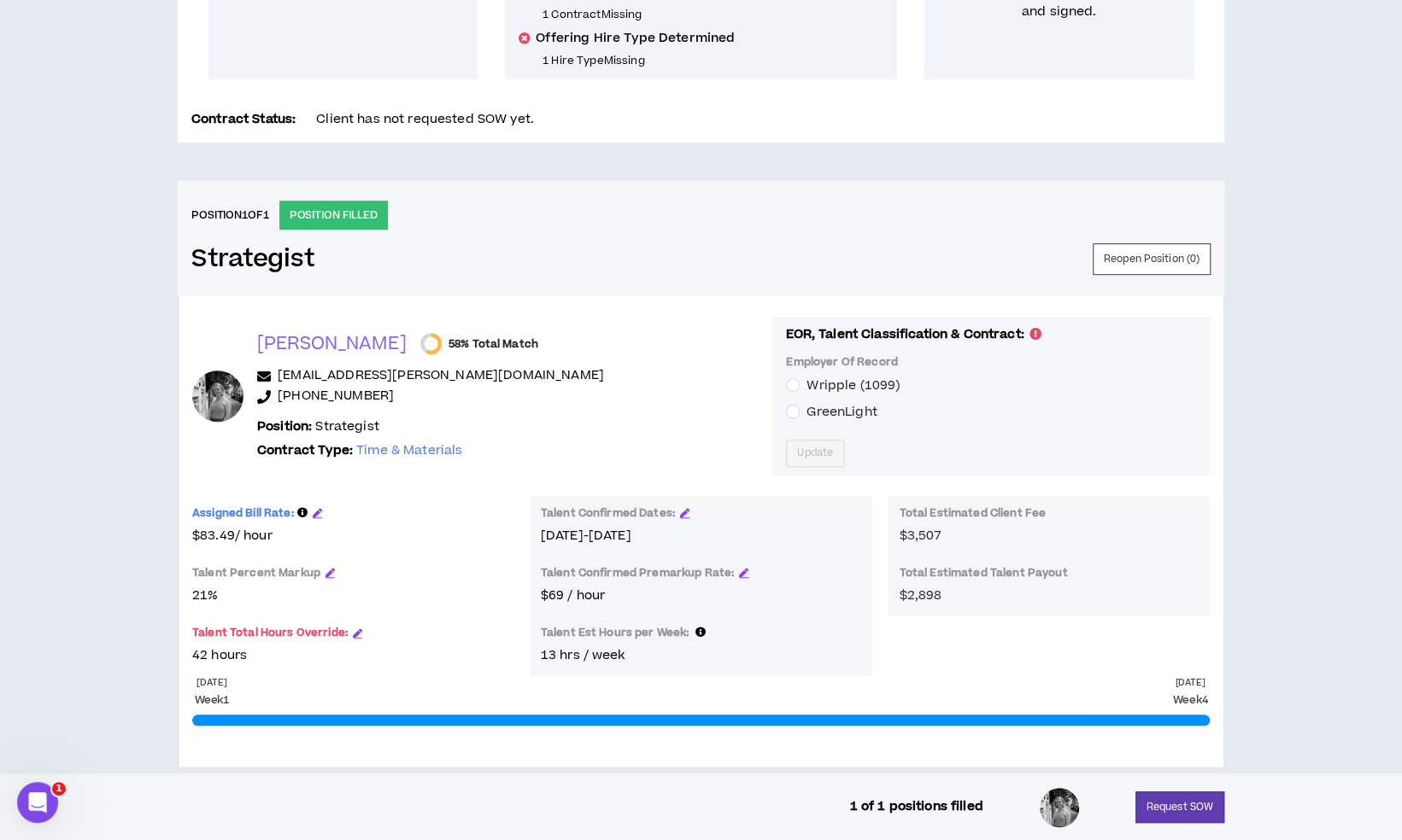
scroll to position [568, 0]
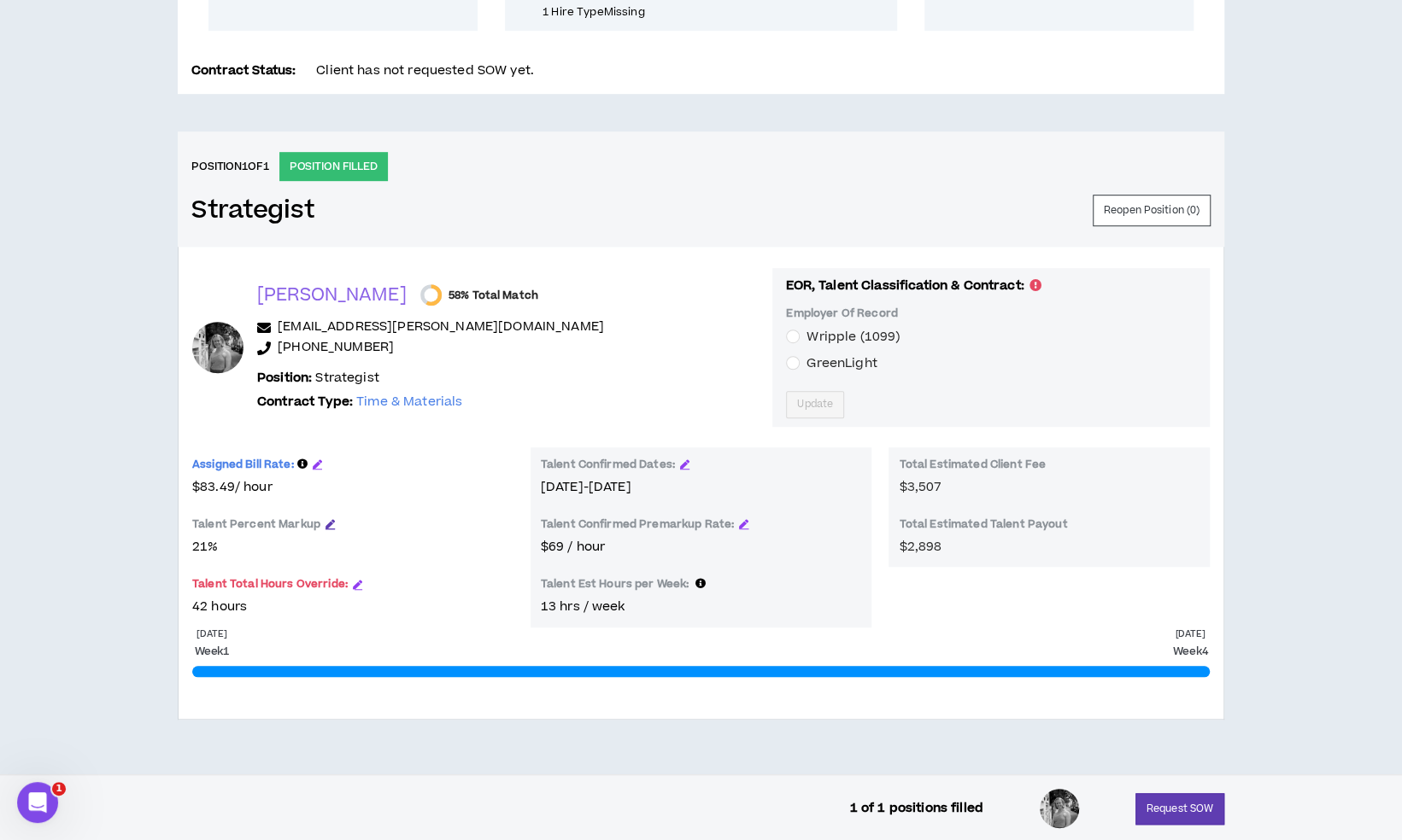
click at [328, 519] on icon "button" at bounding box center [331, 524] width 10 height 10
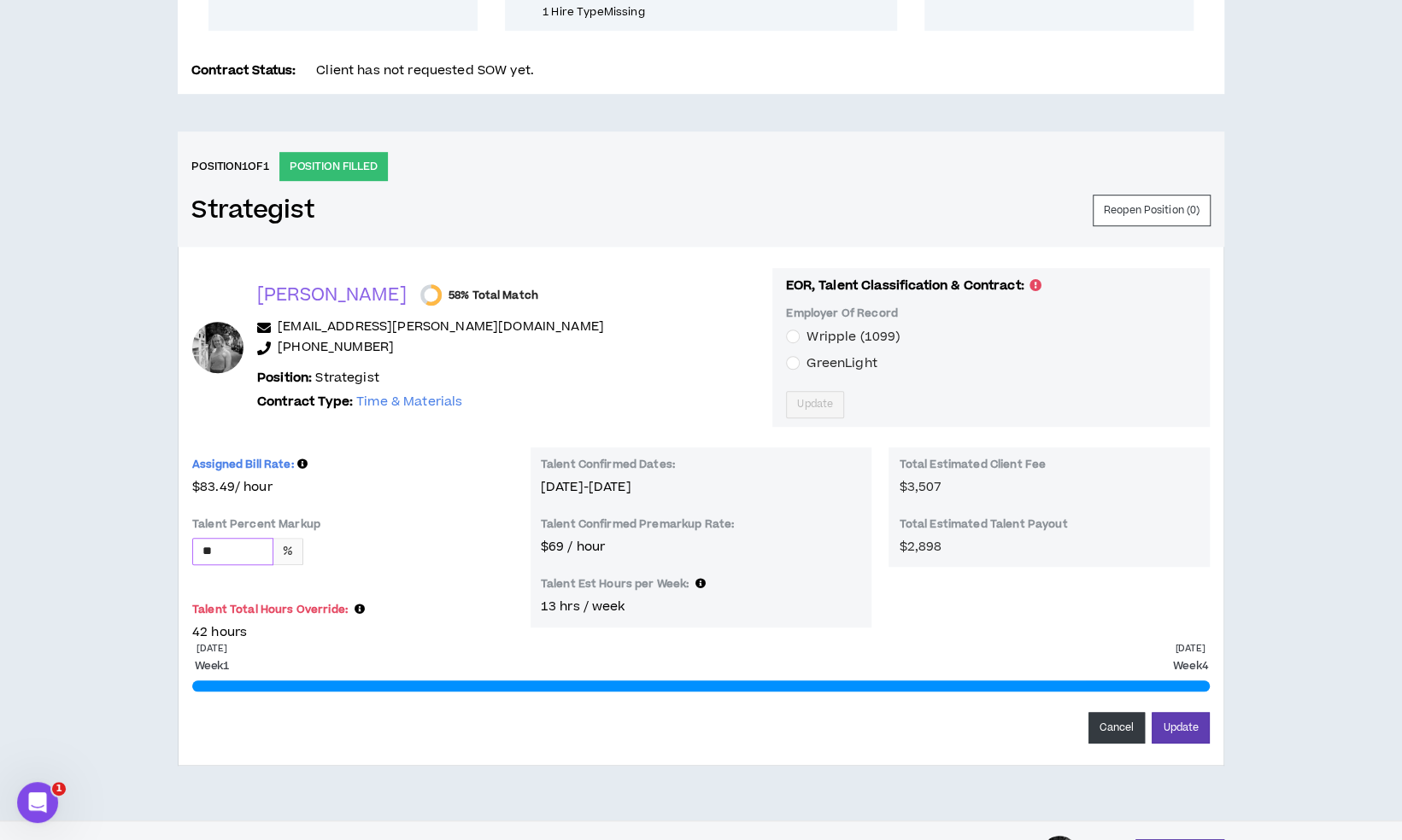
click at [240, 551] on input "**" at bounding box center [232, 552] width 79 height 25
type input "**"
click at [1152, 712] on button "Update" at bounding box center [1180, 728] width 58 height 31
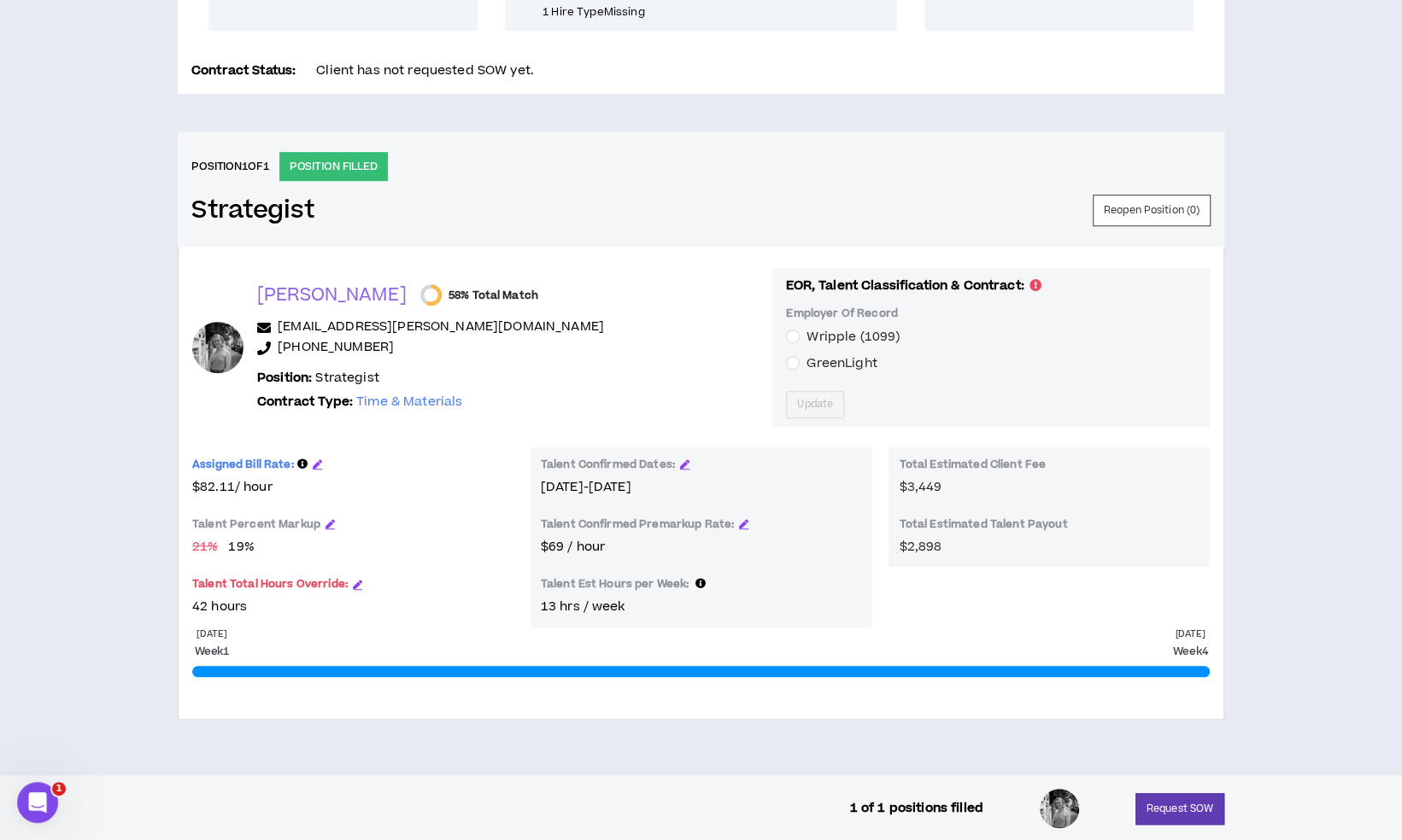
click at [334, 523] on div "Talent Percent Markup" at bounding box center [353, 527] width 321 height 21
click at [326, 523] on icon "button" at bounding box center [331, 524] width 10 height 10
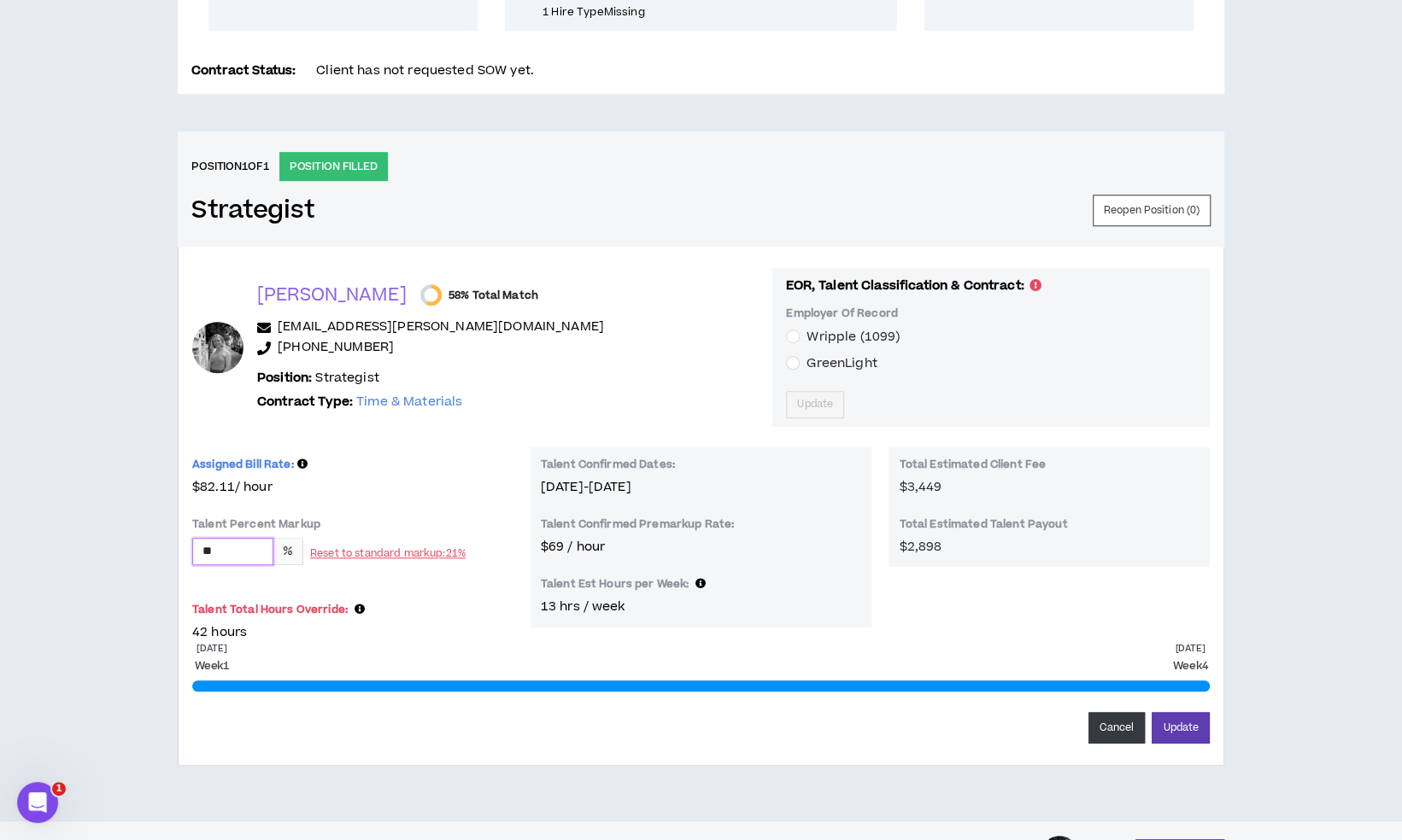
click at [249, 552] on input "**" at bounding box center [232, 552] width 79 height 25
click at [384, 548] on small "Reset to standard markup: 21 %" at bounding box center [387, 553] width 156 height 15
type input "**"
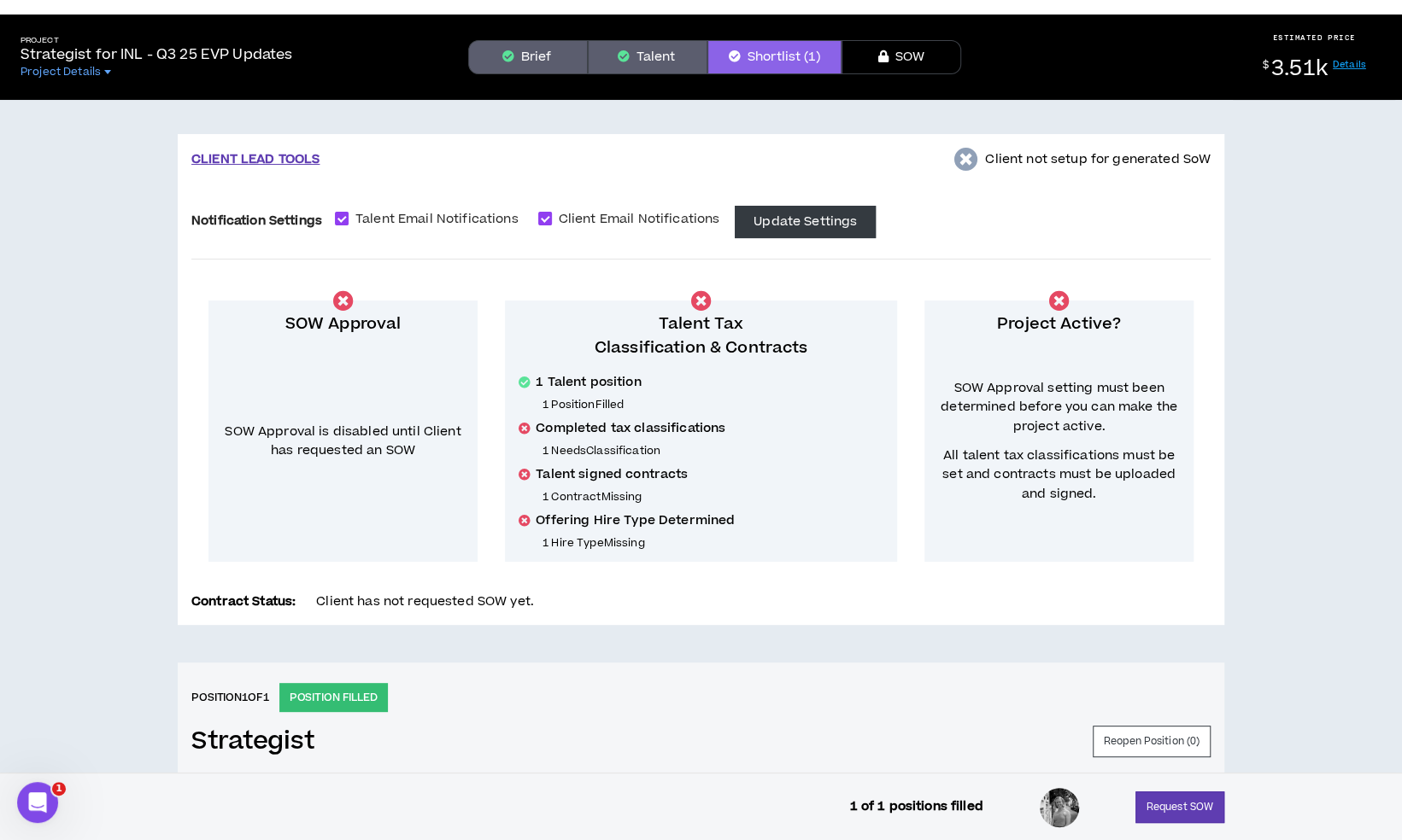
scroll to position [0, 0]
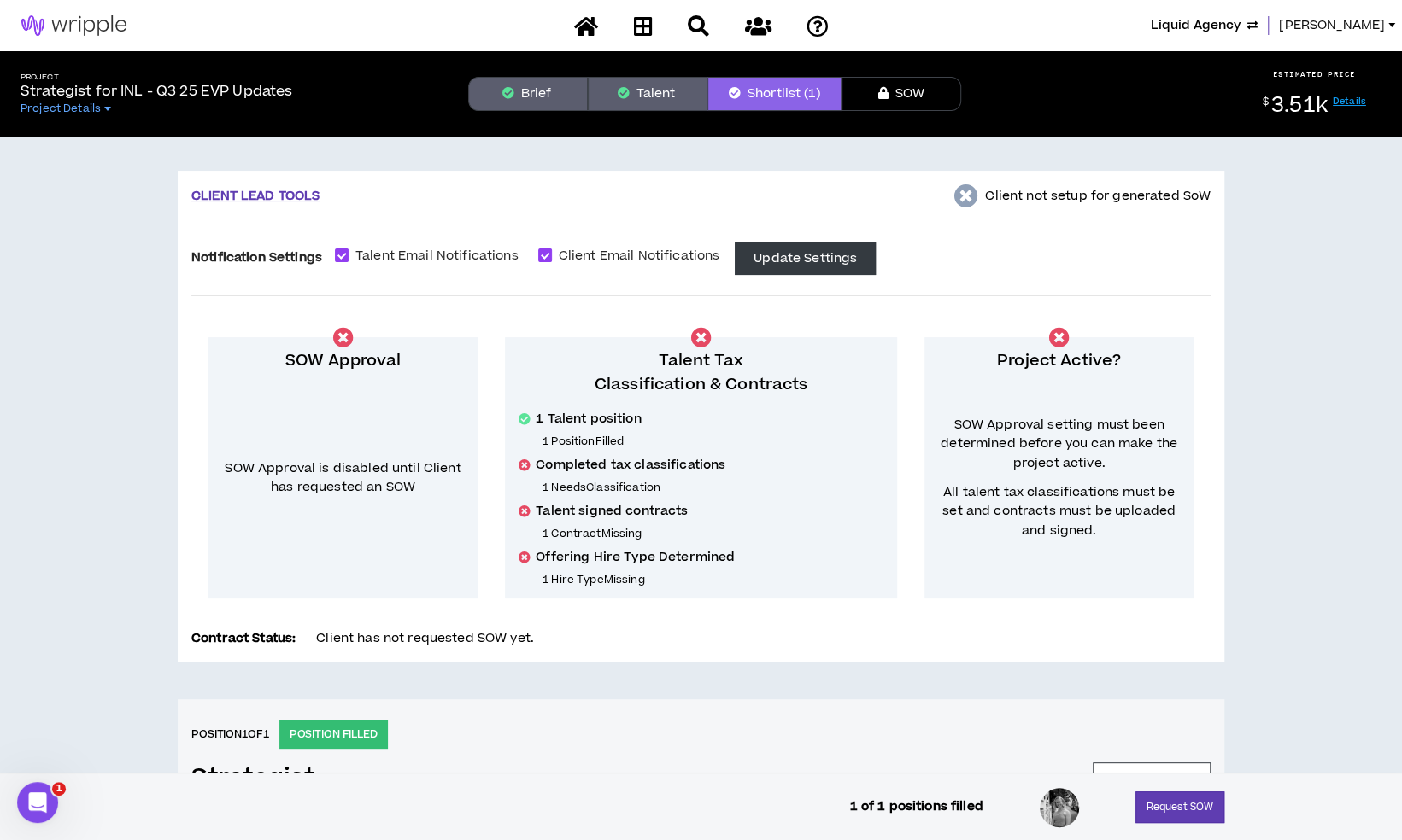
click at [1350, 26] on span "[PERSON_NAME]" at bounding box center [1332, 25] width 106 height 19
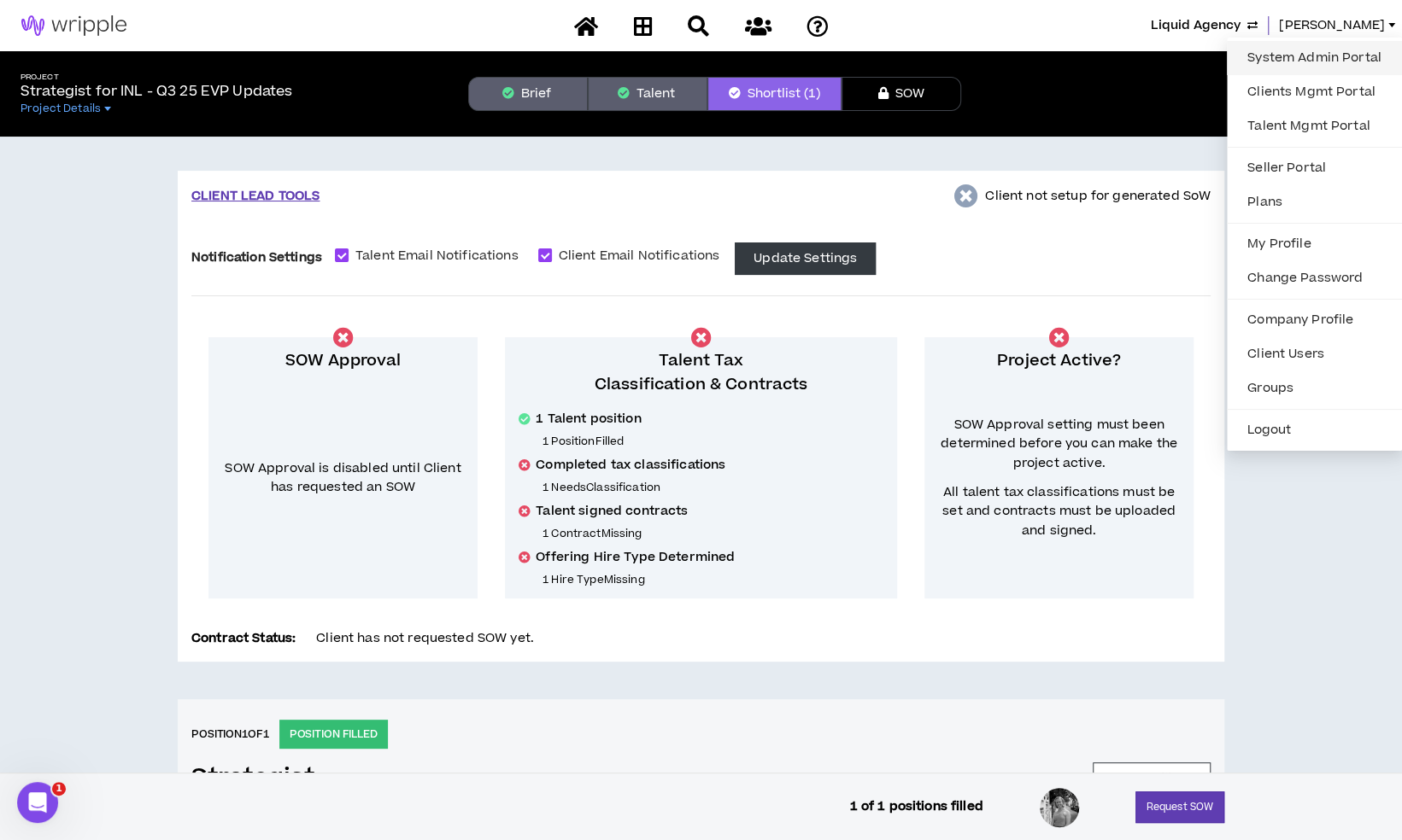
click at [1312, 55] on link "System Admin Portal" at bounding box center [1315, 58] width 155 height 25
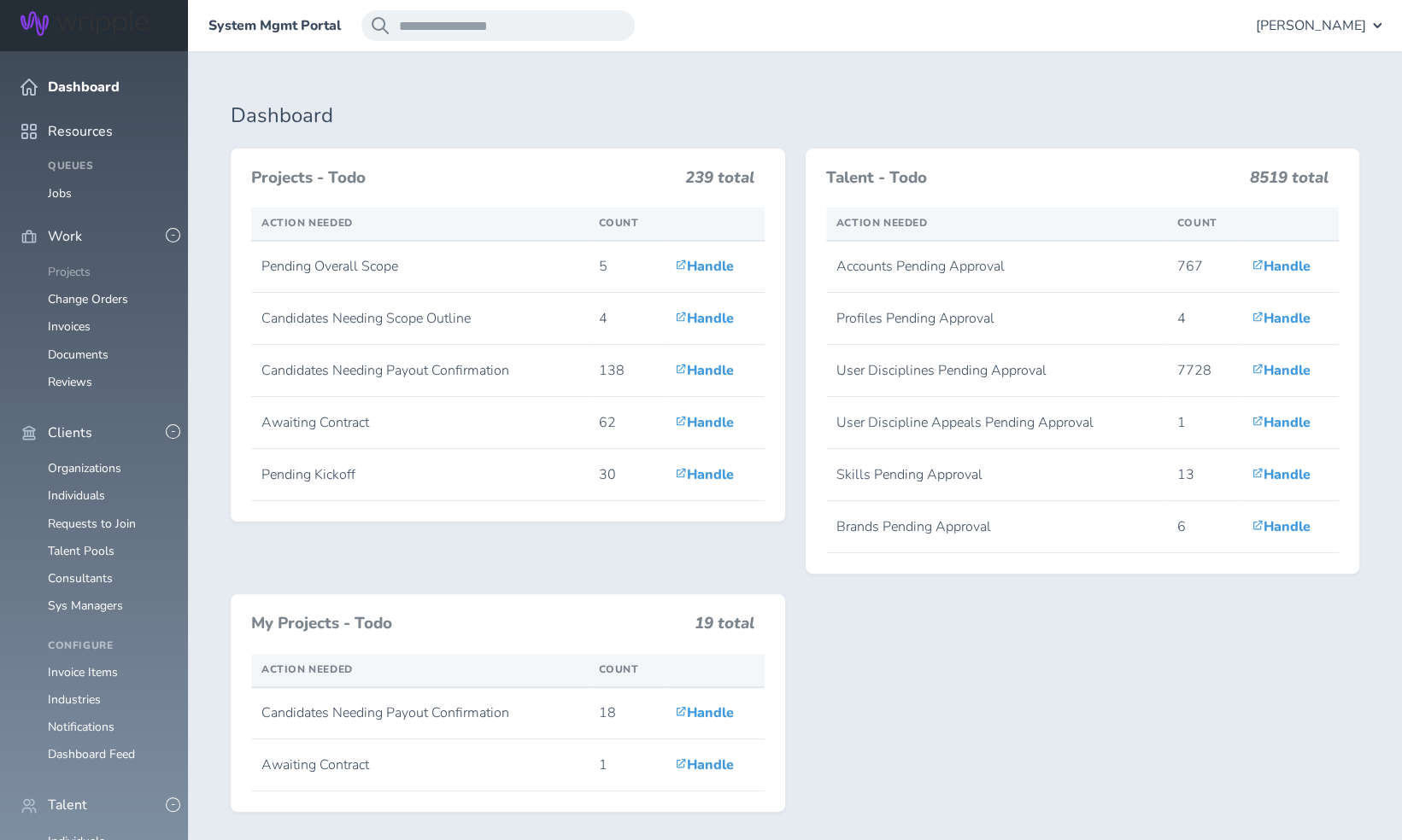
click at [64, 264] on link "Projects" at bounding box center [69, 272] width 43 height 17
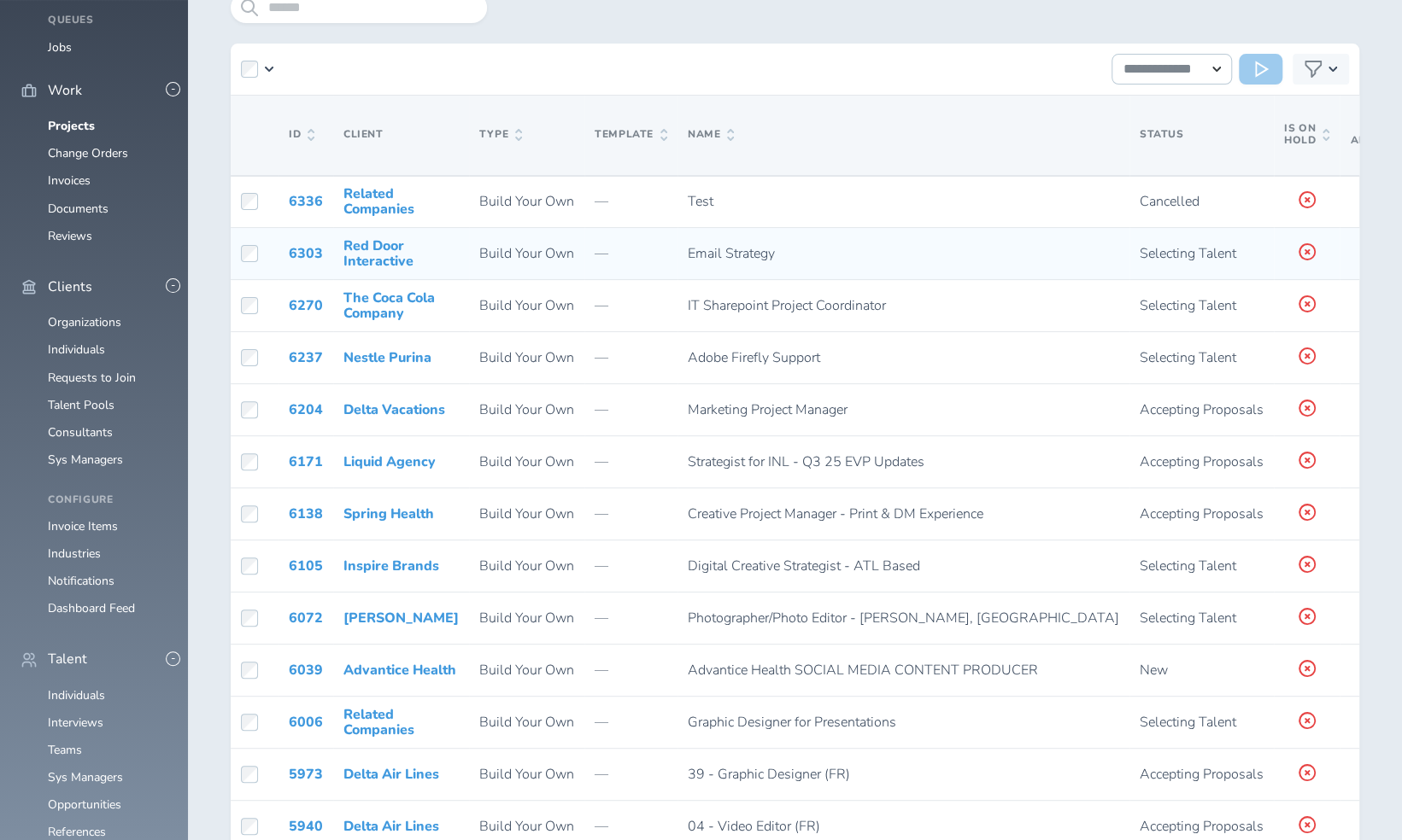
scroll to position [149, 0]
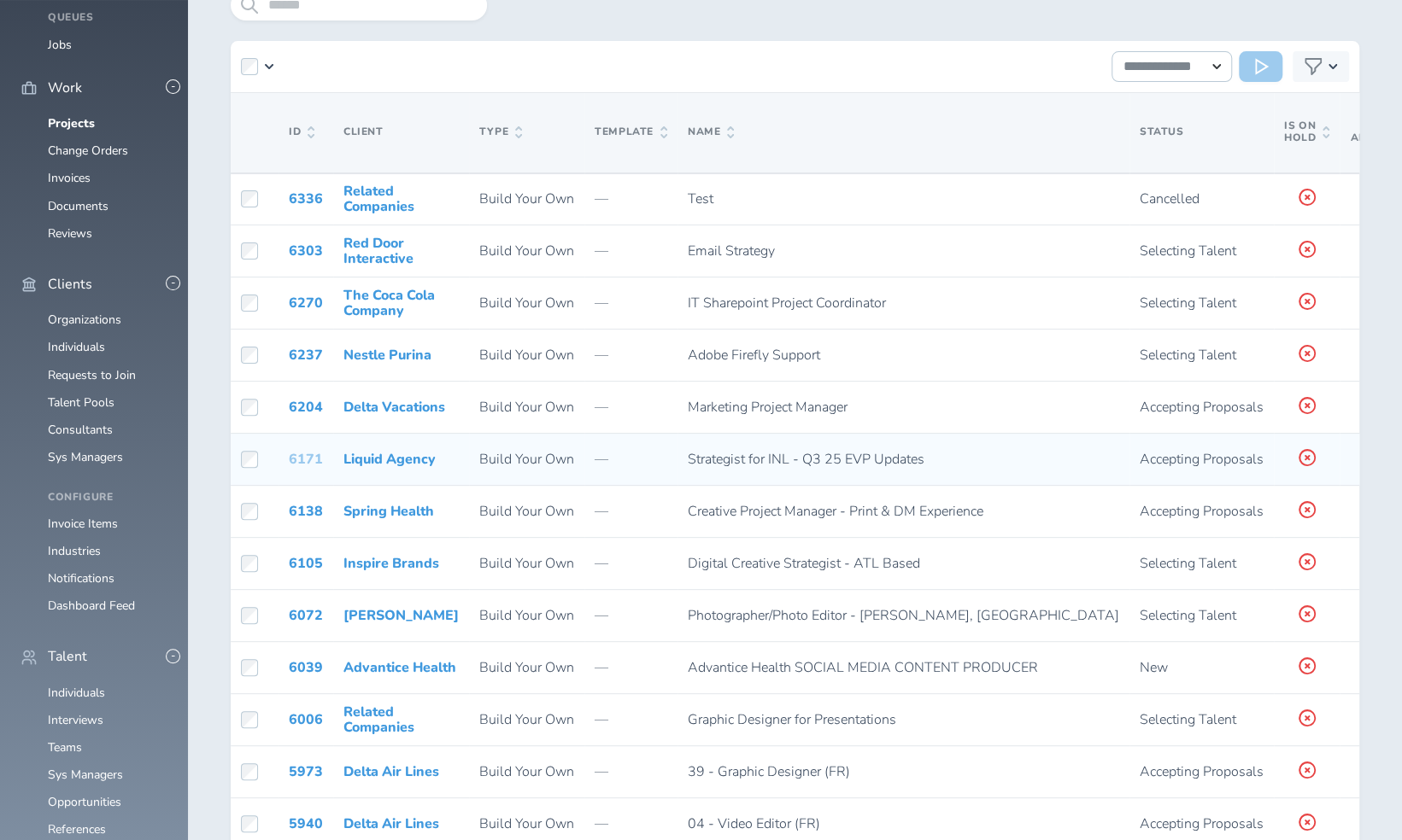
click at [309, 463] on link "6171" at bounding box center [305, 459] width 34 height 19
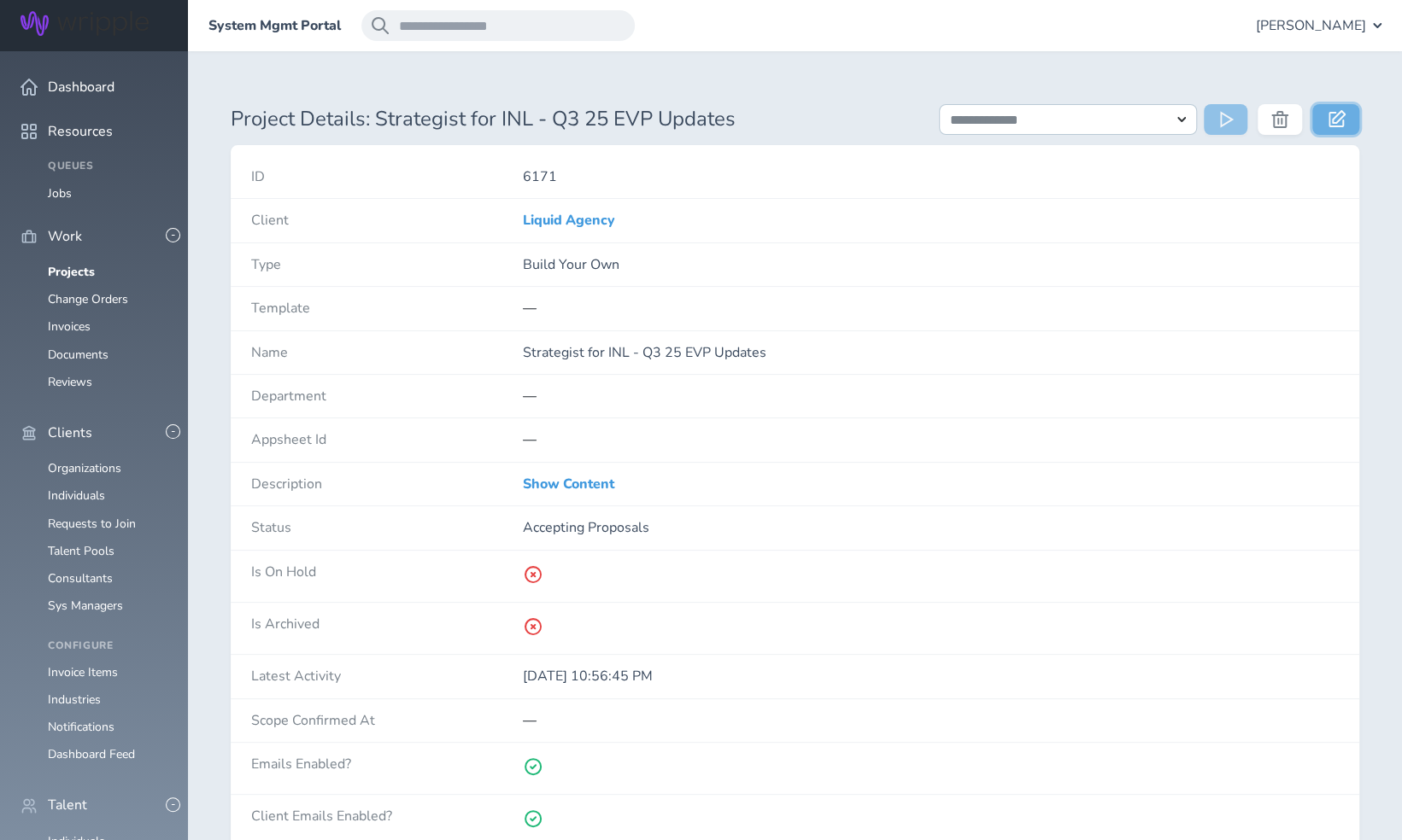
click at [1336, 118] on icon at bounding box center [1336, 118] width 17 height 17
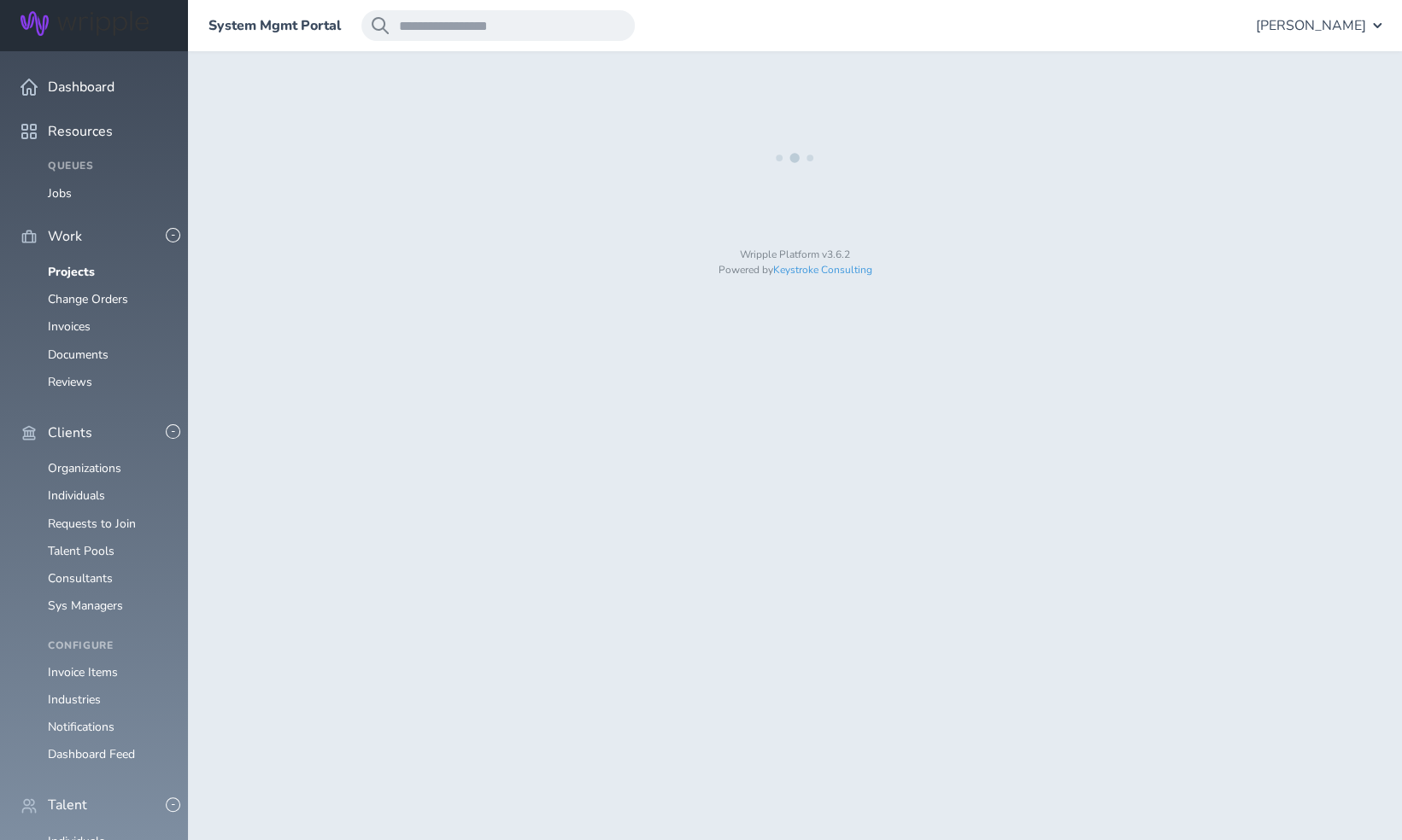
select select "*"
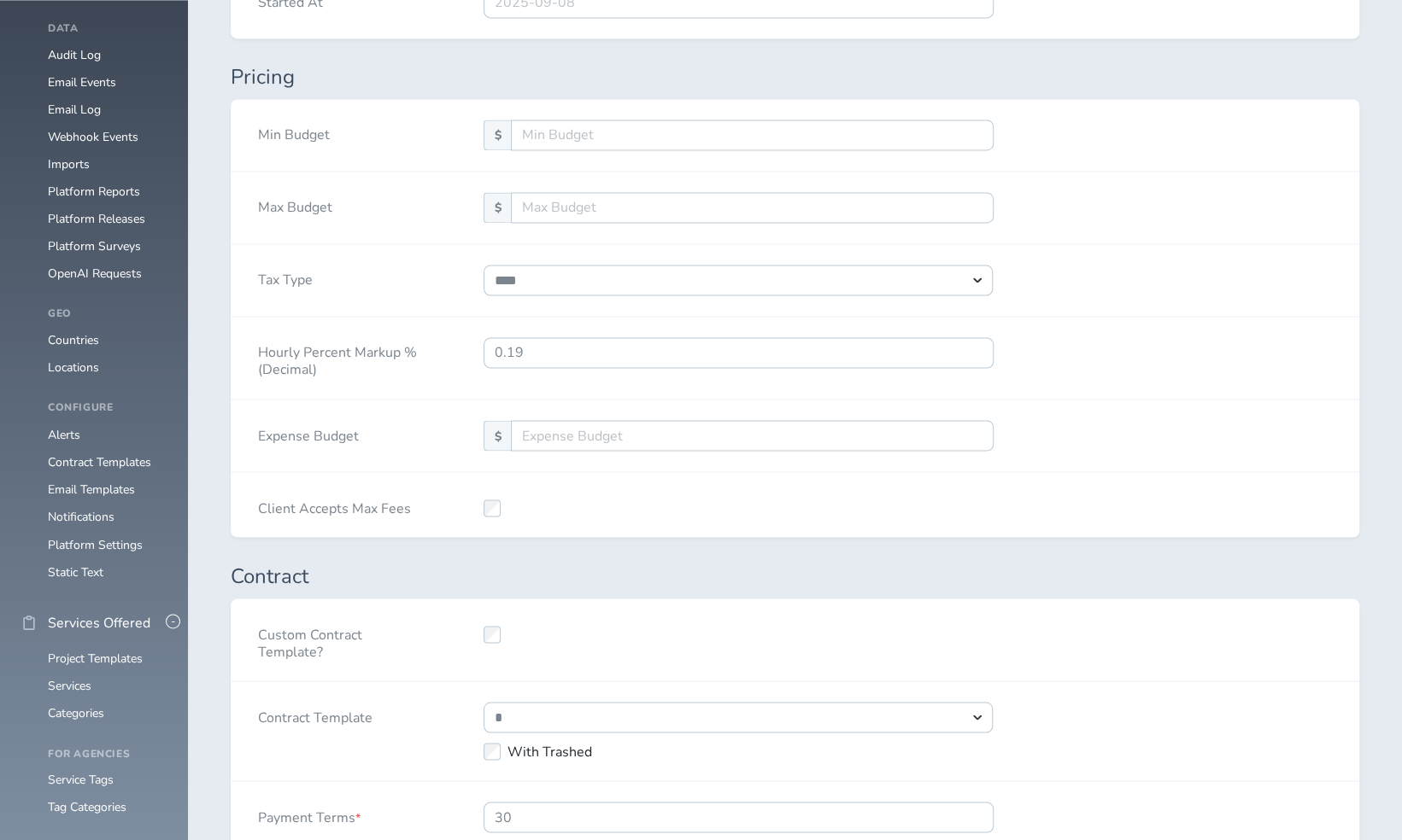
select select "****"
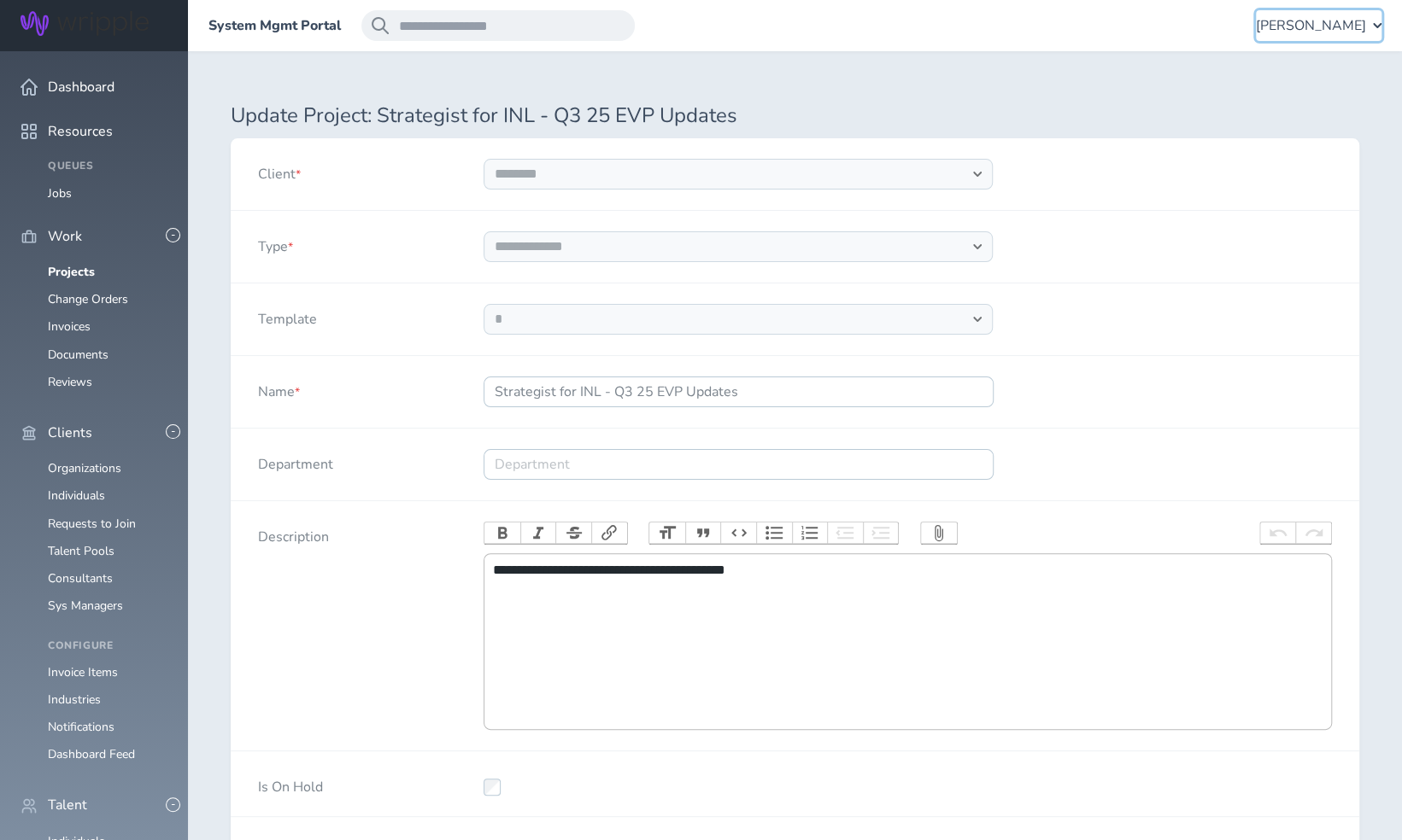
click at [1329, 23] on span "[PERSON_NAME]" at bounding box center [1311, 25] width 111 height 16
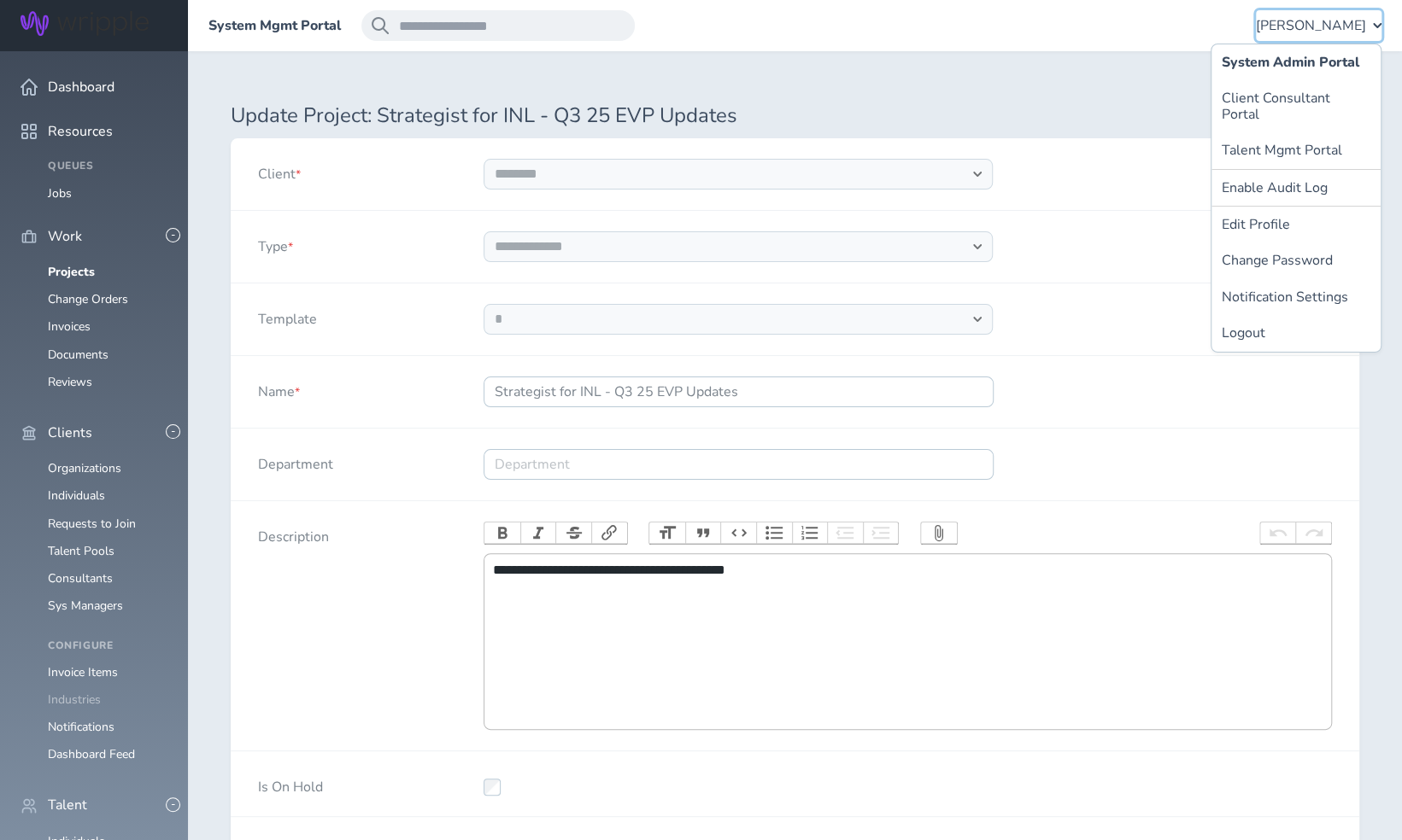
scroll to position [120, 0]
click at [82, 570] on link "Consultants" at bounding box center [80, 578] width 65 height 17
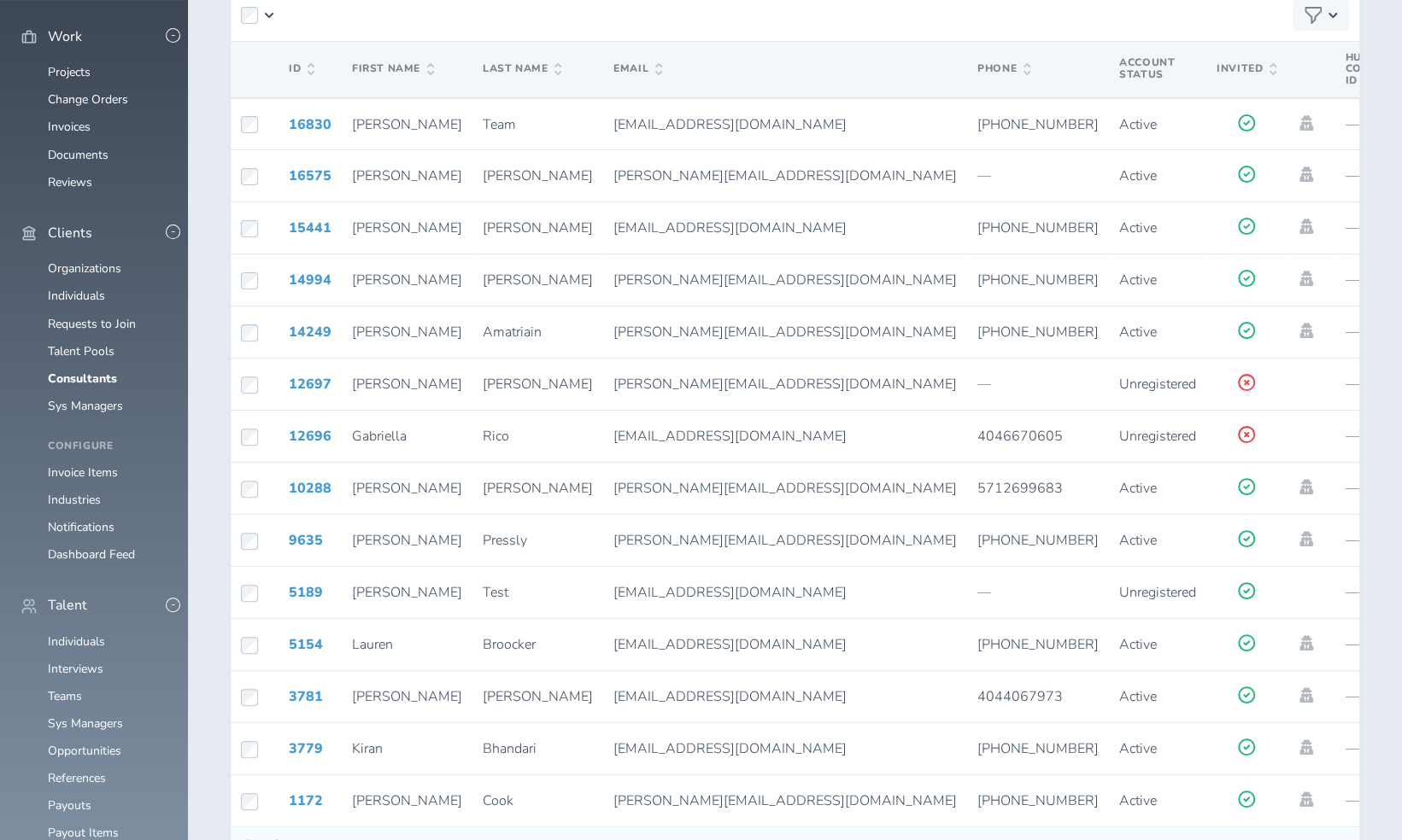
scroll to position [198, 0]
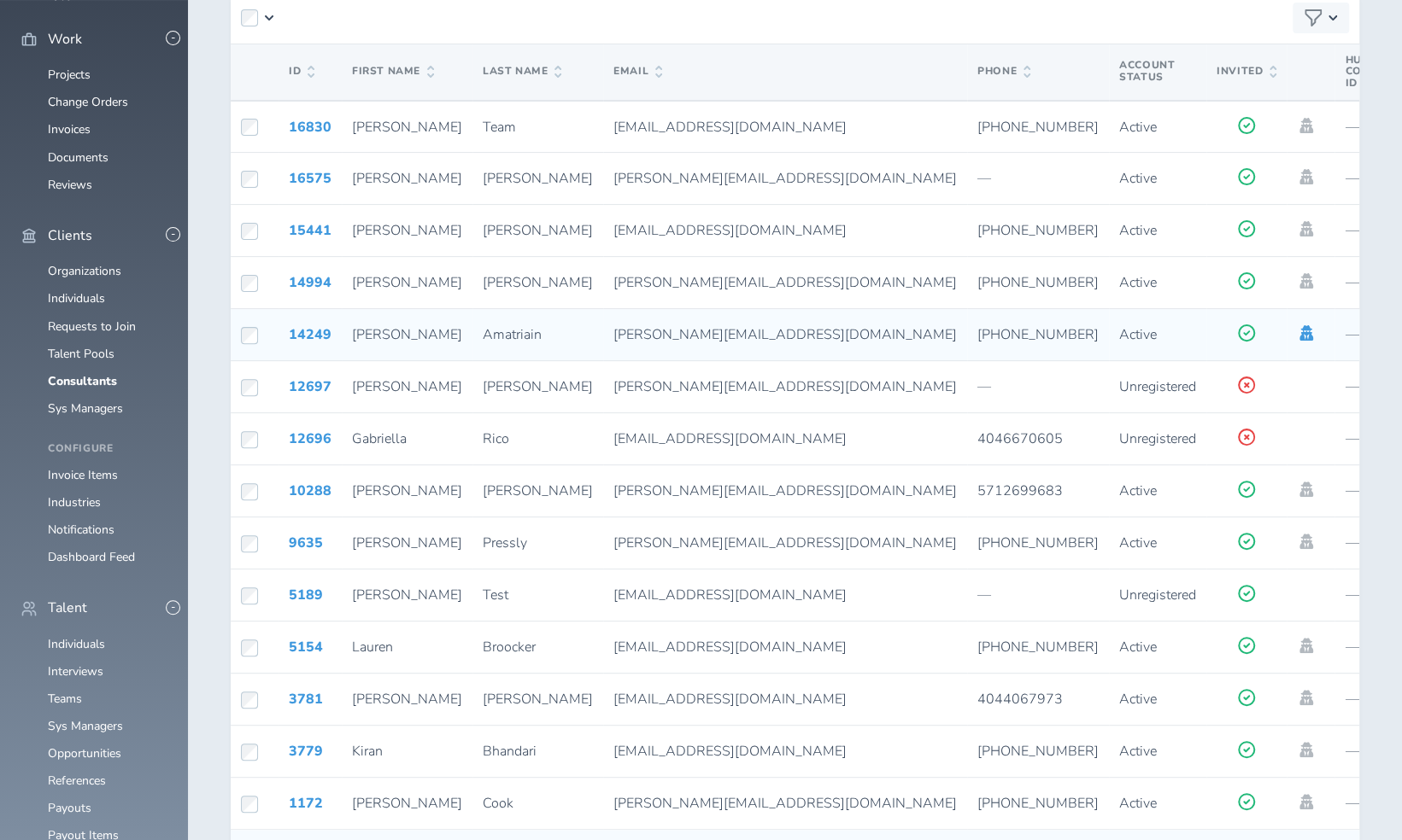
click at [1299, 333] on icon at bounding box center [1306, 333] width 14 height 16
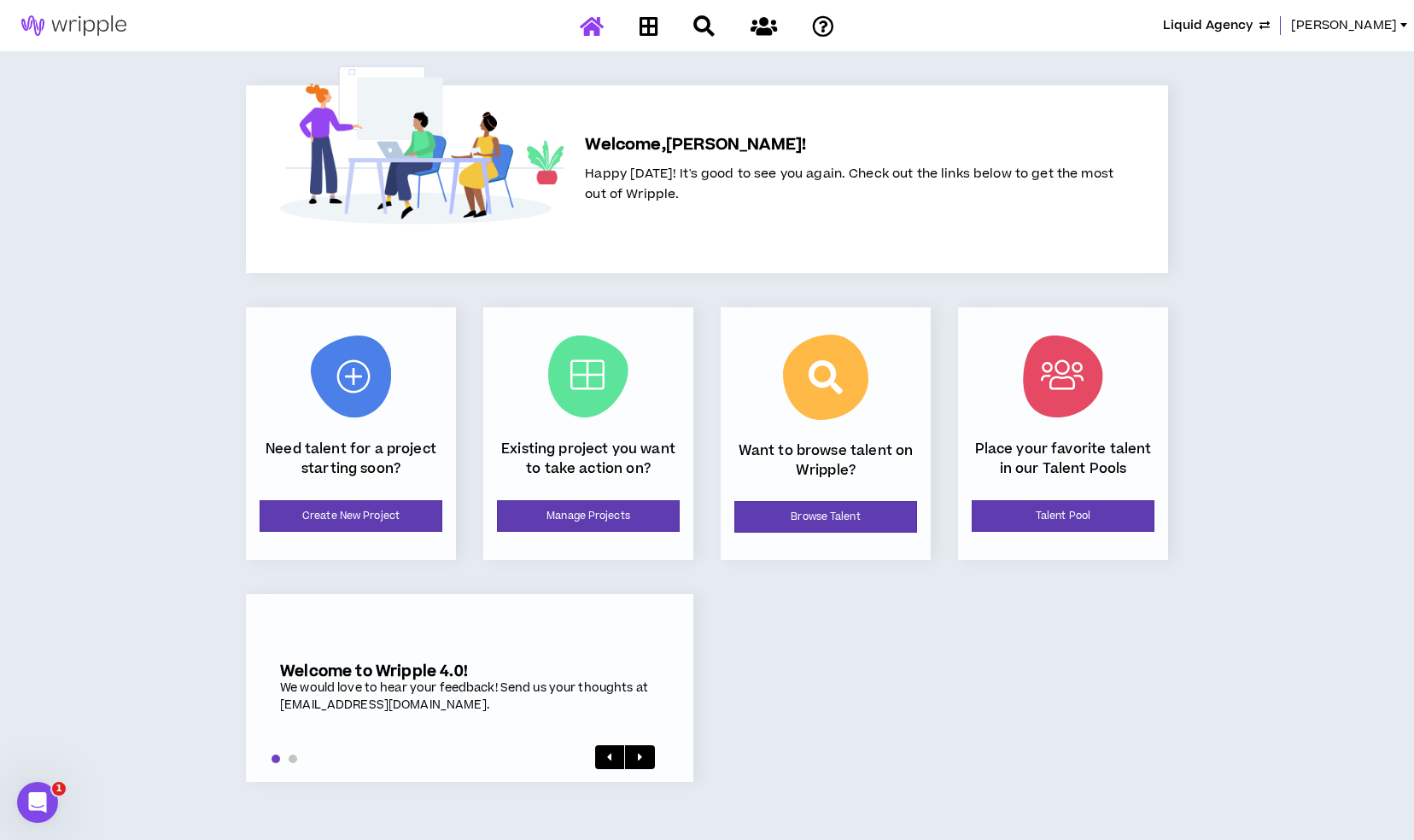
click at [542, 532] on div "Existing project you want to take action on? Manage Projects" at bounding box center [588, 433] width 210 height 253
click at [565, 521] on link "Manage Projects" at bounding box center [588, 516] width 183 height 31
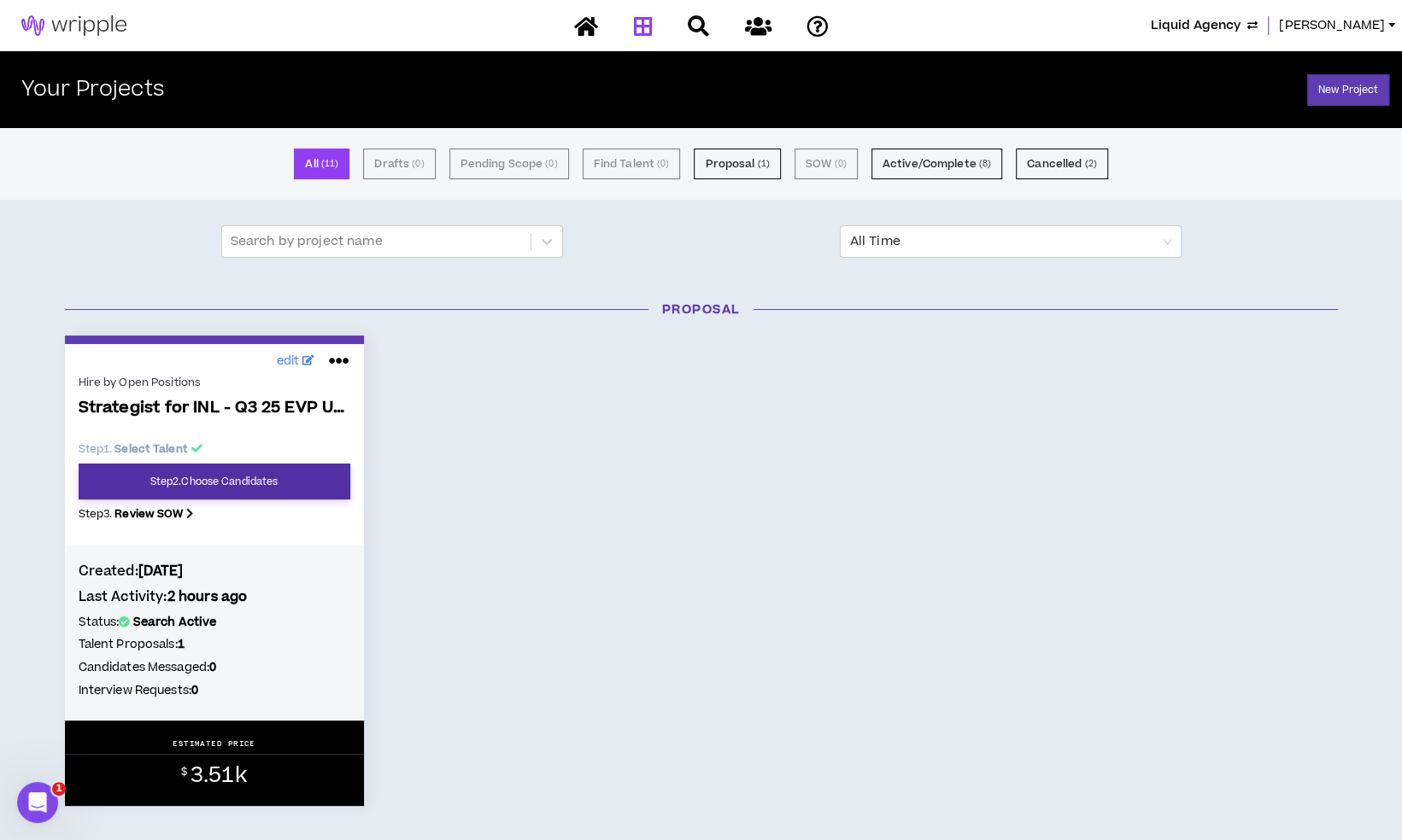
click at [234, 486] on link "Step 2 . Choose Candidates" at bounding box center [214, 481] width 272 height 36
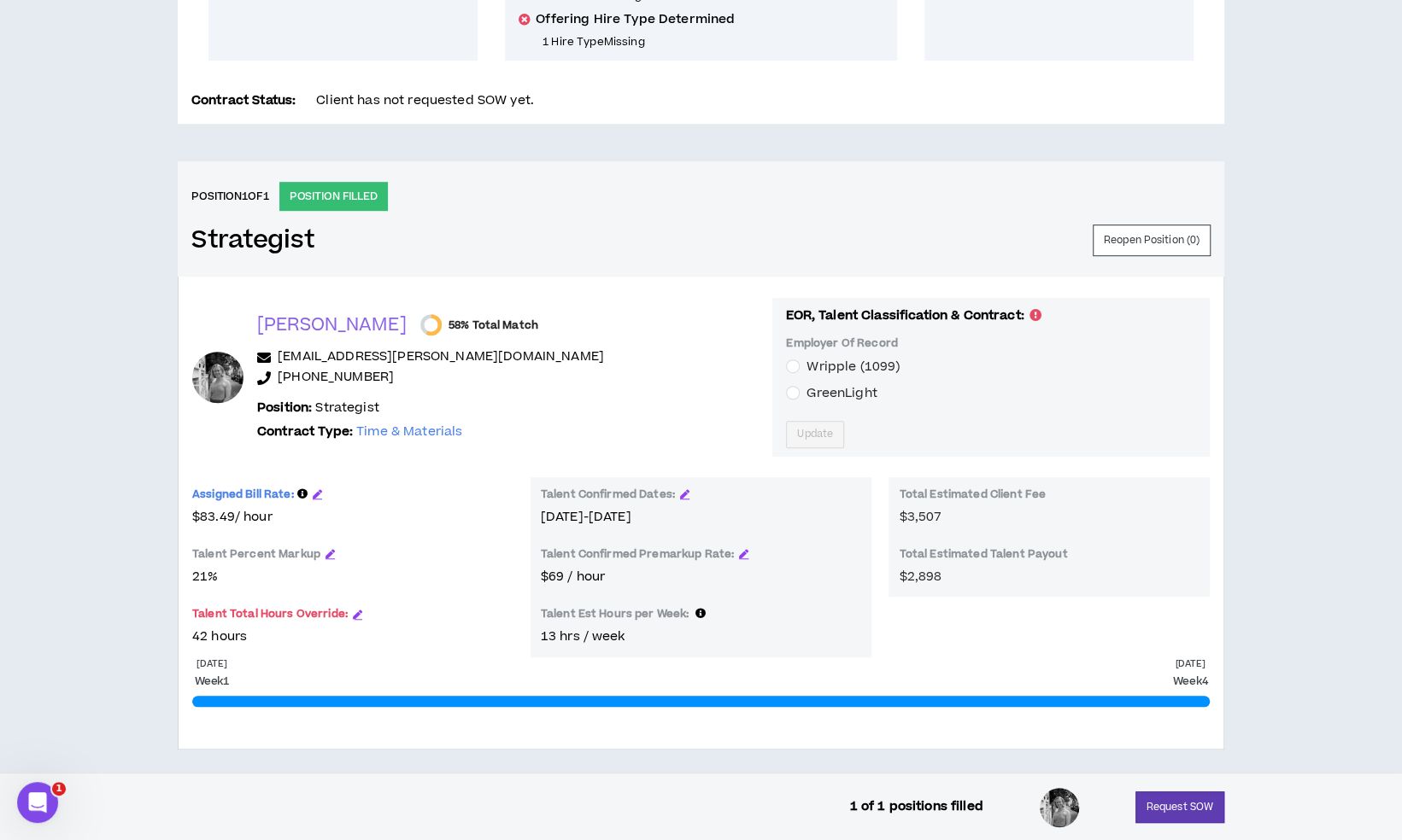
scroll to position [568, 0]
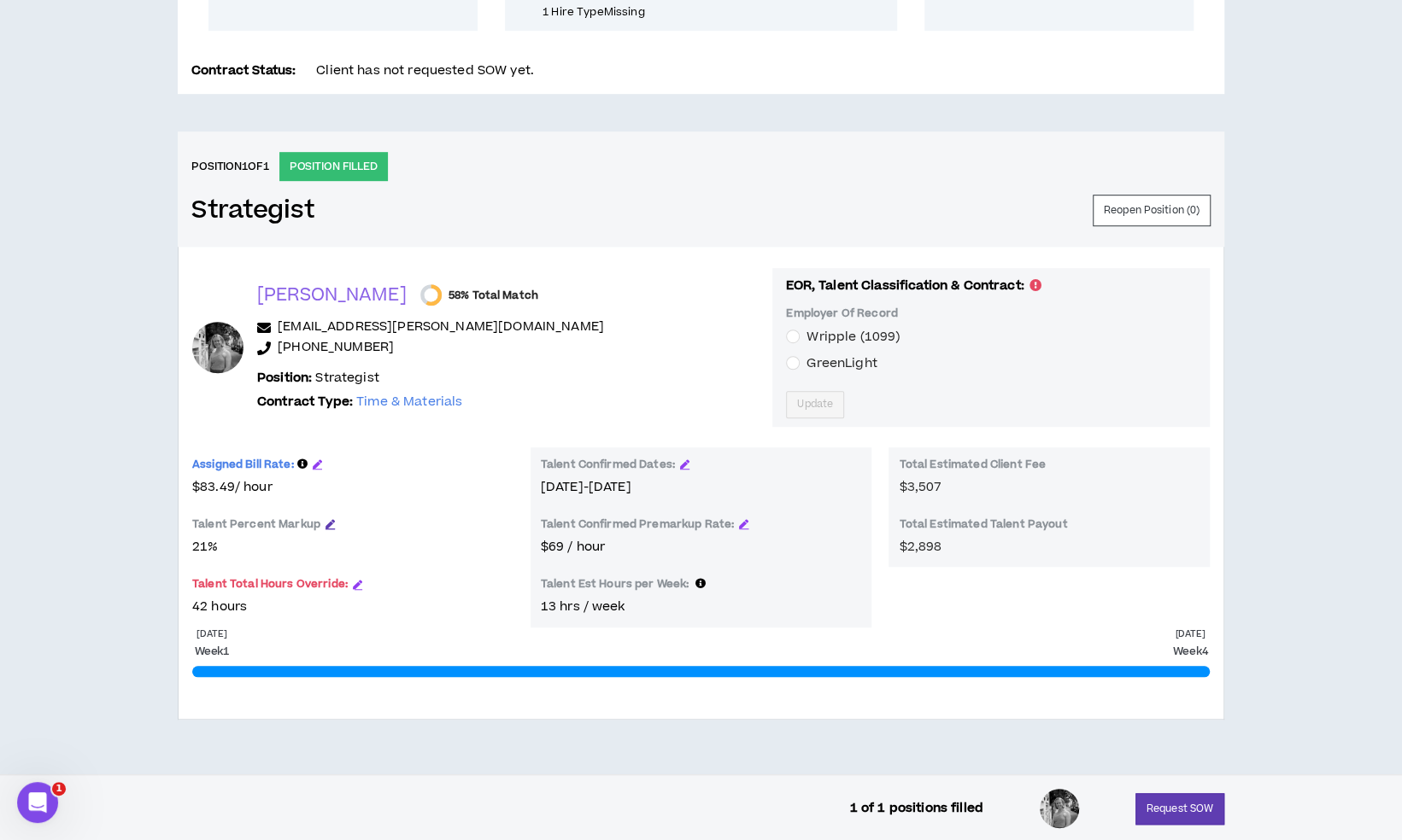
click at [326, 519] on icon "button" at bounding box center [331, 524] width 10 height 10
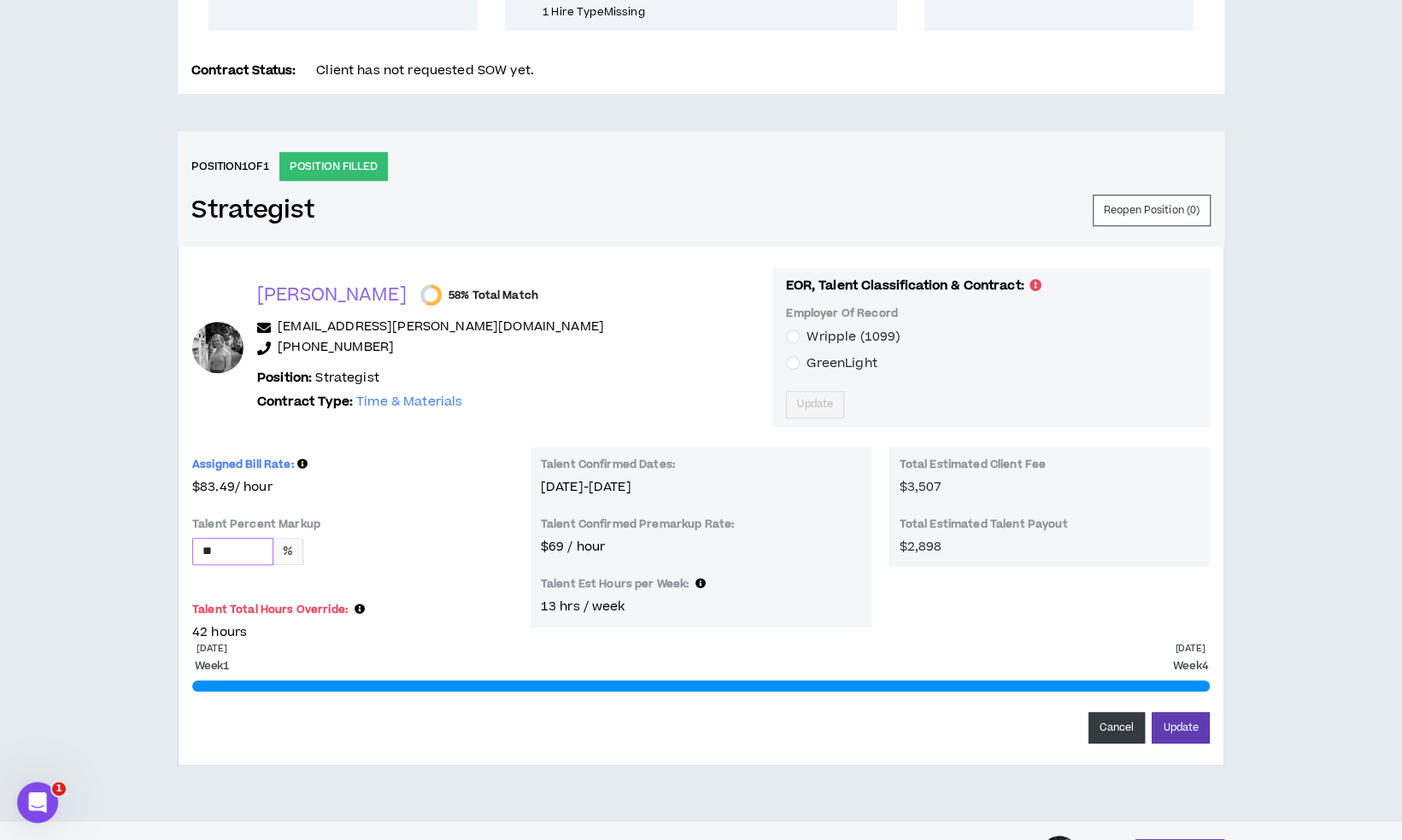
click at [252, 549] on input "**" at bounding box center [232, 552] width 79 height 25
type input "**"
click at [1152, 712] on button "Update" at bounding box center [1180, 728] width 58 height 31
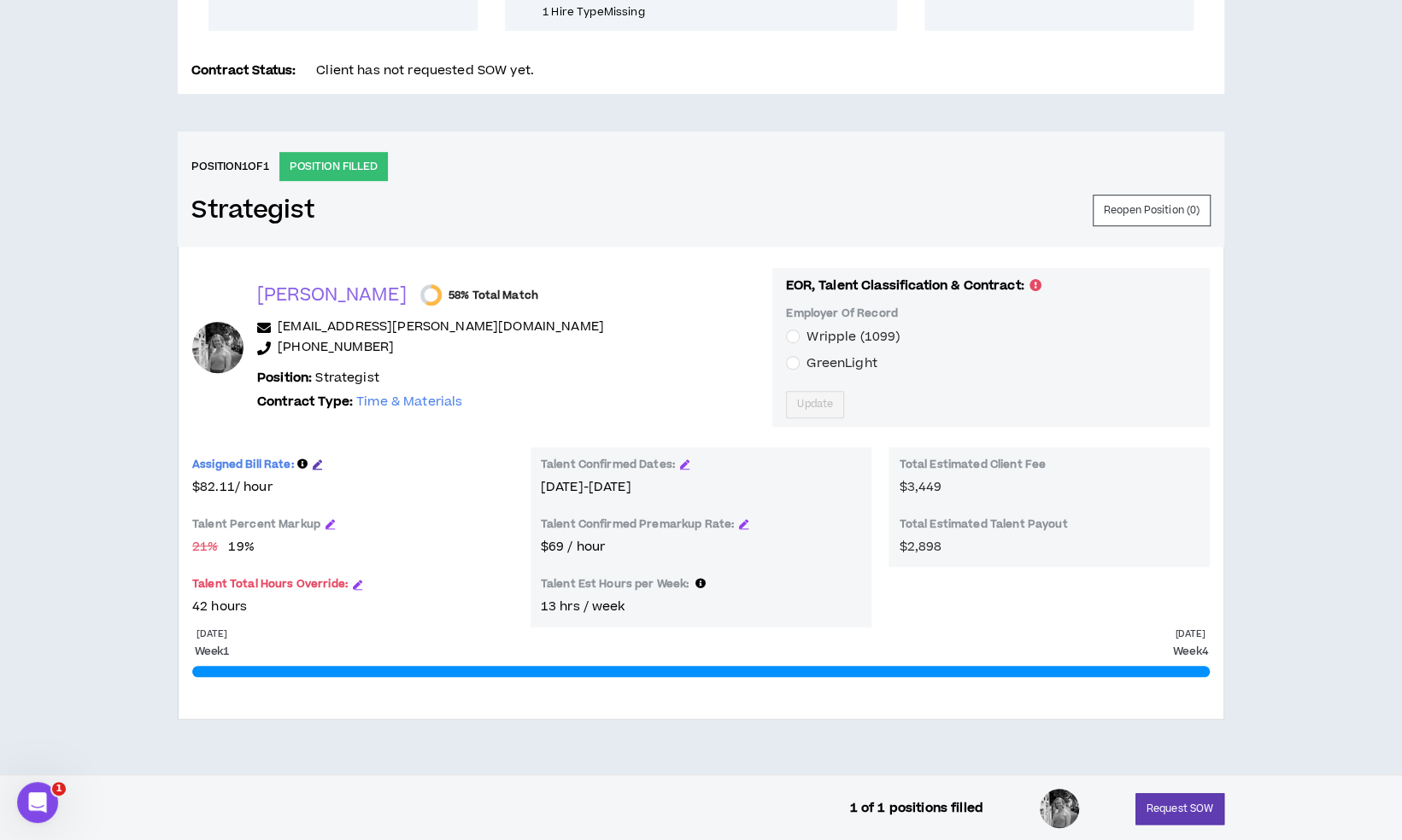
click at [316, 460] on icon "button" at bounding box center [318, 464] width 10 height 10
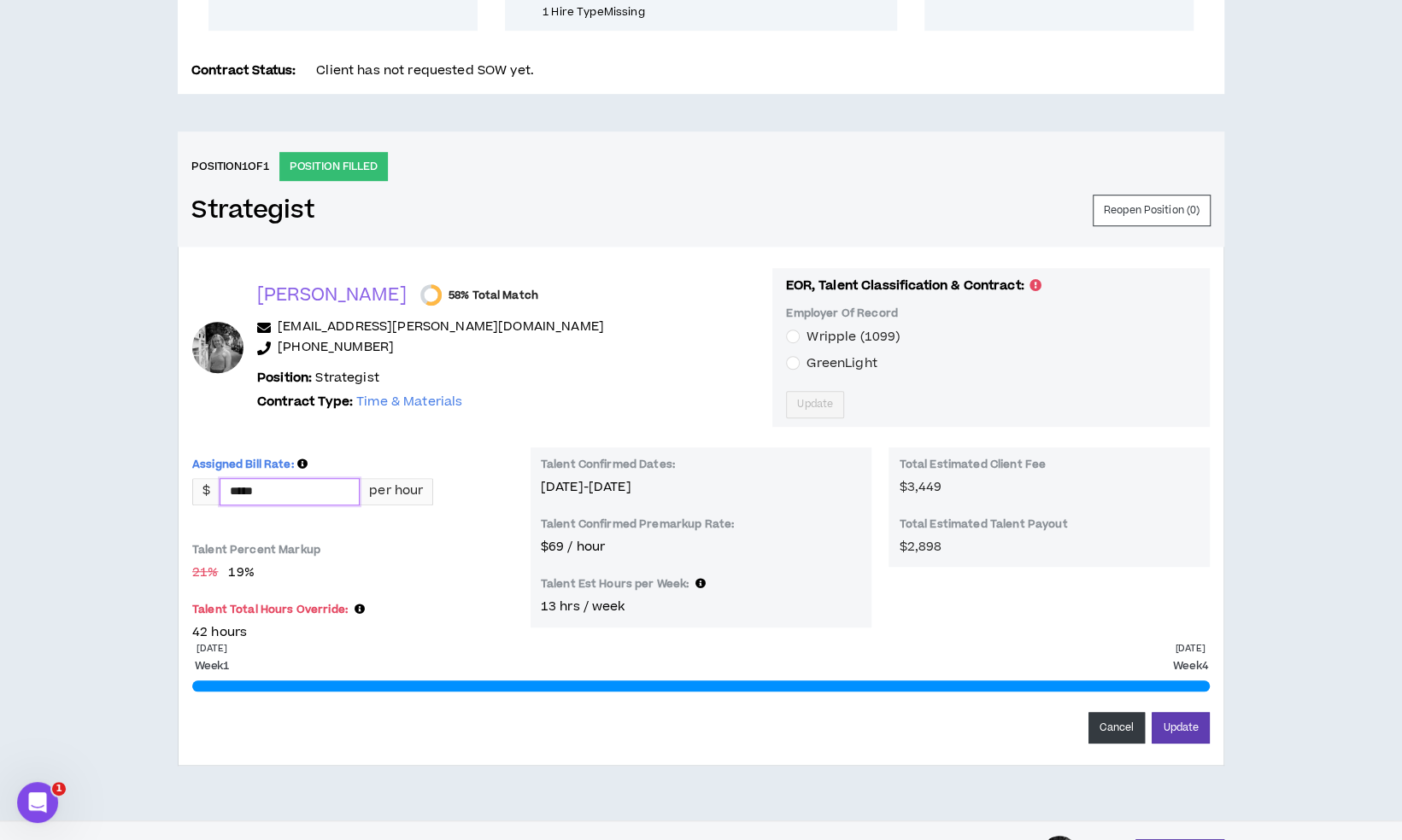
click at [314, 496] on input "*****" at bounding box center [289, 492] width 138 height 25
type input "*****"
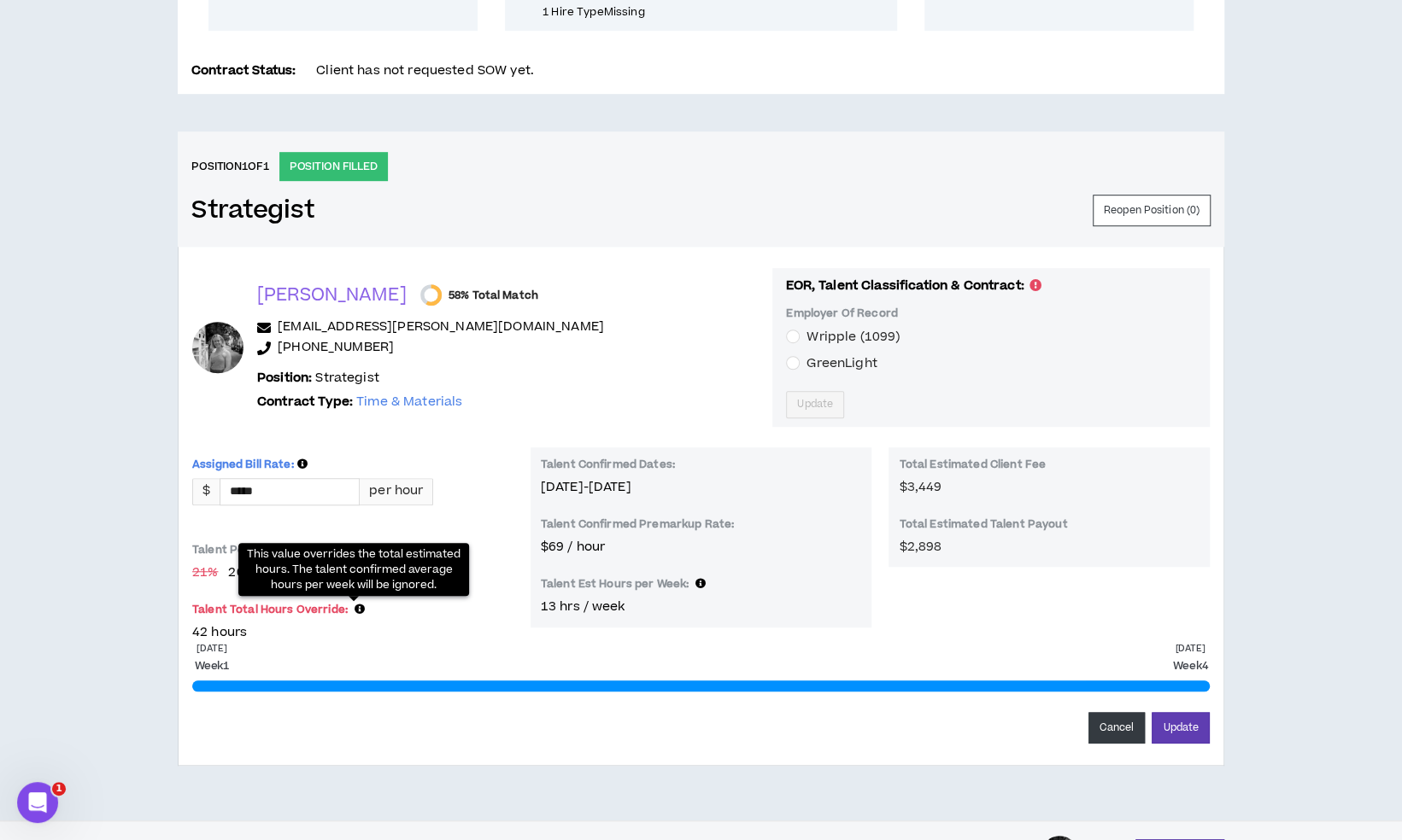
click at [377, 576] on span "This value overrides the total estimated hours. The talent confirmed average ho…" at bounding box center [353, 569] width 213 height 46
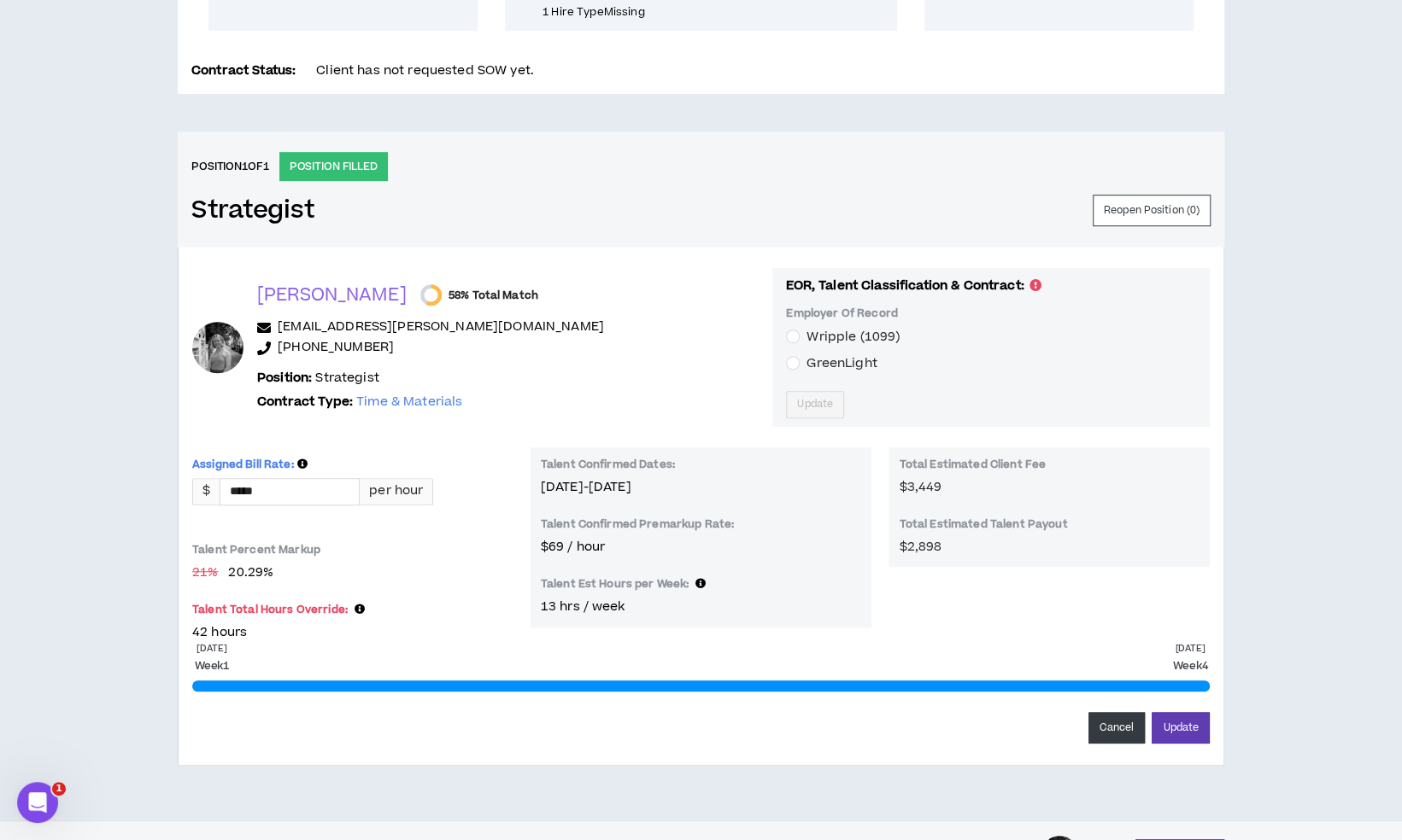
click at [385, 521] on div "Assigned Bill Rate: $ ***** per hour Talent Percent Markup 21 % 20.29 % Talent …" at bounding box center [353, 546] width 321 height 196
click at [1166, 722] on button "Update" at bounding box center [1180, 728] width 58 height 31
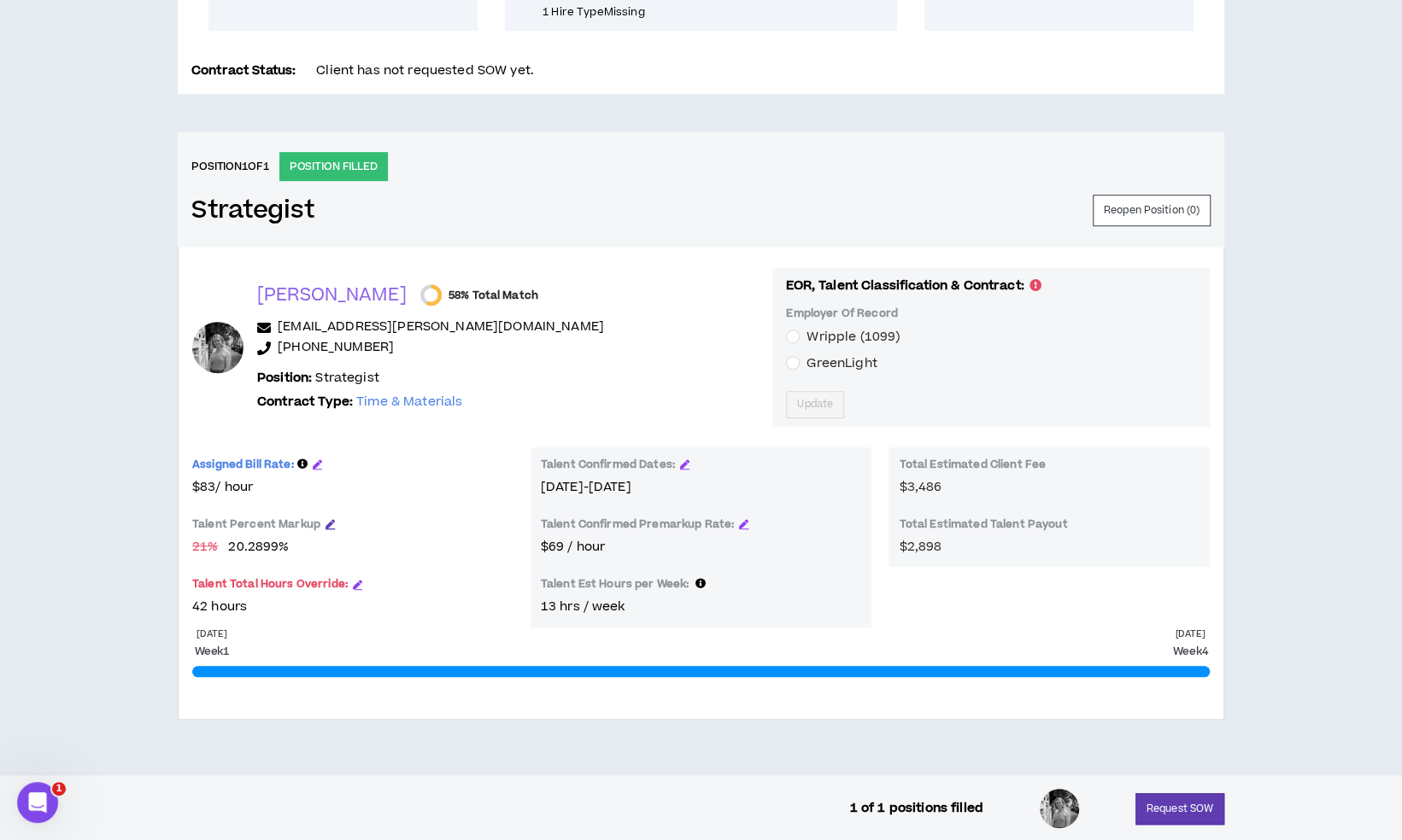
click at [326, 519] on icon "button" at bounding box center [331, 524] width 10 height 10
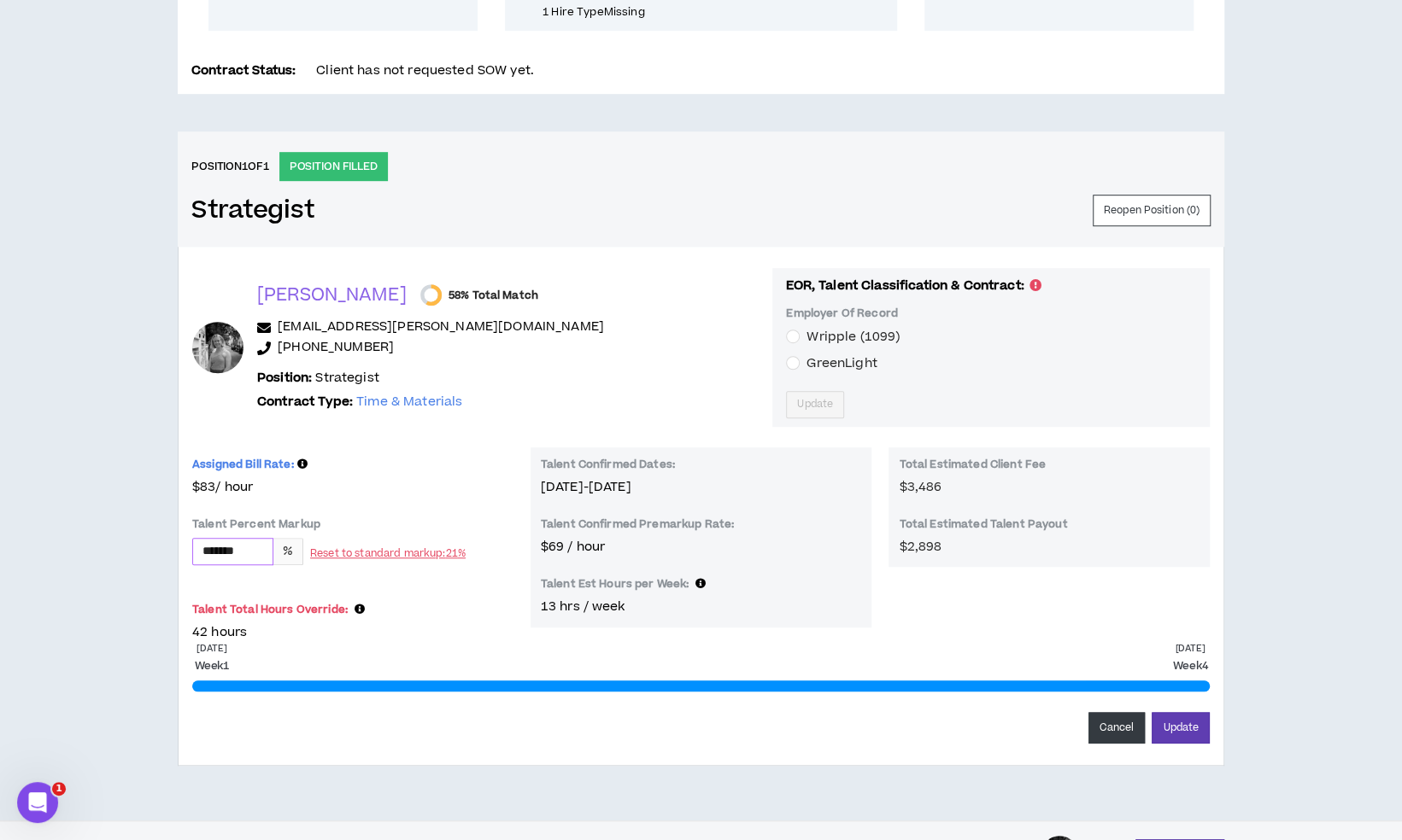
click at [253, 552] on input "*******" at bounding box center [232, 552] width 79 height 25
type input "*"
type input "**"
click at [1152, 712] on button "Update" at bounding box center [1180, 728] width 58 height 31
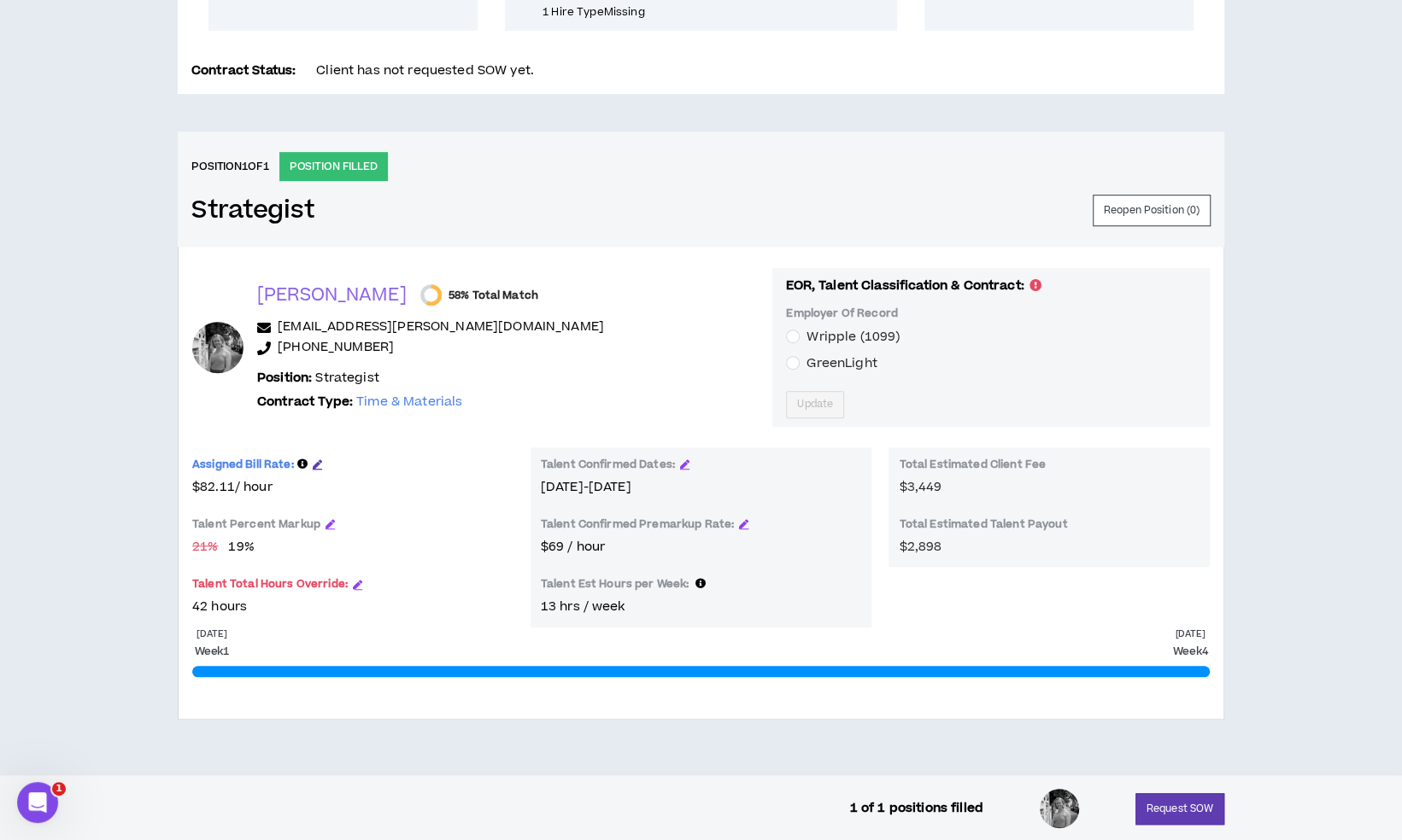
click at [320, 463] on icon "button" at bounding box center [318, 464] width 10 height 10
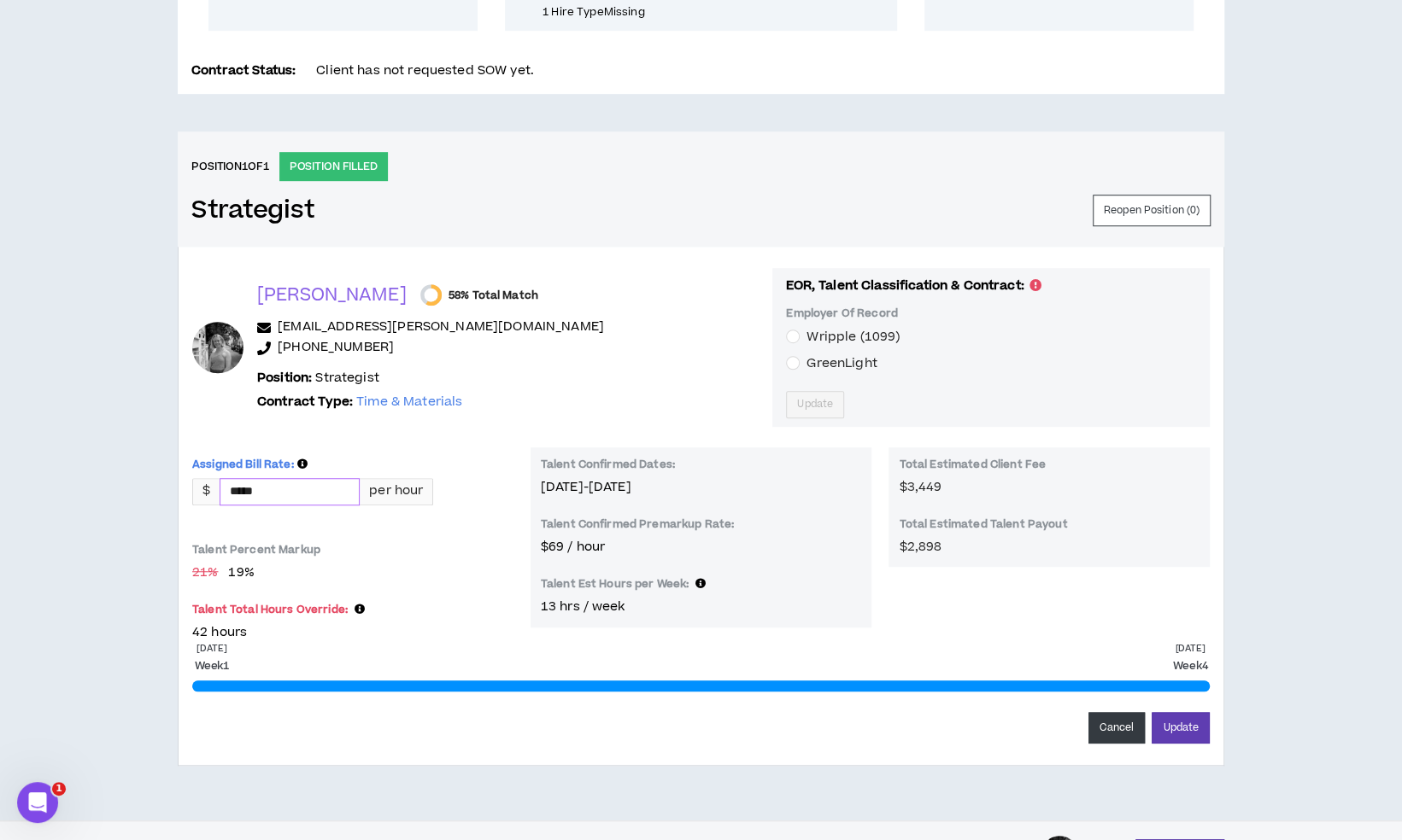
click at [316, 489] on input "*****" at bounding box center [289, 492] width 138 height 25
type input "*****"
click at [1186, 719] on button "Update" at bounding box center [1180, 728] width 58 height 31
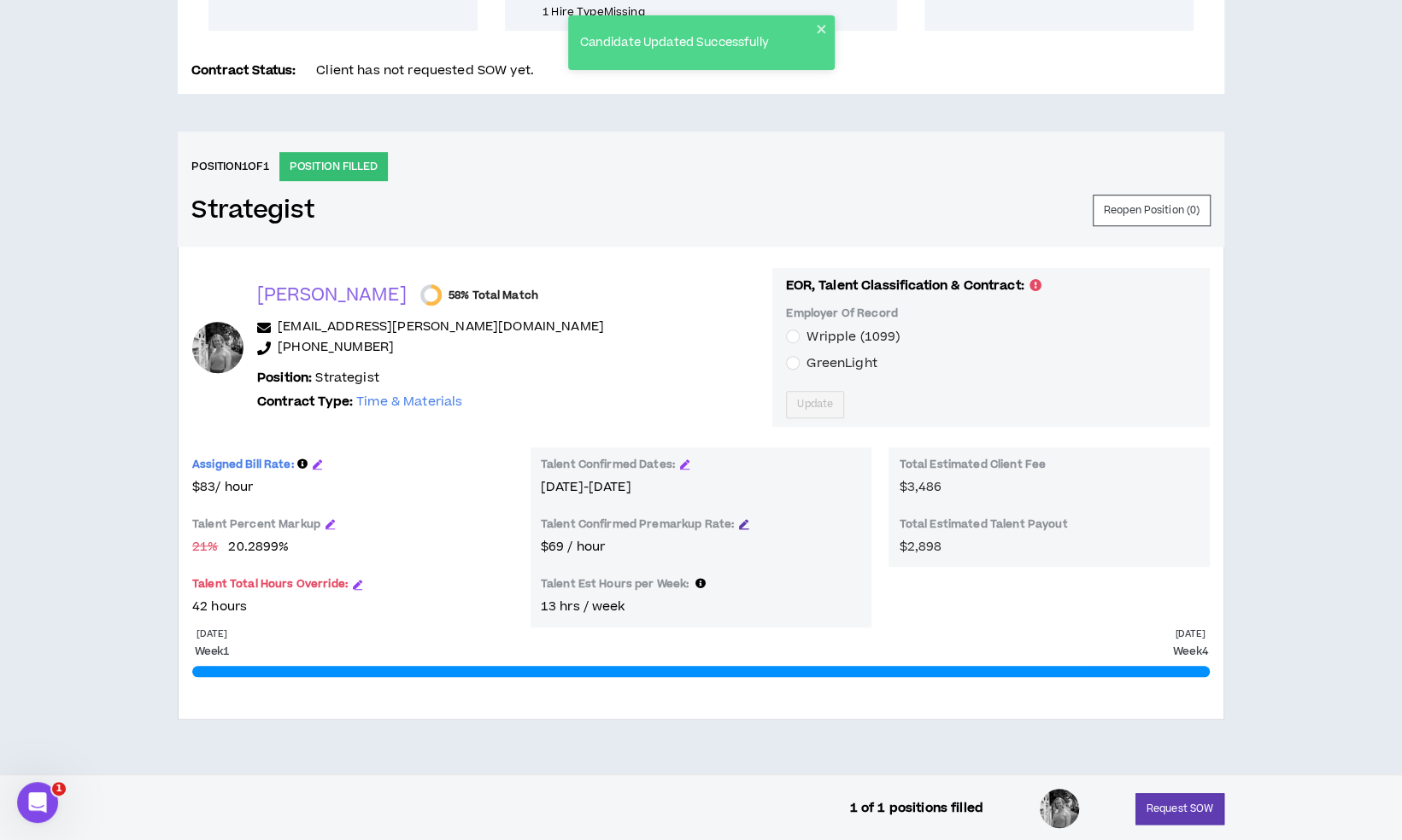
click at [743, 524] on icon "button" at bounding box center [744, 524] width 10 height 10
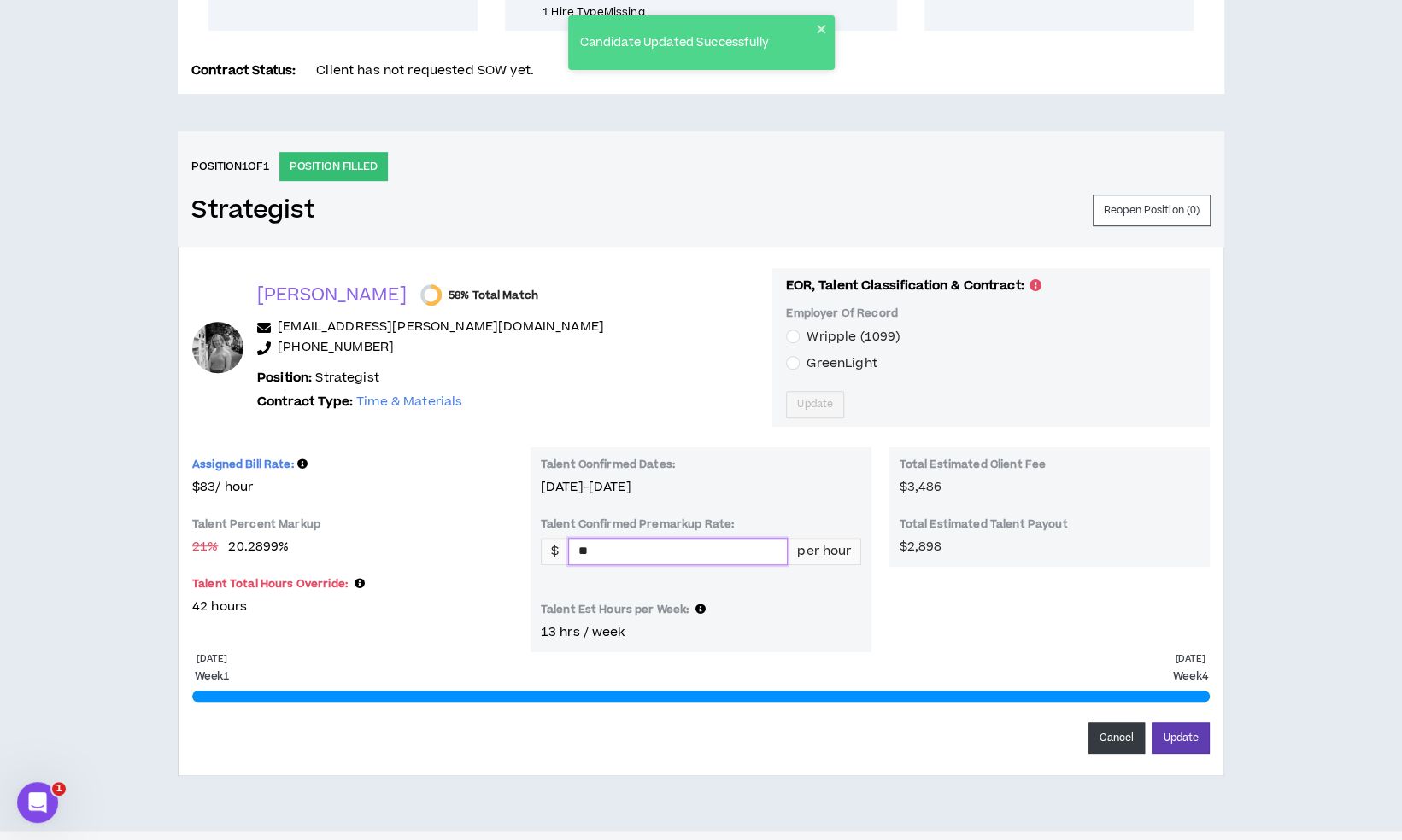
click at [669, 543] on input "**" at bounding box center [678, 552] width 218 height 25
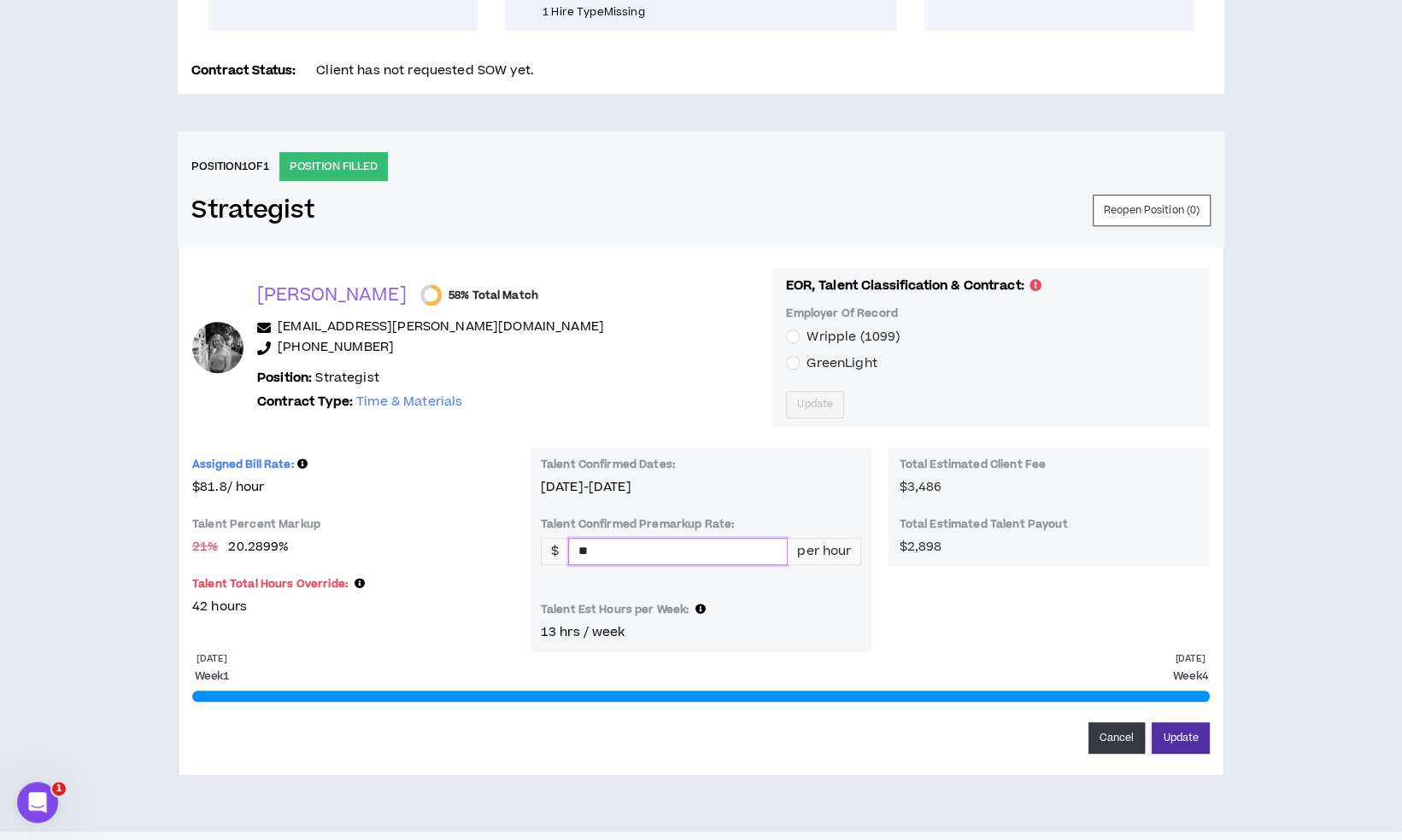
type input "**"
click at [1195, 738] on button "Update" at bounding box center [1180, 738] width 58 height 31
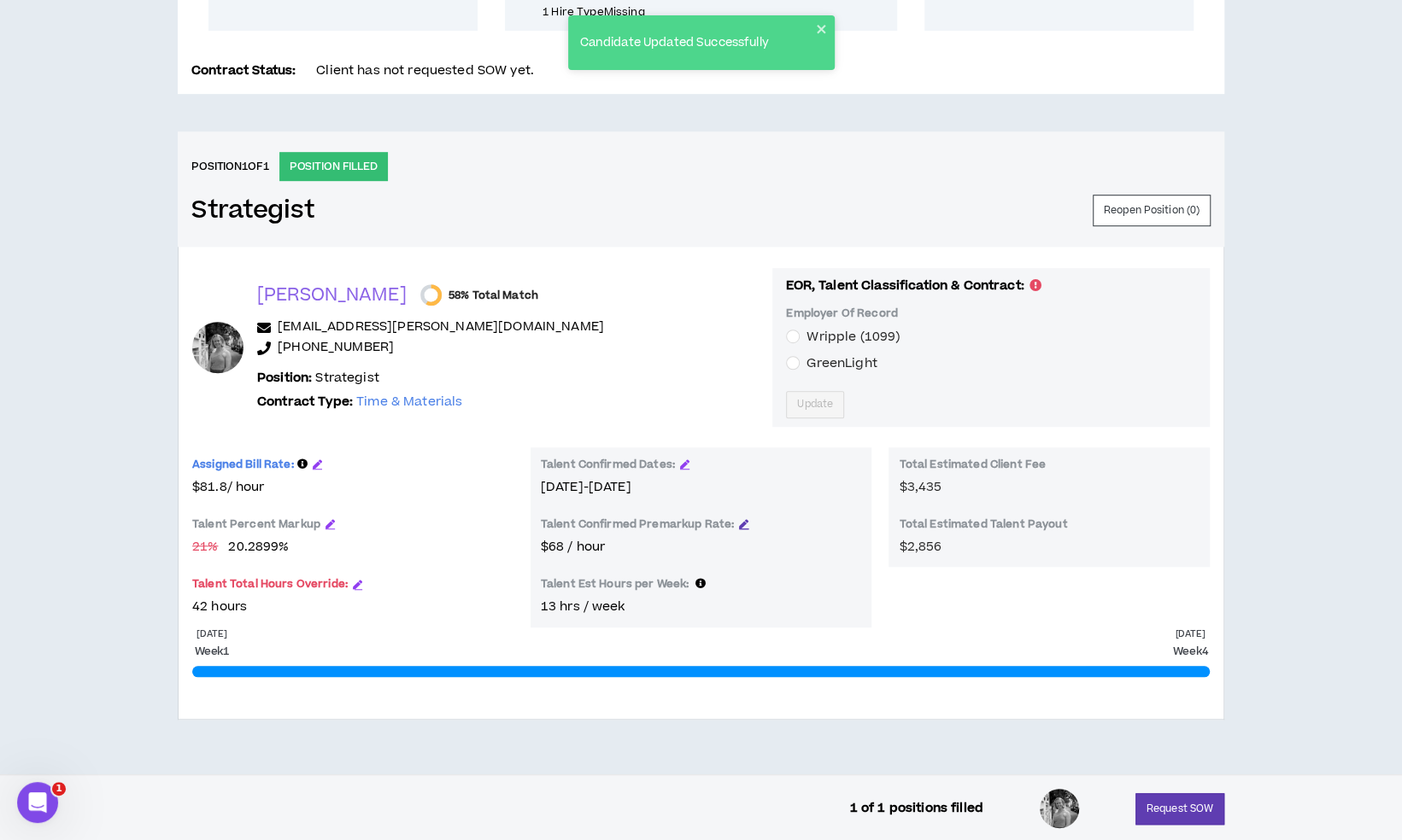
click at [744, 523] on icon "button" at bounding box center [744, 524] width 10 height 10
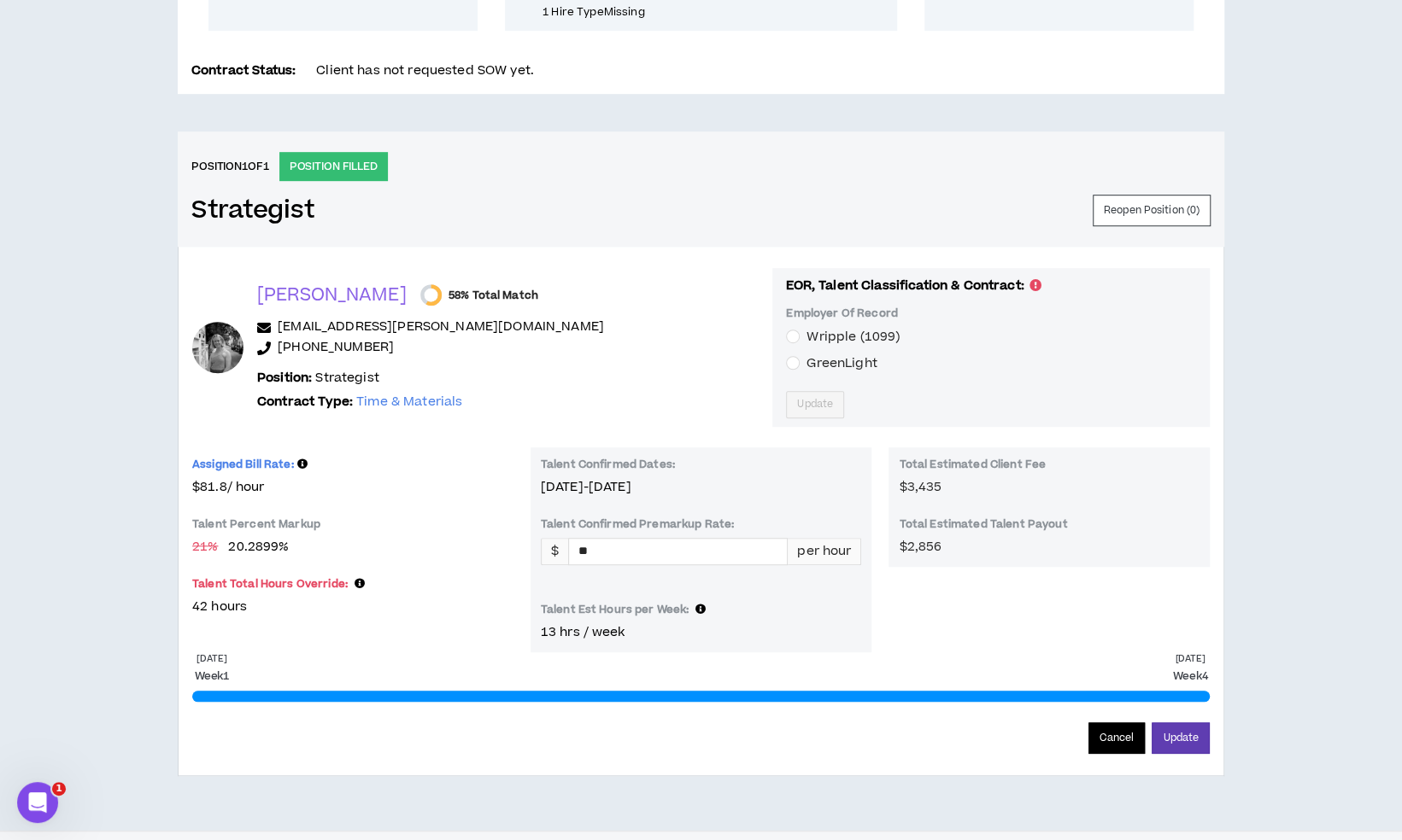
click at [1117, 738] on button "Cancel" at bounding box center [1117, 738] width 58 height 31
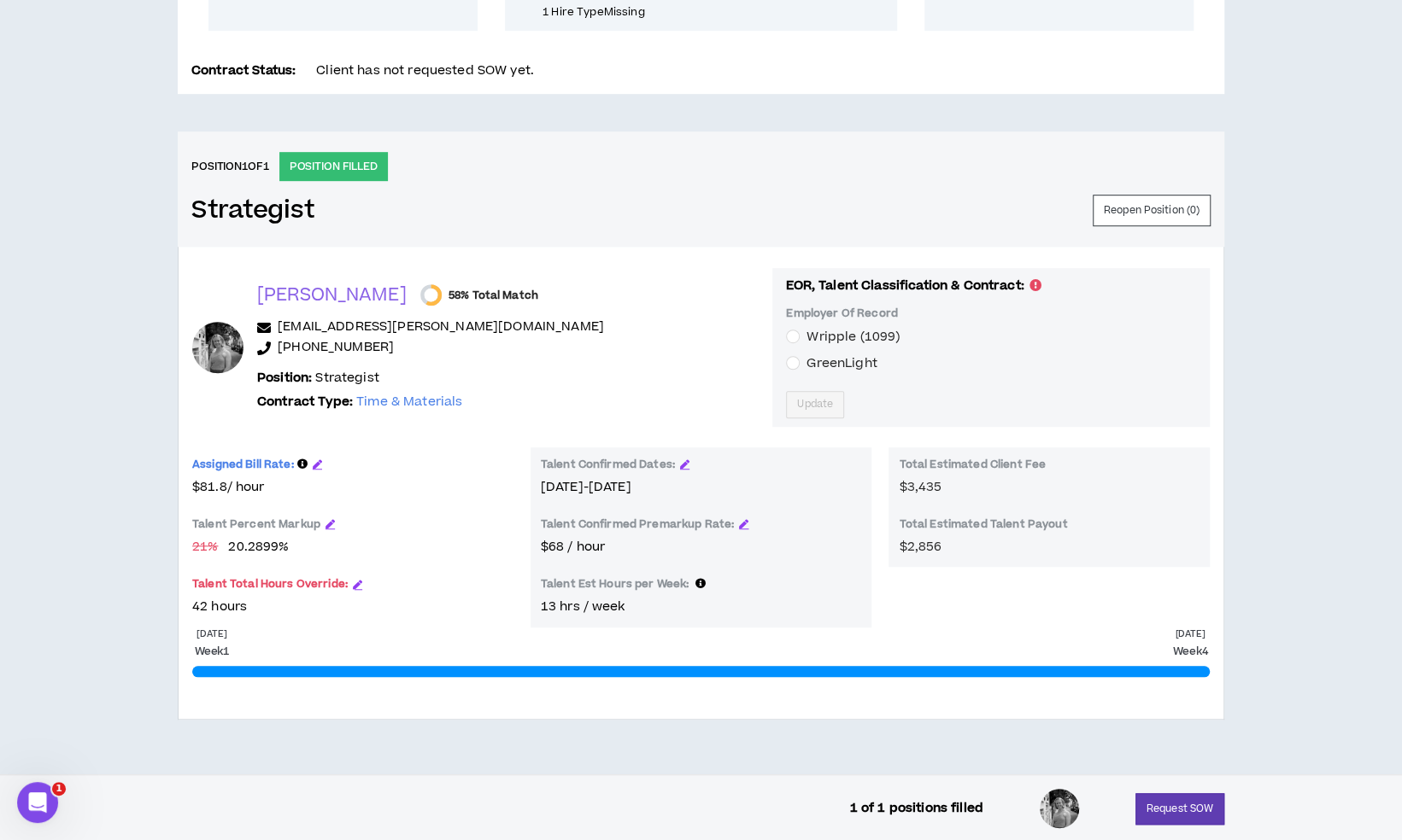
click at [320, 517] on div "Talent Percent Markup" at bounding box center [353, 527] width 321 height 21
click at [333, 522] on div "Talent Percent Markup" at bounding box center [353, 527] width 321 height 21
click at [330, 522] on icon "button" at bounding box center [331, 524] width 10 height 10
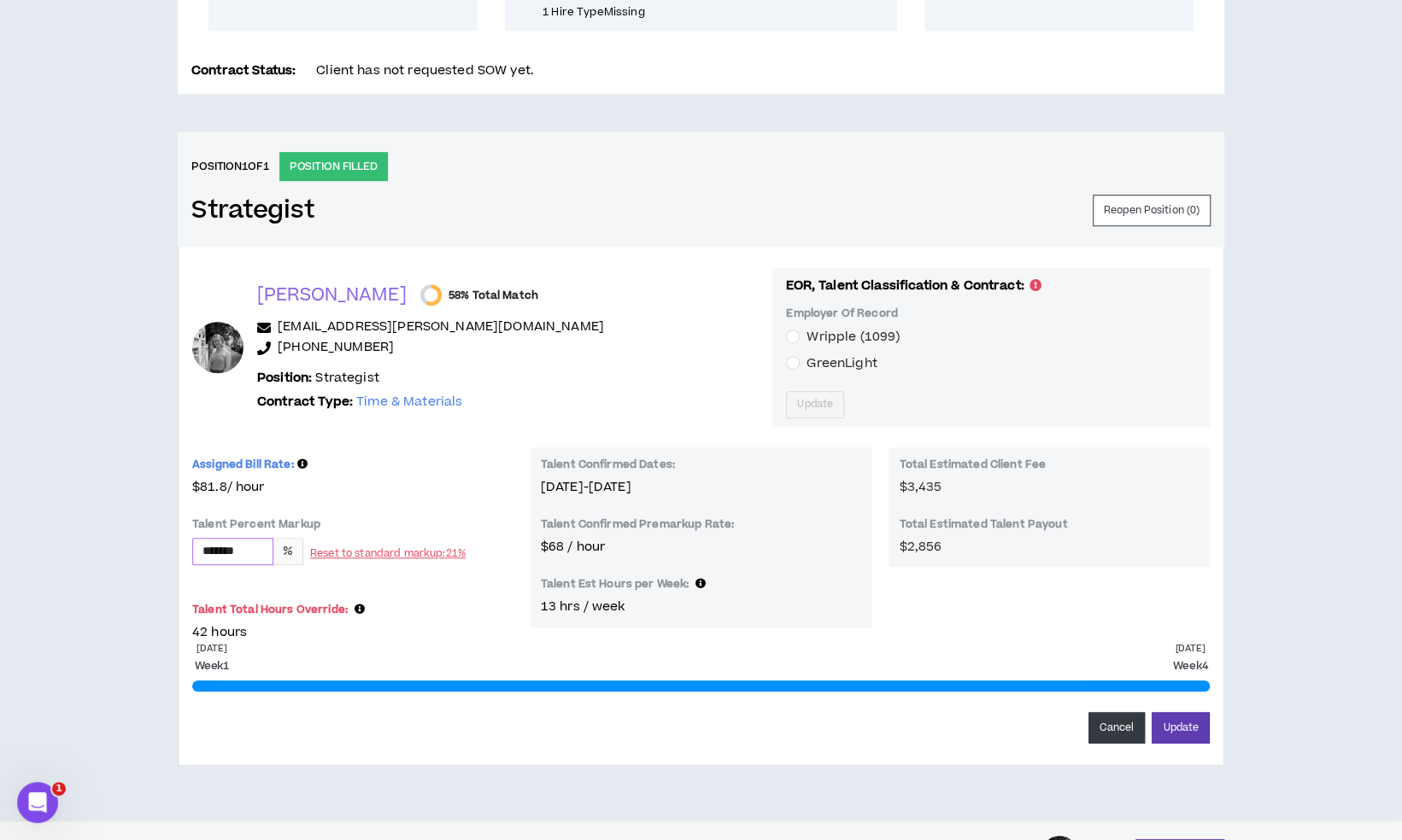
click at [255, 544] on input "*******" at bounding box center [232, 552] width 79 height 25
type input "**"
click at [1152, 712] on button "Update" at bounding box center [1180, 728] width 58 height 31
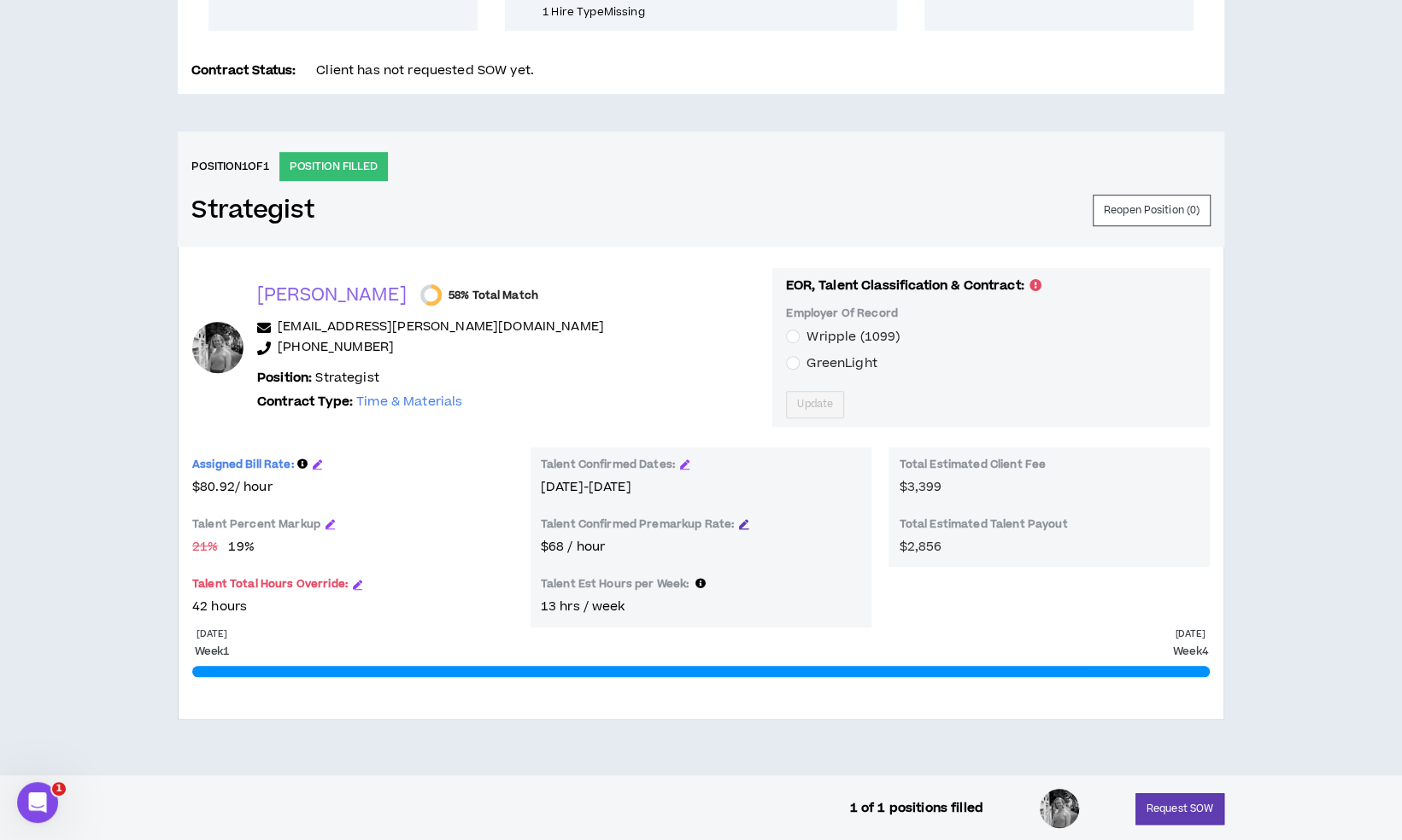
click at [739, 519] on icon "button" at bounding box center [744, 524] width 10 height 10
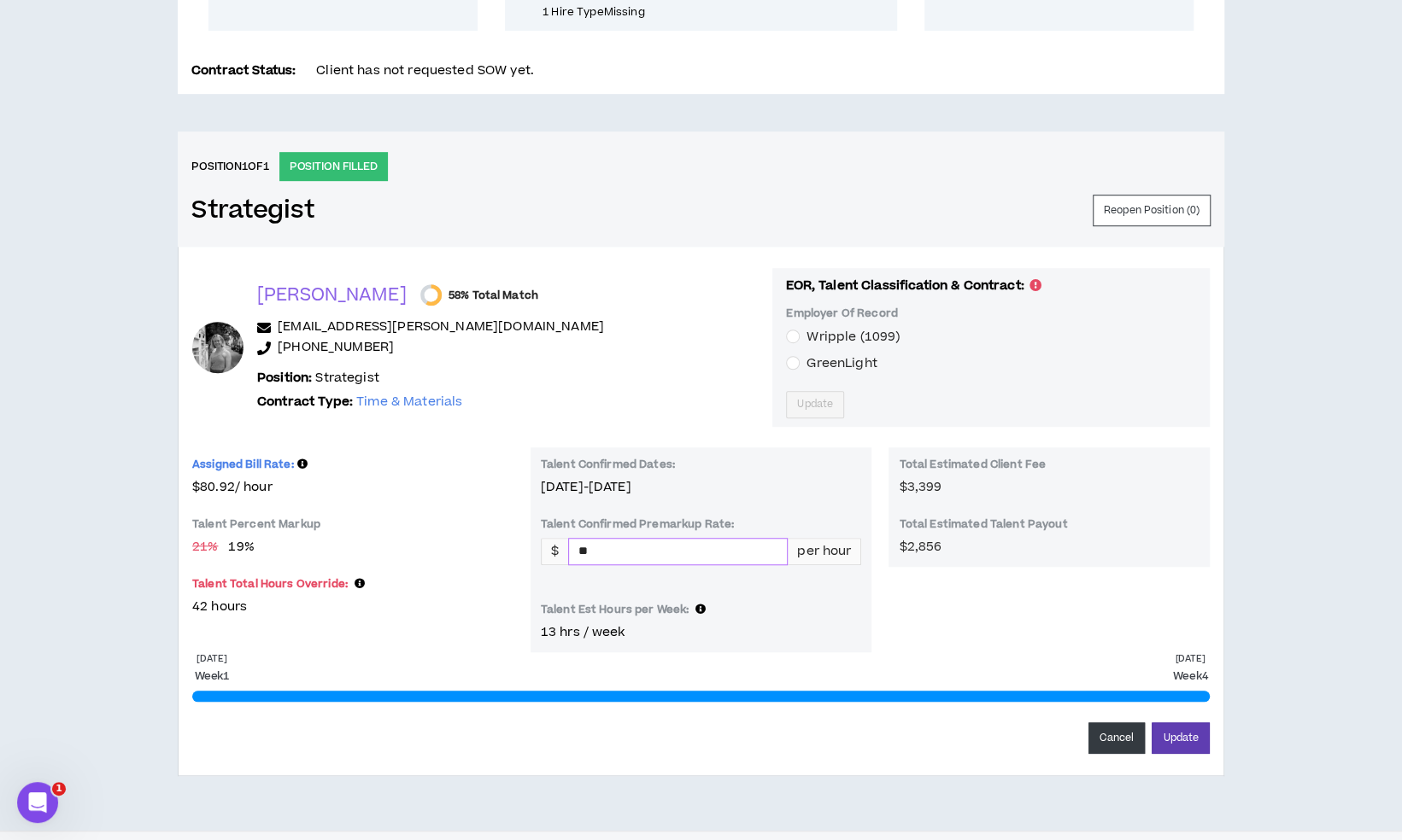
click at [660, 550] on input "**" at bounding box center [678, 552] width 218 height 25
type input "**"
click at [1152, 723] on button "Update" at bounding box center [1180, 738] width 58 height 31
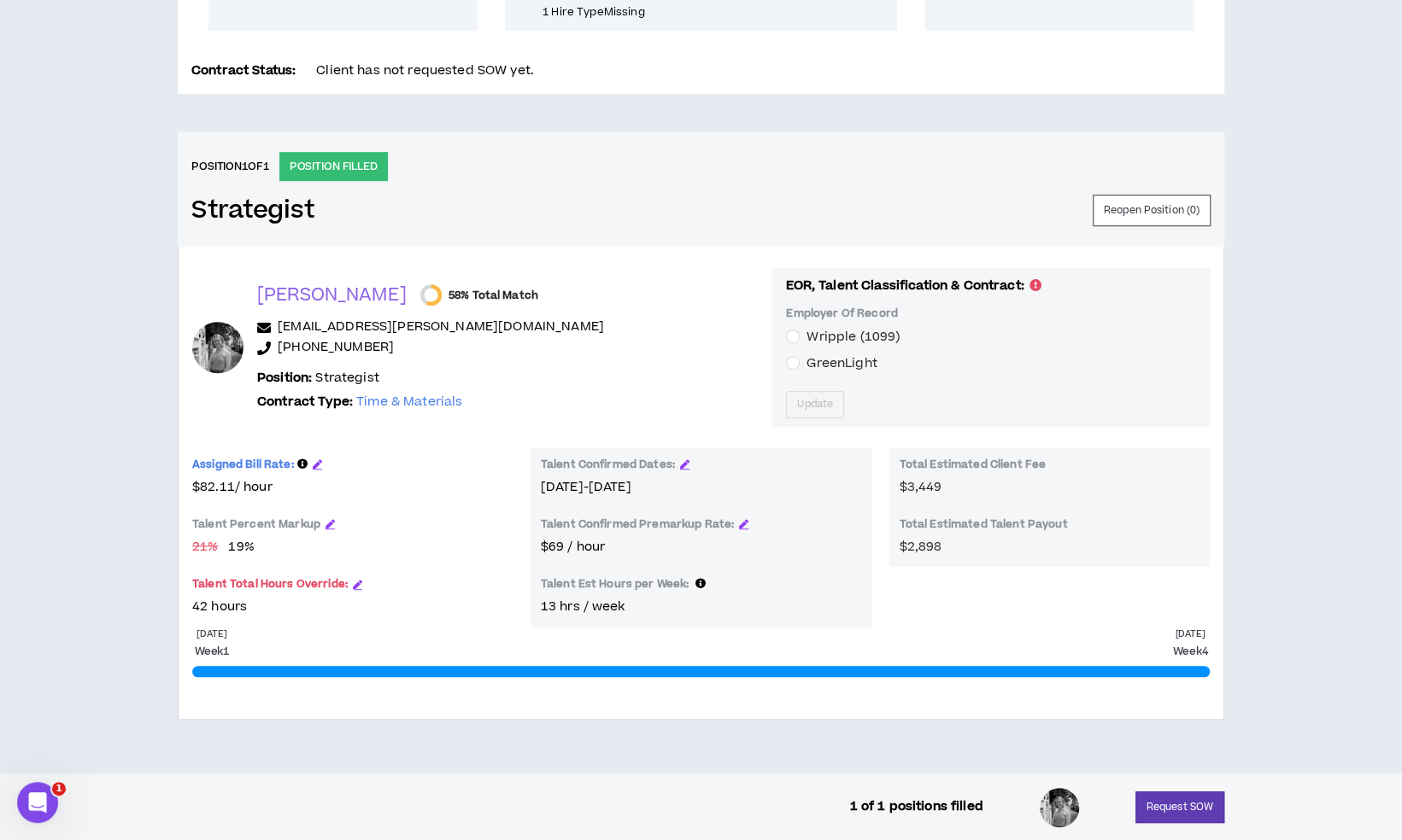
scroll to position [0, 0]
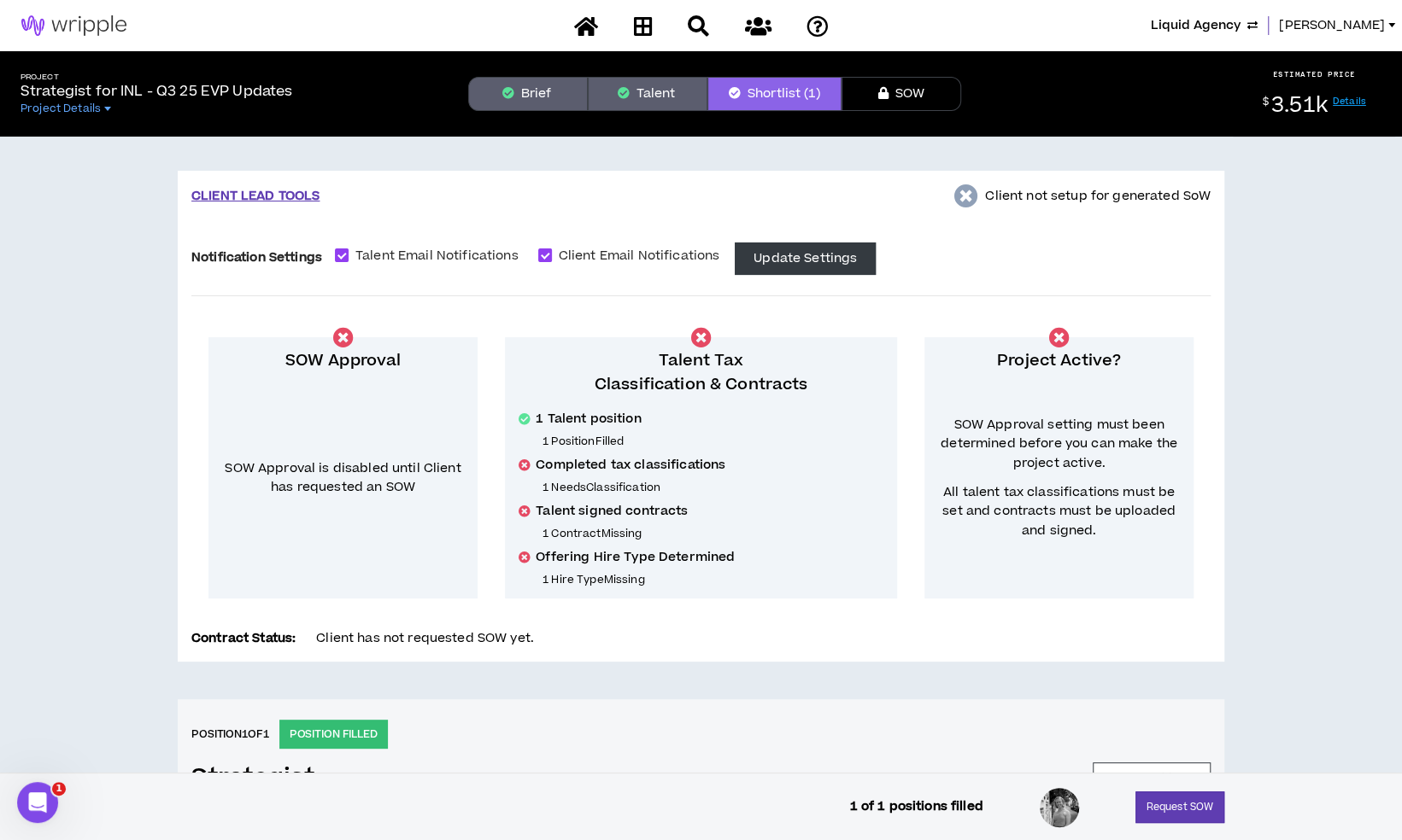
click at [554, 105] on button "Brief" at bounding box center [528, 94] width 119 height 34
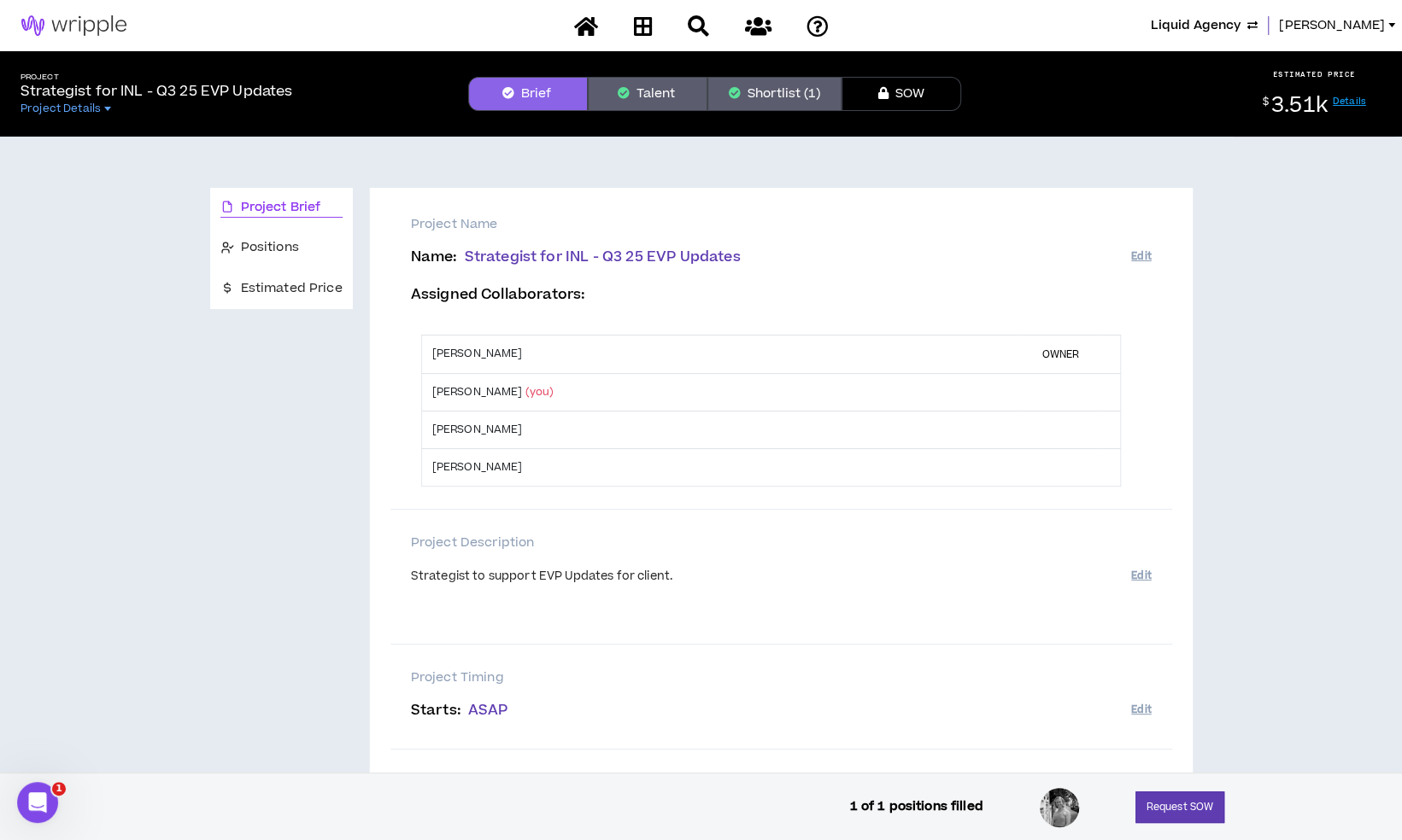
scroll to position [59, 0]
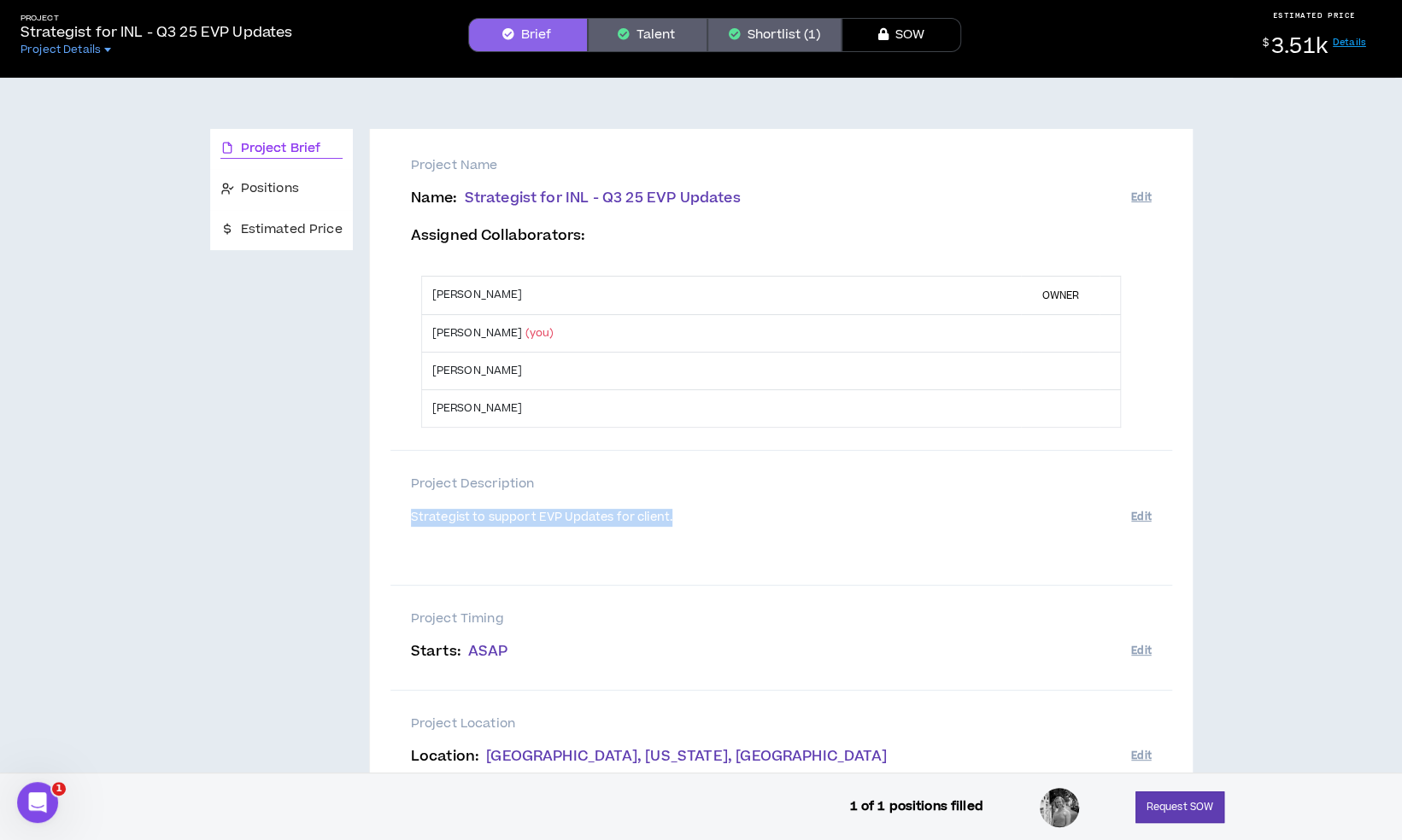
drag, startPoint x: 409, startPoint y: 516, endPoint x: 696, endPoint y: 523, distance: 287.1
click at [696, 523] on div "Strategist to support EVP Updates for client." at bounding box center [771, 517] width 720 height 17
click at [657, 33] on button "Talent" at bounding box center [648, 34] width 119 height 34
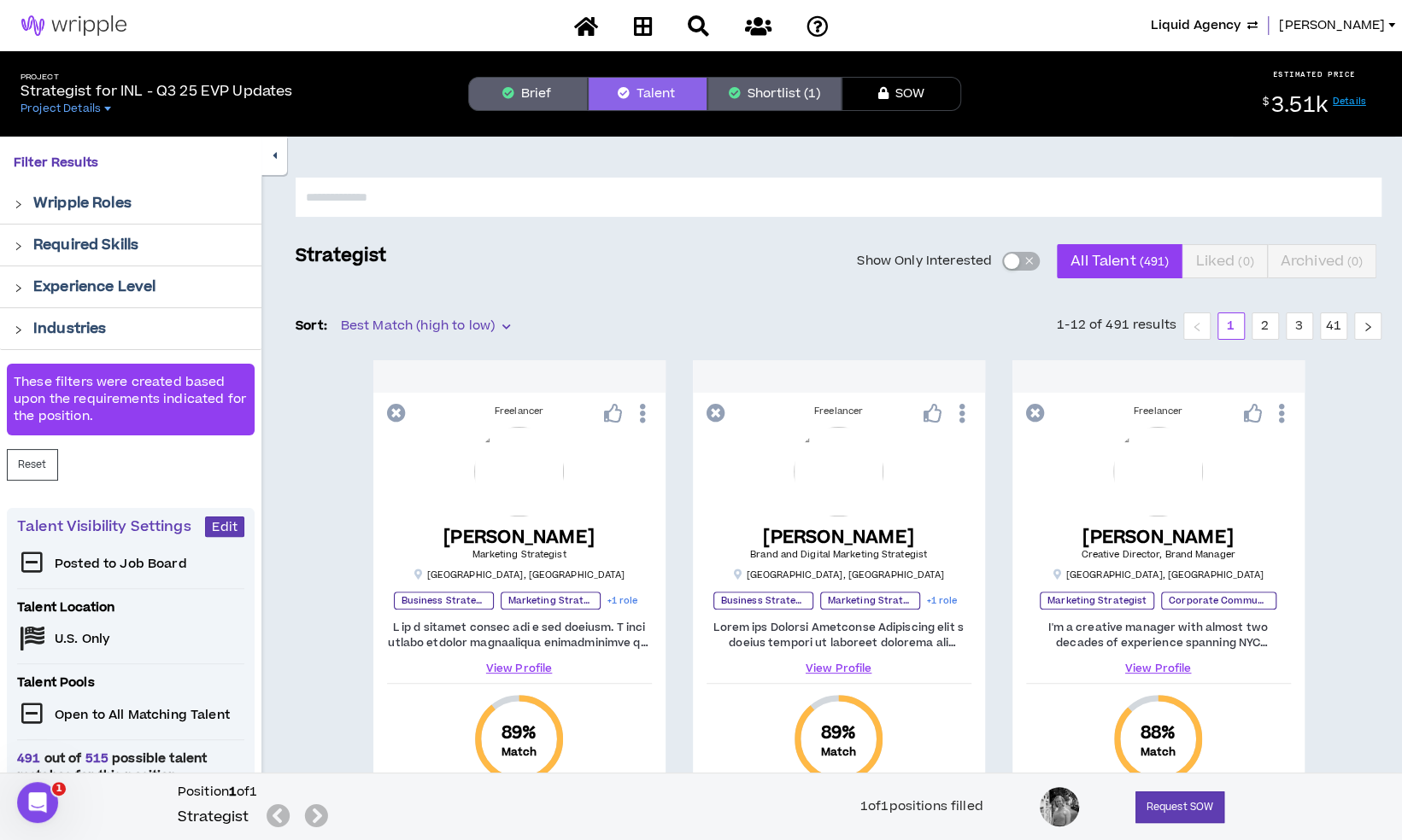
click at [786, 92] on button "Shortlist (1)" at bounding box center [774, 94] width 134 height 34
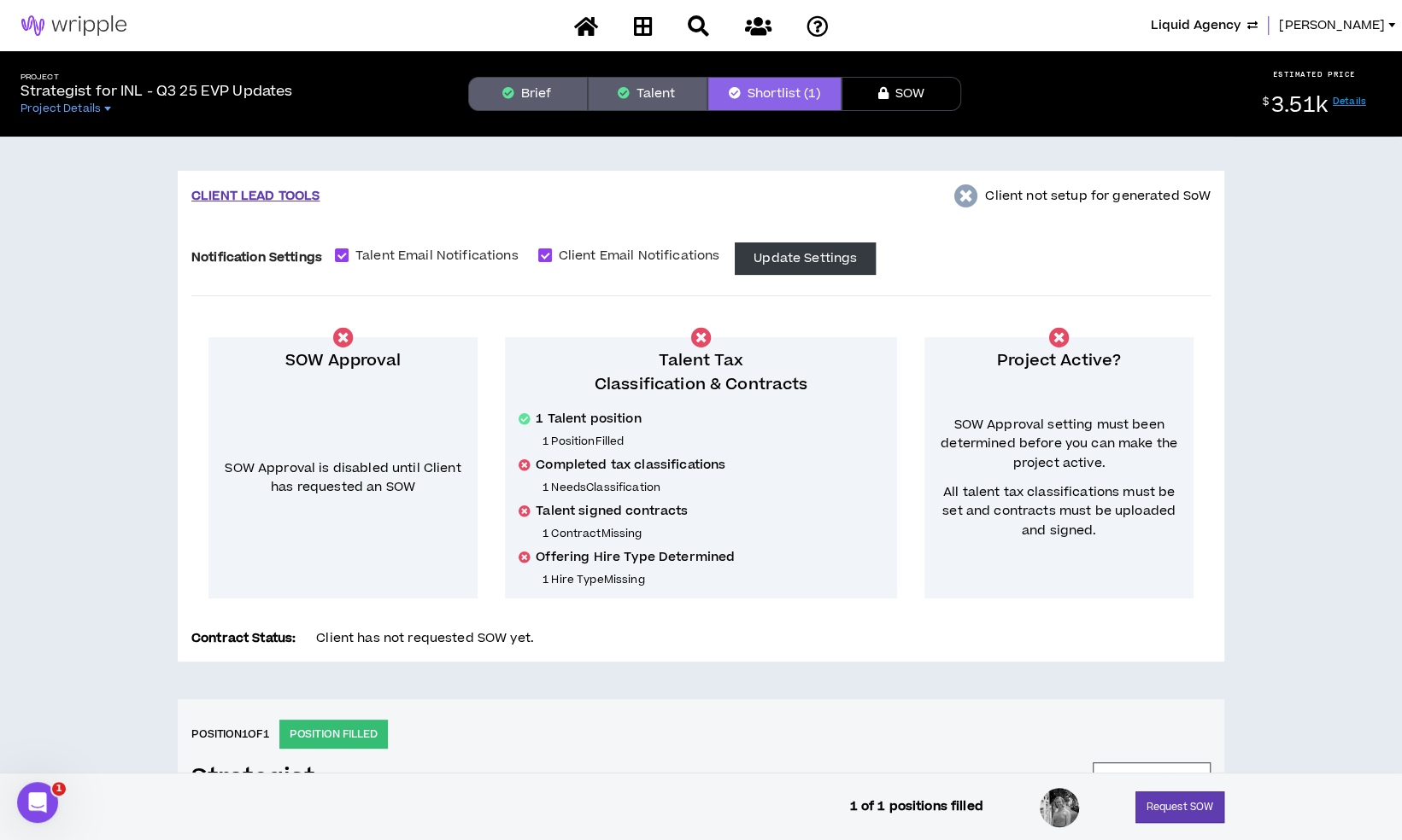
scroll to position [568, 0]
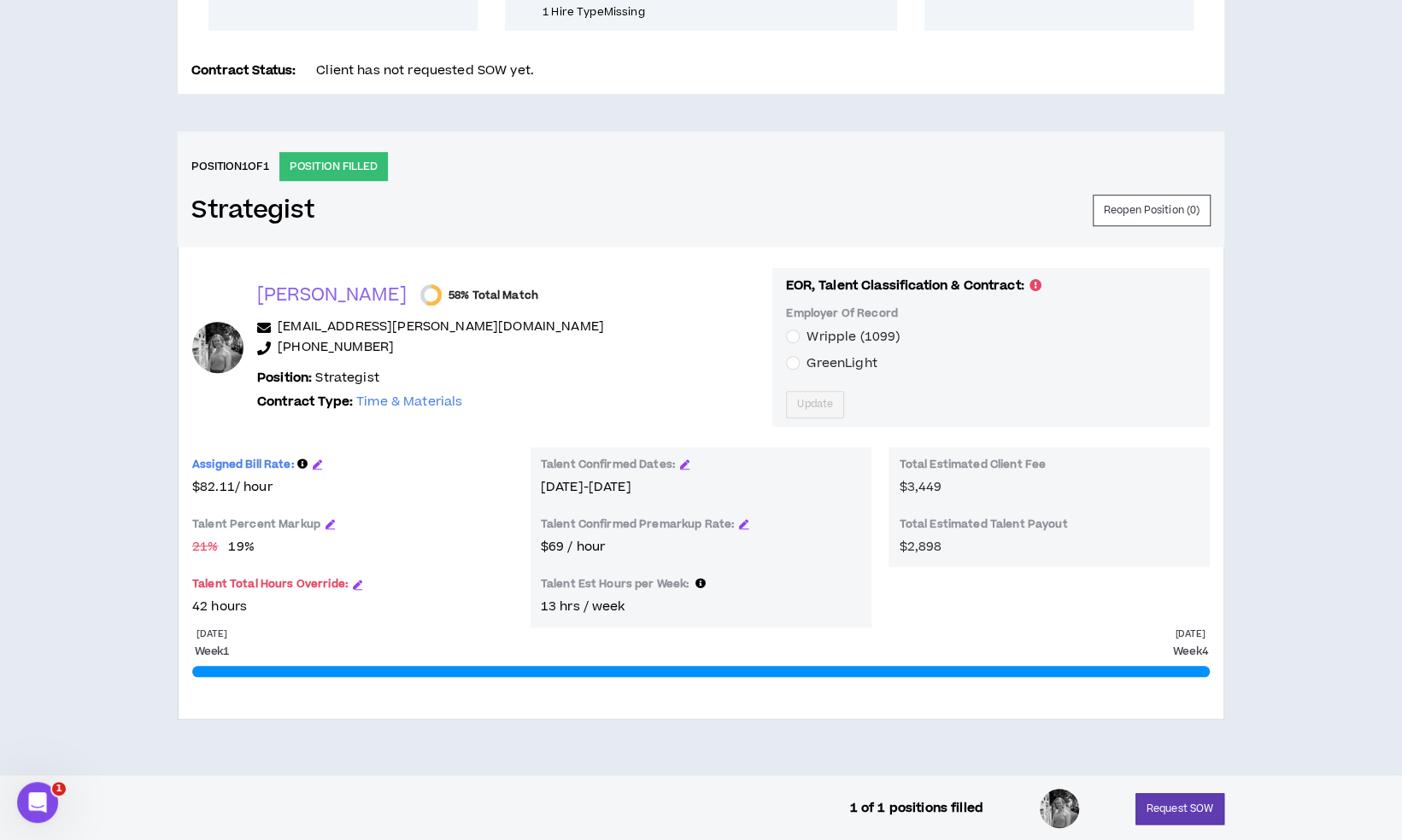
drag, startPoint x: 337, startPoint y: 338, endPoint x: 682, endPoint y: 209, distance: 368.3
click at [682, 209] on div "Strategist Reopen Position ( 0 )" at bounding box center [701, 210] width 1019 height 31
click at [354, 583] on icon "button" at bounding box center [358, 585] width 10 height 10
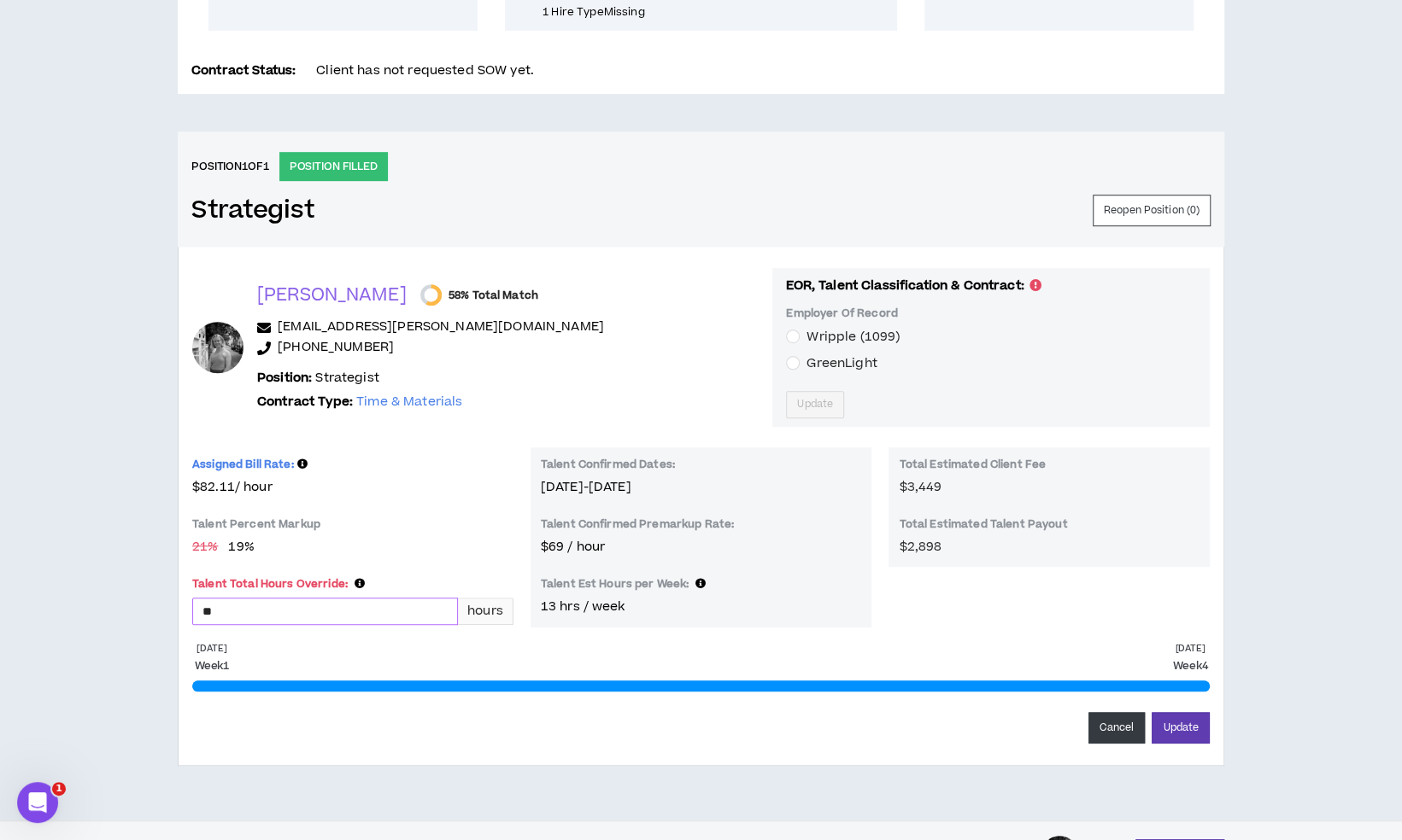
click at [330, 620] on input "**" at bounding box center [325, 611] width 264 height 25
type input "*"
type input "**"
click at [671, 648] on div "[DATE] Week 1 [DATE] Week 4 Cancel Update" at bounding box center [701, 693] width 1018 height 102
click at [1167, 729] on button "Update" at bounding box center [1180, 728] width 58 height 31
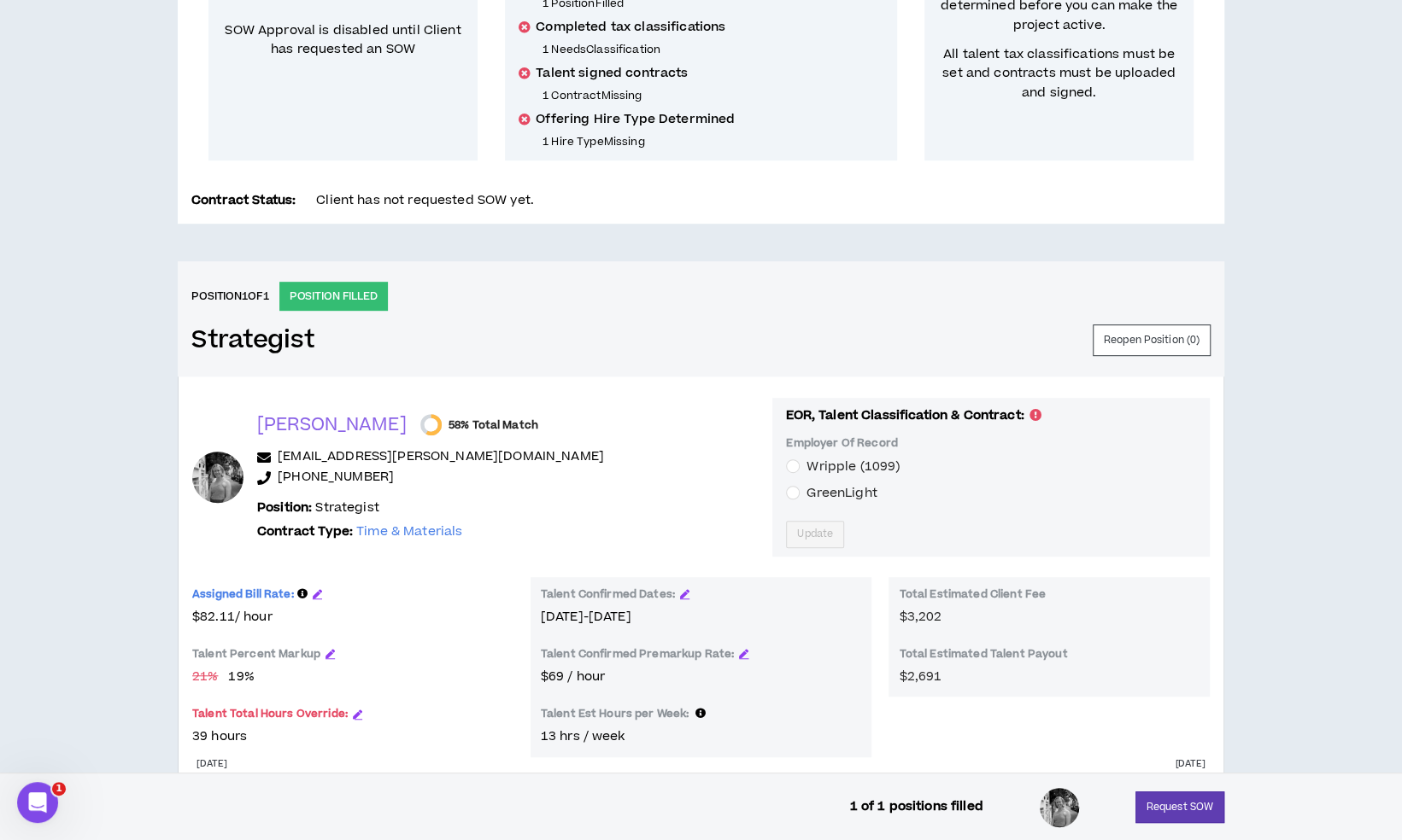
scroll to position [446, 0]
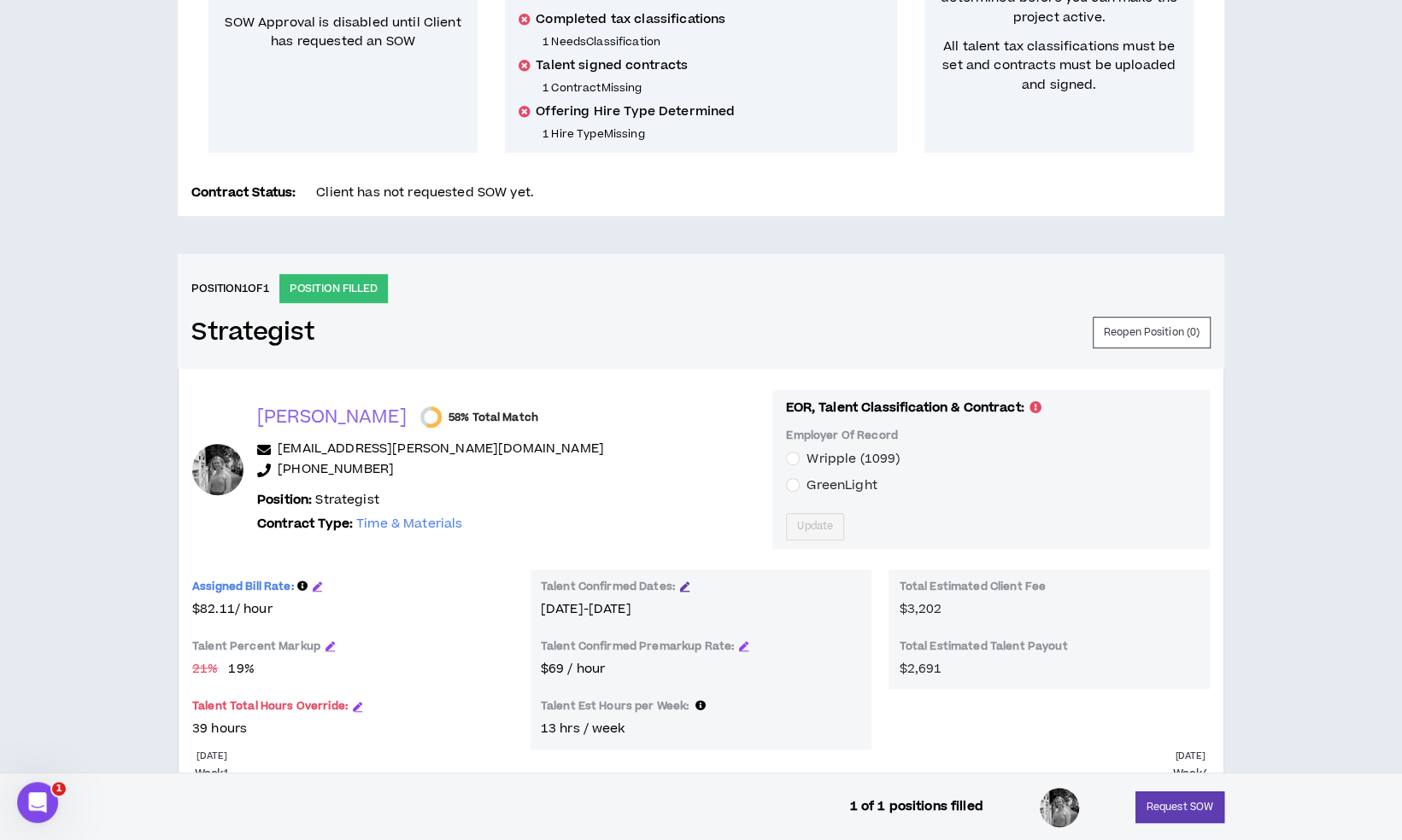
click at [687, 584] on icon "button" at bounding box center [685, 587] width 10 height 10
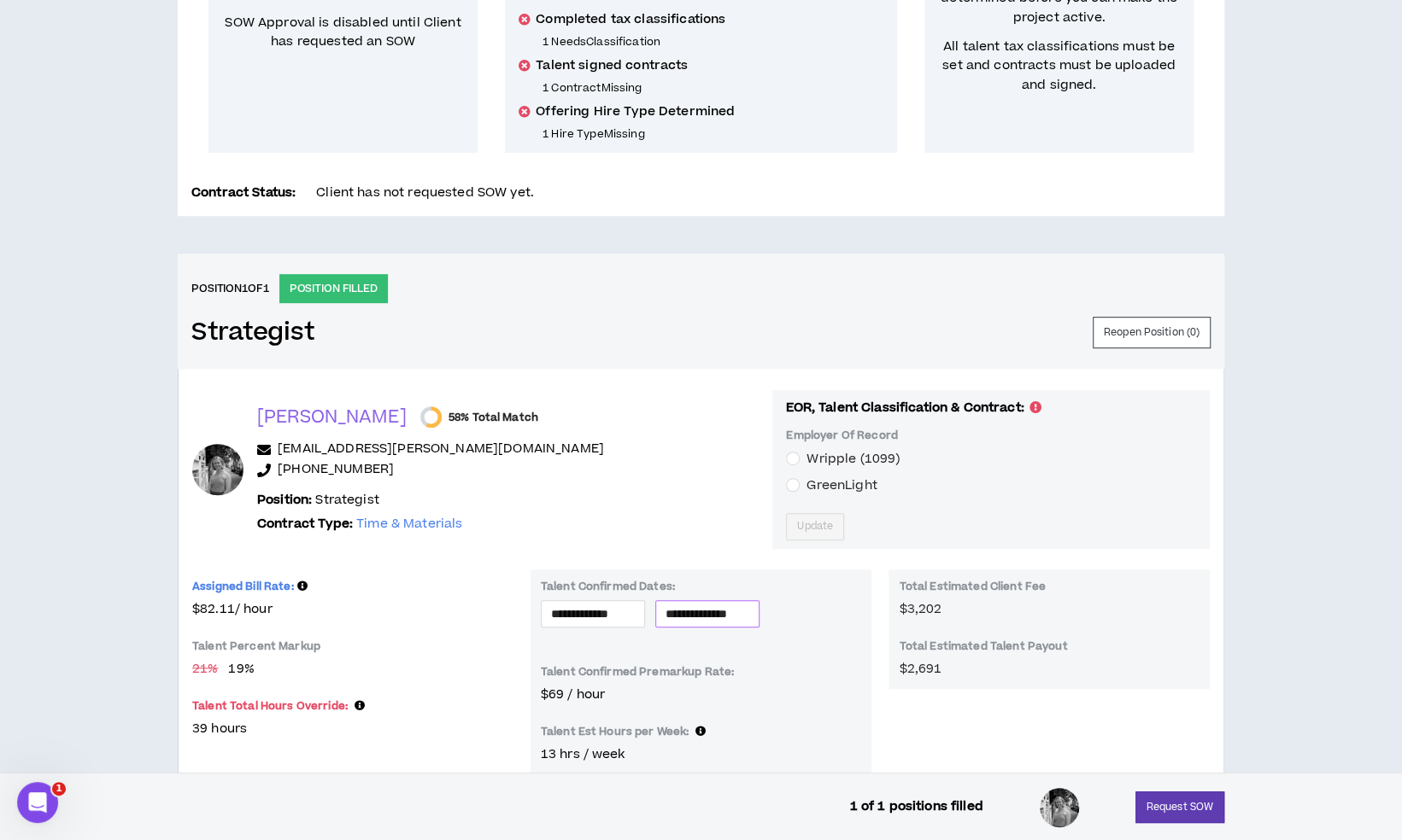
click at [723, 604] on input "**********" at bounding box center [707, 613] width 84 height 19
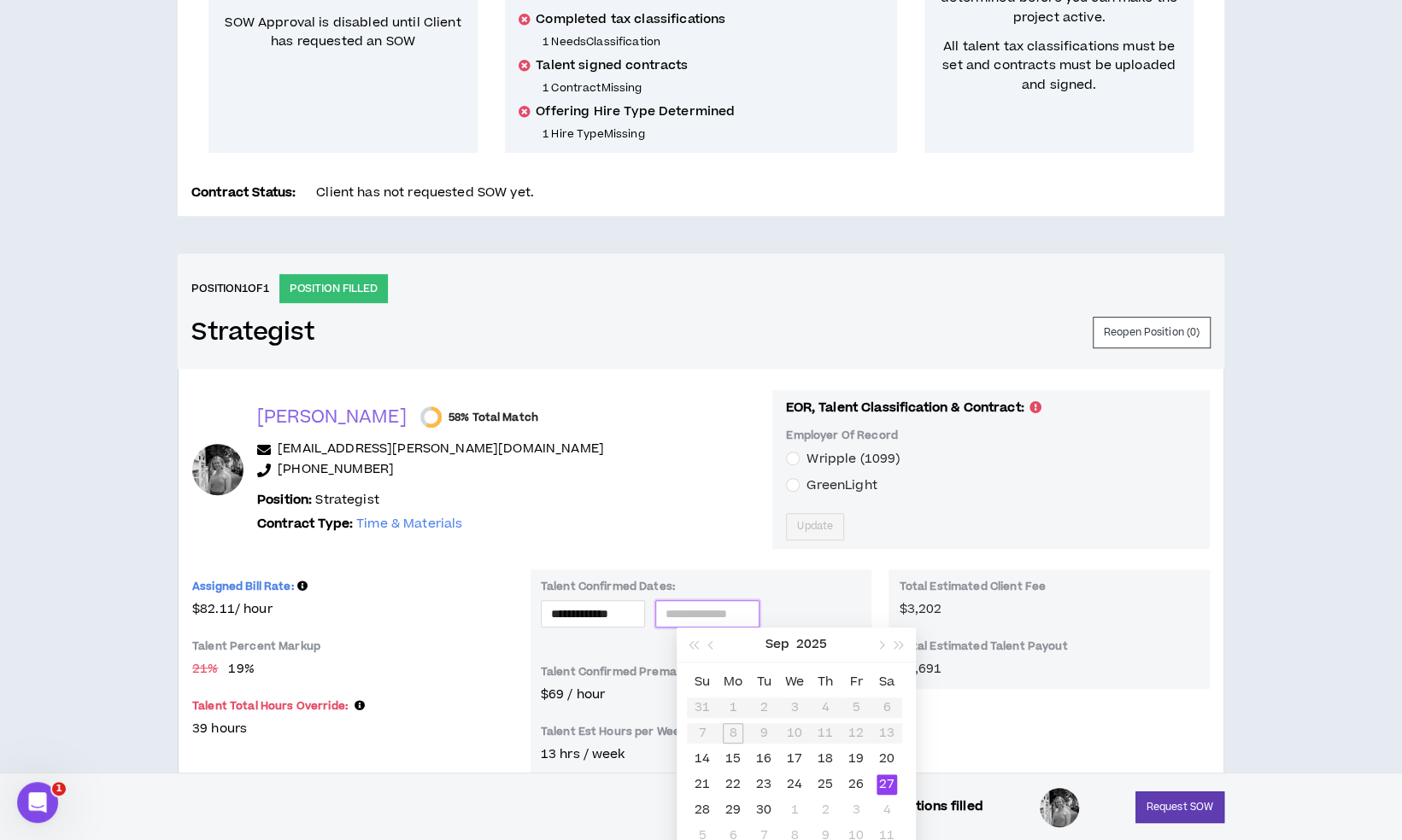
type input "**********"
click at [894, 785] on div "27" at bounding box center [886, 784] width 21 height 21
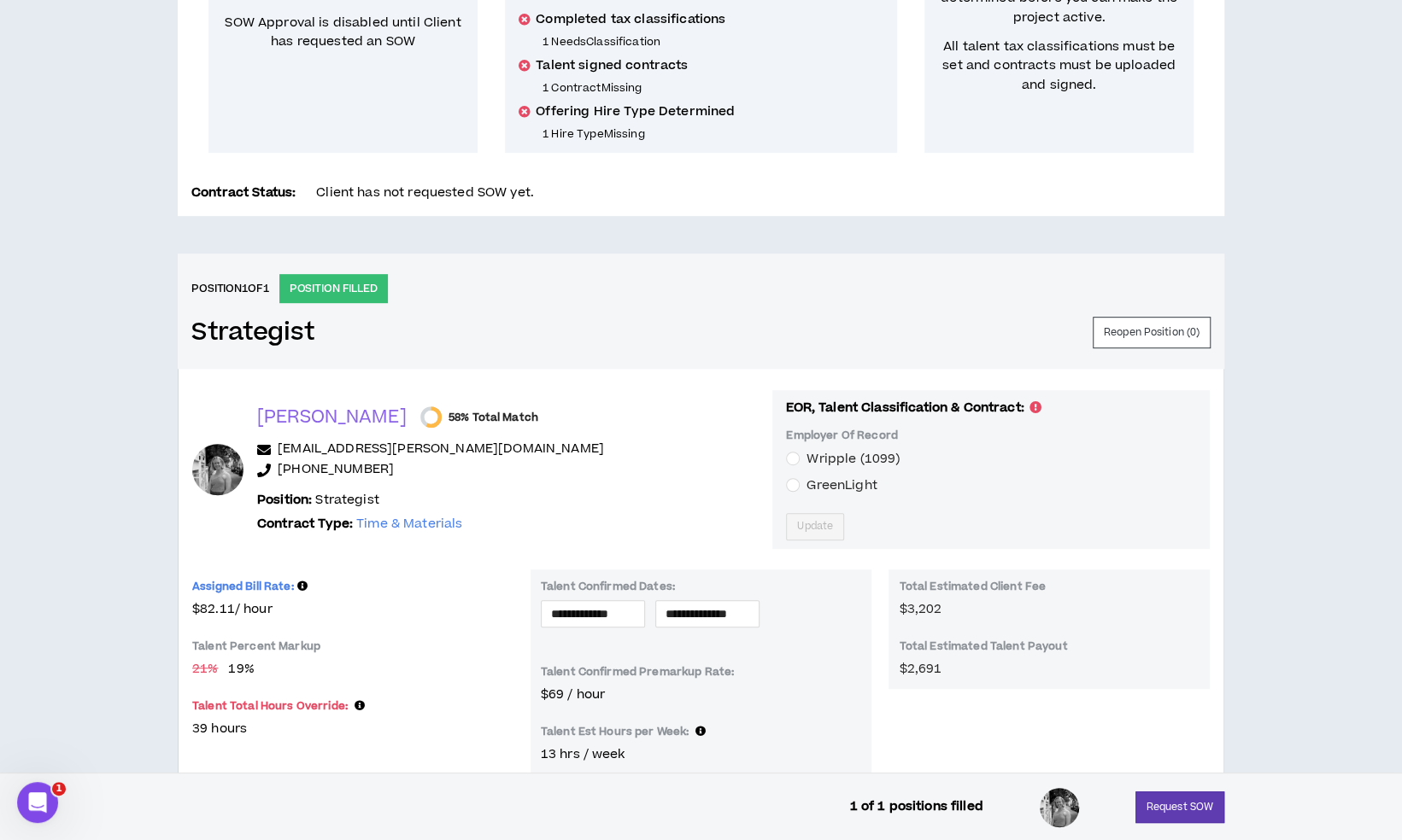
click at [680, 537] on div "[PERSON_NAME] 58% Total Match [EMAIL_ADDRESS][PERSON_NAME][DOMAIN_NAME] [PHONE_…" at bounding box center [701, 469] width 1018 height 158
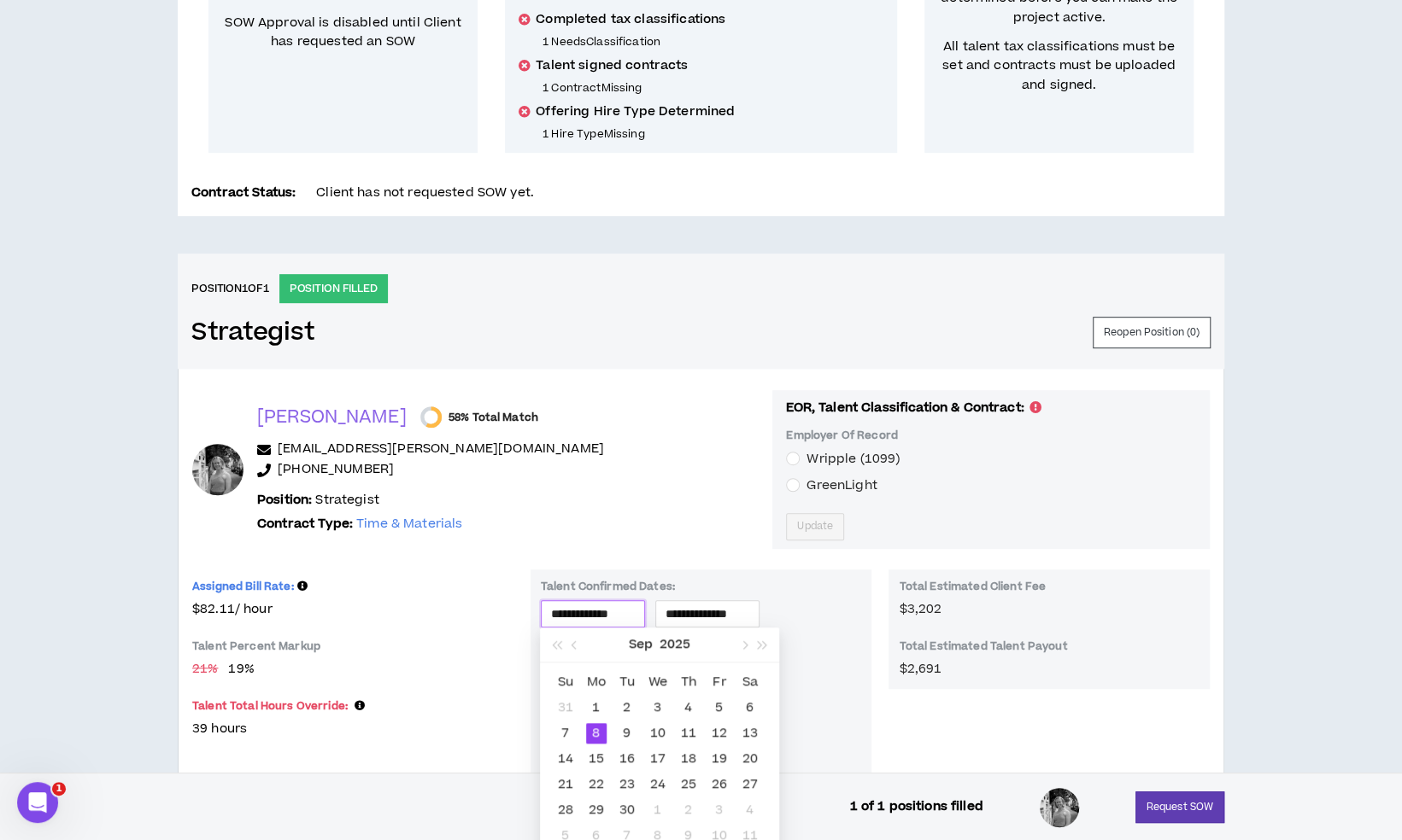
click at [635, 610] on input "**********" at bounding box center [593, 613] width 84 height 19
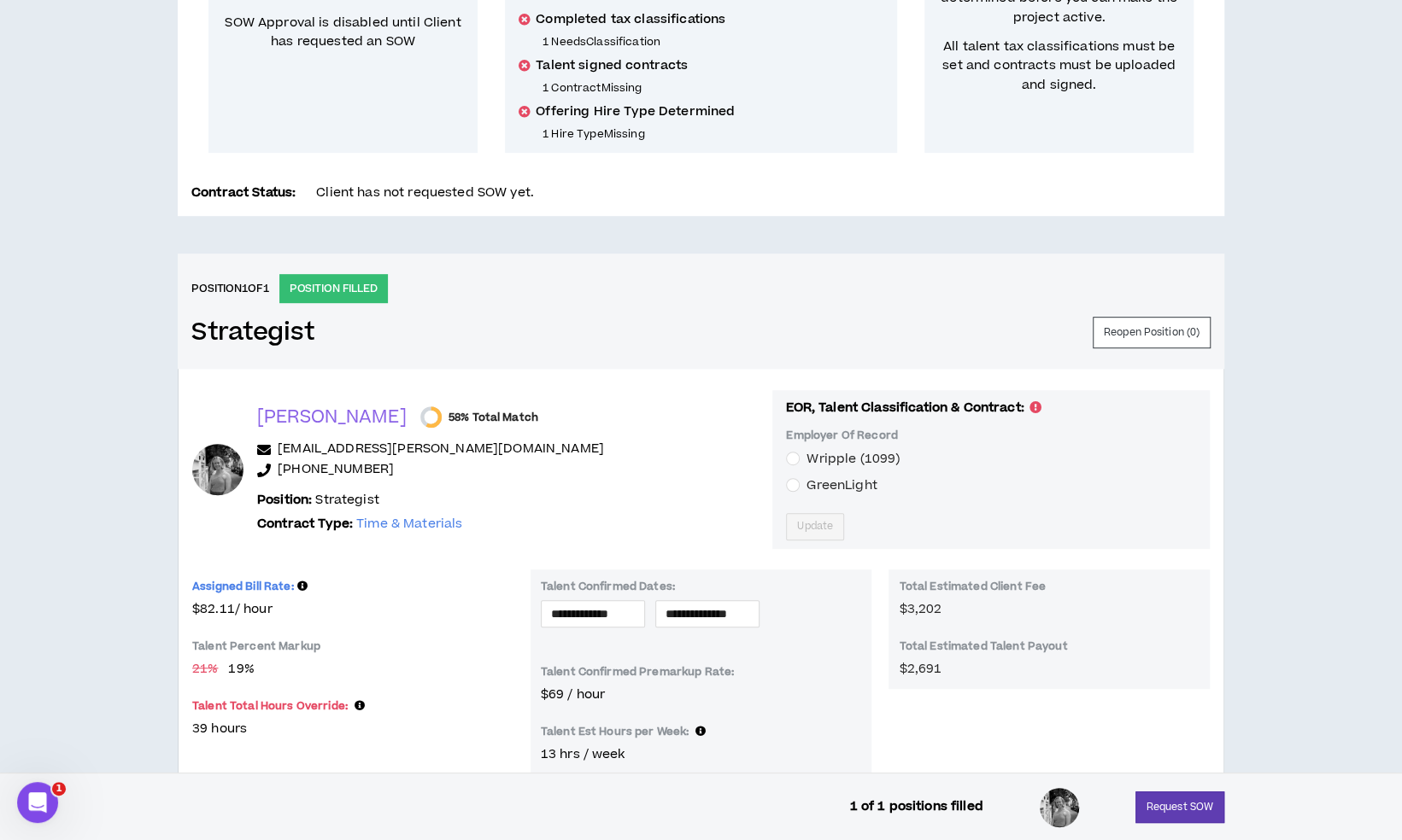
click at [623, 499] on div "Position: Strategist Contract Type: Time & Materials" at bounding box center [508, 512] width 502 height 44
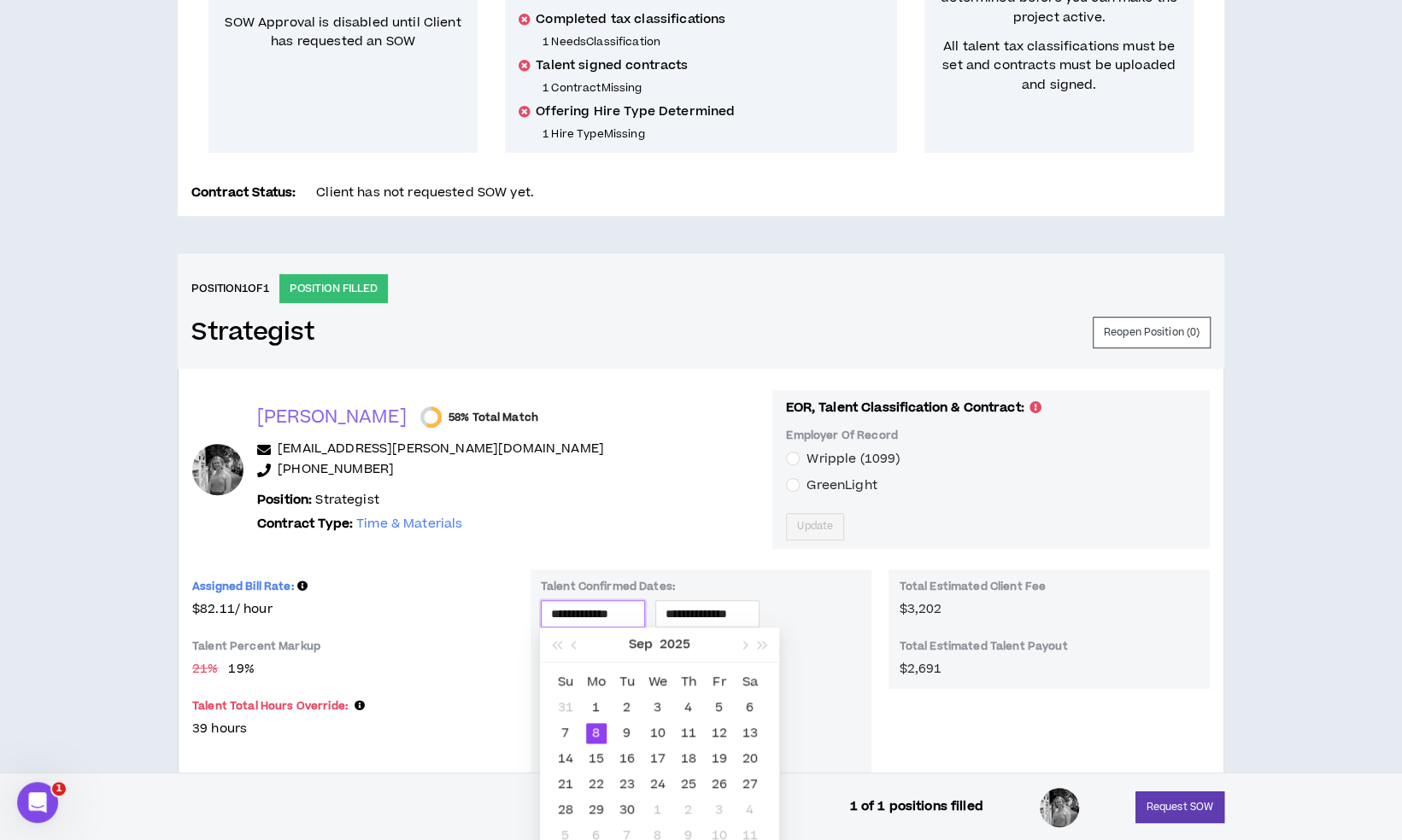
click at [602, 617] on input "**********" at bounding box center [593, 613] width 84 height 19
type input "**********"
click at [627, 731] on div "9" at bounding box center [627, 733] width 21 height 21
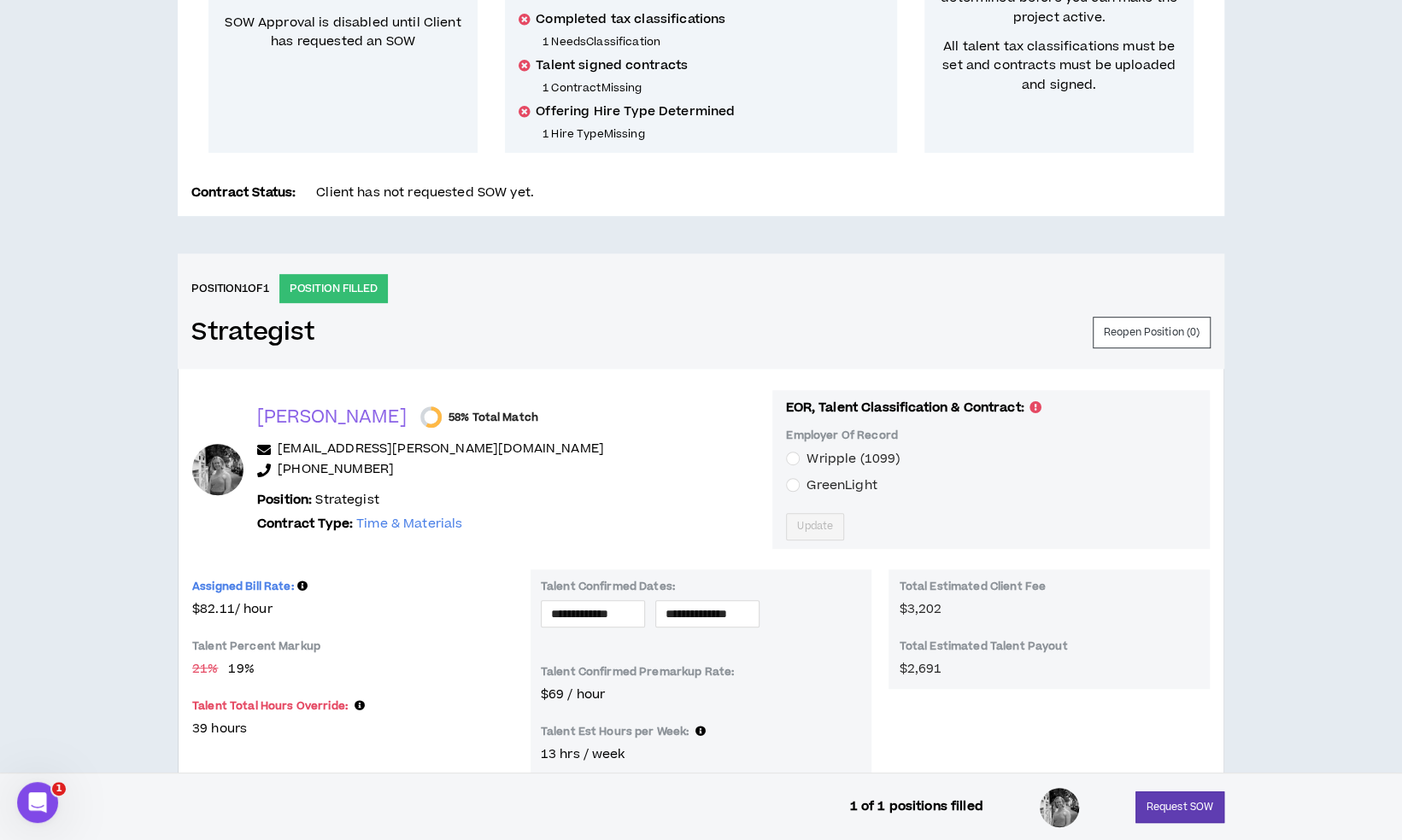
click at [546, 462] on p "[PHONE_NUMBER]" at bounding box center [508, 470] width 502 height 21
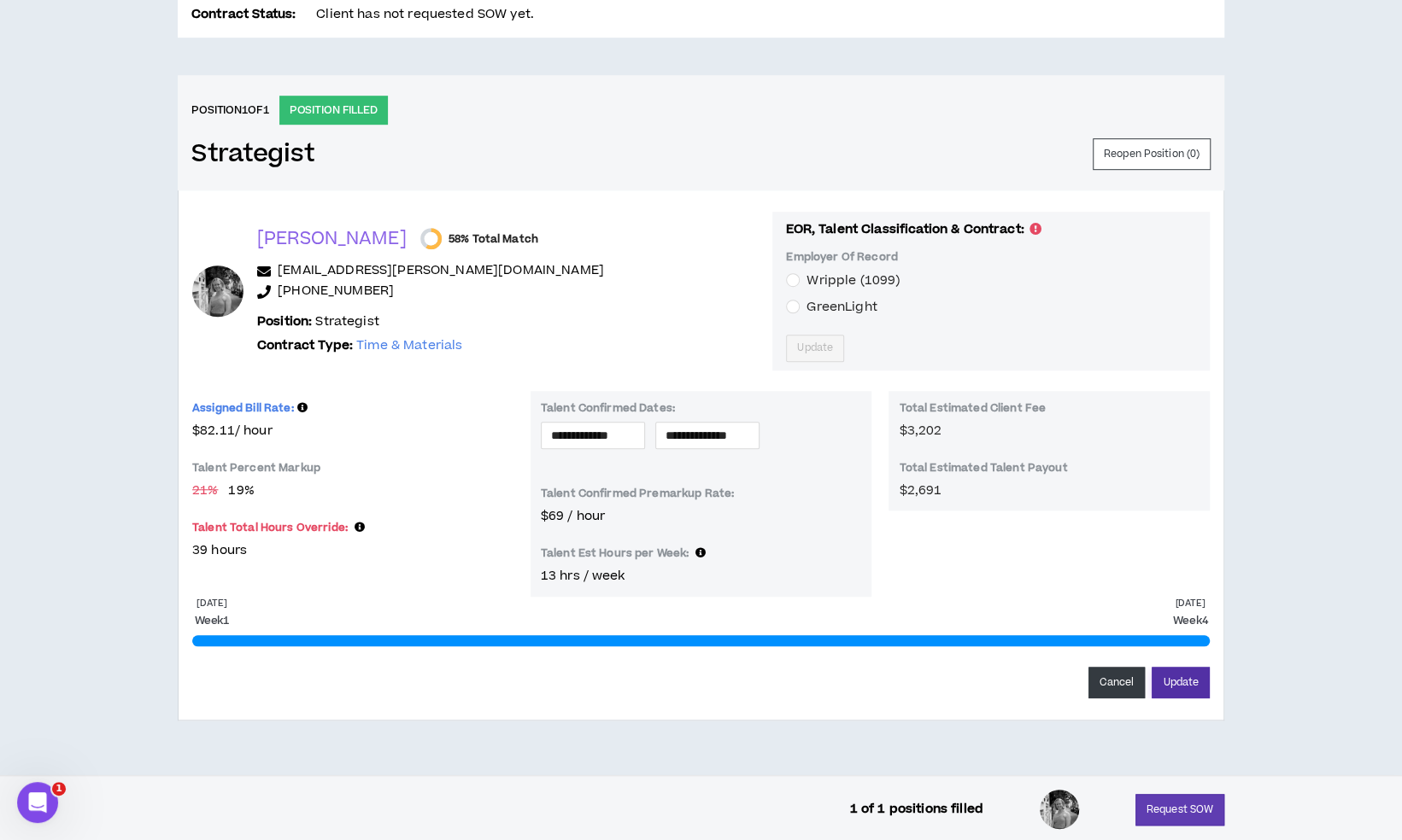
click at [1188, 681] on button "Update" at bounding box center [1180, 683] width 58 height 31
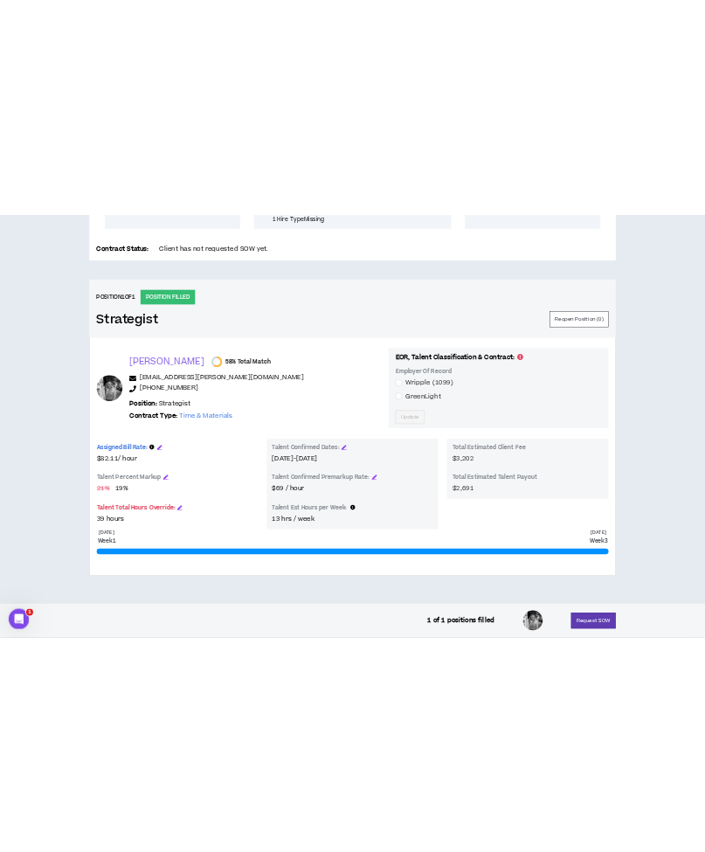
scroll to position [581, 0]
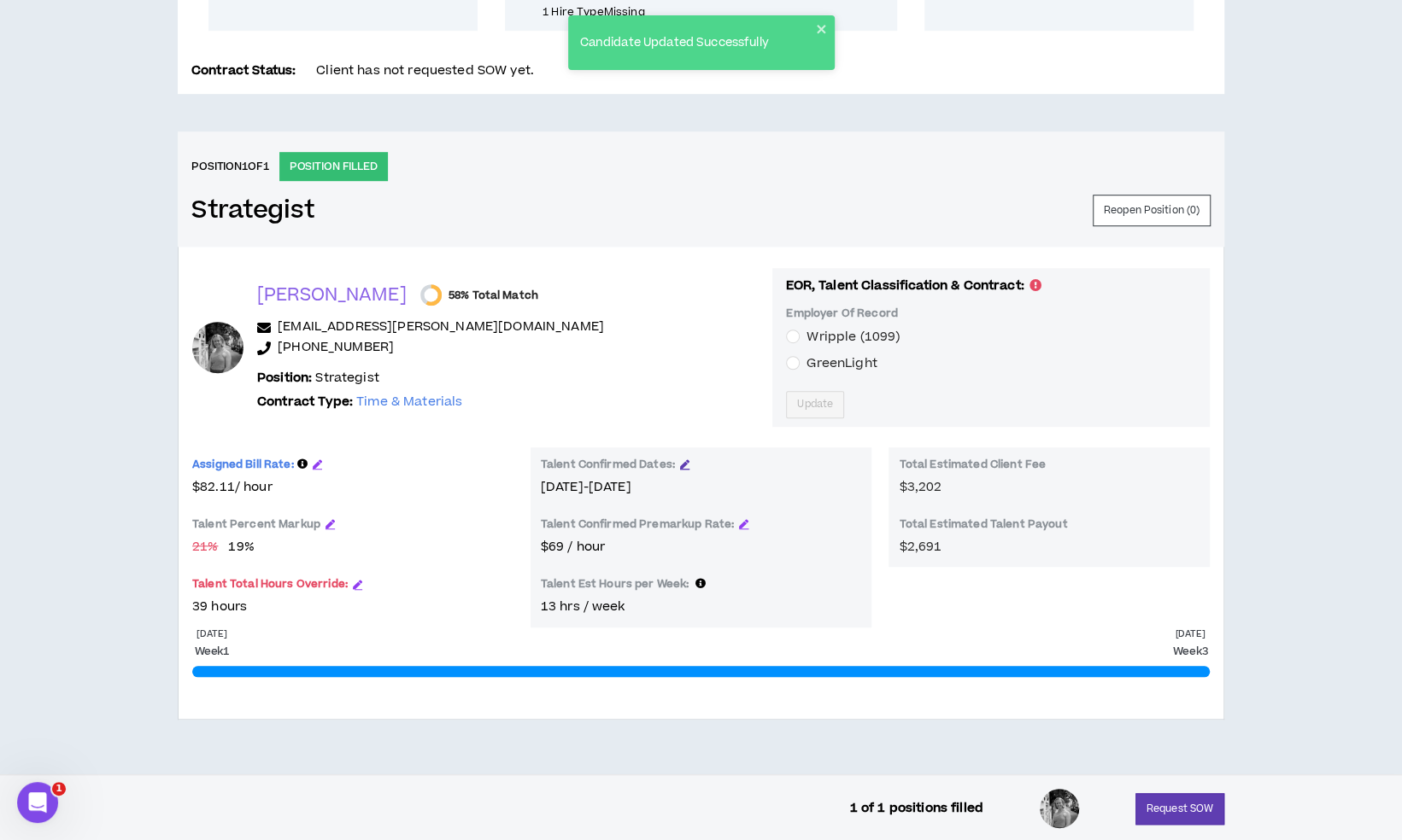
click at [684, 462] on icon "button" at bounding box center [685, 464] width 10 height 10
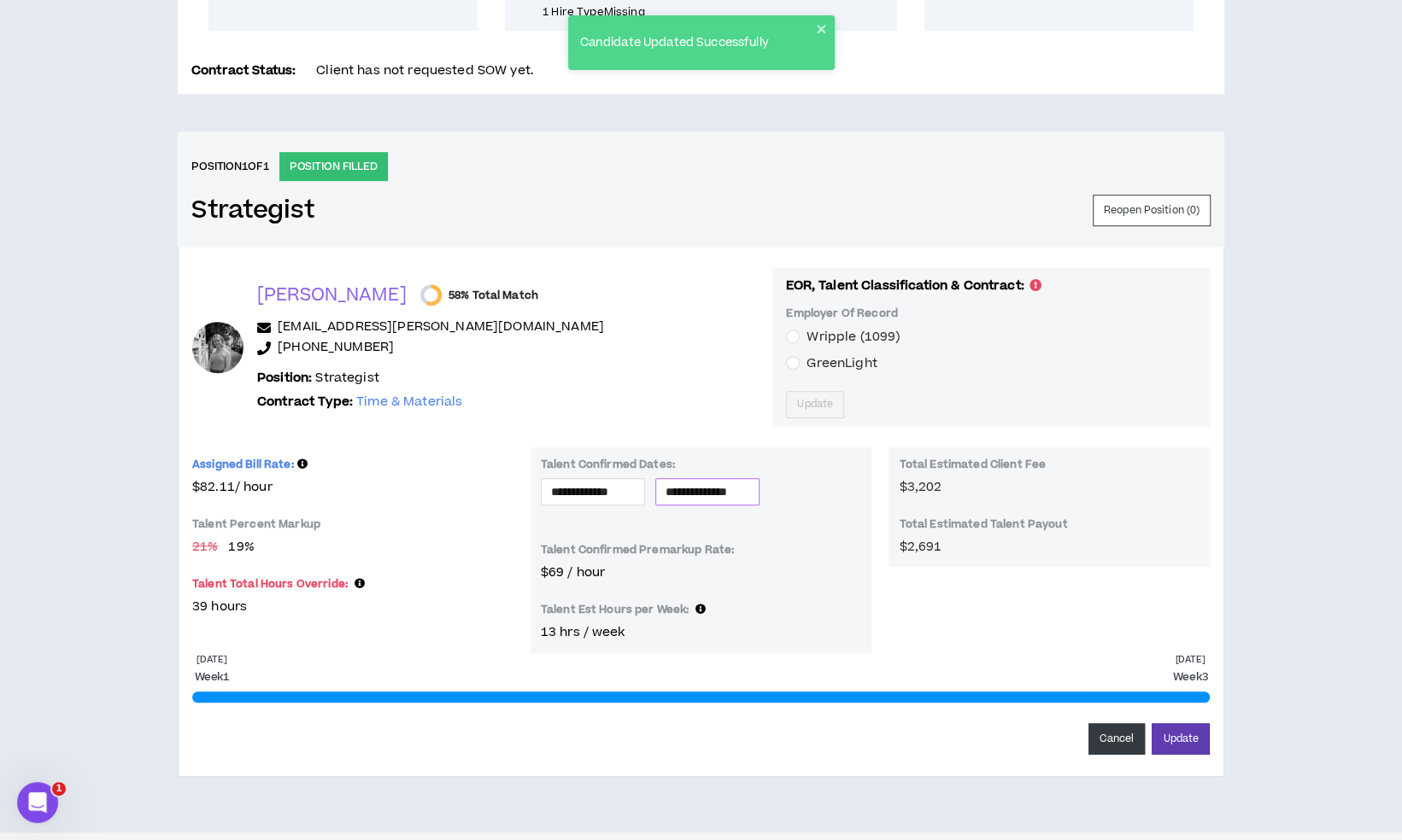
click at [699, 482] on input "**********" at bounding box center [707, 491] width 84 height 19
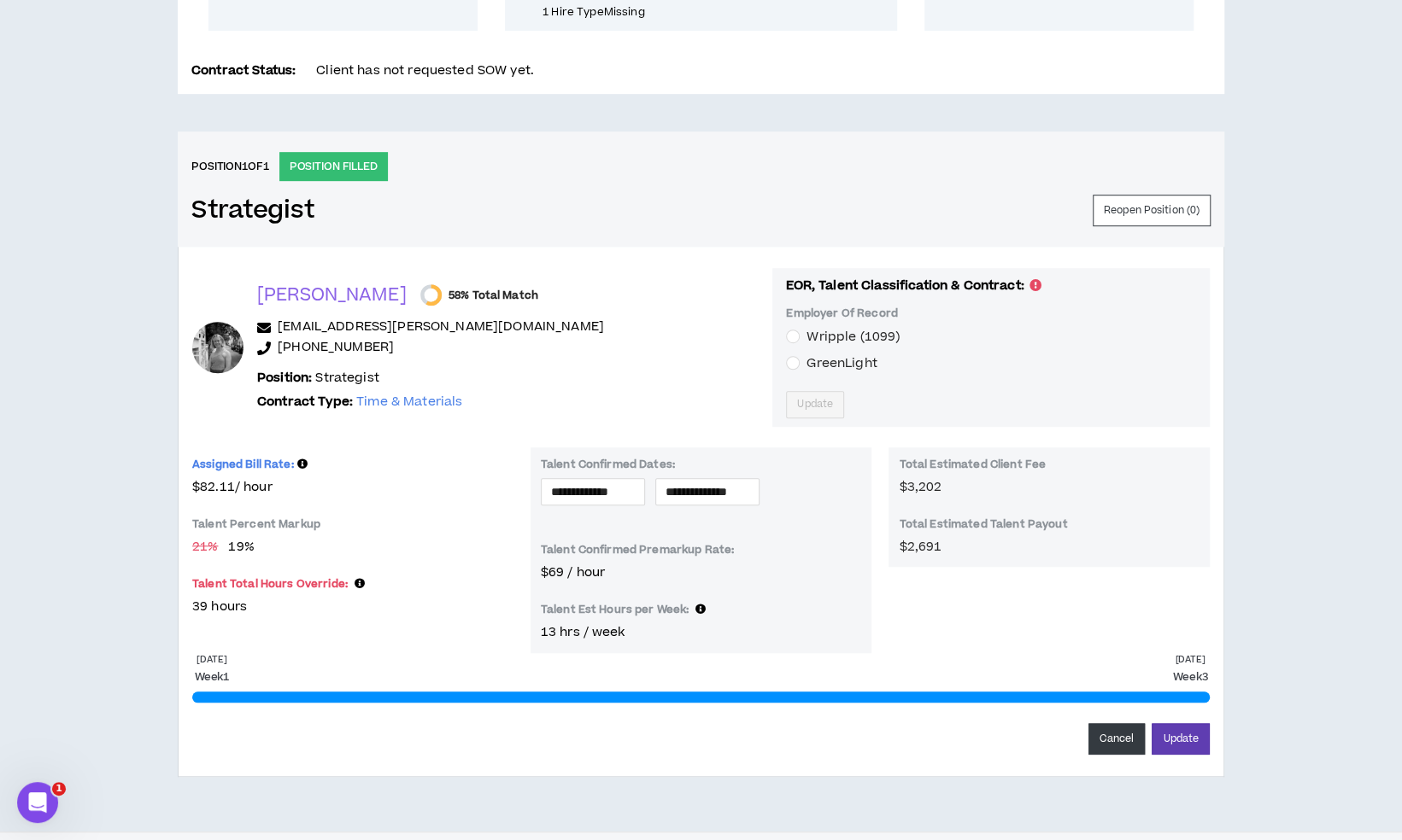
click at [612, 374] on div "Position: Strategist Contract Type: Time & Materials" at bounding box center [508, 390] width 502 height 44
click at [1187, 743] on button "Update" at bounding box center [1180, 739] width 58 height 31
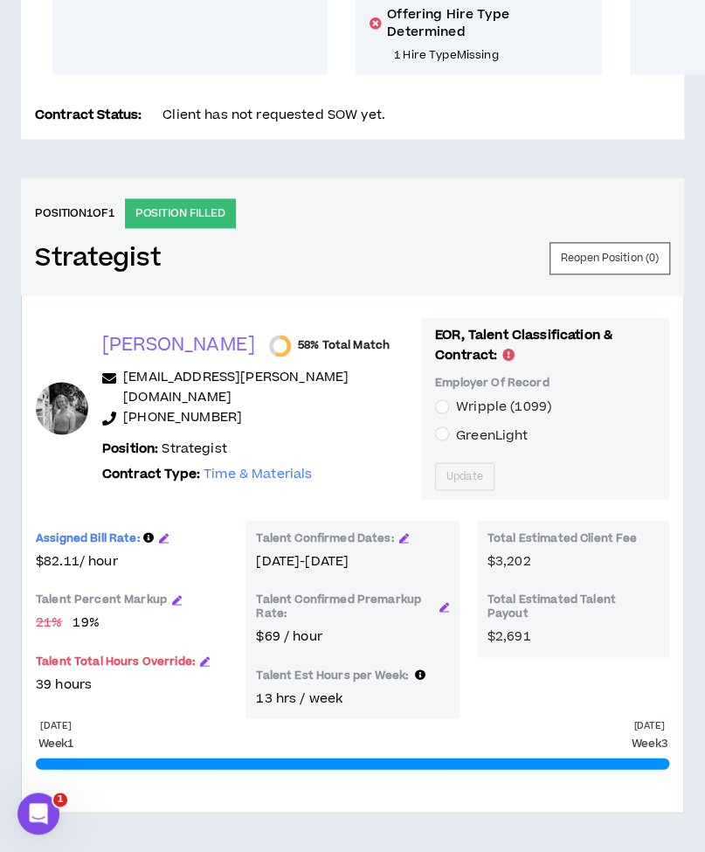
scroll to position [688, 0]
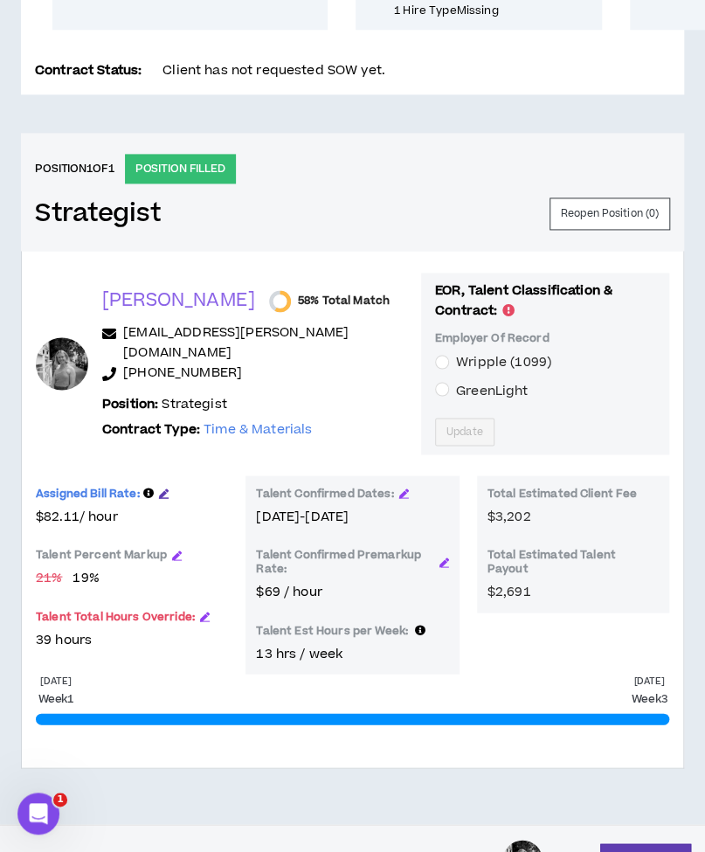
click at [159, 487] on icon "button" at bounding box center [164, 492] width 10 height 10
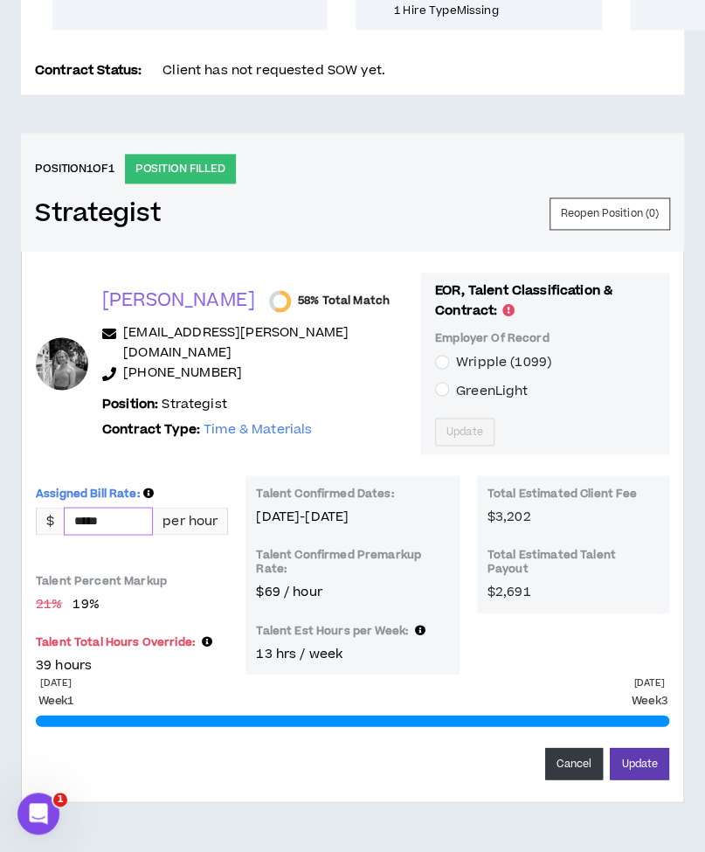
click at [87, 507] on input "*****" at bounding box center [108, 520] width 87 height 26
type input "*****"
click at [638, 747] on button "Update" at bounding box center [639, 763] width 59 height 32
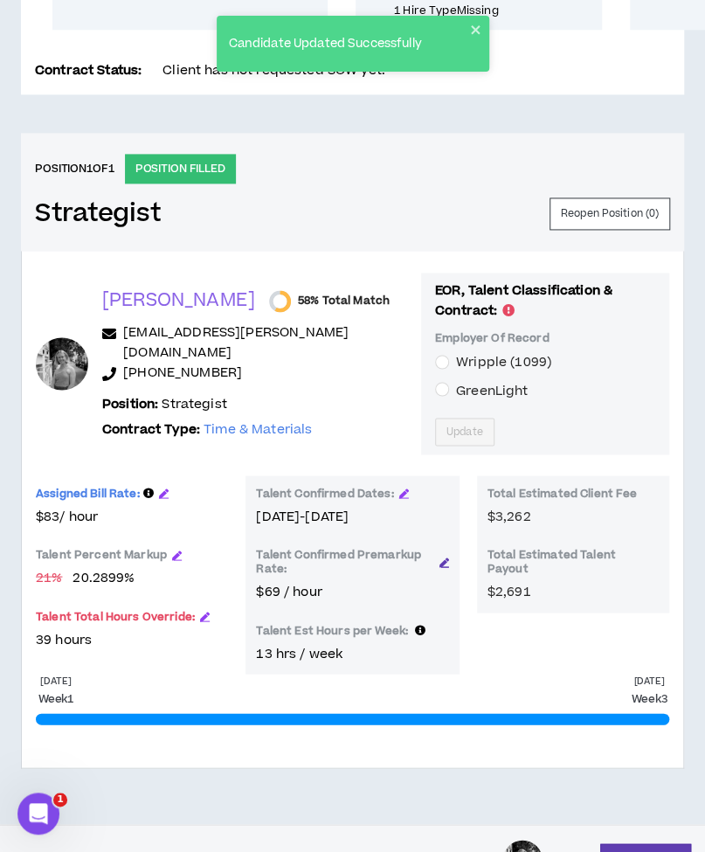
click at [443, 556] on icon "button" at bounding box center [444, 561] width 10 height 10
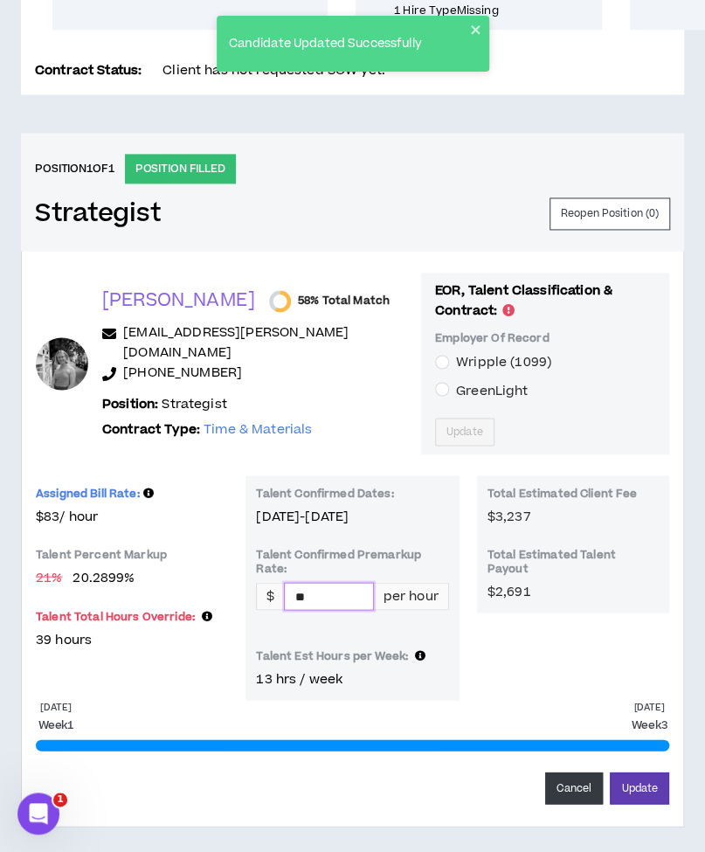
click at [346, 583] on input "**" at bounding box center [328, 596] width 87 height 26
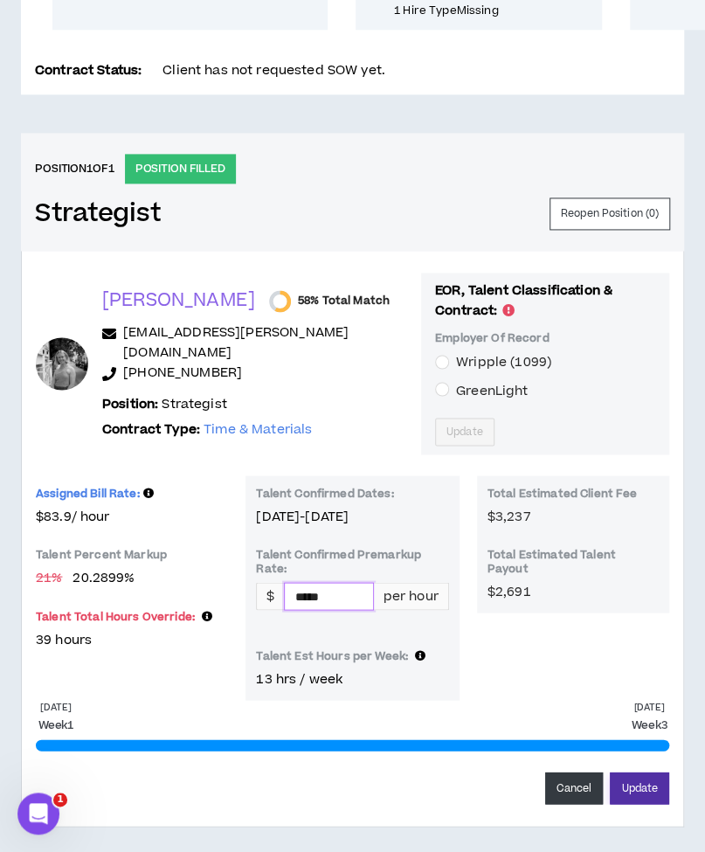
click at [641, 771] on button "Update" at bounding box center [639, 787] width 59 height 32
click at [644, 771] on button "Update" at bounding box center [639, 787] width 59 height 32
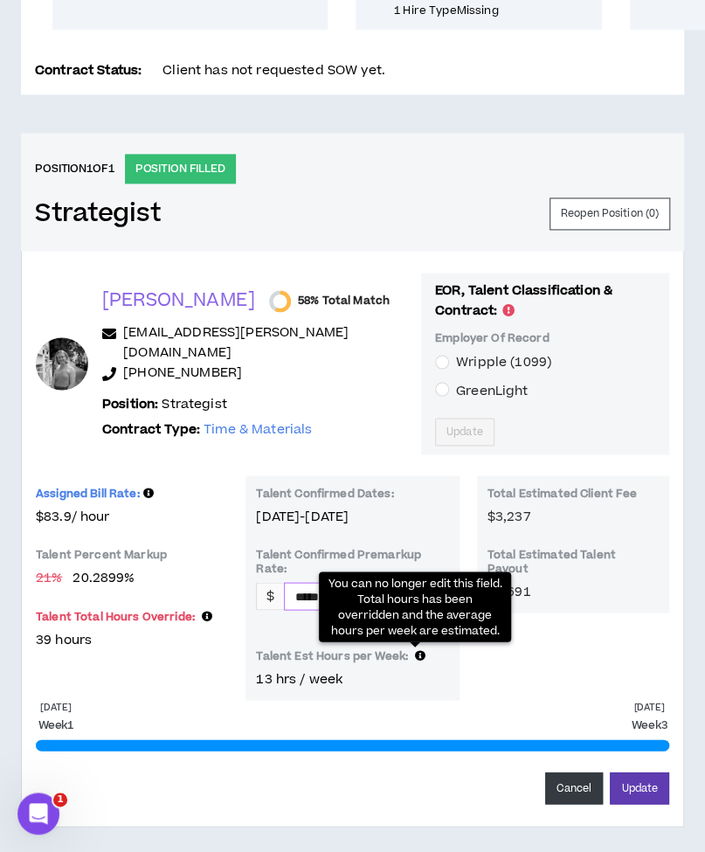
click at [311, 583] on input "*****" at bounding box center [328, 596] width 87 height 26
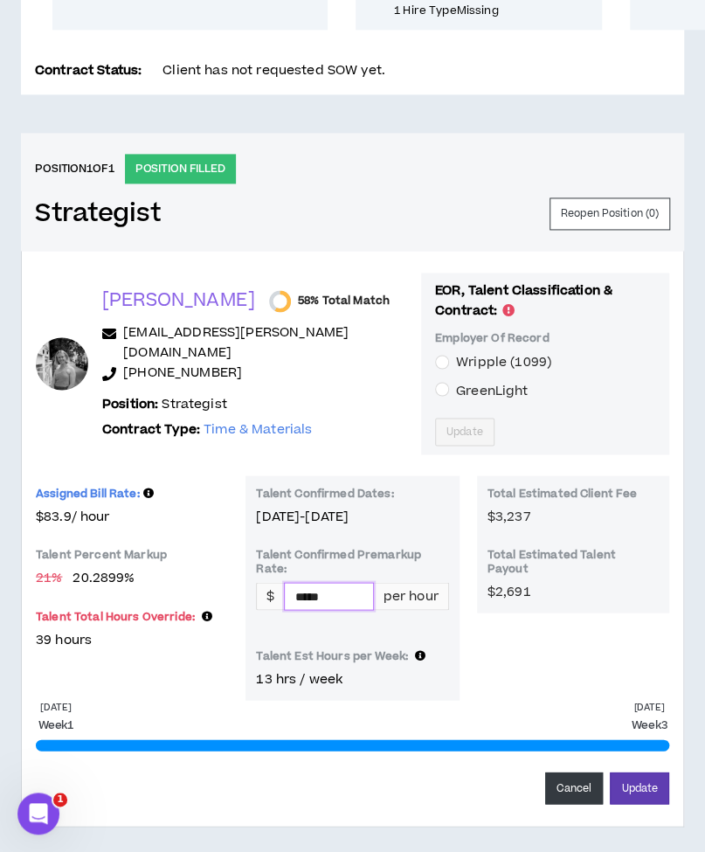
click at [341, 583] on input "*****" at bounding box center [328, 596] width 87 height 26
type input "*****"
click at [650, 771] on button "Update" at bounding box center [639, 787] width 59 height 32
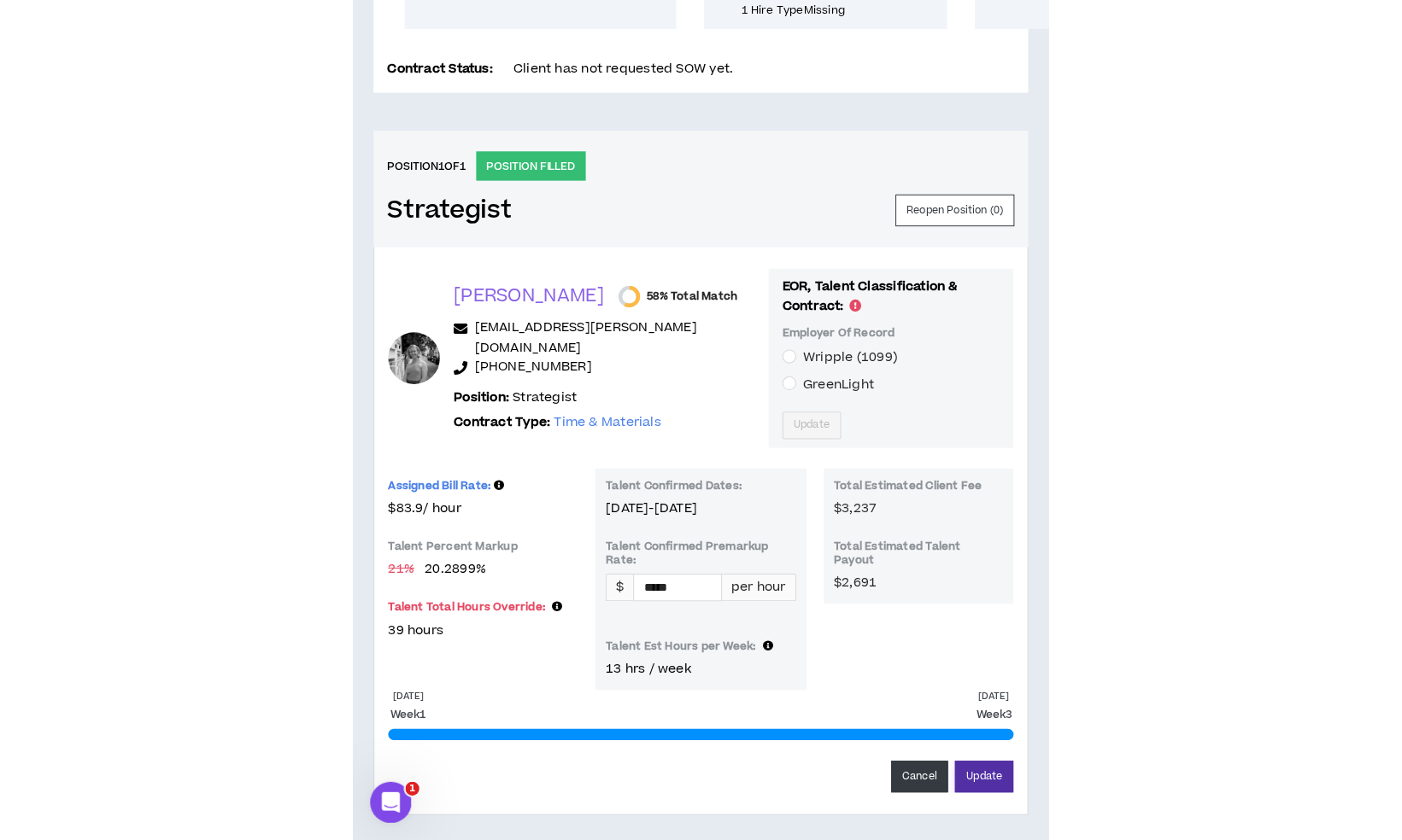
scroll to position [624, 0]
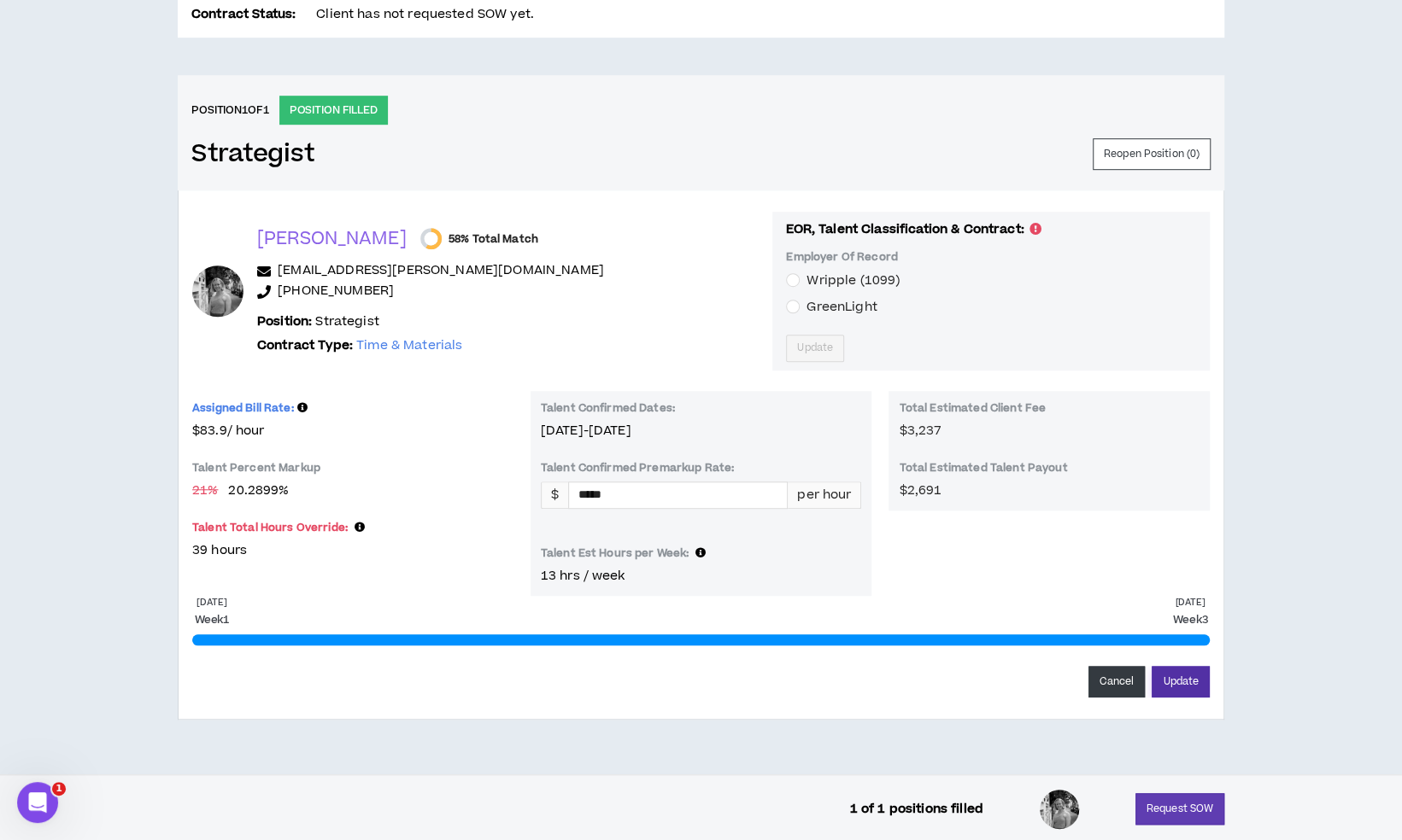
click at [1181, 684] on button "Update" at bounding box center [1180, 682] width 58 height 31
click at [739, 507] on div "$ ***** per hour" at bounding box center [701, 497] width 321 height 30
click at [1108, 681] on button "Cancel" at bounding box center [1117, 682] width 58 height 31
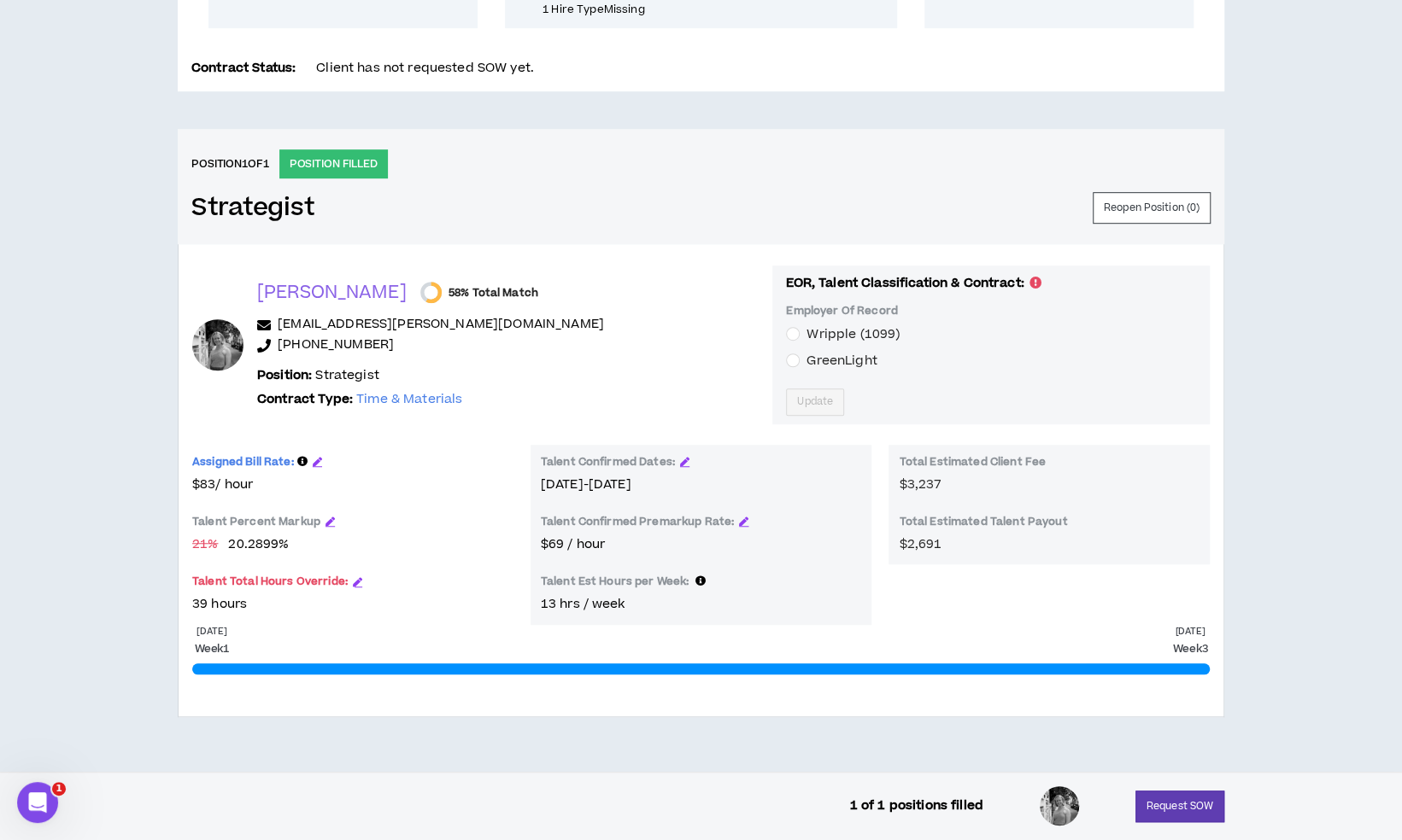
scroll to position [568, 0]
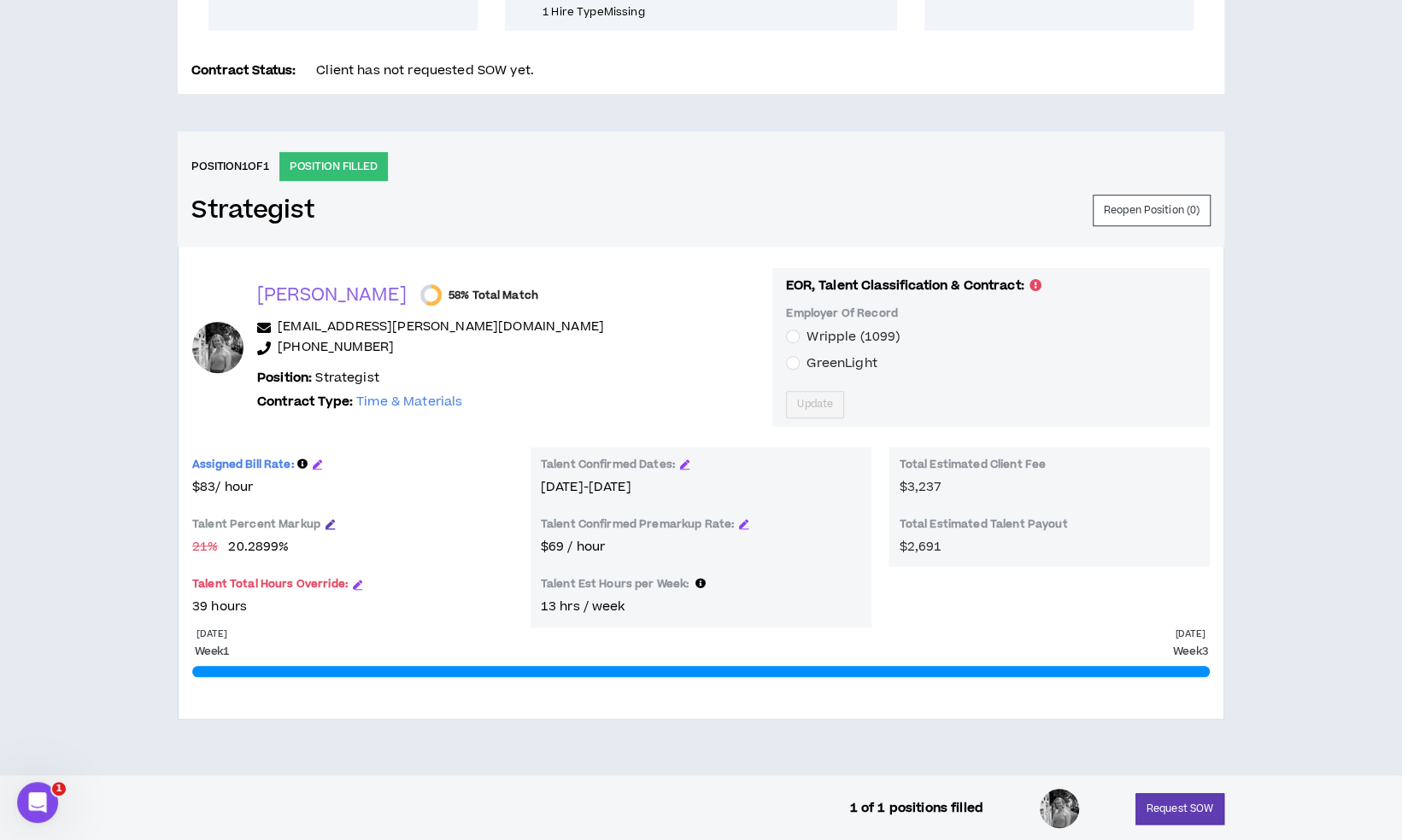
click at [329, 519] on icon "button" at bounding box center [331, 524] width 10 height 10
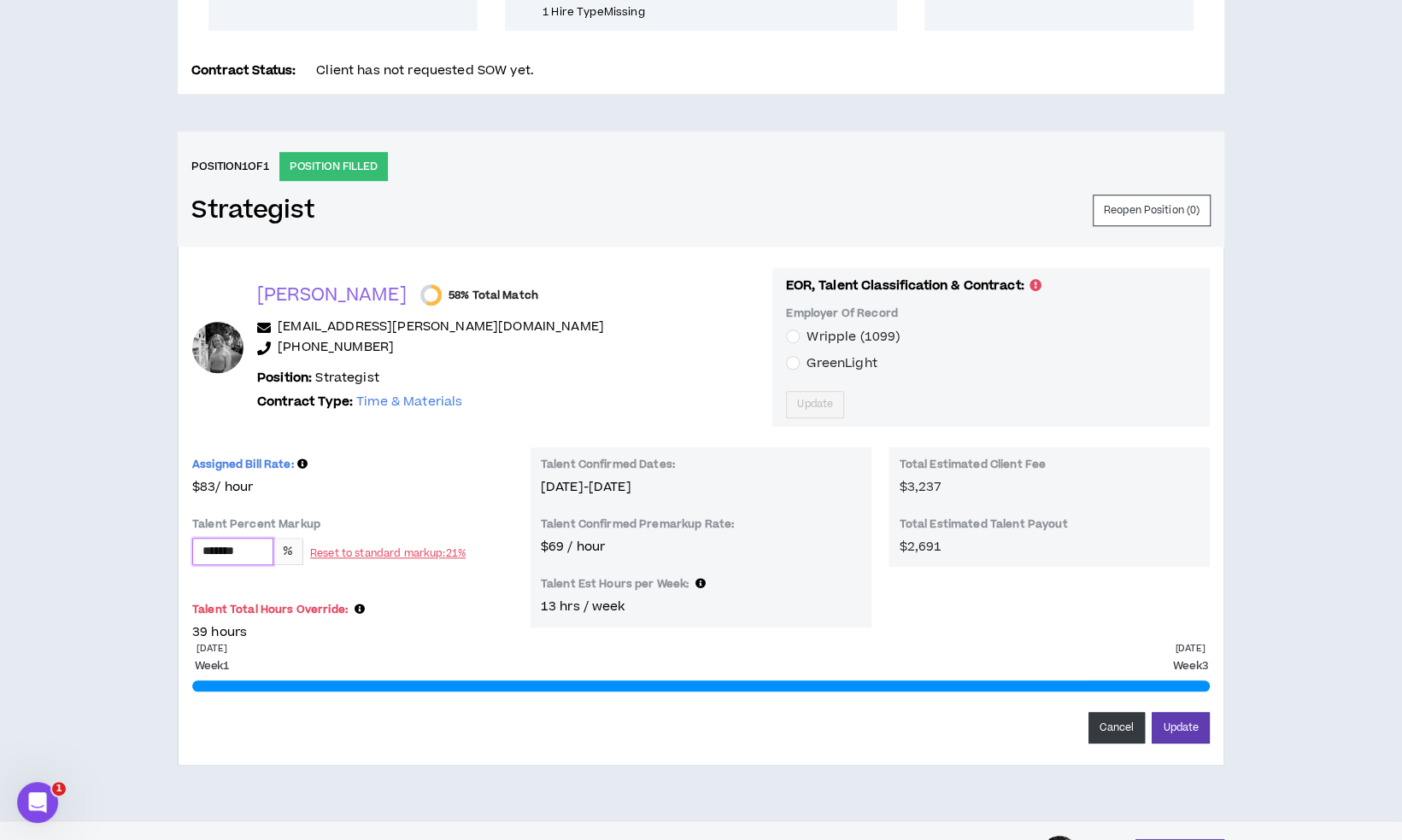
click at [237, 548] on input "*******" at bounding box center [232, 552] width 79 height 25
click at [263, 550] on input "*******" at bounding box center [232, 552] width 79 height 25
type input "*"
type input "**"
click at [335, 500] on div "Assigned Bill Rate: This is the bill rate that the client sees. Based on a 19 %…" at bounding box center [353, 546] width 321 height 196
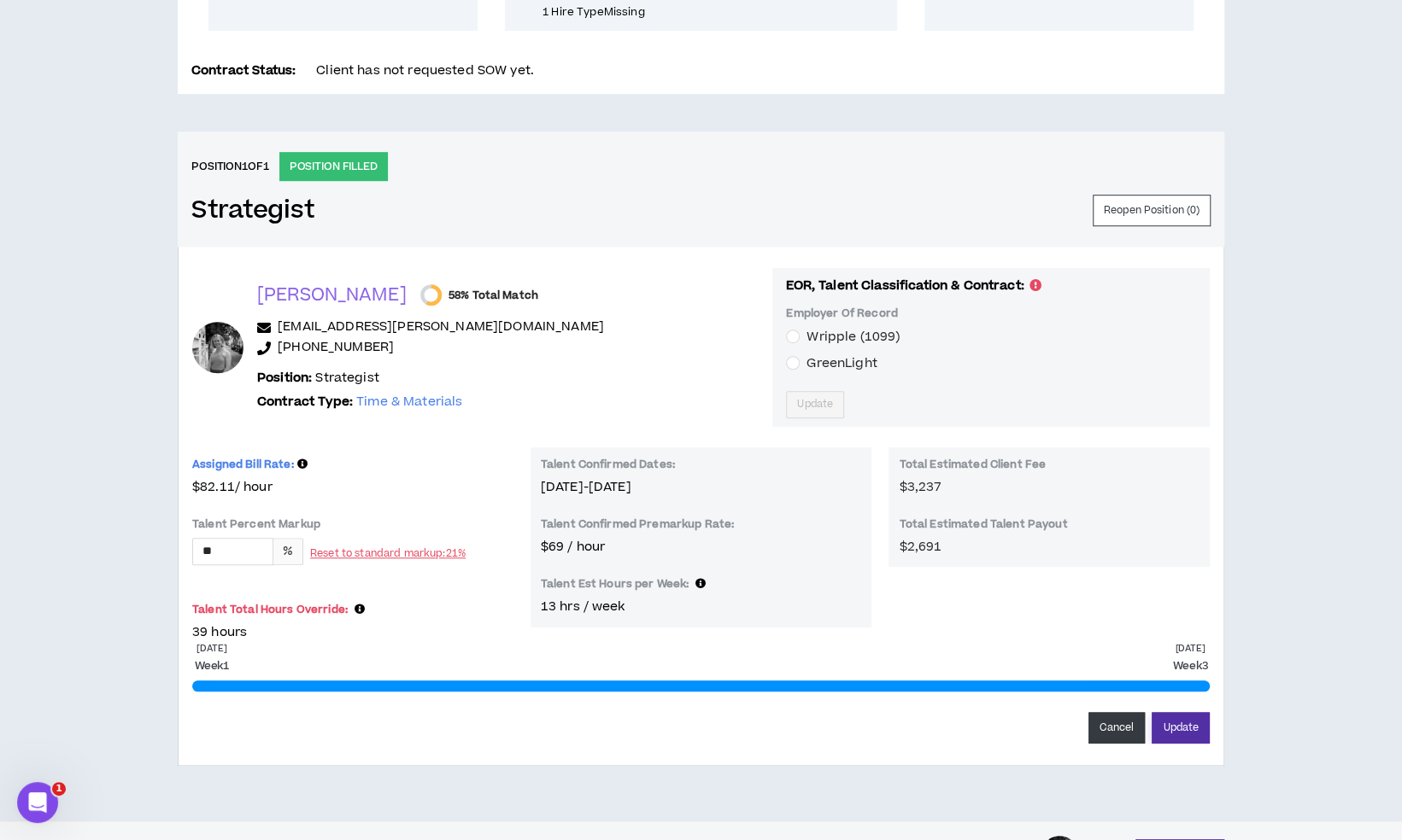
click at [1189, 723] on button "Update" at bounding box center [1180, 728] width 58 height 31
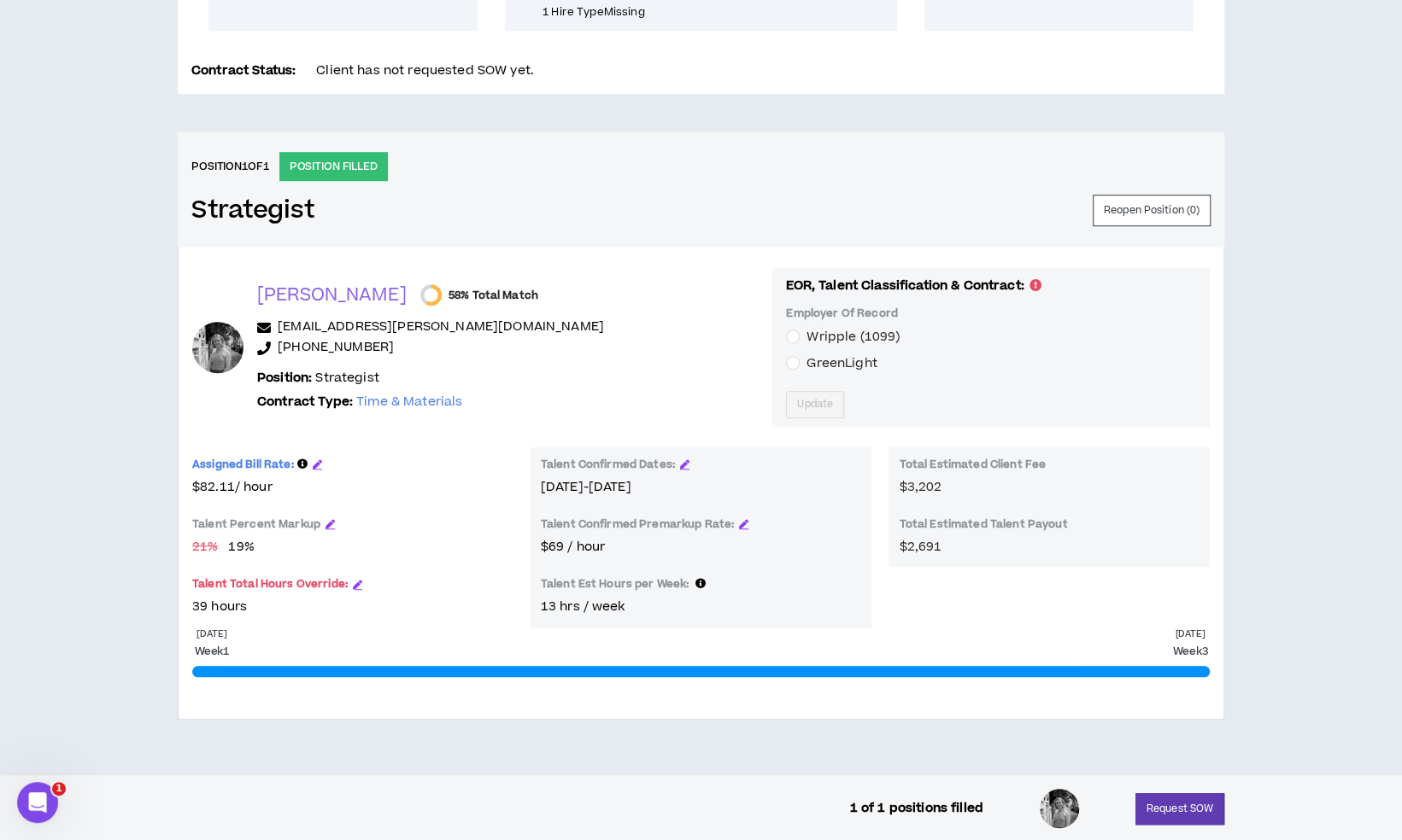
click at [840, 118] on div "CLIENT LEAD TOOLS Client not setup for generated SoW Notification Settings Tale…" at bounding box center [701, 171] width 1402 height 1206
click at [806, 357] on span "GreenLight" at bounding box center [841, 363] width 70 height 18
click at [797, 398] on span "Update" at bounding box center [815, 404] width 36 height 17
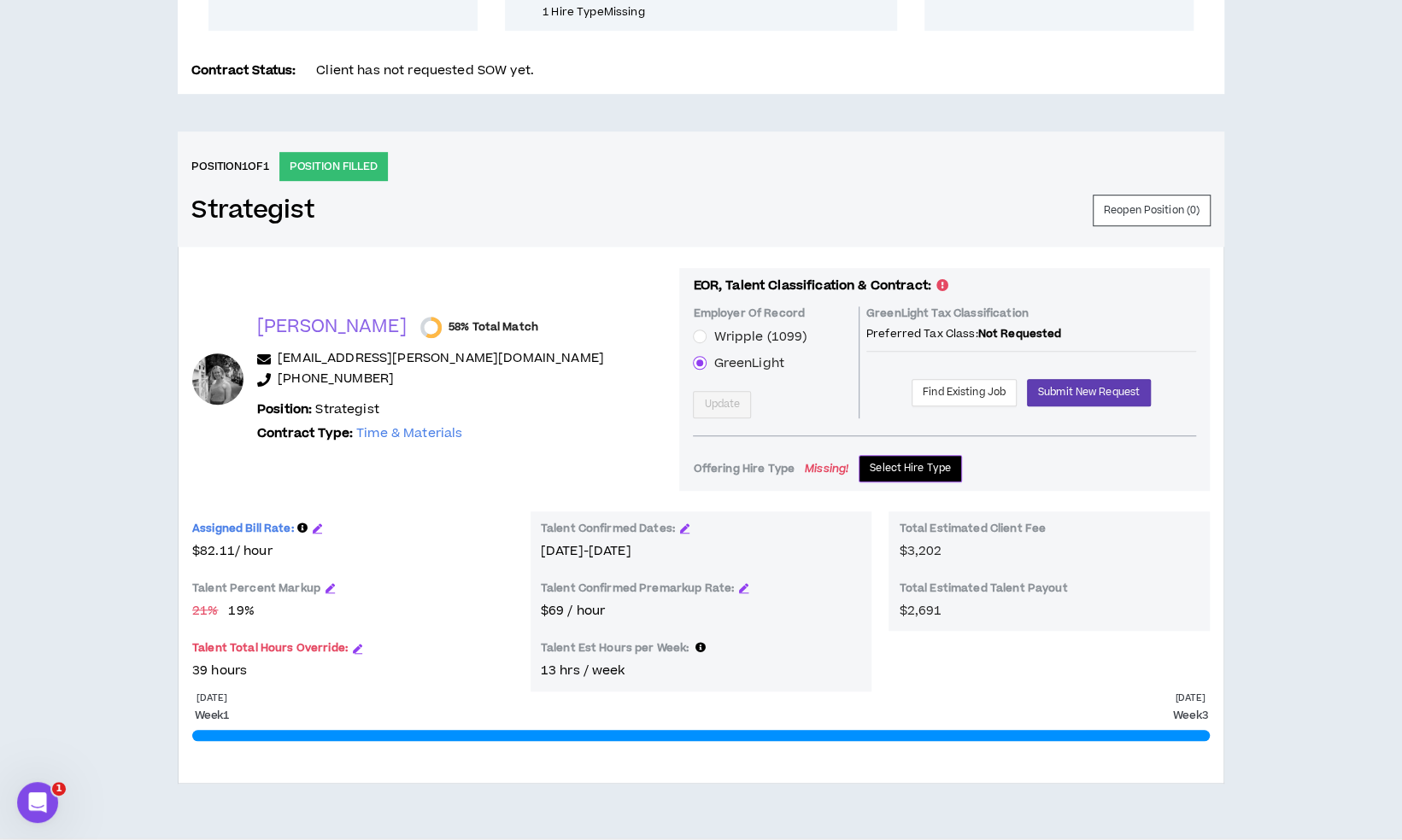
click at [870, 466] on span "Select Hire Type" at bounding box center [910, 468] width 81 height 17
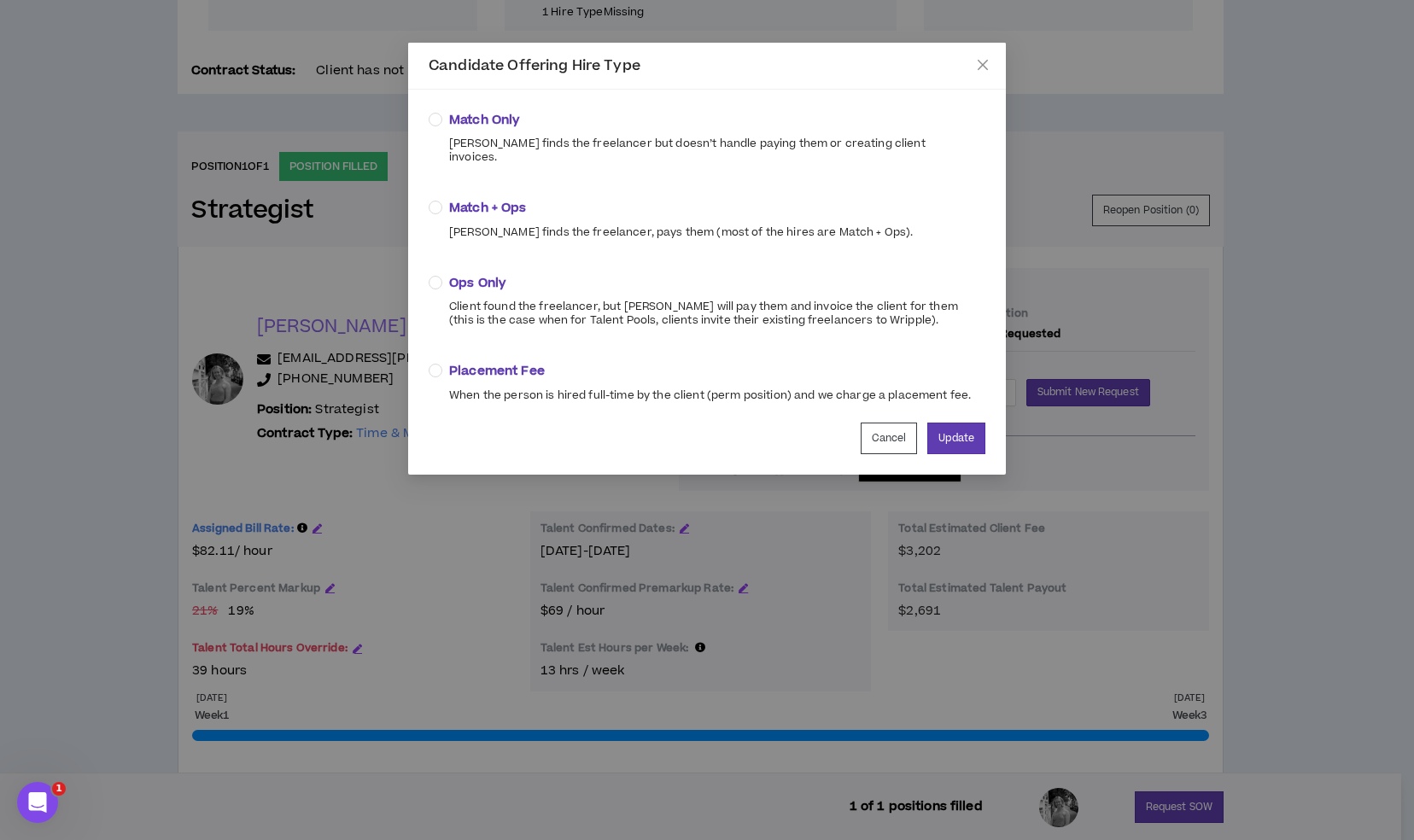
click at [539, 274] on span "Ops Only" at bounding box center [710, 283] width 523 height 19
click at [983, 426] on button "Update" at bounding box center [955, 438] width 58 height 31
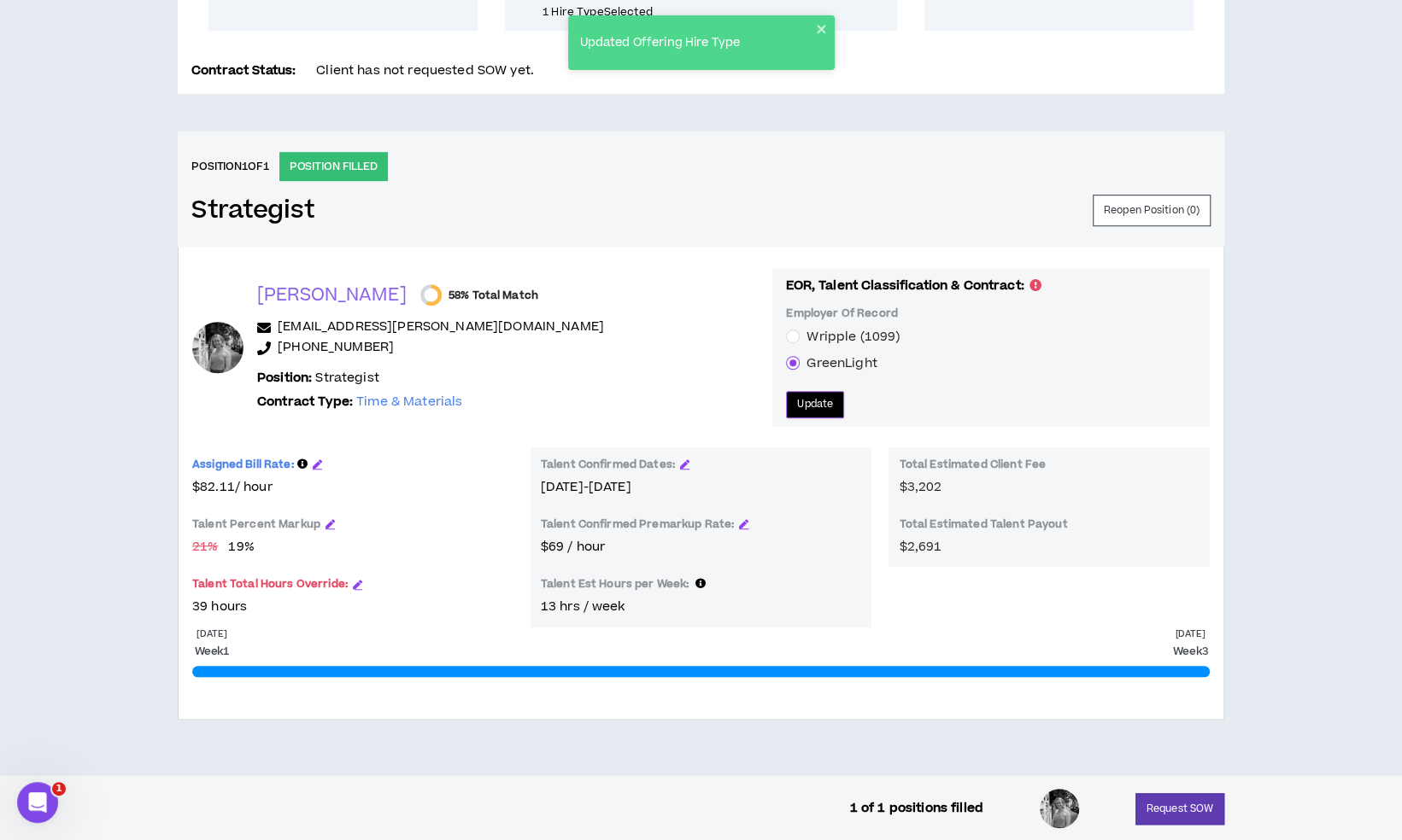
click at [797, 396] on span "Update" at bounding box center [815, 404] width 36 height 17
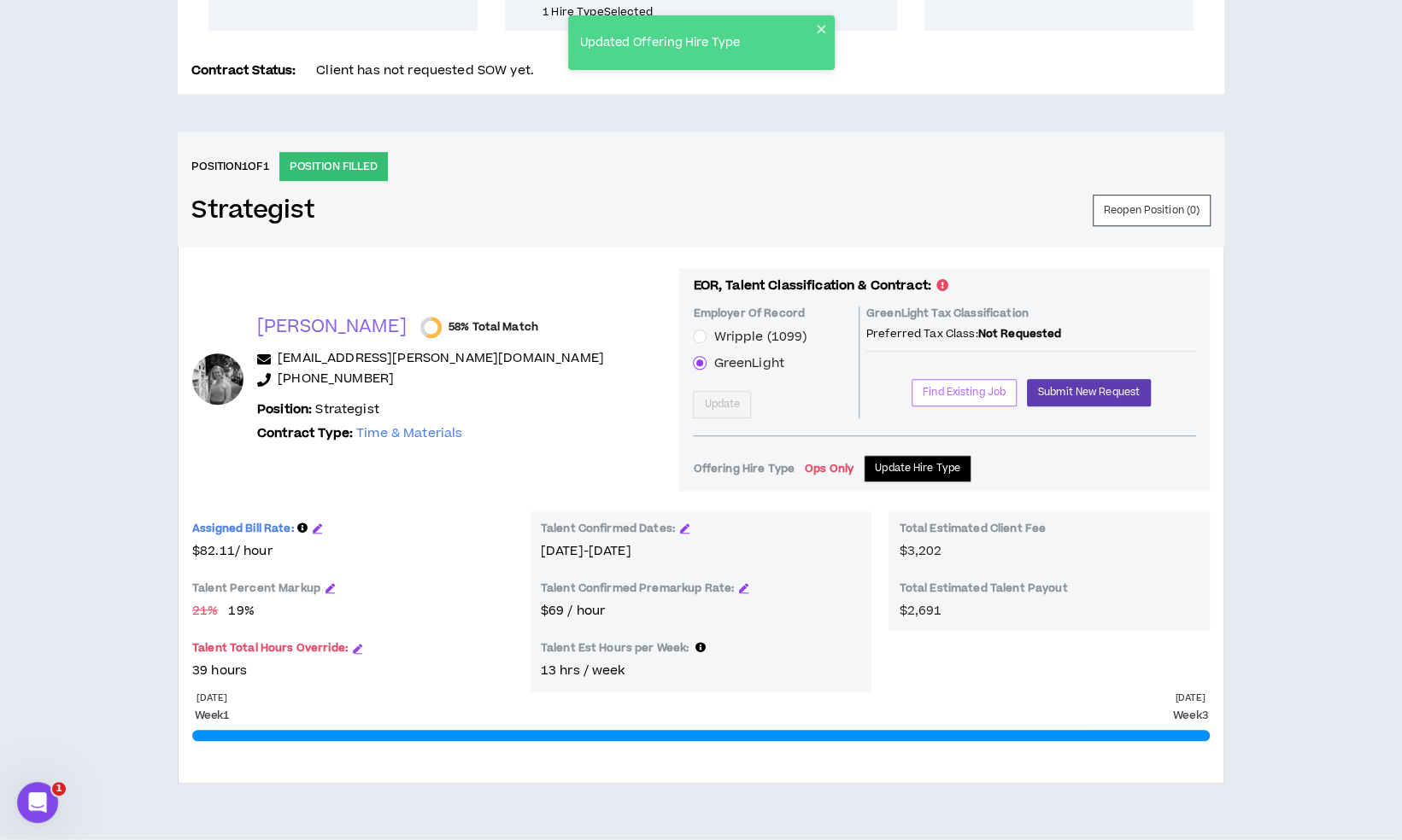
click at [940, 388] on span "Find Existing Job" at bounding box center [964, 392] width 83 height 17
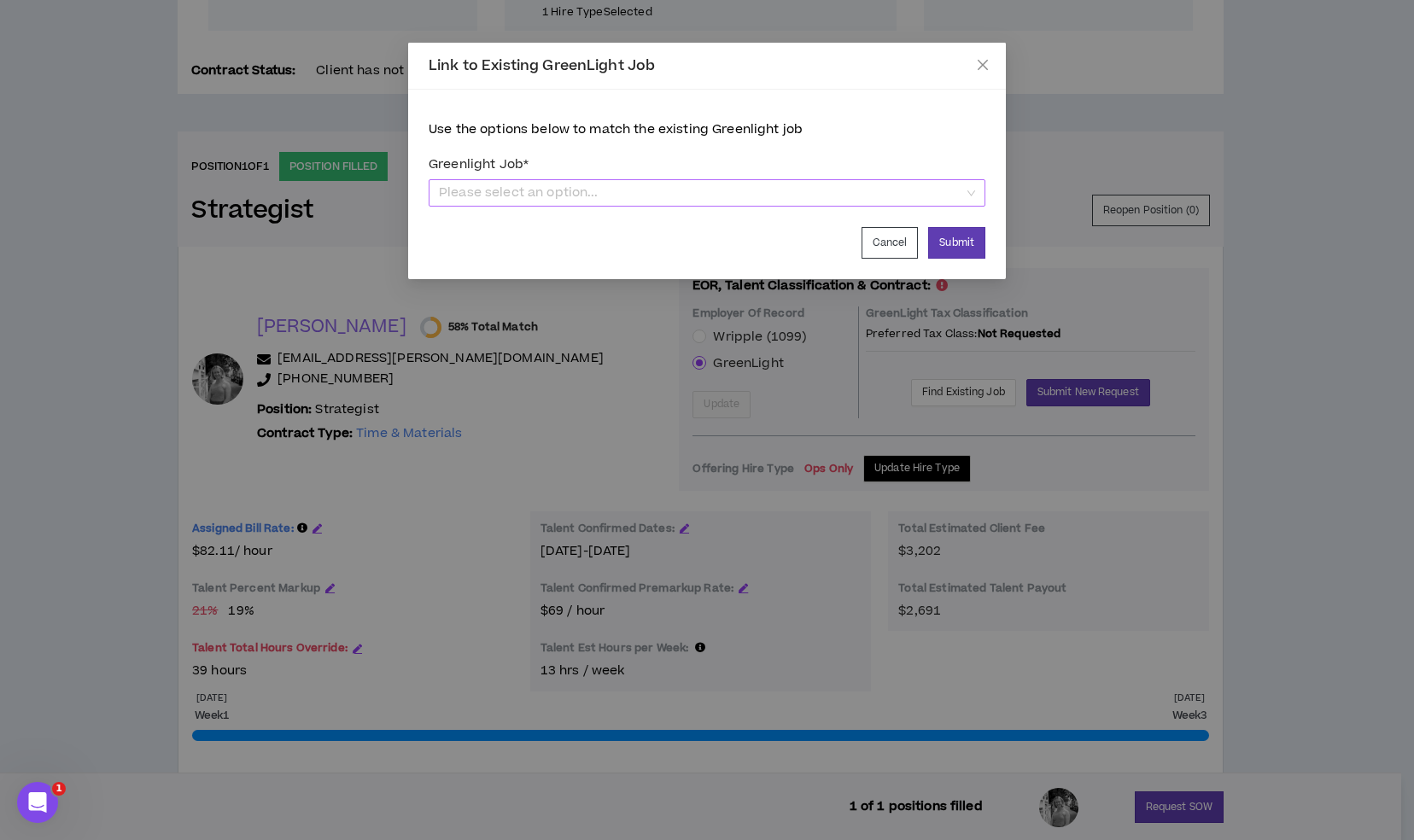
click at [740, 190] on span "Please select an option..." at bounding box center [707, 193] width 536 height 25
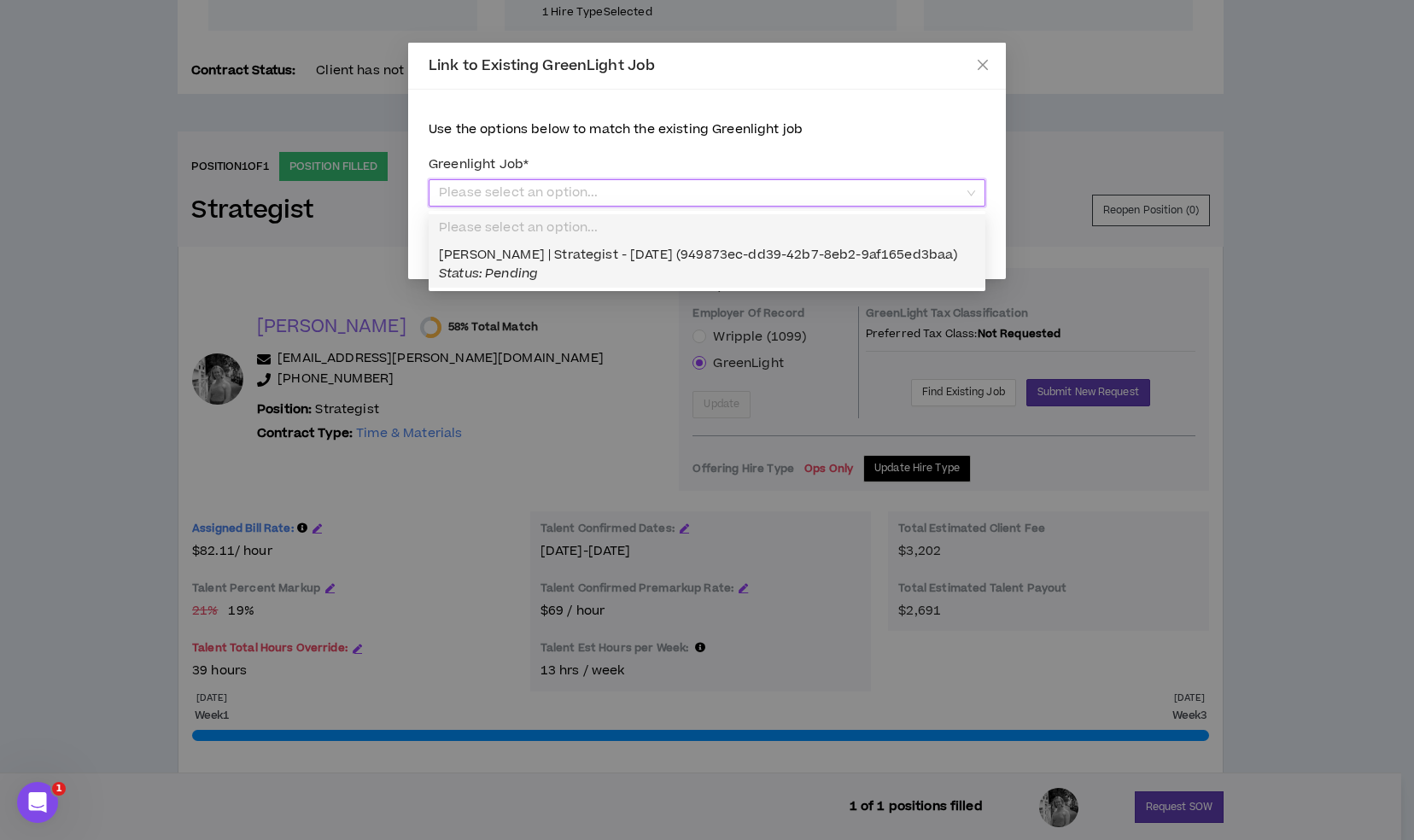
click at [710, 264] on div "[PERSON_NAME] | Strategist - [DATE] (949873ec-dd39-42b7-8eb2-9af165ed3baa) Stat…" at bounding box center [707, 265] width 536 height 37
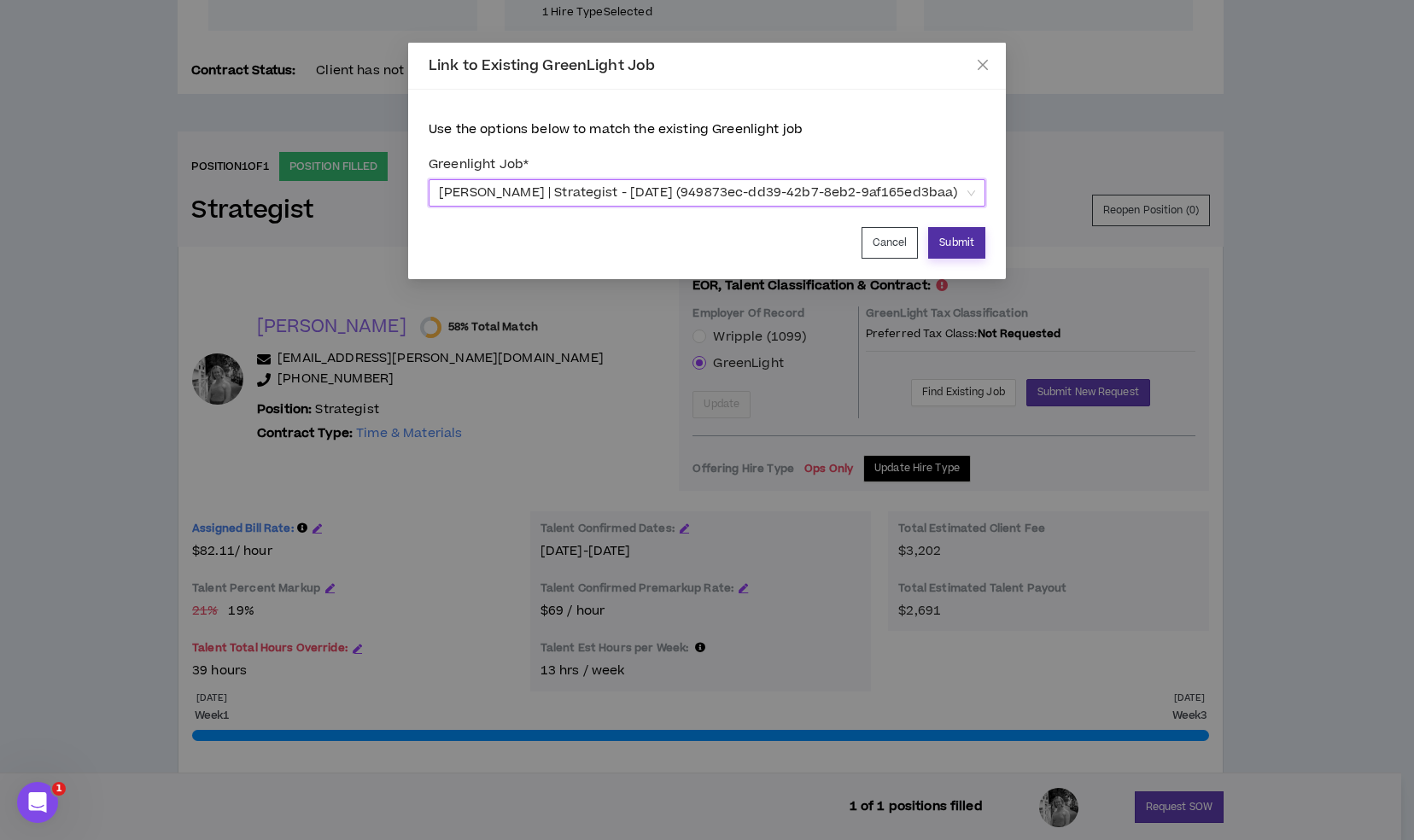
click at [955, 240] on button "Submit" at bounding box center [956, 243] width 58 height 31
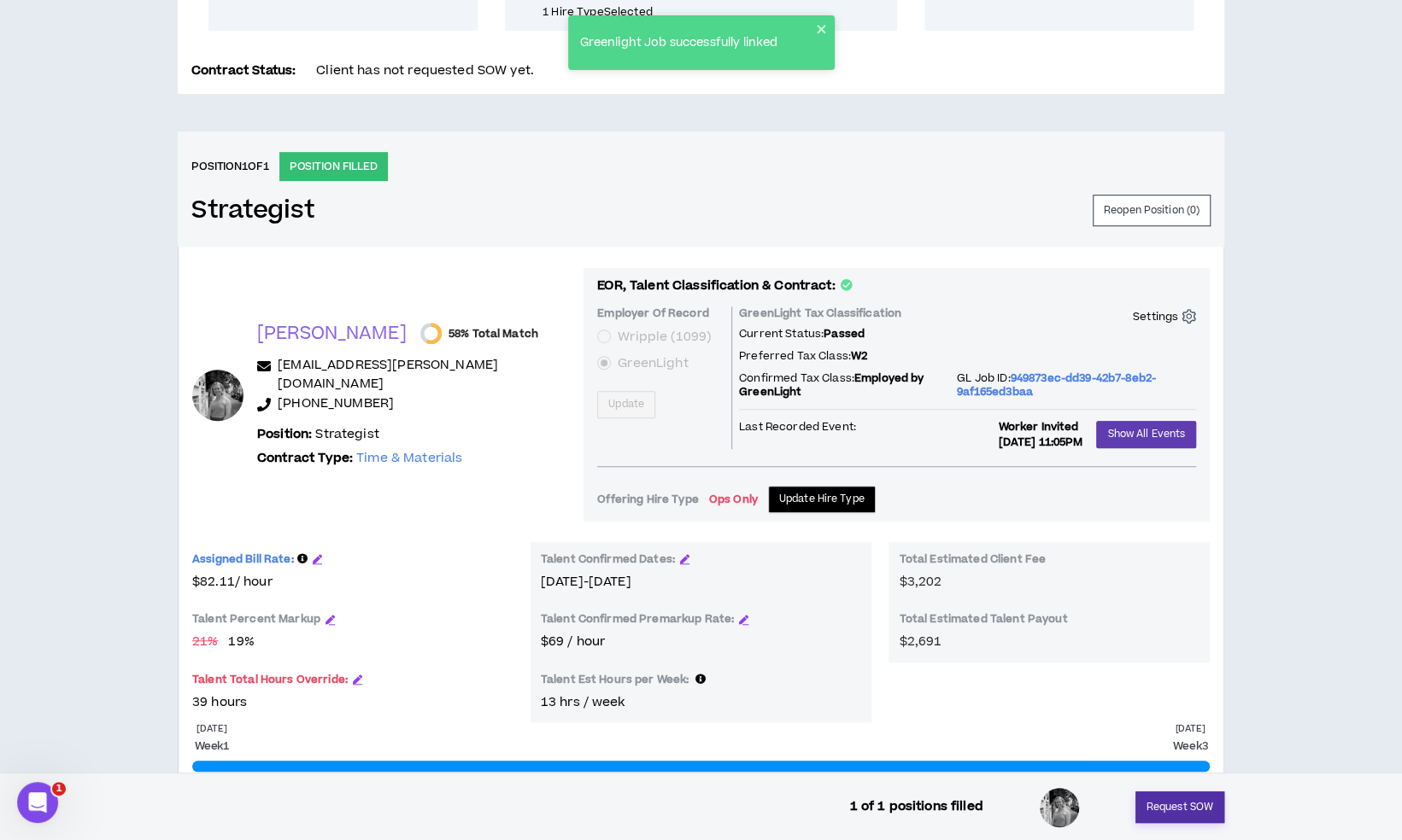
click at [1171, 806] on button "Request SOW" at bounding box center [1180, 808] width 89 height 31
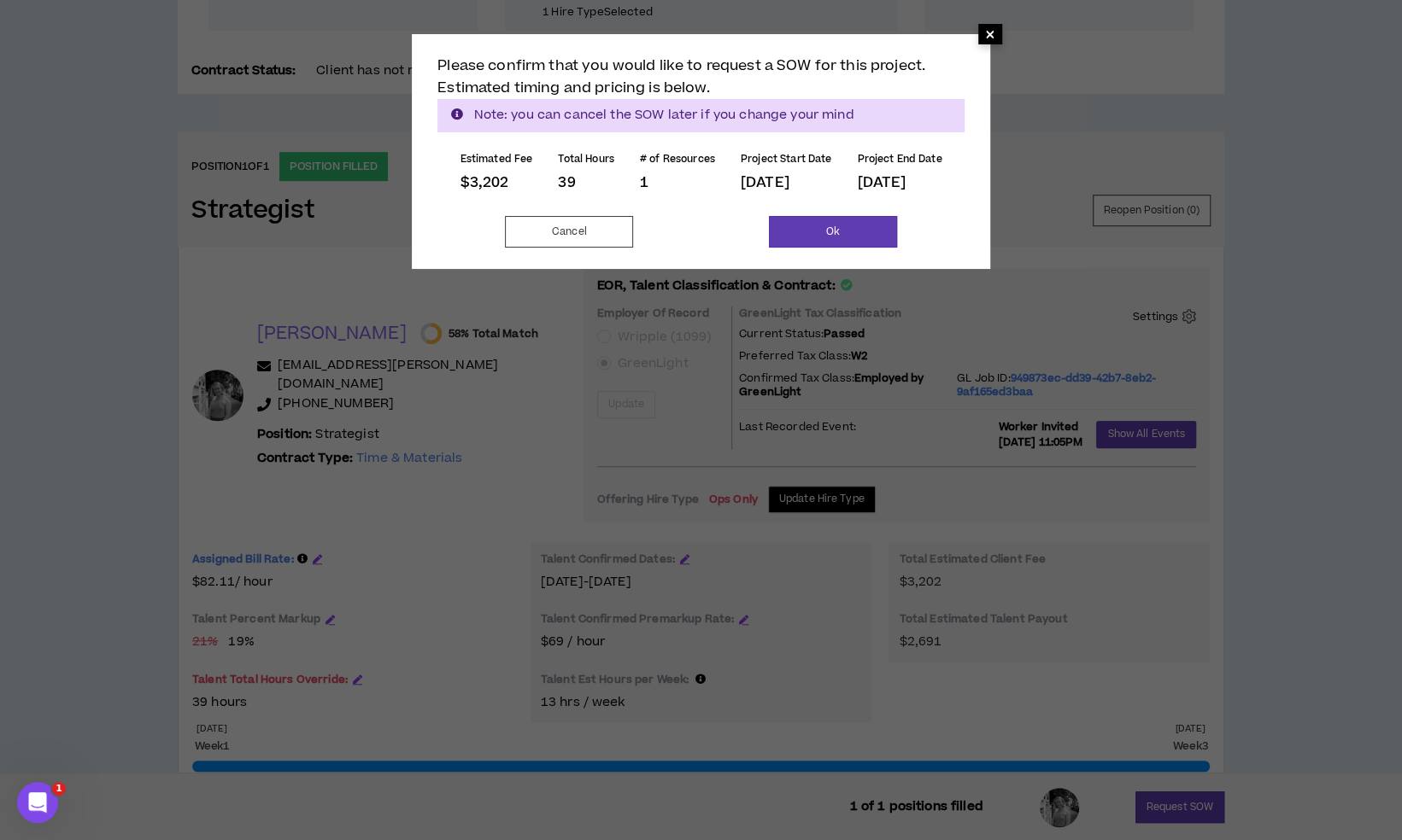
click at [992, 29] on span "×" at bounding box center [990, 33] width 10 height 21
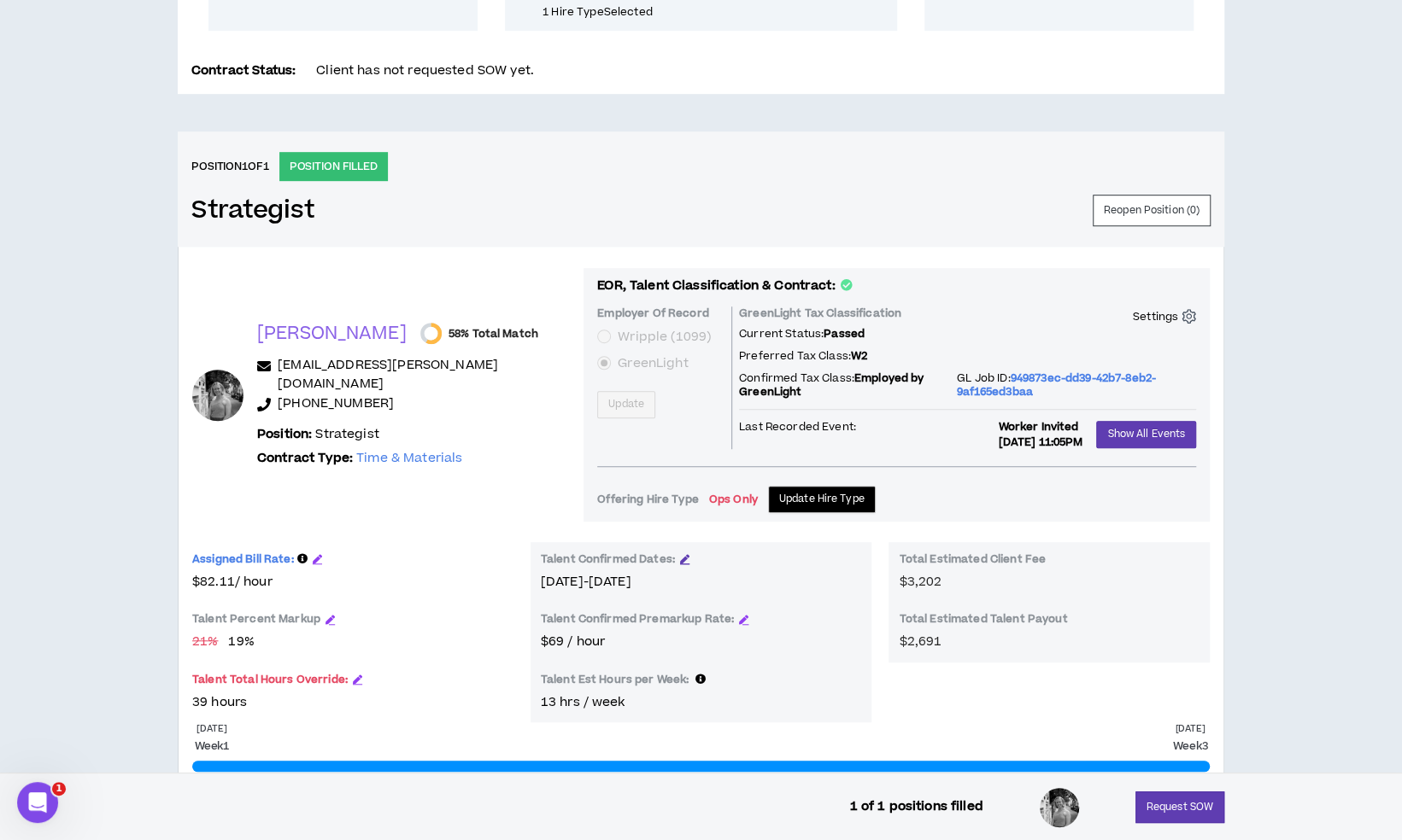
click at [682, 556] on icon "button" at bounding box center [685, 559] width 10 height 10
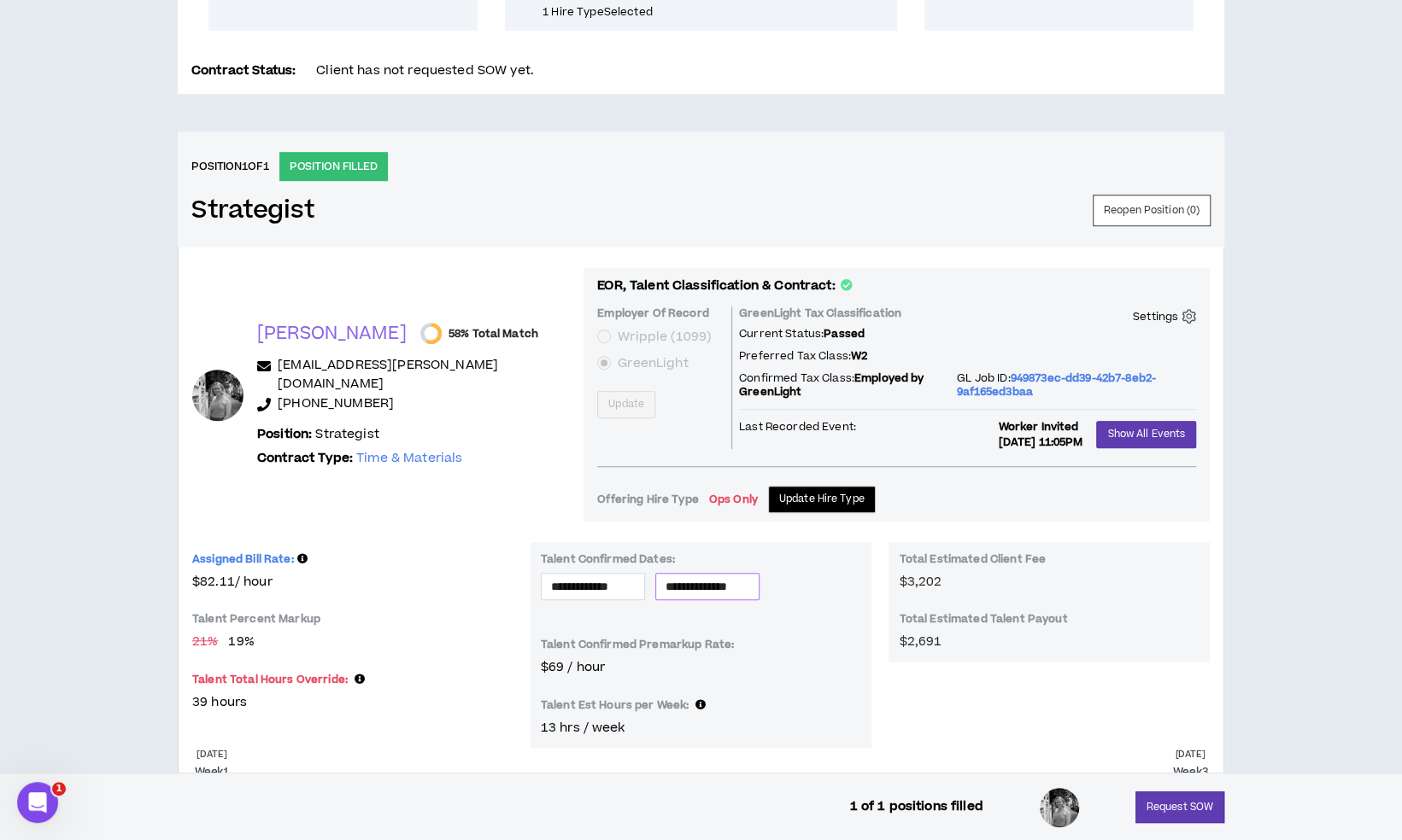
click at [749, 577] on input "**********" at bounding box center [707, 586] width 84 height 19
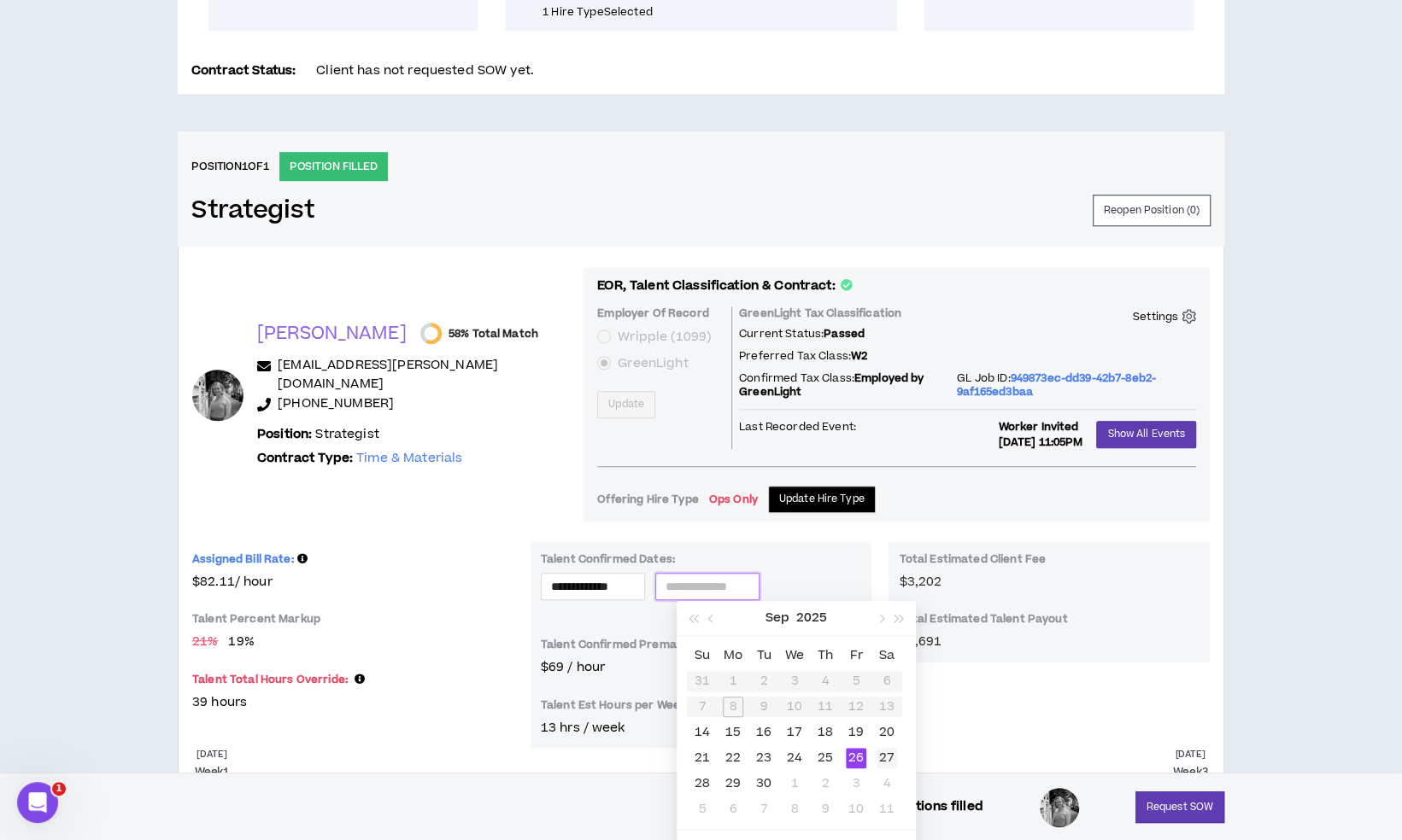
type input "**********"
click at [883, 752] on div "27" at bounding box center [886, 758] width 21 height 21
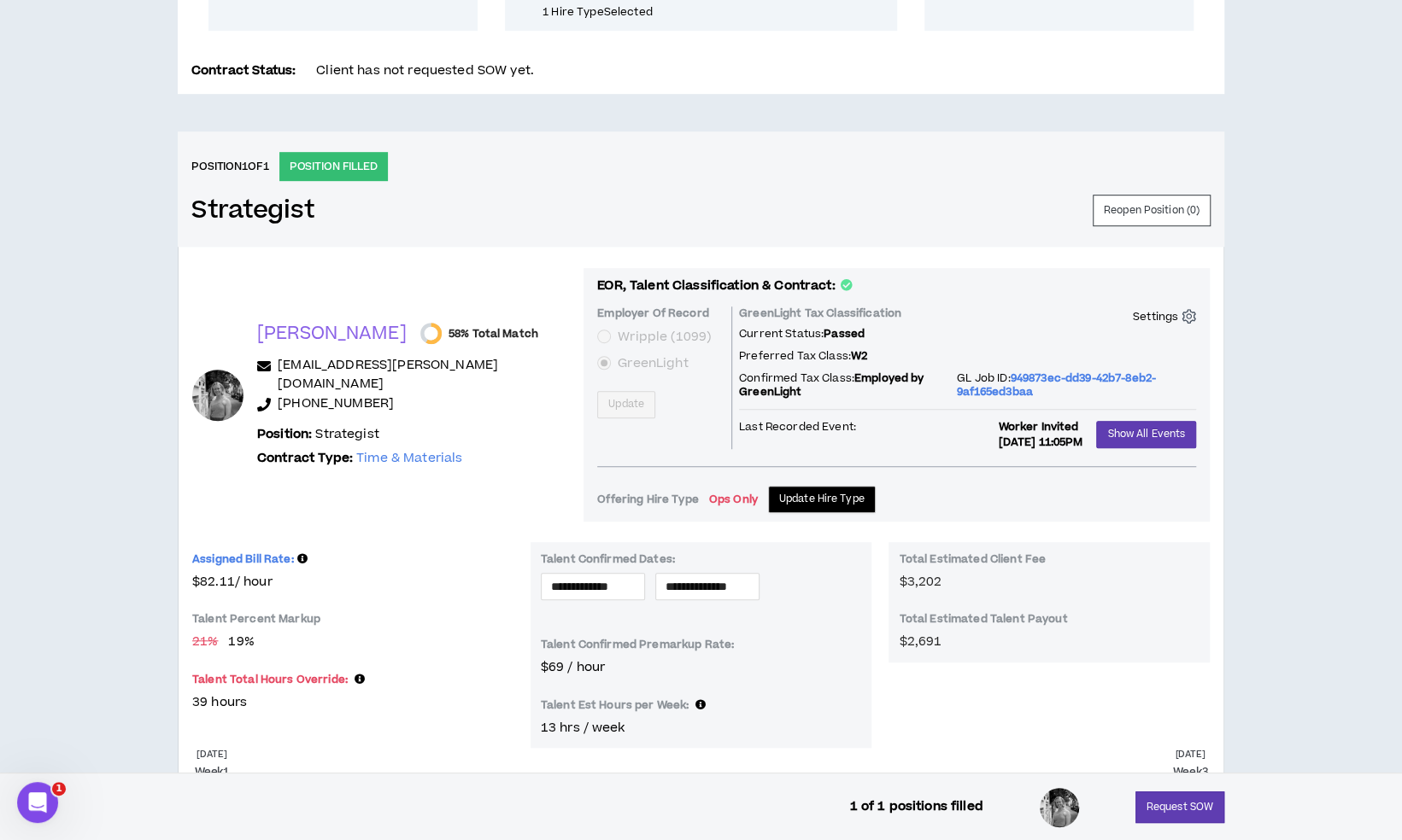
click at [1005, 720] on div "**********" at bounding box center [701, 645] width 1018 height 205
click at [1193, 808] on button "Request SOW" at bounding box center [1180, 808] width 89 height 31
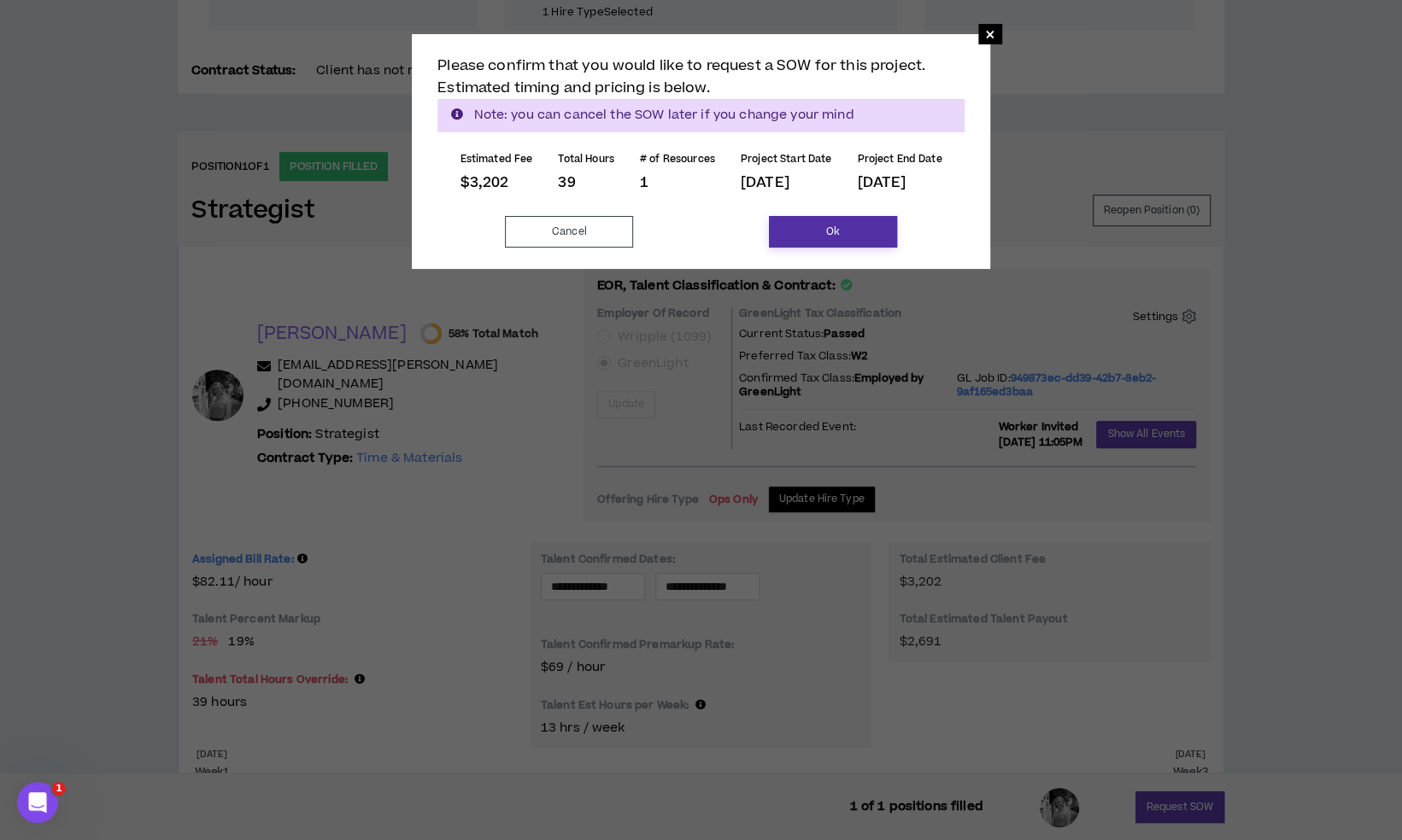
click at [886, 238] on button "Ok" at bounding box center [833, 232] width 128 height 31
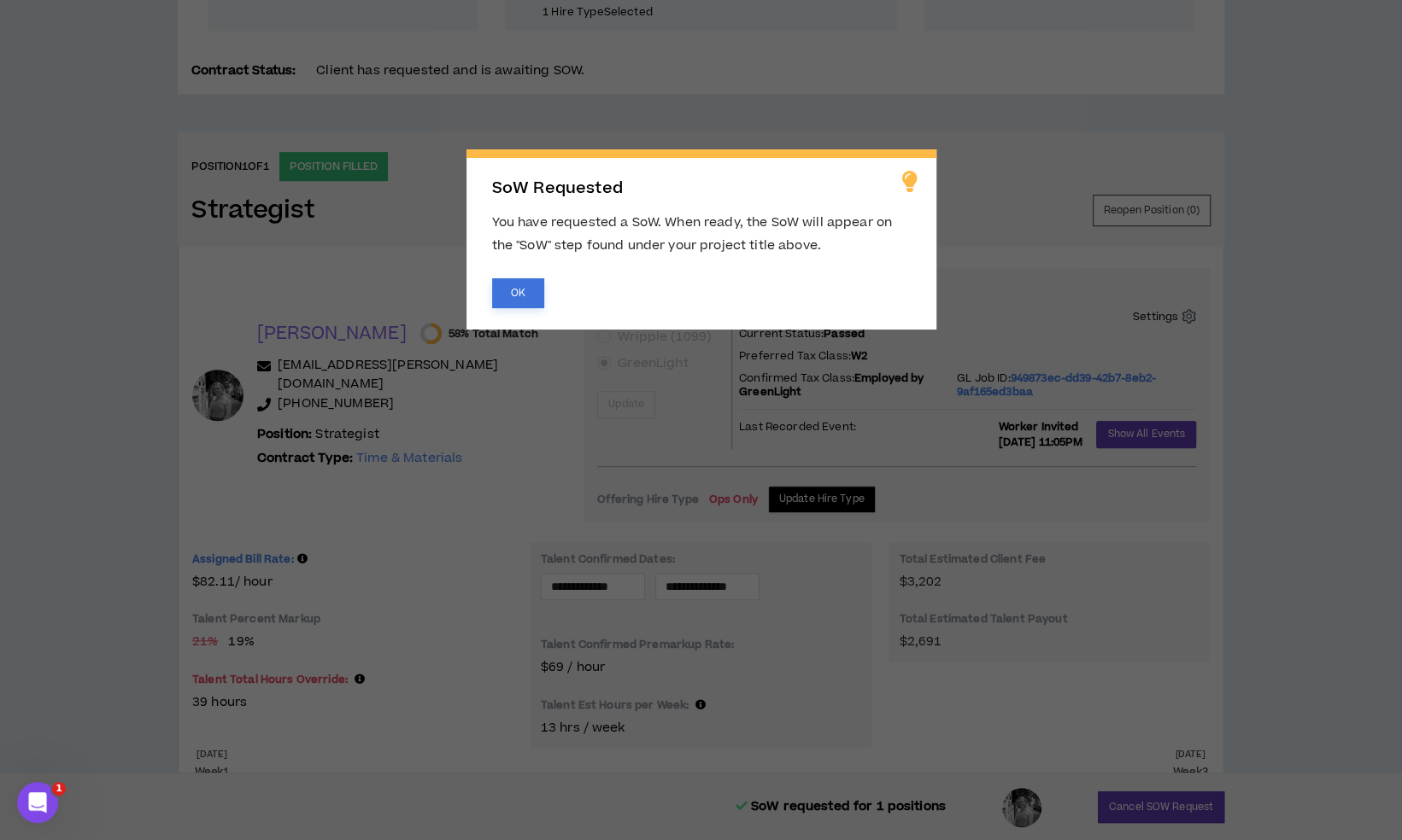
click at [541, 289] on button "OK" at bounding box center [518, 293] width 52 height 30
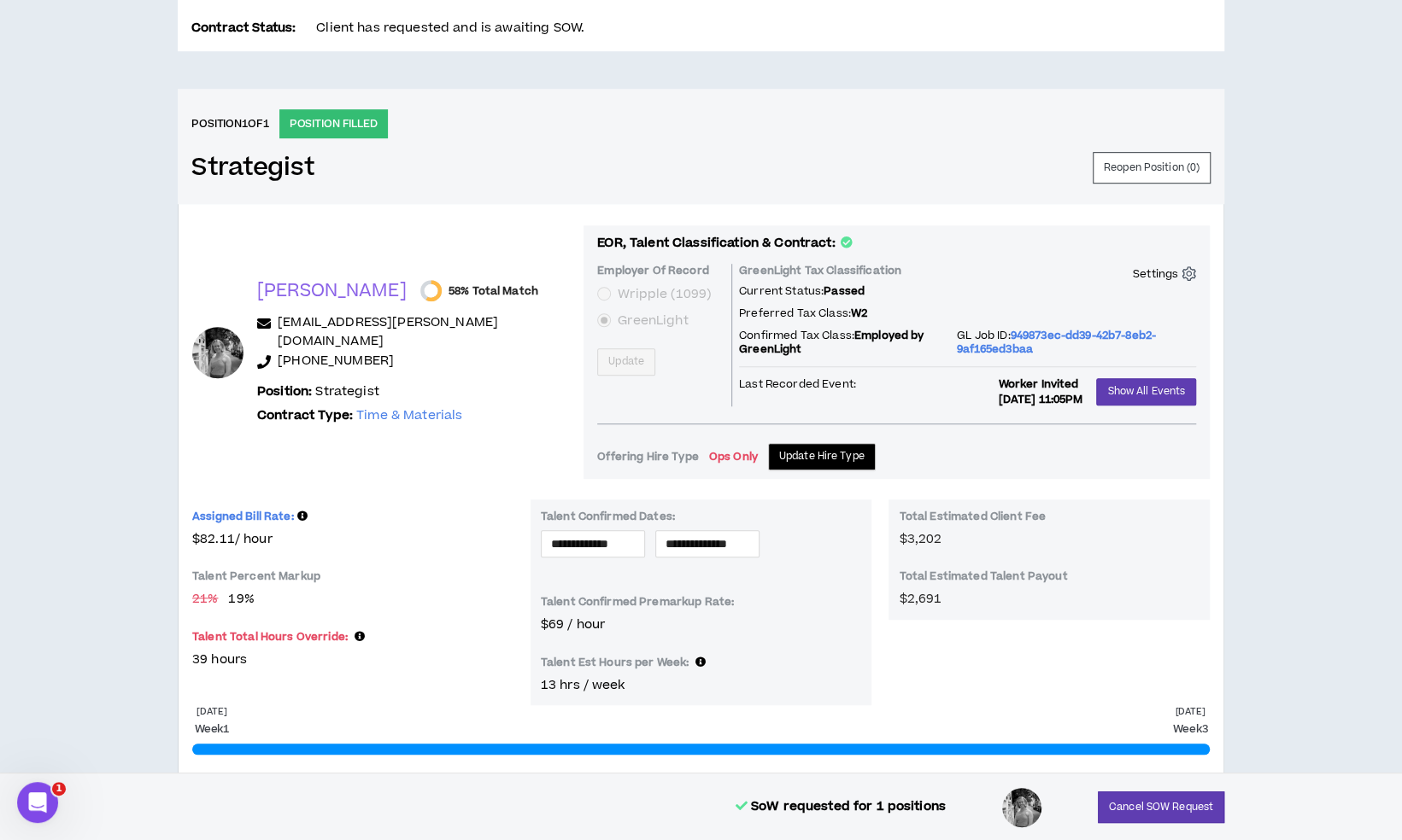
scroll to position [611, 0]
